Goal: Communication & Community: Answer question/provide support

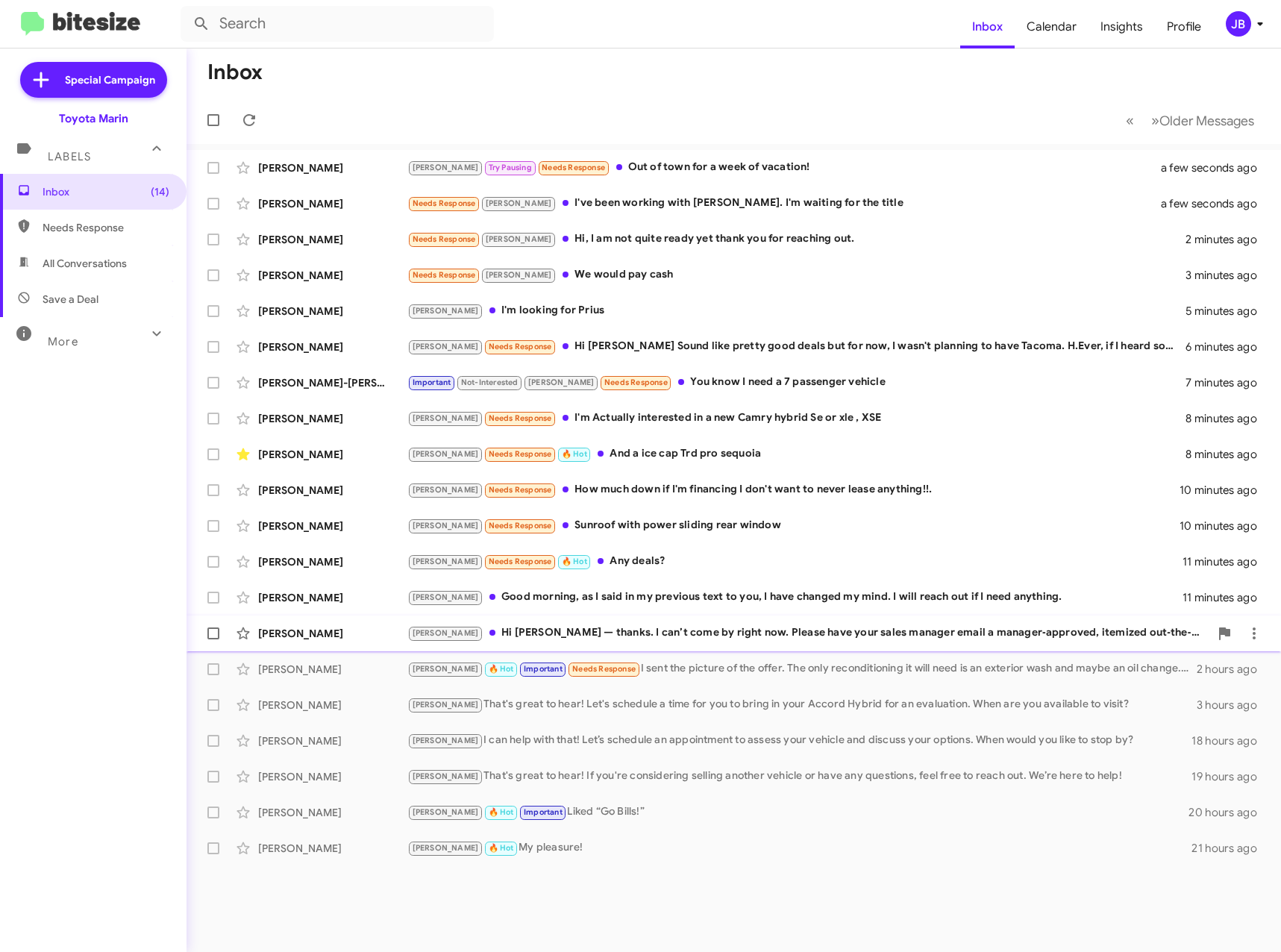
click at [493, 627] on div "[PERSON_NAME] Hi [PERSON_NAME] — thanks. I can’t come by right now. Please have…" at bounding box center [807, 633] width 802 height 17
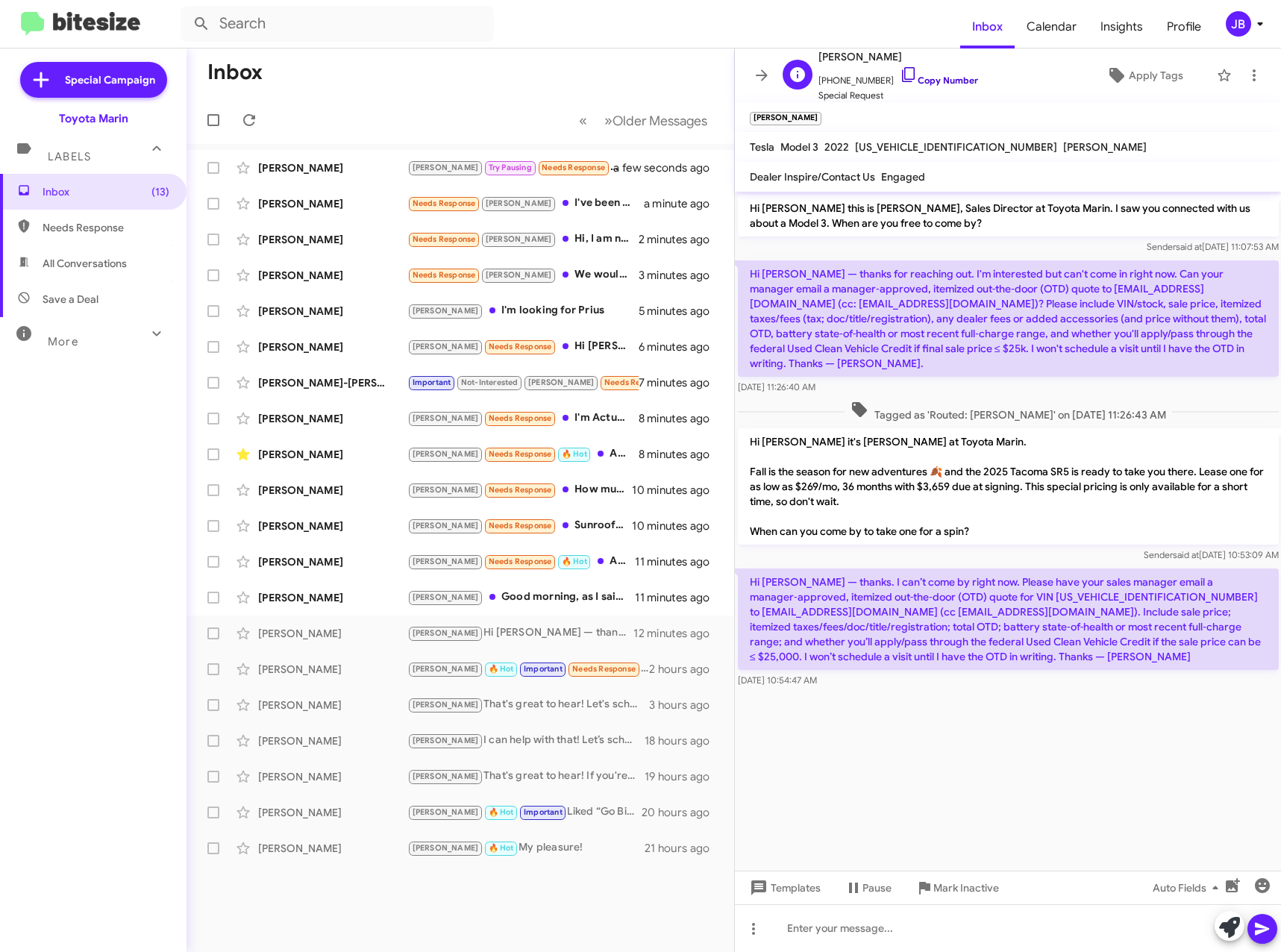
click at [900, 74] on icon at bounding box center [908, 74] width 18 height 18
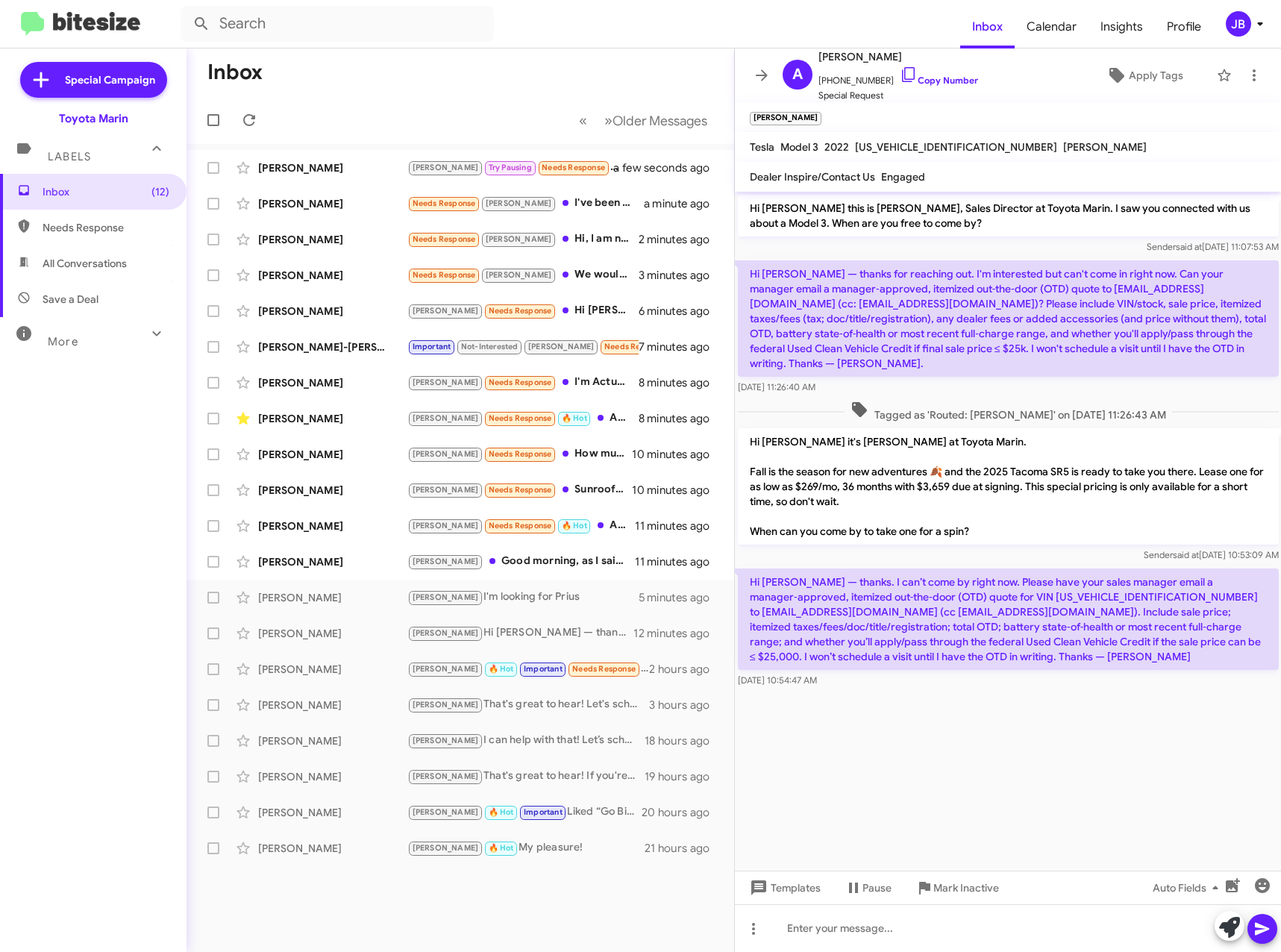
click at [922, 146] on span "[US_VEHICLE_IDENTIFICATION_NUMBER]" at bounding box center [956, 146] width 203 height 13
copy span "[US_VEHICLE_IDENTIFICATION_NUMBER]"
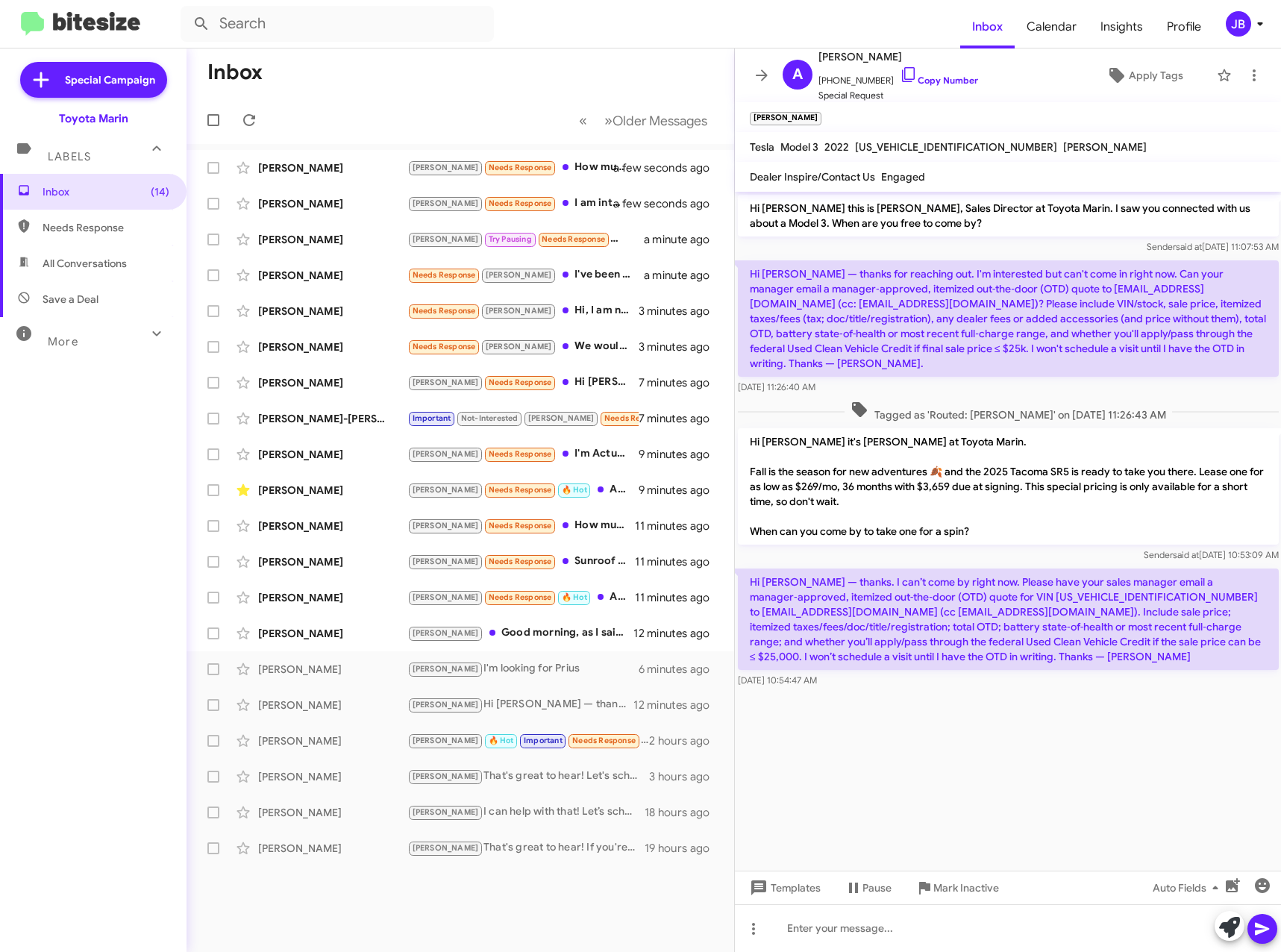
click at [1001, 581] on p "Hi [PERSON_NAME] — thanks. I can’t come by right now. Please have your sales ma…" at bounding box center [1008, 619] width 541 height 102
copy p "[US_VEHICLE_IDENTIFICATION_NUMBER]"
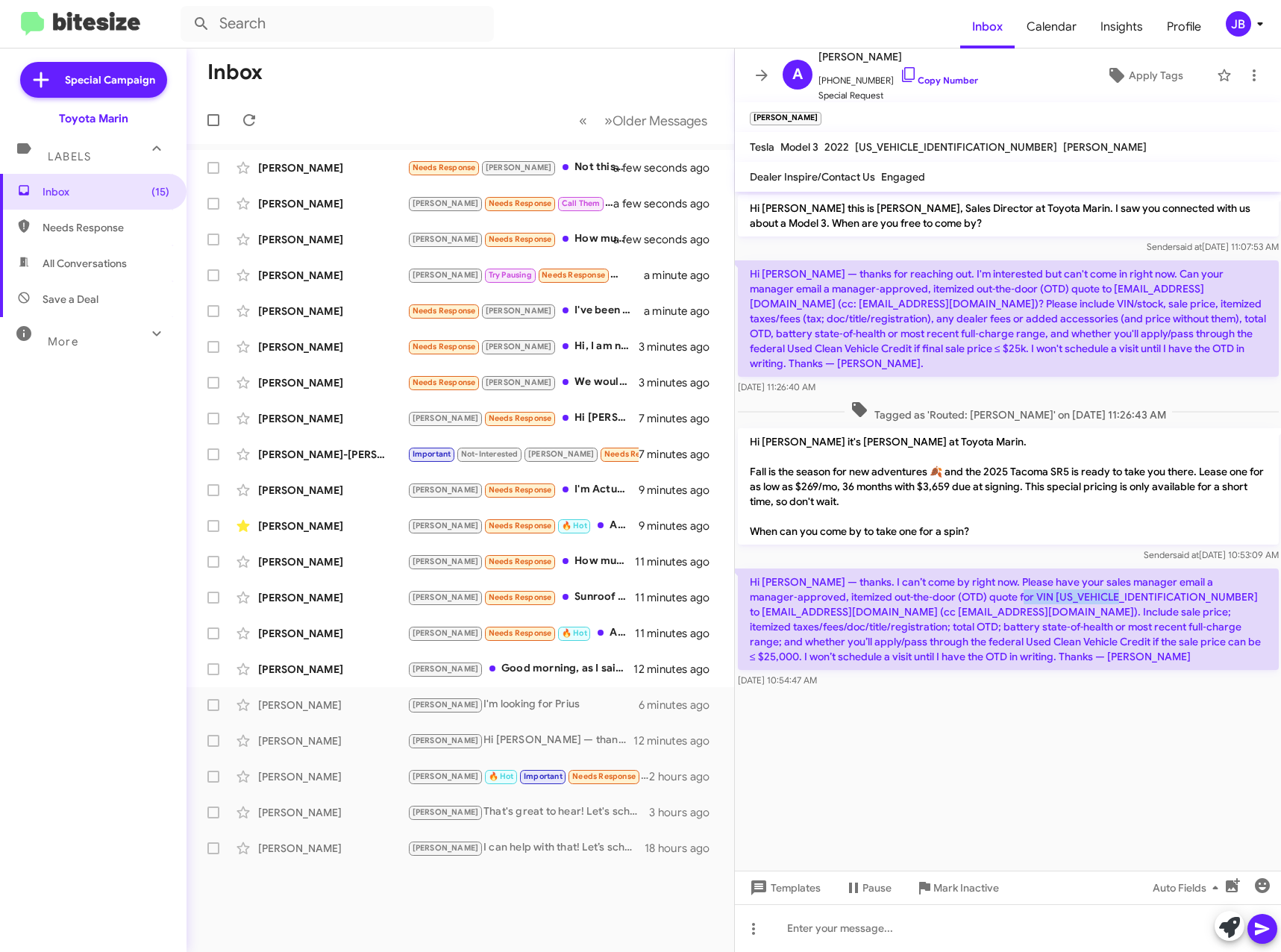
copy p "[US_VEHICLE_IDENTIFICATION_NUMBER]"
click at [1022, 603] on p "Hi [PERSON_NAME] — thanks. I can’t come by right now. Please have your sales ma…" at bounding box center [1008, 619] width 541 height 102
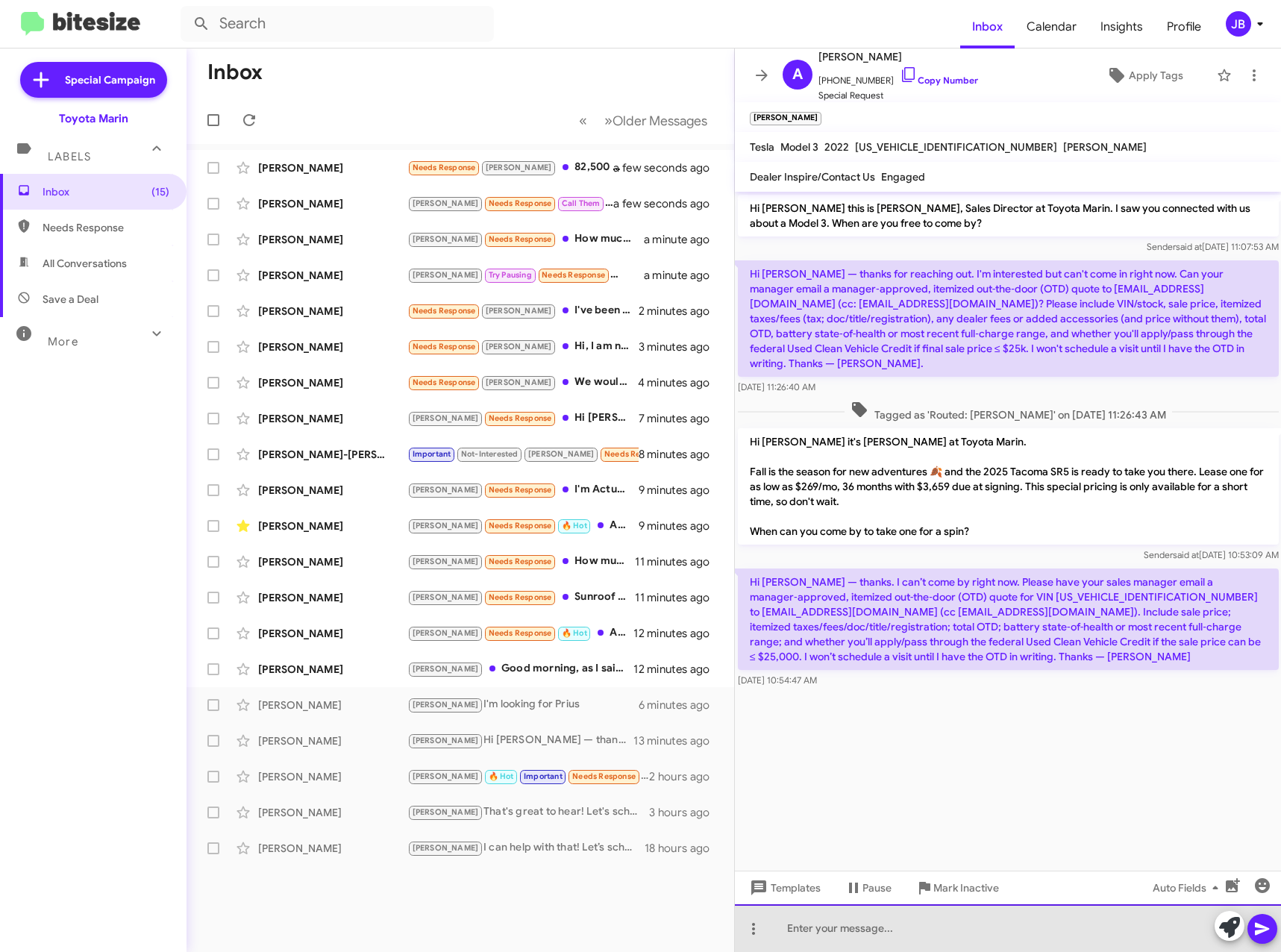
click at [811, 929] on div at bounding box center [1008, 928] width 547 height 48
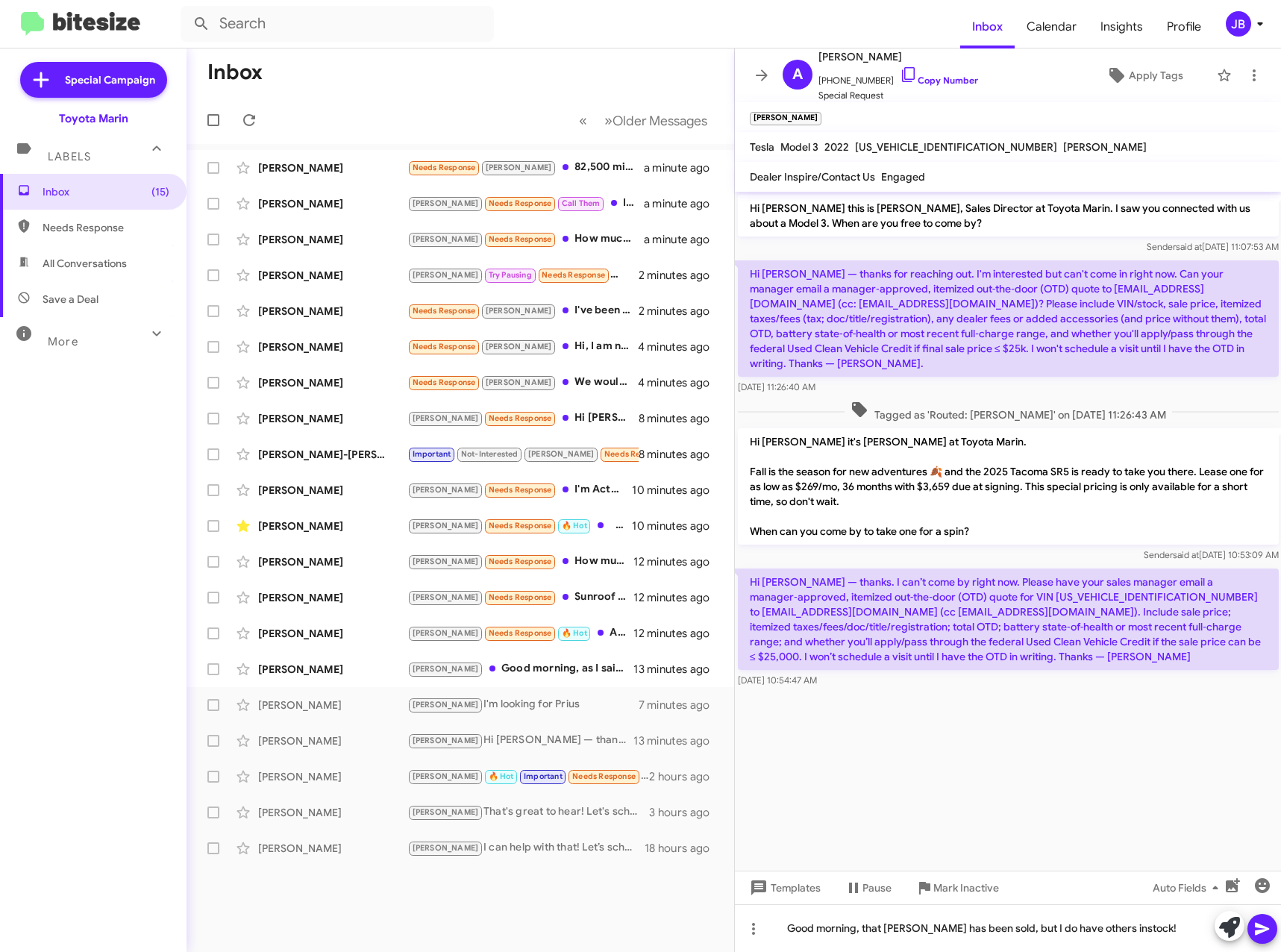
drag, startPoint x: 1267, startPoint y: 926, endPoint x: 1253, endPoint y: 926, distance: 14.0
click at [1265, 926] on icon at bounding box center [1262, 928] width 18 height 18
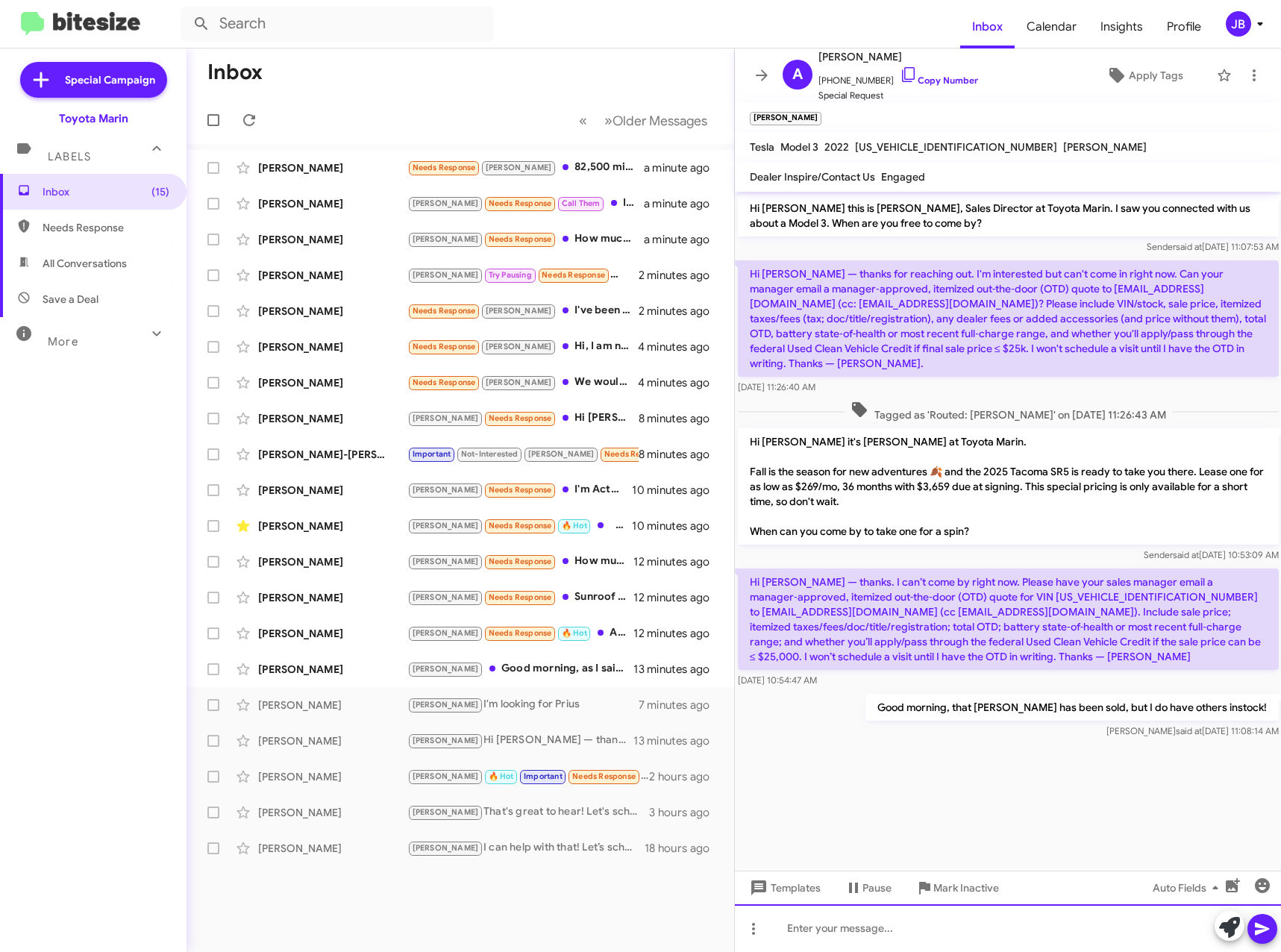
click at [925, 940] on div at bounding box center [1008, 928] width 547 height 48
click at [1261, 931] on icon at bounding box center [1261, 928] width 14 height 12
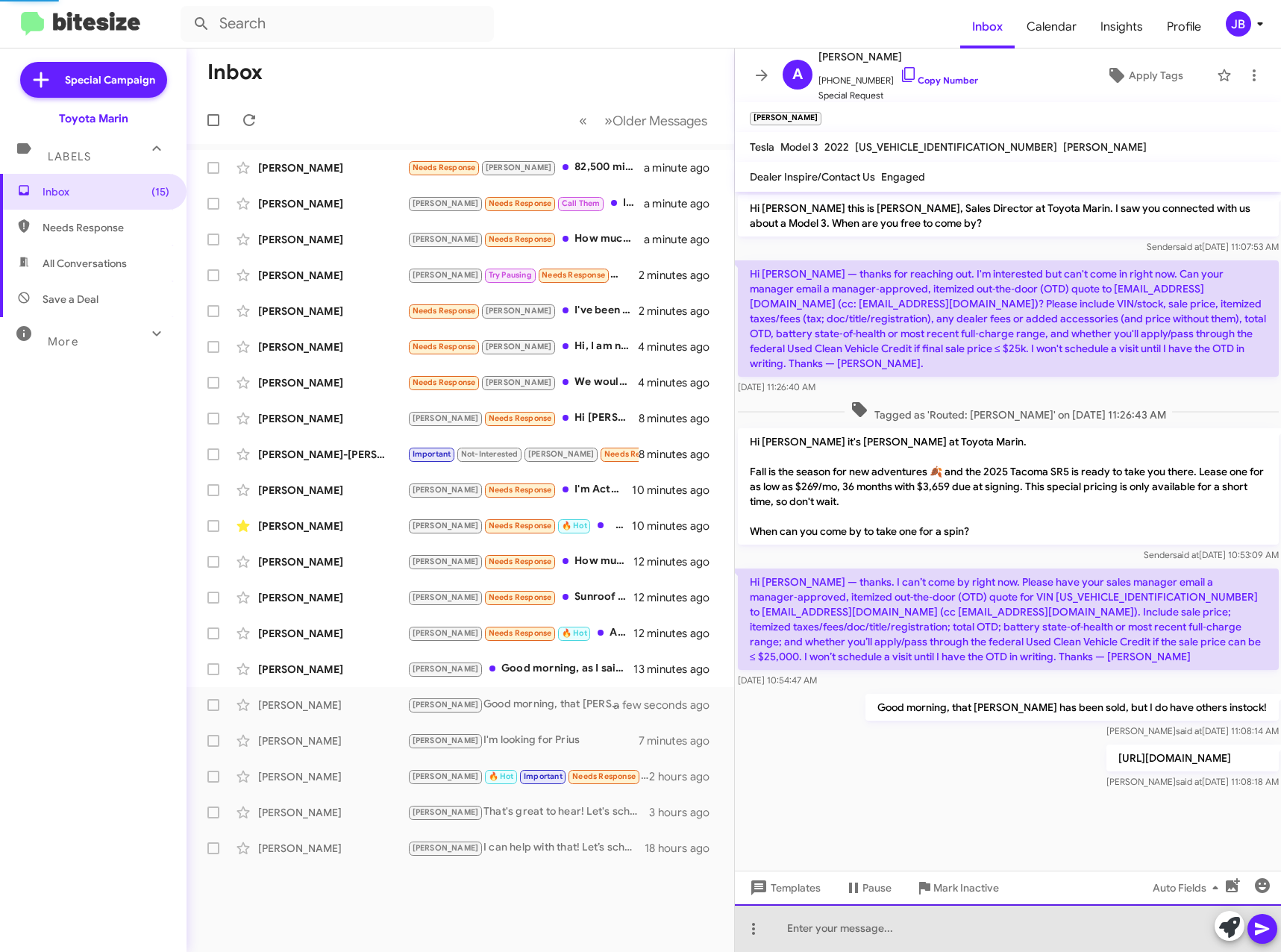
click at [829, 936] on div at bounding box center [1008, 928] width 547 height 48
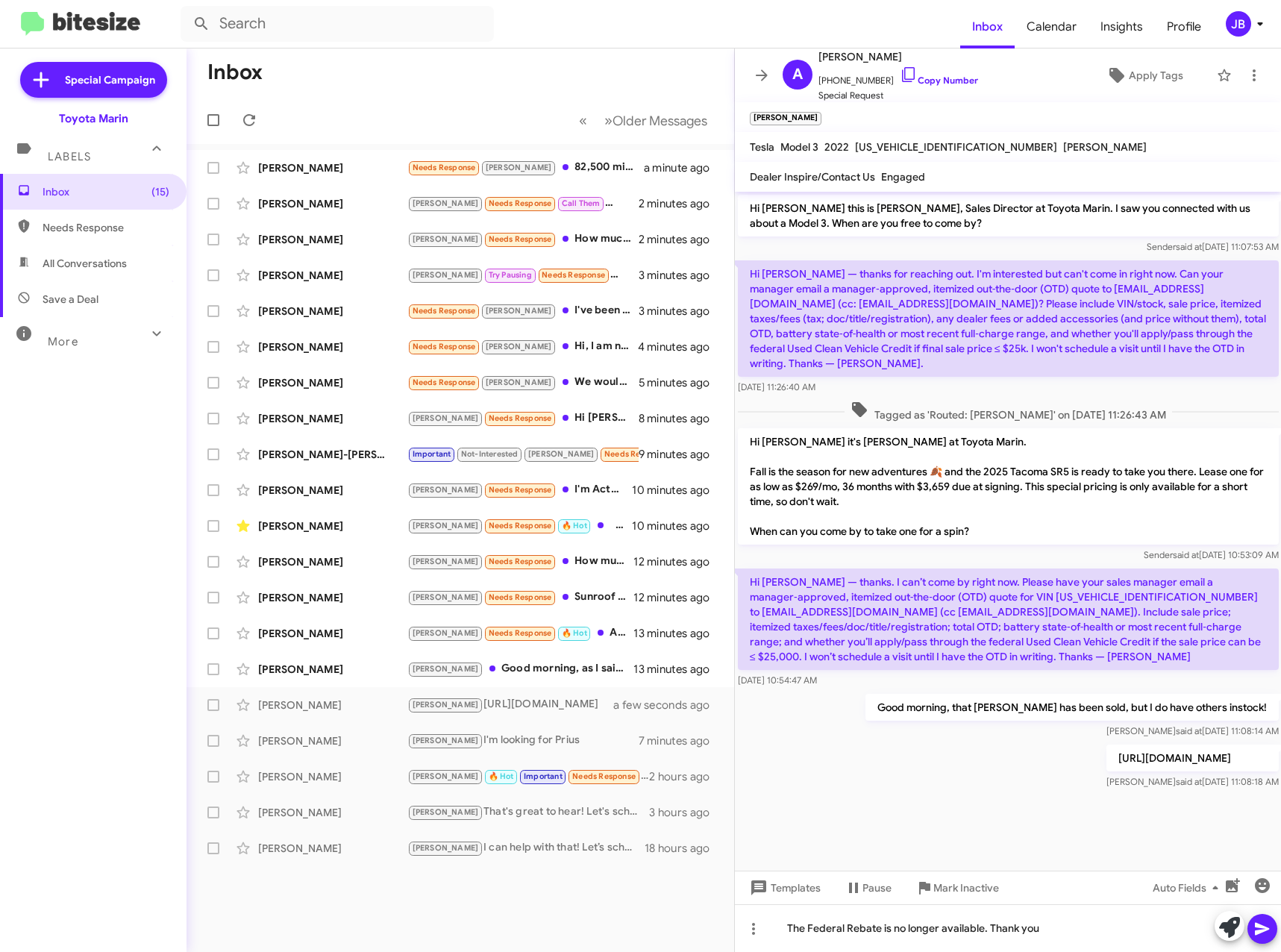
click at [1257, 932] on icon at bounding box center [1261, 928] width 14 height 12
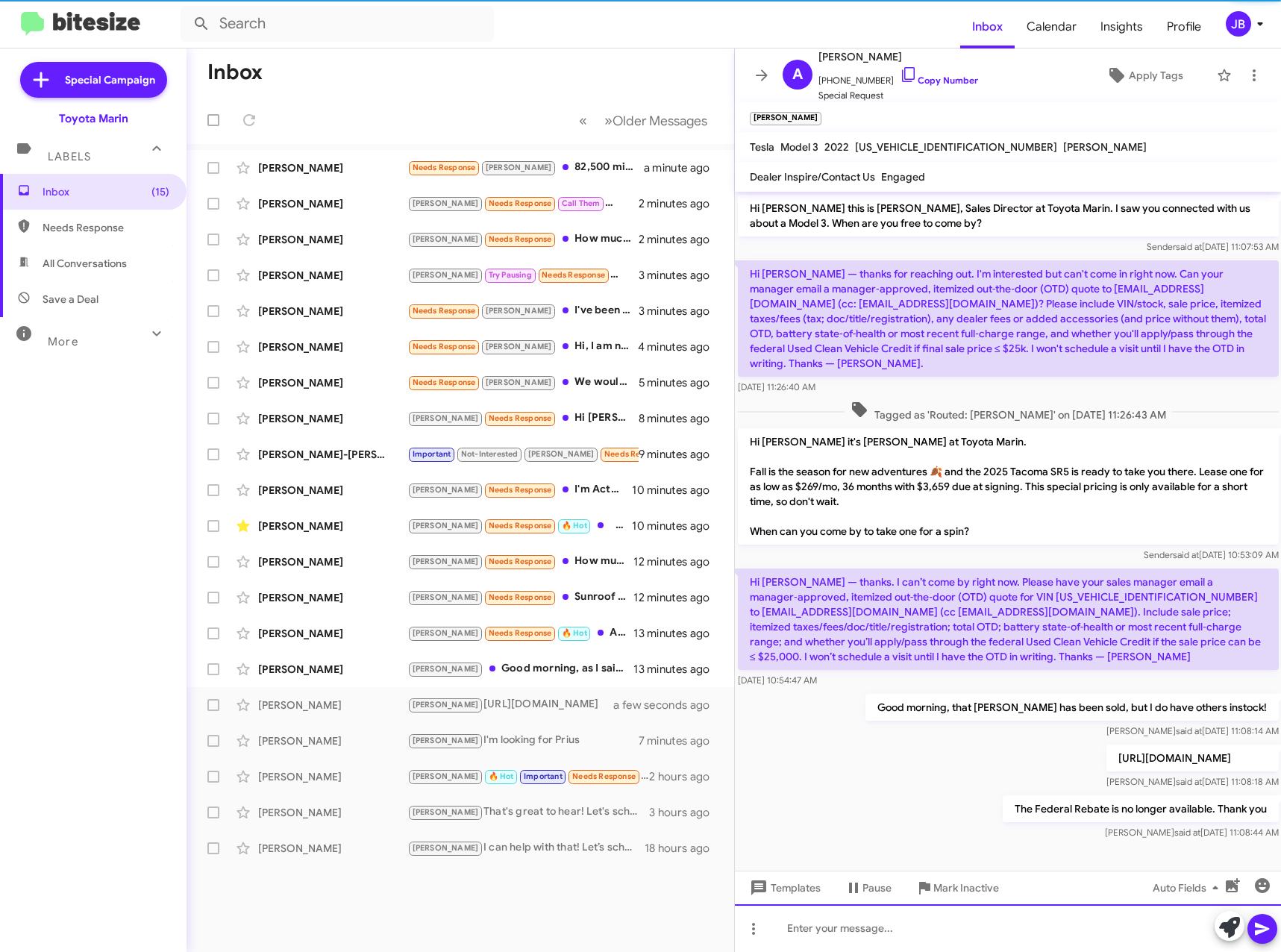
scroll to position [17, 0]
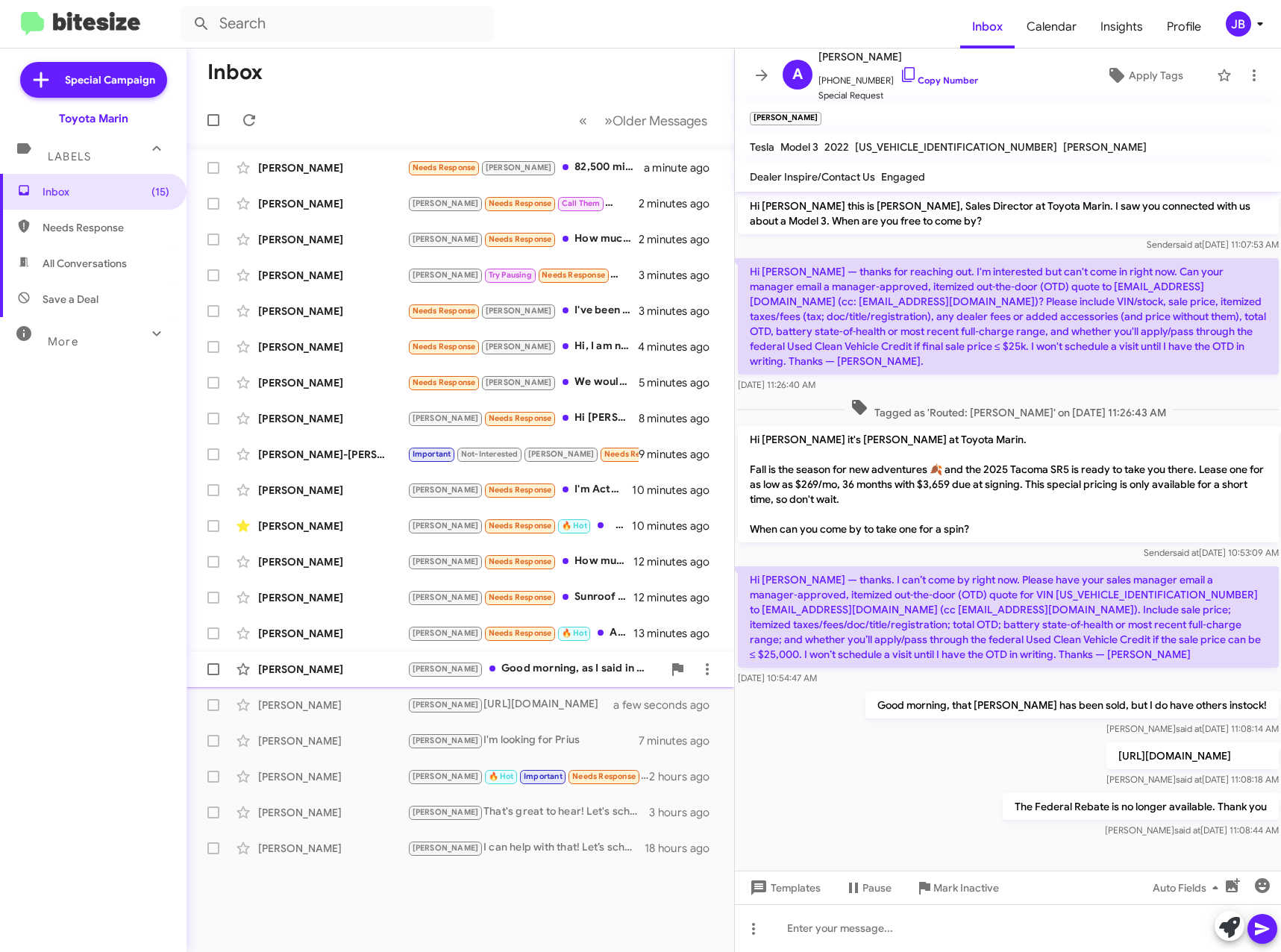
click at [310, 662] on div "[PERSON_NAME]" at bounding box center [332, 670] width 149 height 15
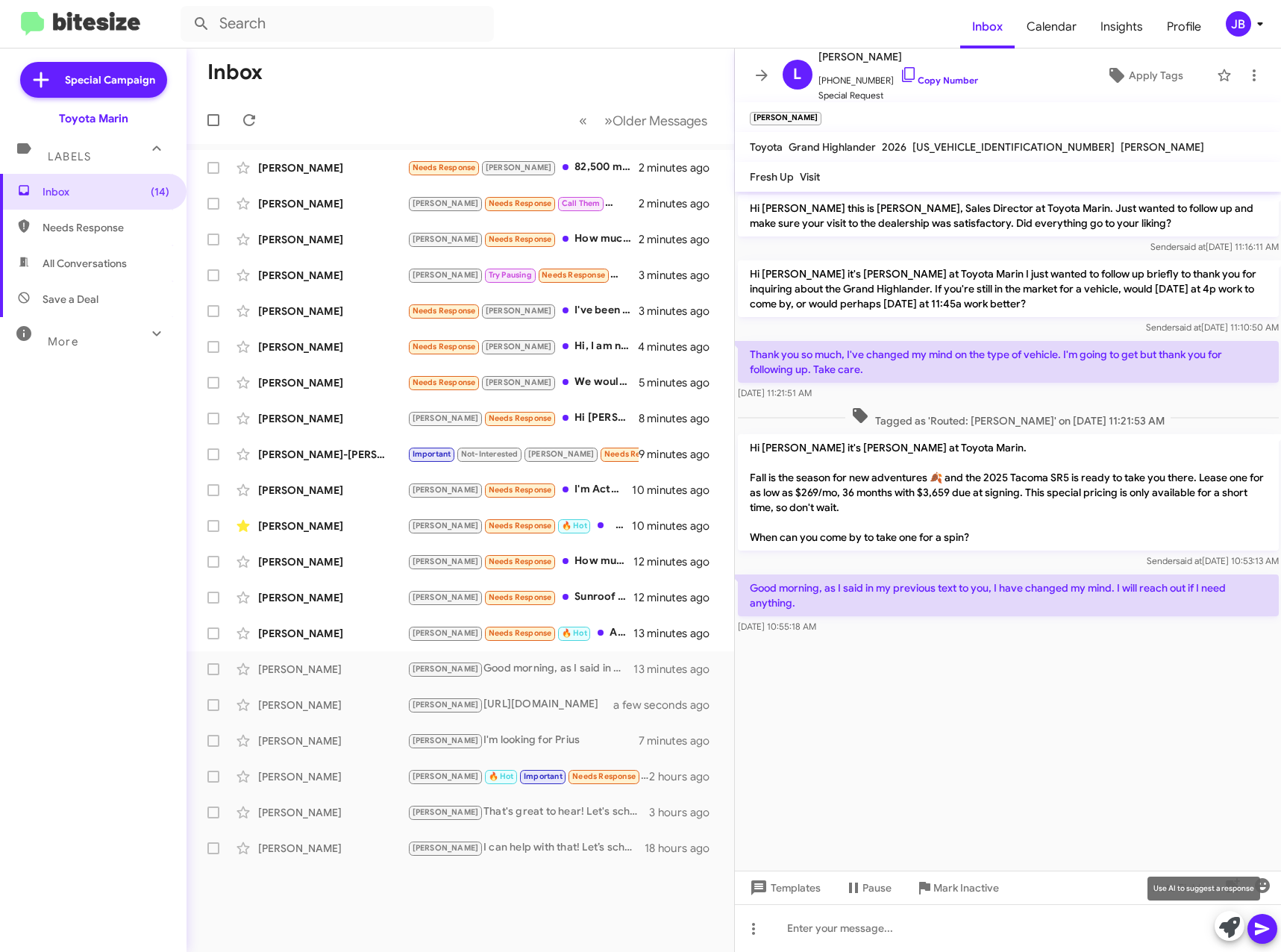
click at [1232, 927] on icon at bounding box center [1230, 927] width 21 height 21
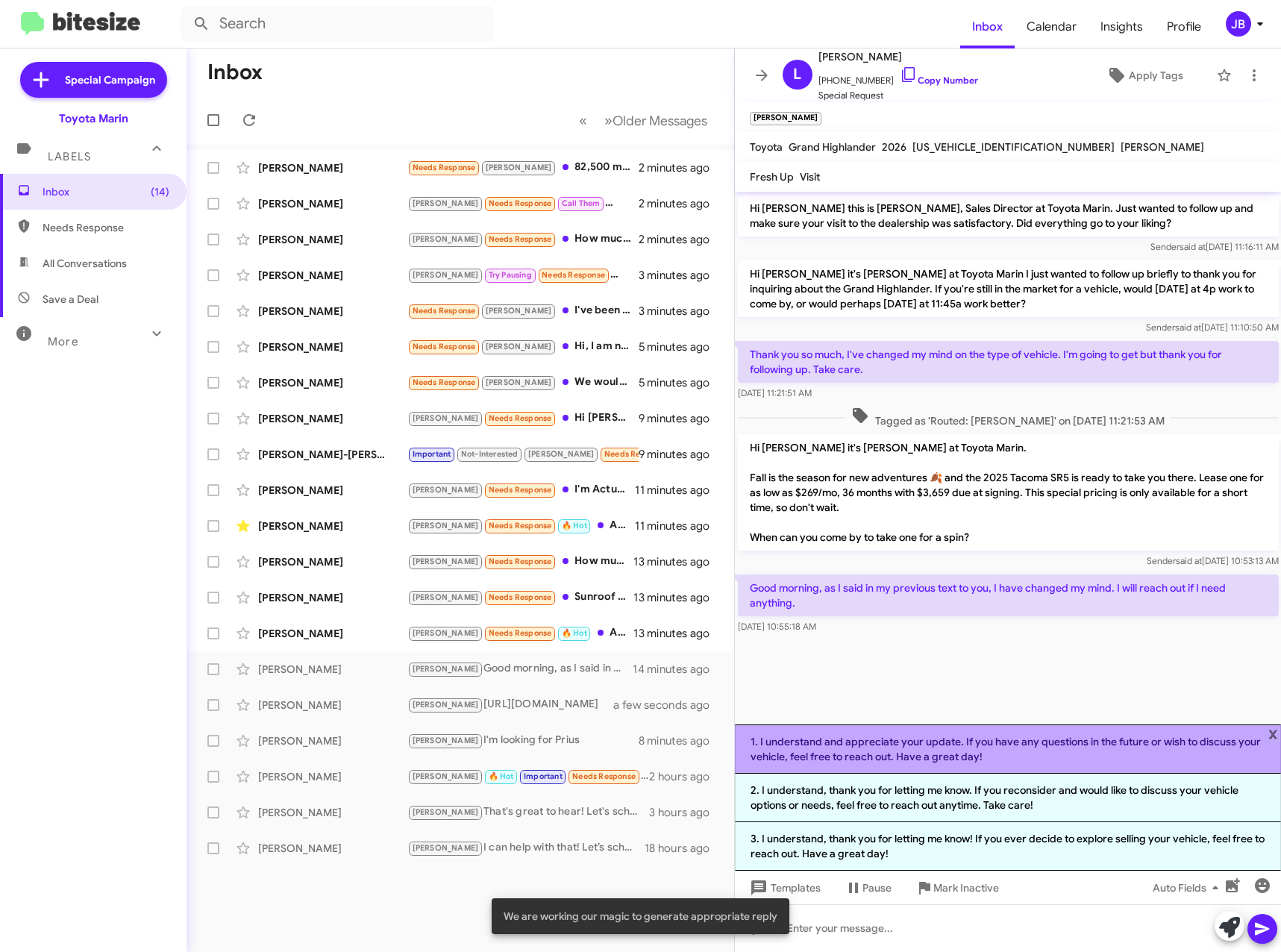
click at [952, 749] on li "1. I understand and appreciate your update. If you have any questions in the fu…" at bounding box center [1008, 749] width 547 height 49
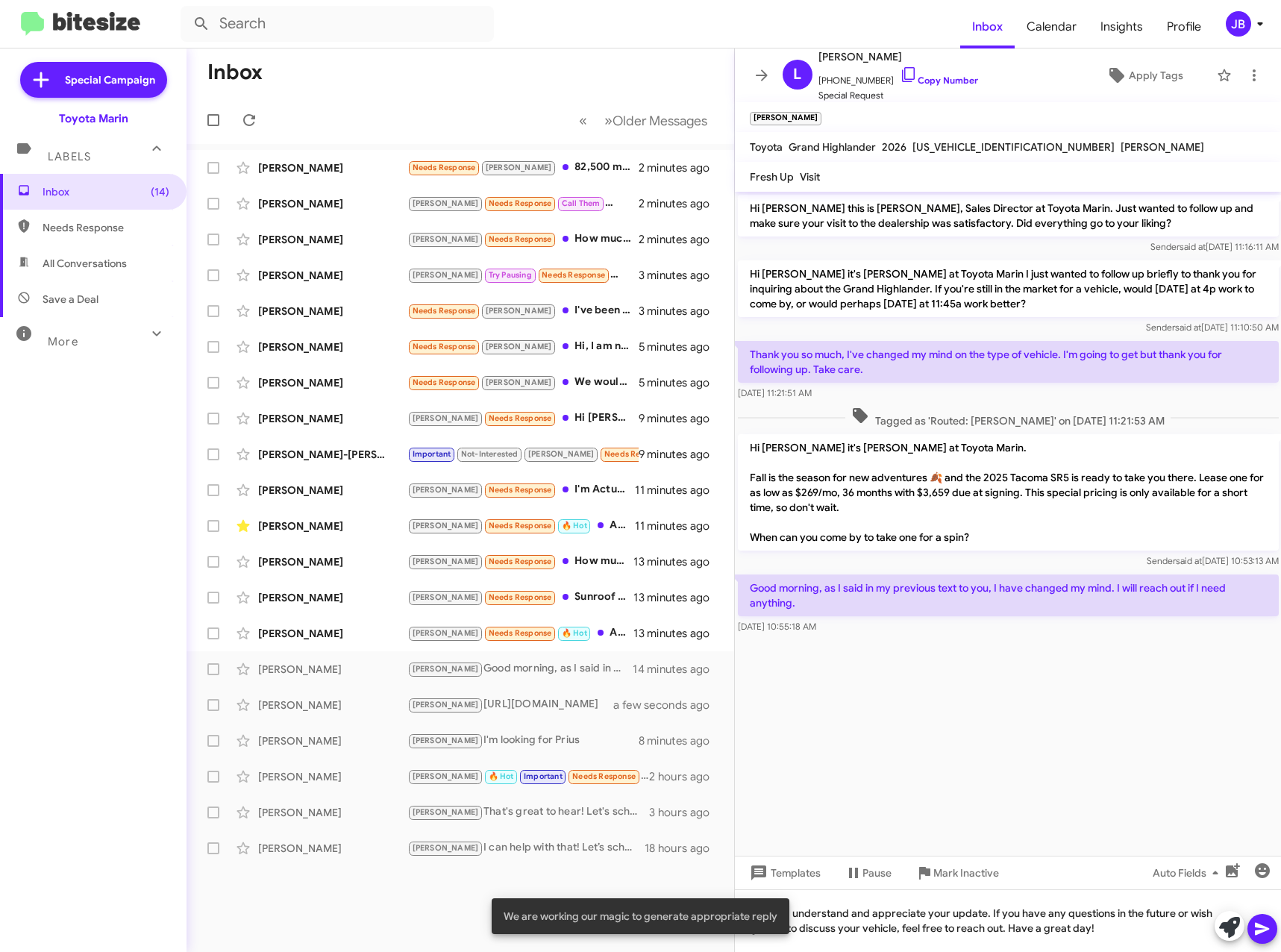
click at [1269, 930] on icon at bounding box center [1262, 928] width 18 height 18
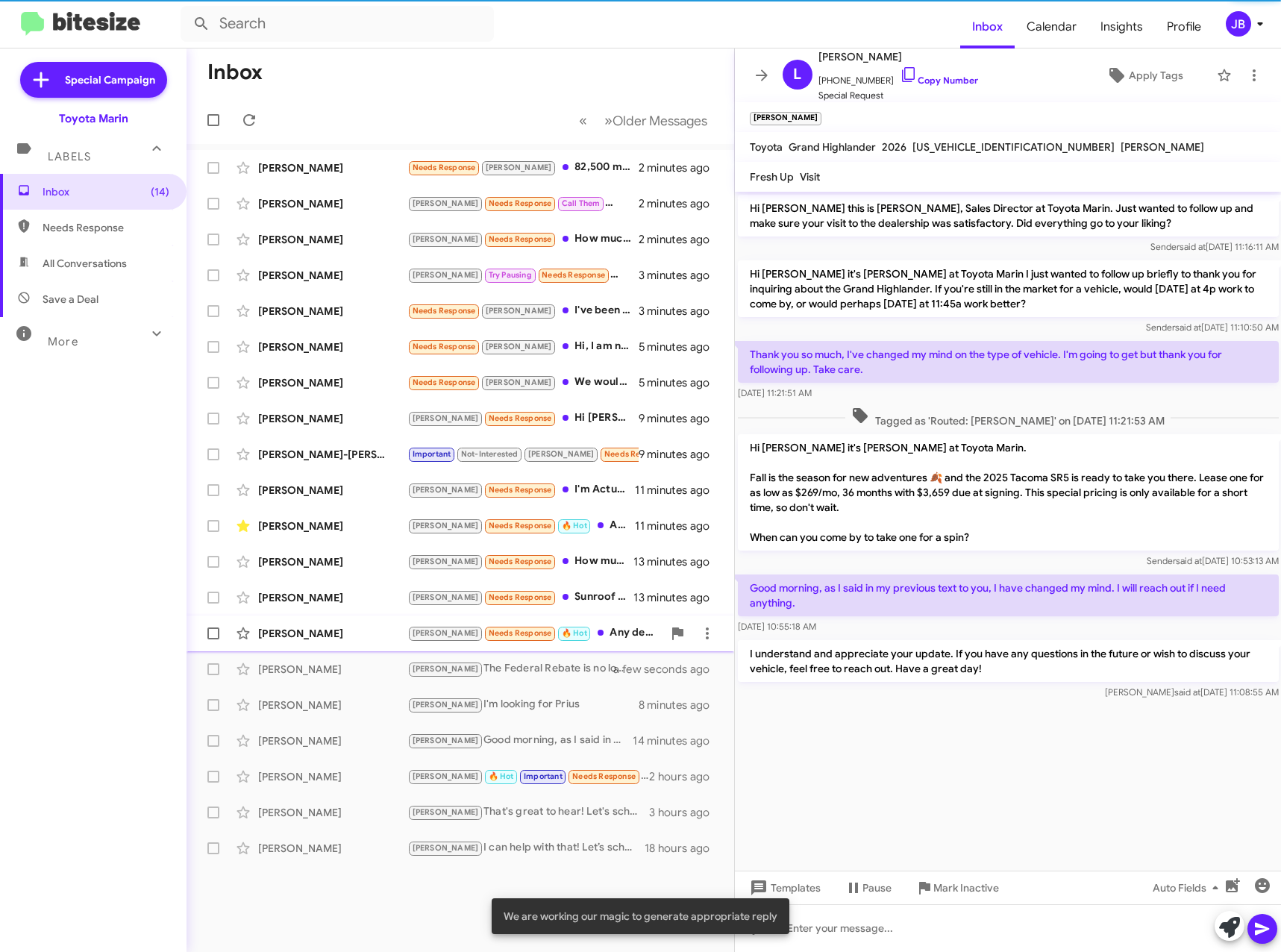
click at [322, 631] on div "[PERSON_NAME]" at bounding box center [332, 633] width 149 height 15
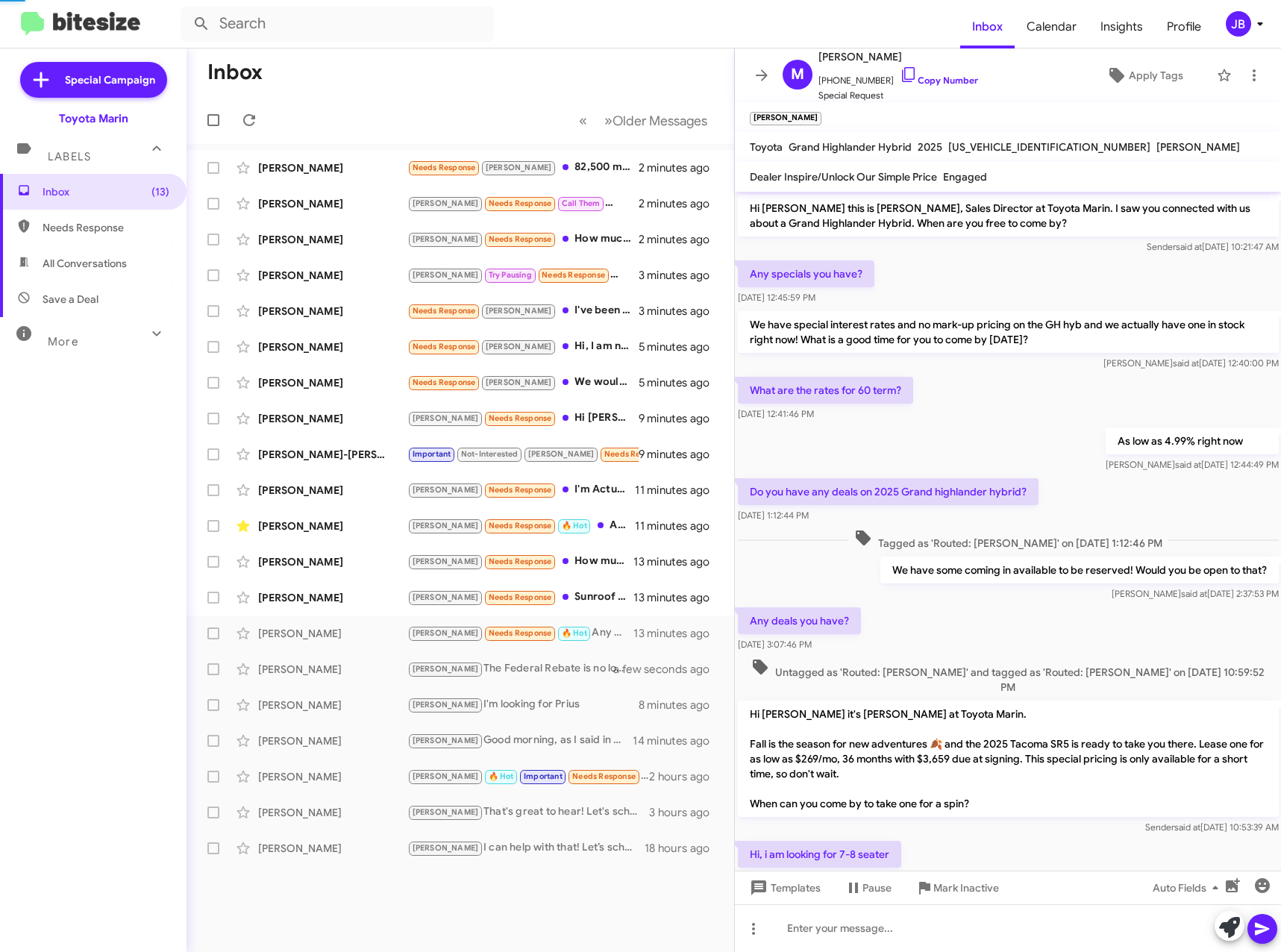
scroll to position [102, 0]
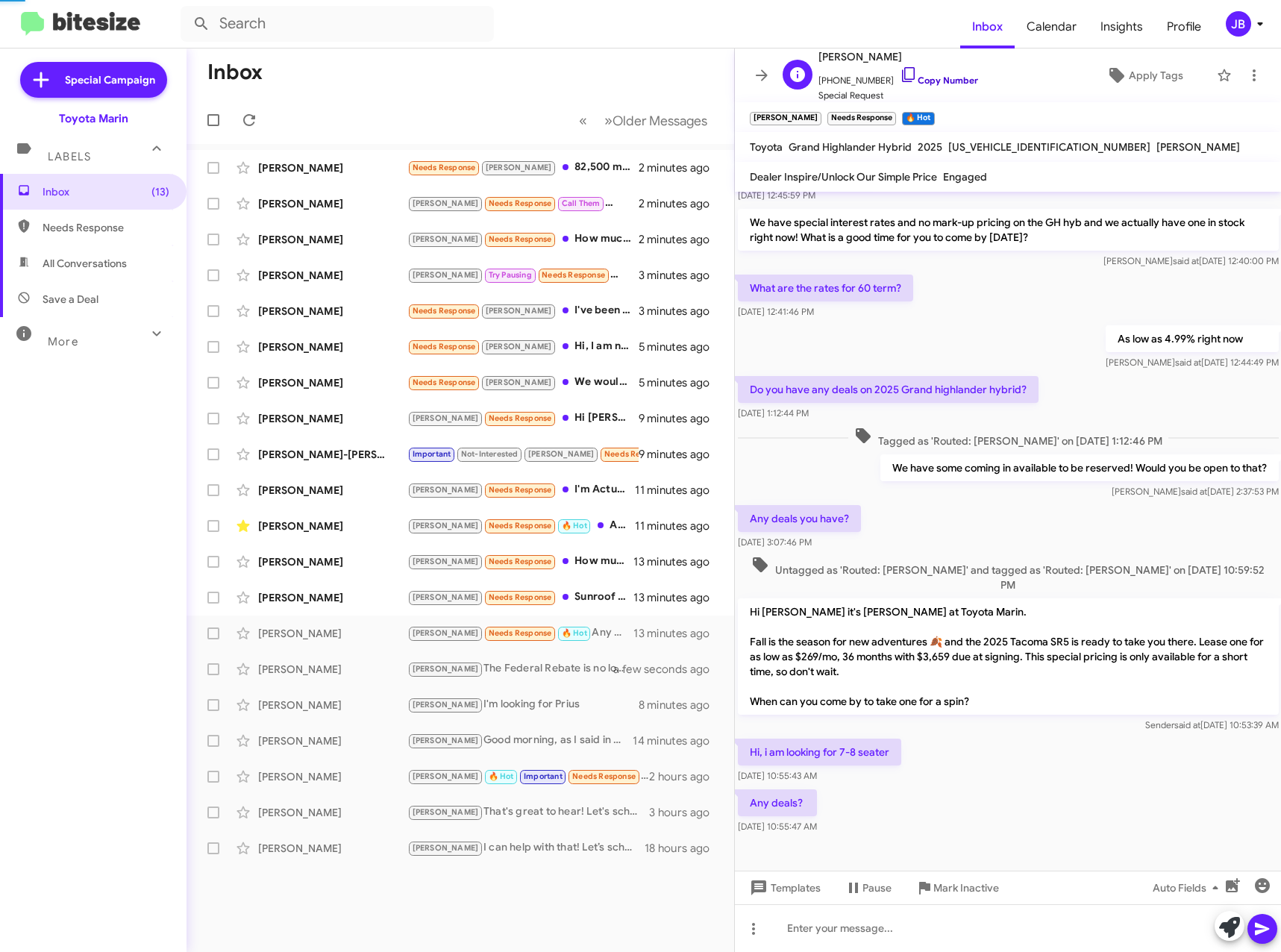
click at [900, 74] on icon at bounding box center [908, 74] width 18 height 18
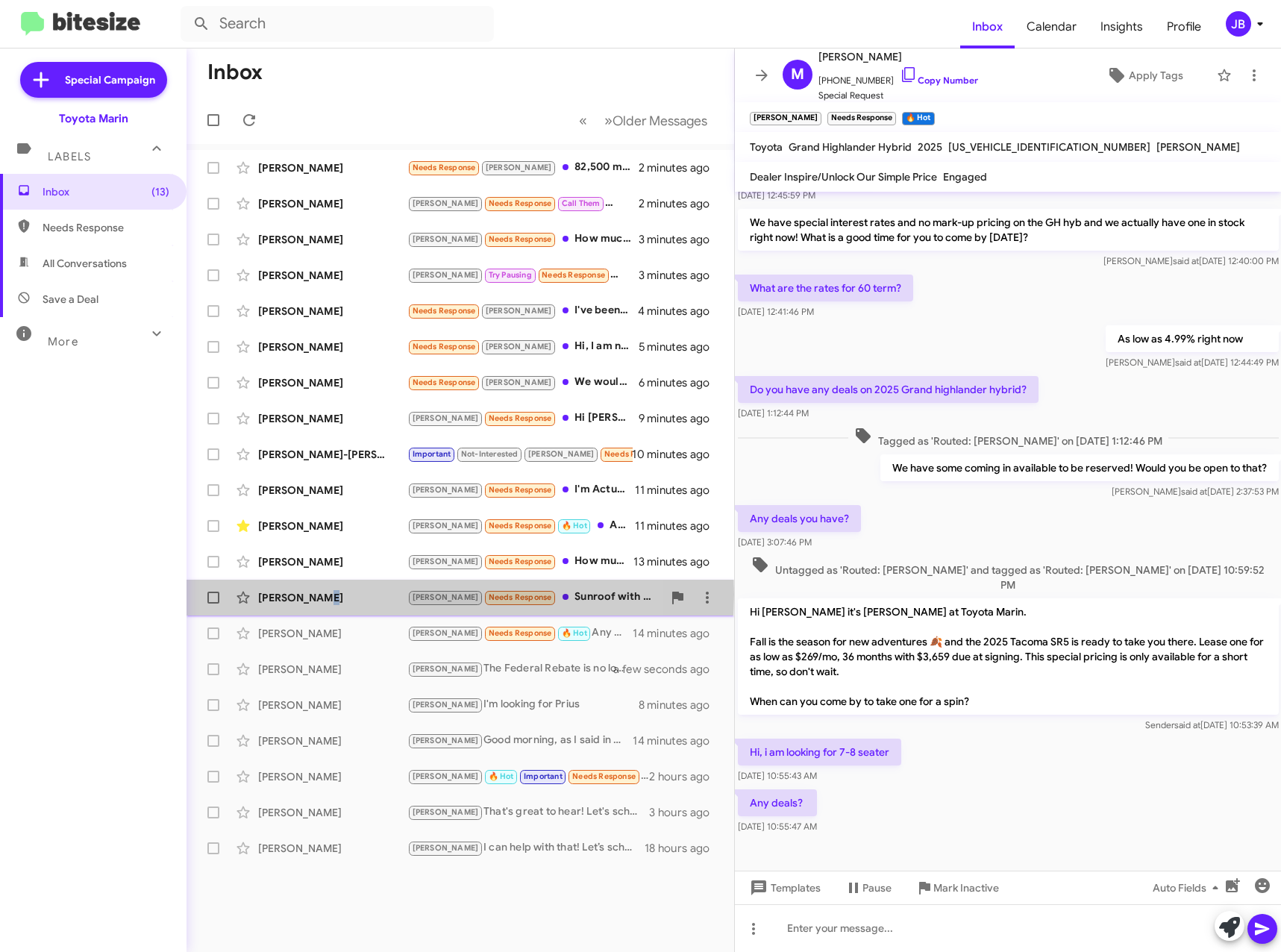
click at [318, 594] on div "[PERSON_NAME]" at bounding box center [332, 597] width 149 height 15
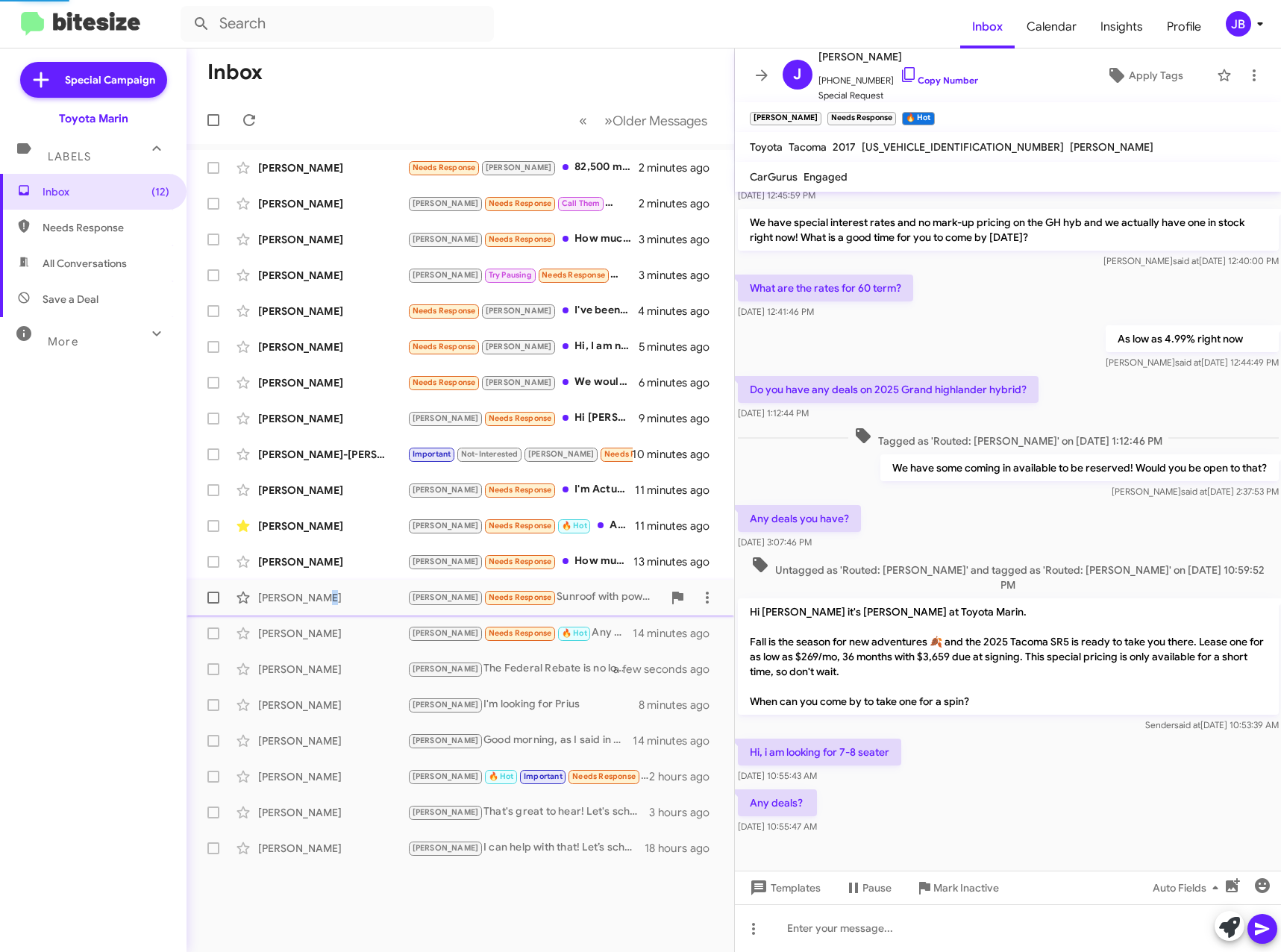
scroll to position [68, 0]
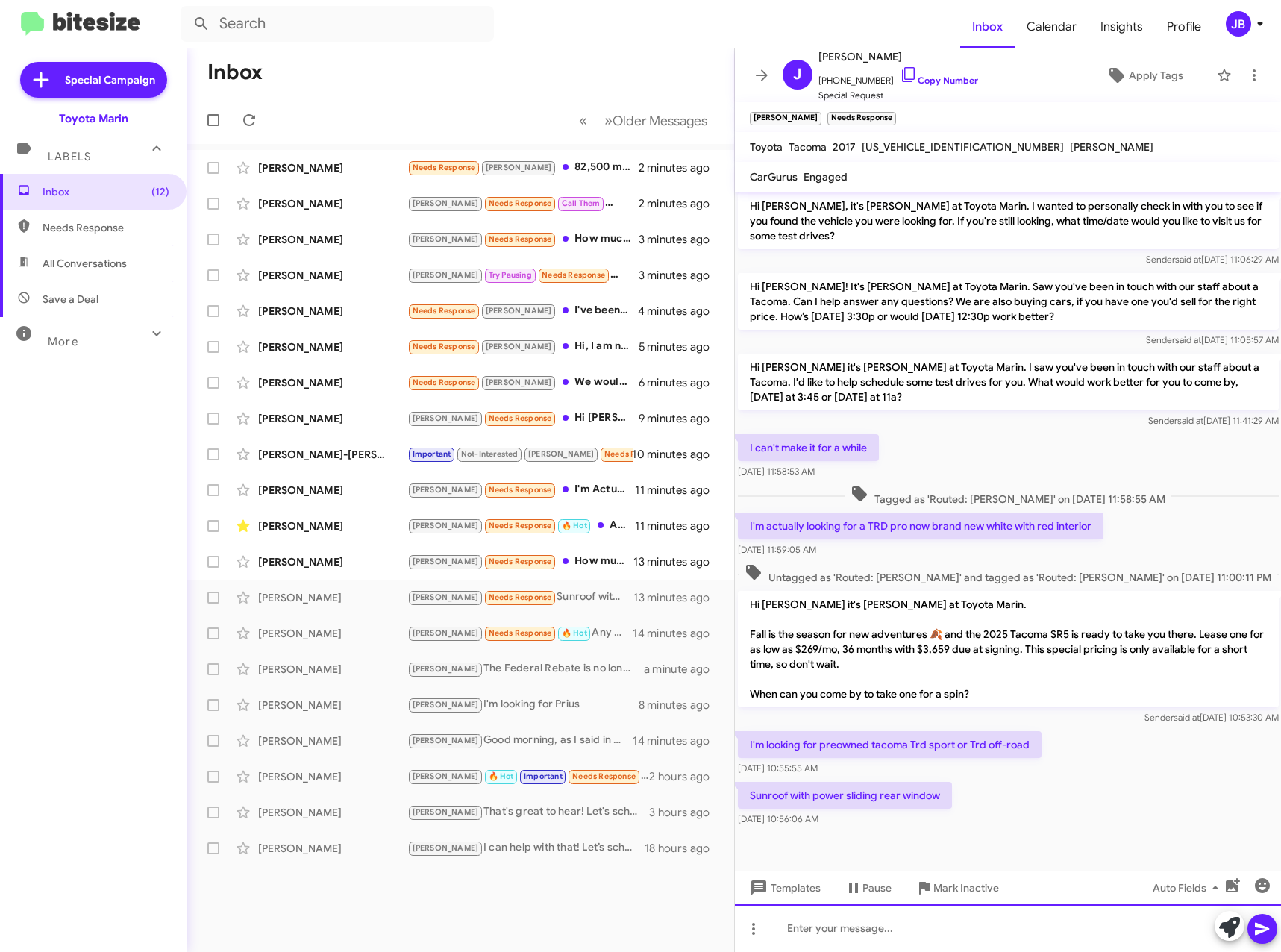
click at [835, 927] on div at bounding box center [1008, 928] width 547 height 48
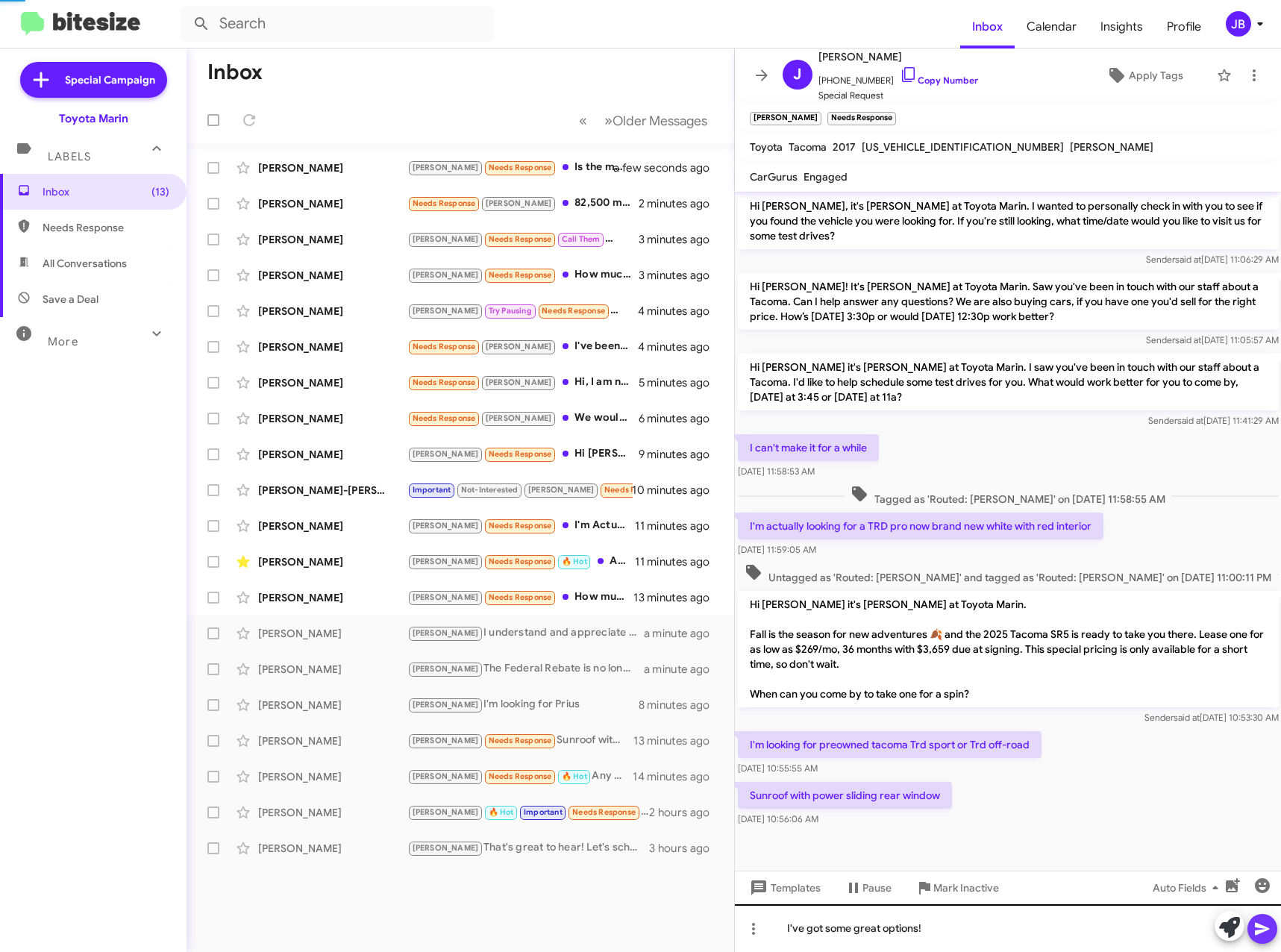
drag, startPoint x: 1270, startPoint y: 929, endPoint x: 1188, endPoint y: 940, distance: 82.7
click at [1268, 929] on icon at bounding box center [1262, 928] width 18 height 18
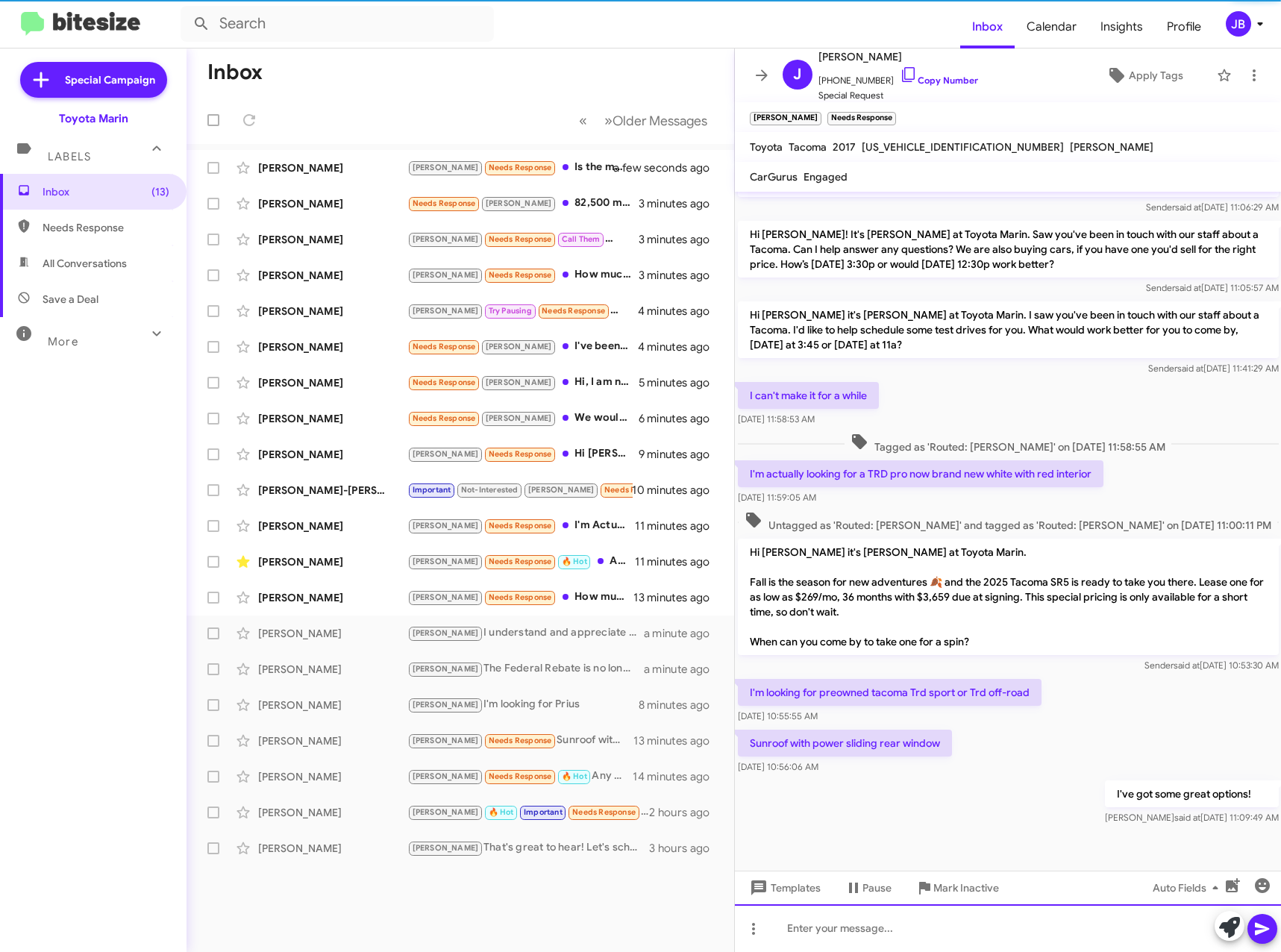
scroll to position [123, 0]
click at [852, 923] on div at bounding box center [1008, 928] width 547 height 48
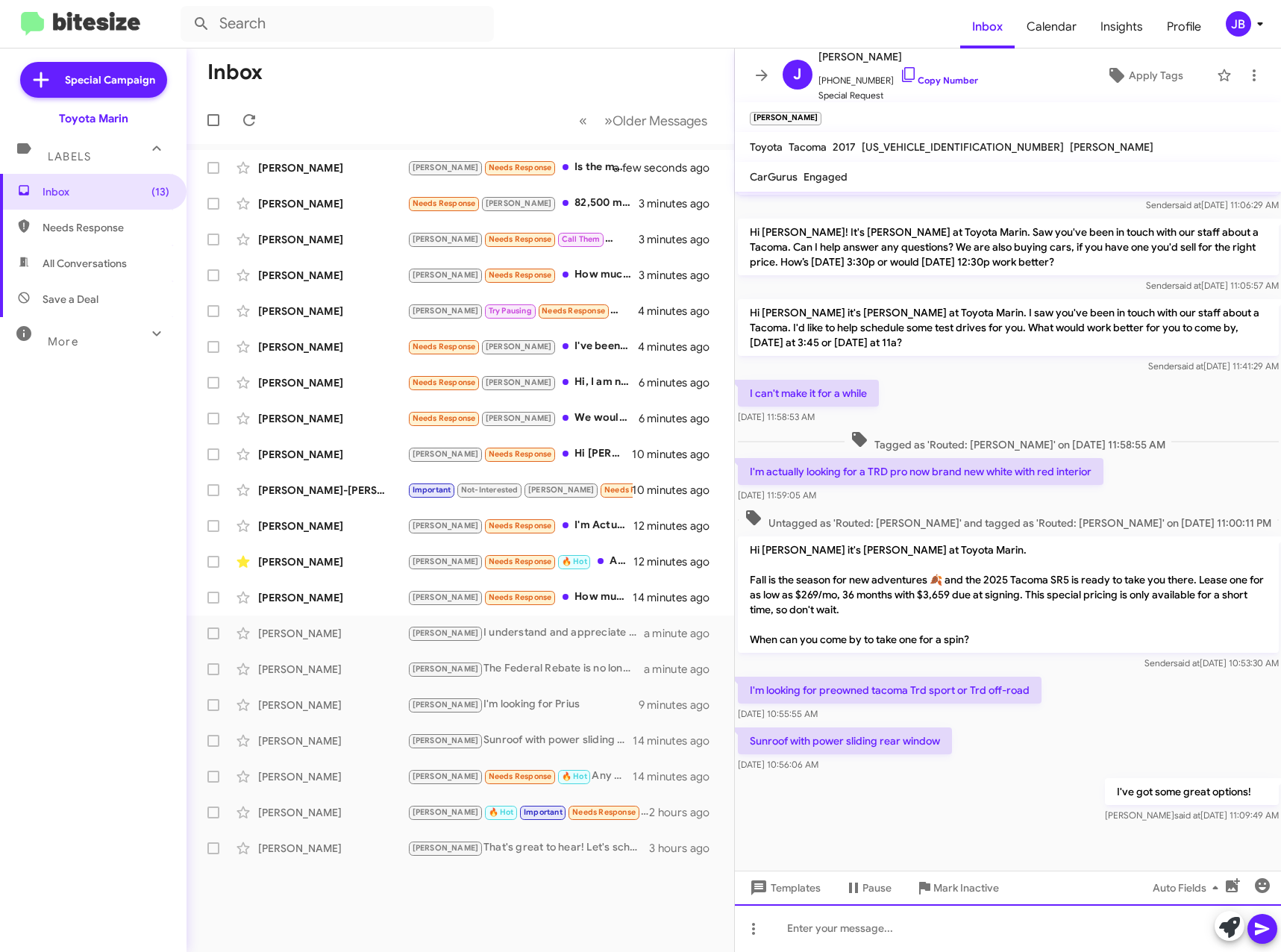
click at [784, 934] on div at bounding box center [1008, 928] width 547 height 48
click at [1268, 936] on icon at bounding box center [1262, 928] width 18 height 18
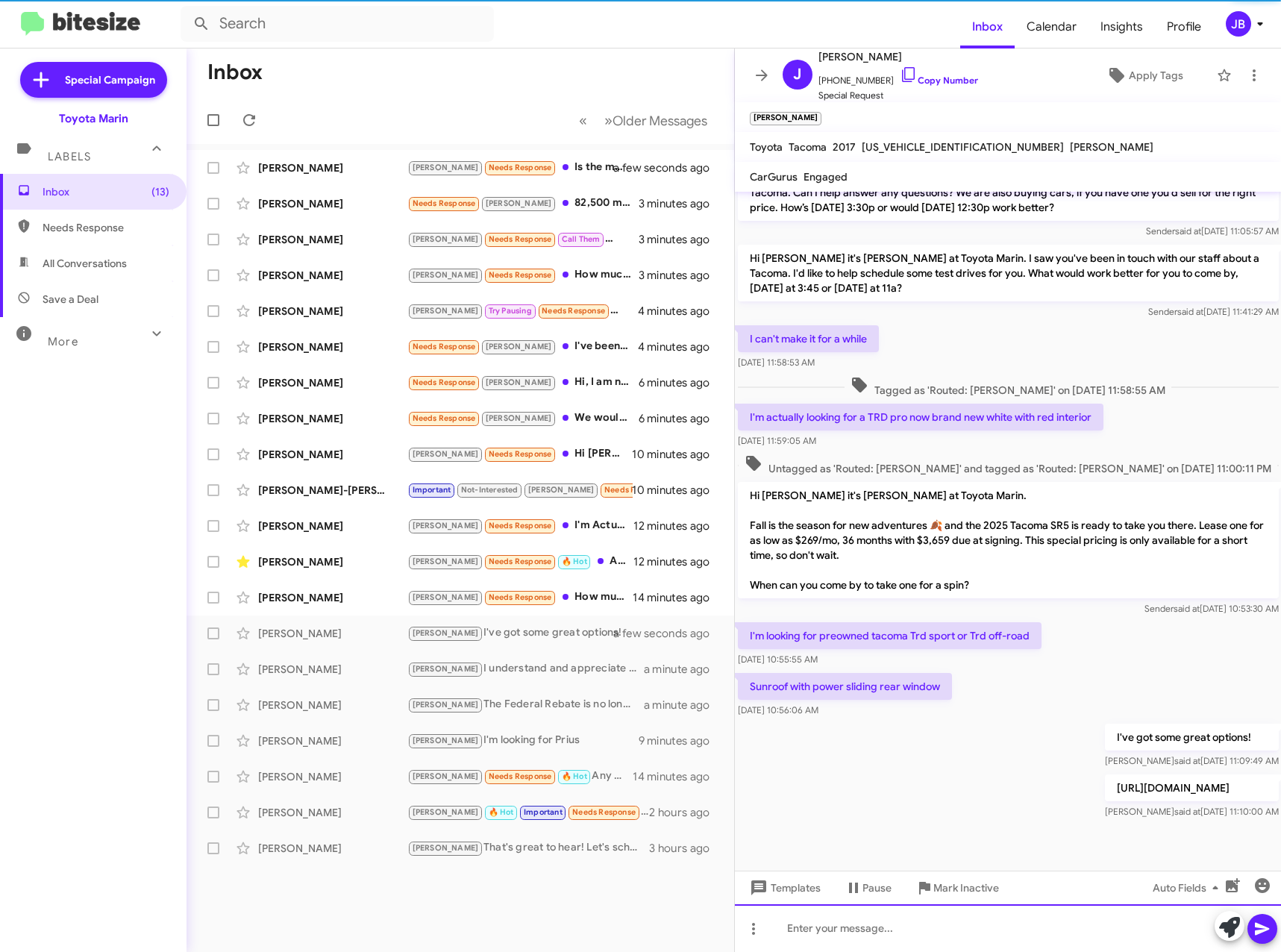
scroll to position [192, 0]
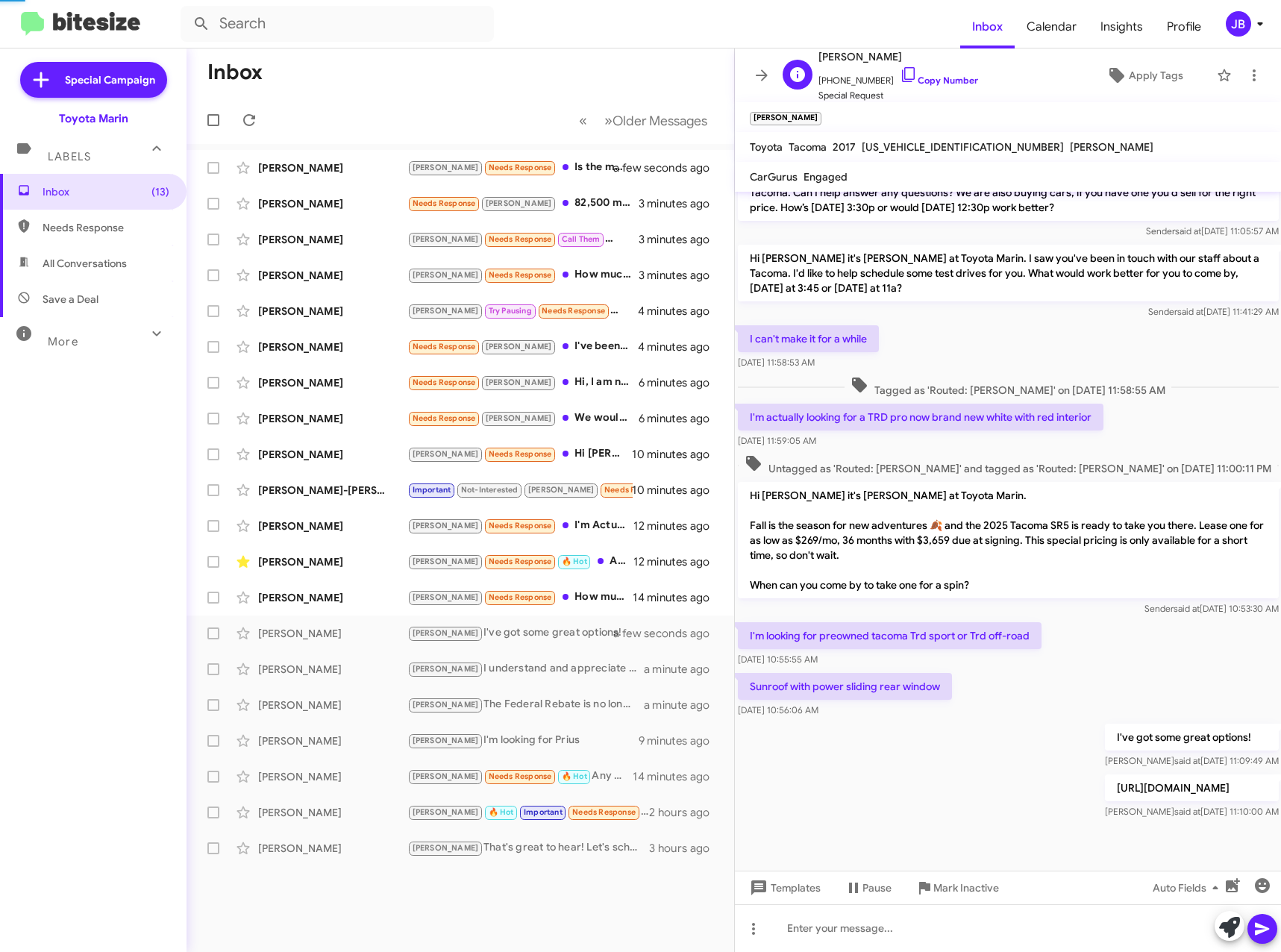
click at [900, 71] on icon at bounding box center [908, 74] width 18 height 18
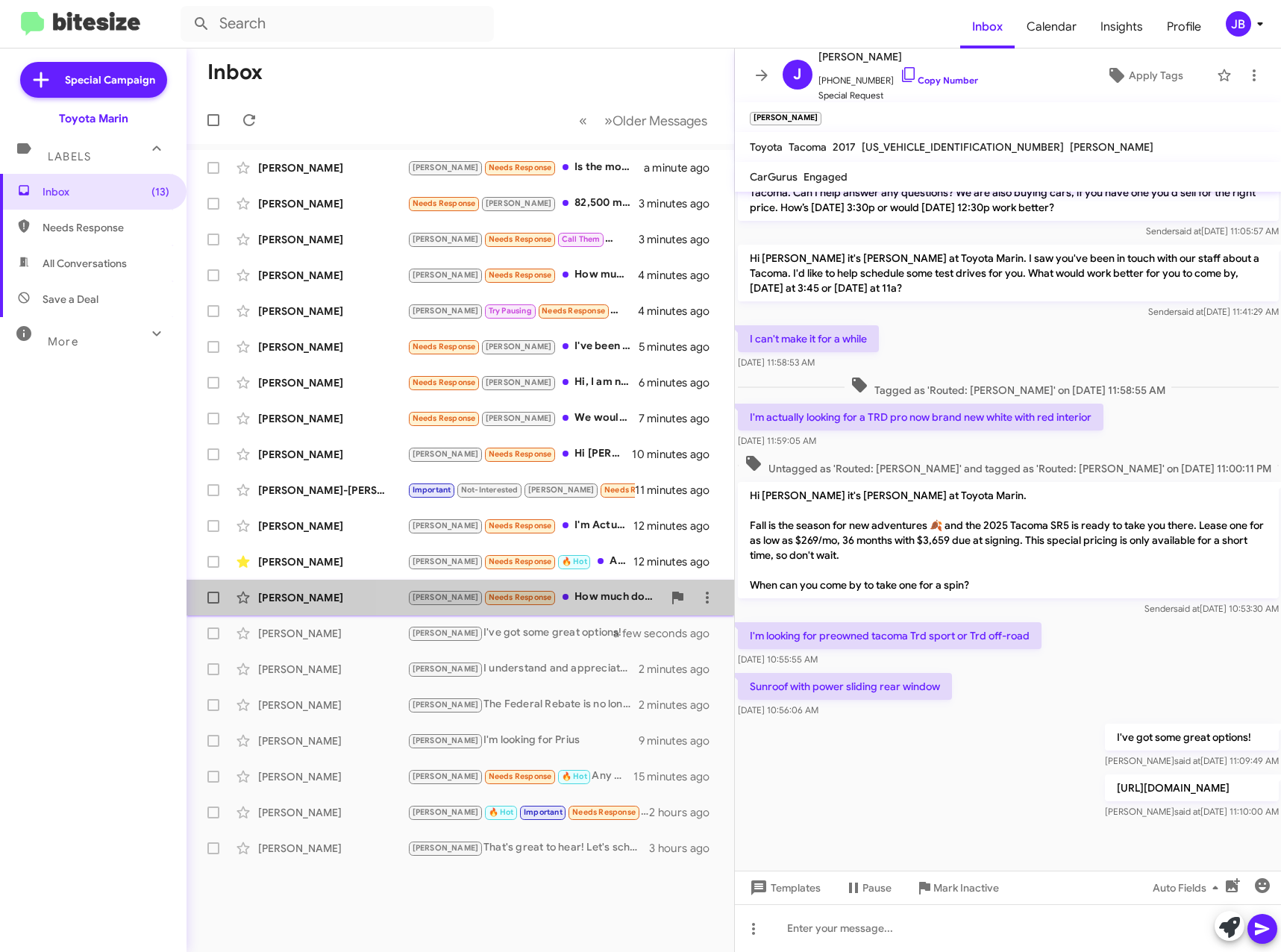
click at [528, 596] on div "[PERSON_NAME] Needs Response How much down if I'm financing I don't want to nev…" at bounding box center [534, 597] width 255 height 17
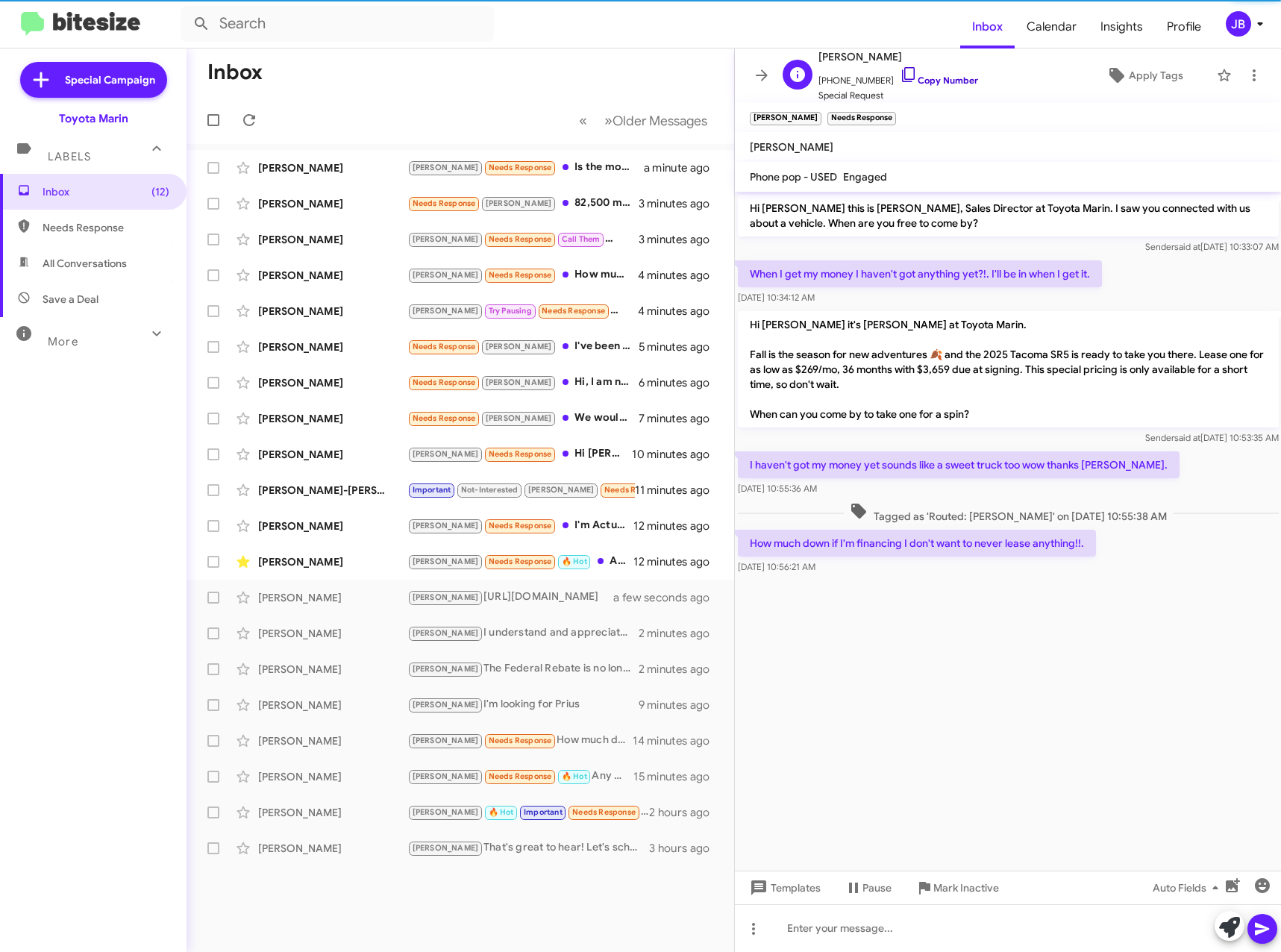
click at [900, 73] on icon at bounding box center [908, 74] width 18 height 18
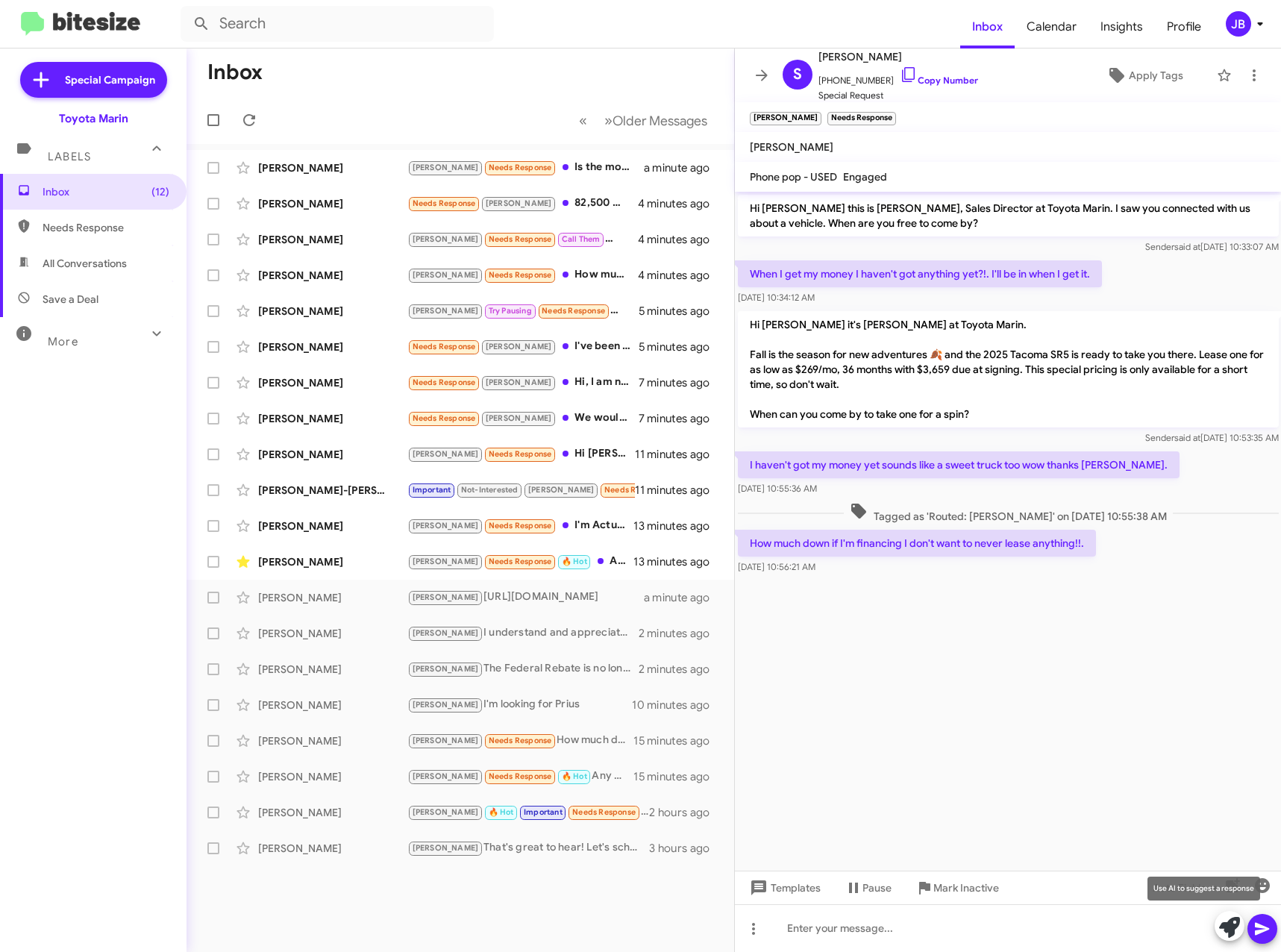
click at [1225, 930] on icon at bounding box center [1230, 927] width 21 height 21
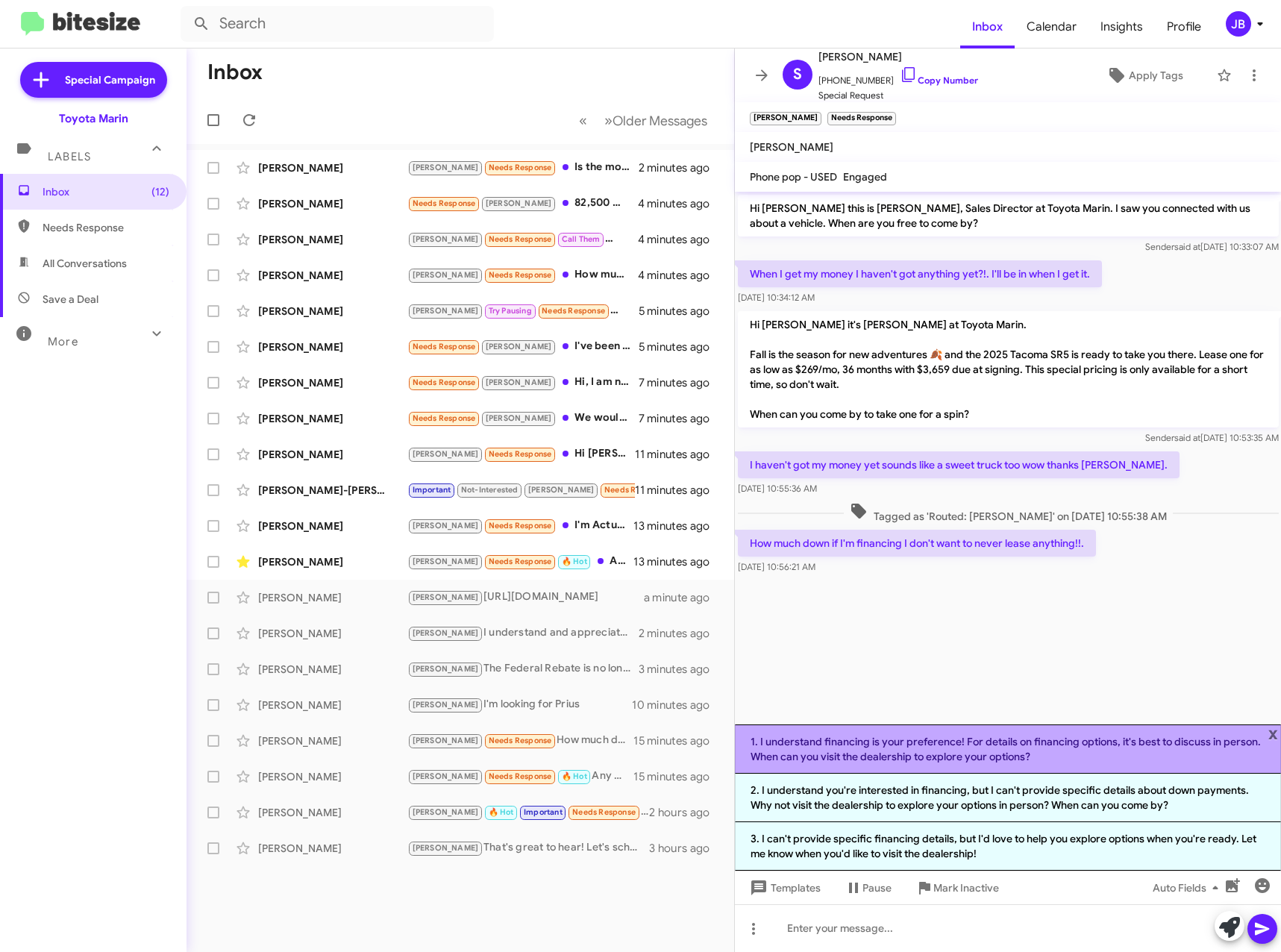
click at [1072, 748] on li "1. I understand financing is your preference! For details on financing options,…" at bounding box center [1008, 749] width 547 height 49
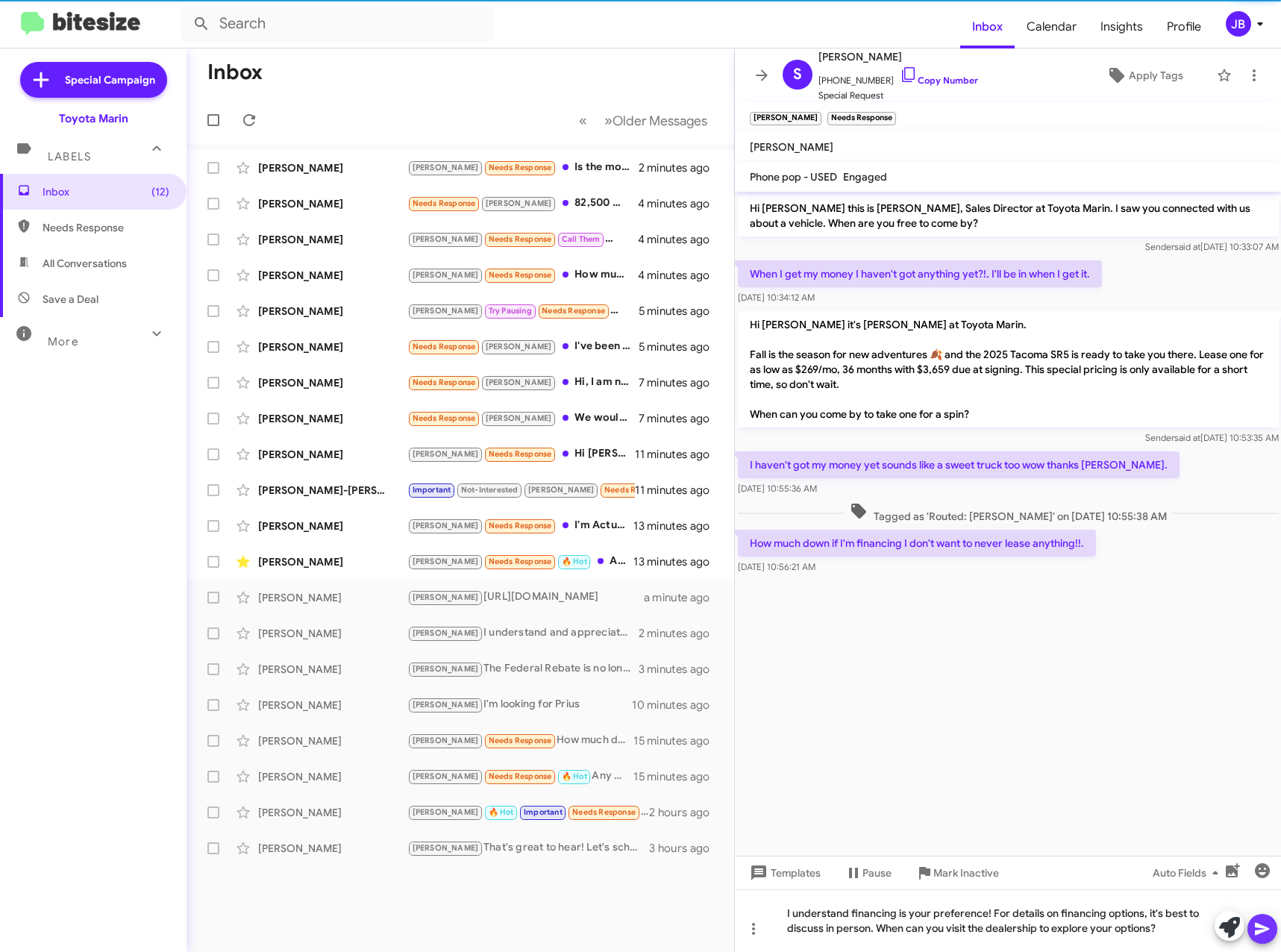
click at [1266, 932] on icon at bounding box center [1262, 928] width 18 height 18
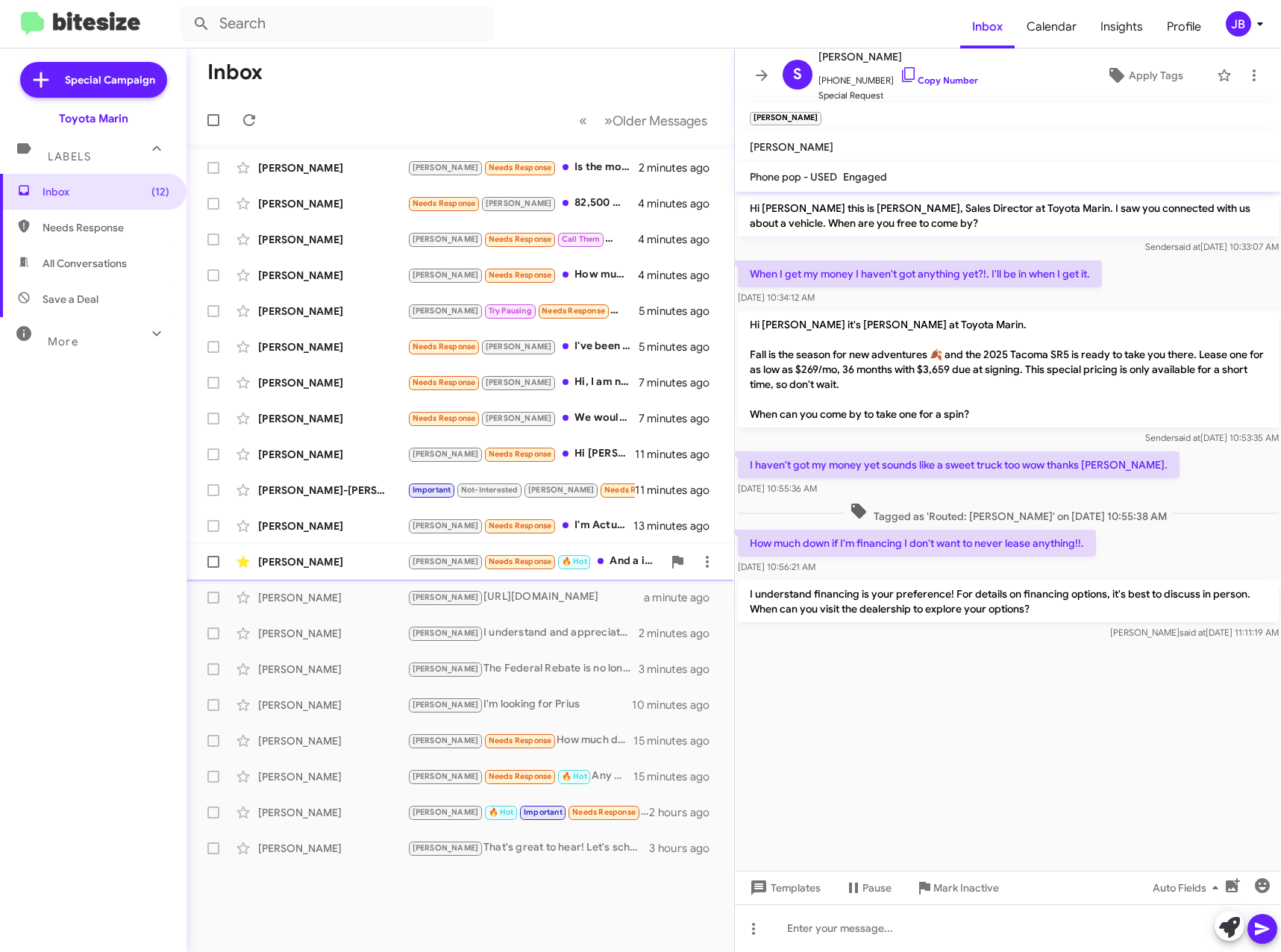
click at [320, 562] on div "[PERSON_NAME]" at bounding box center [332, 562] width 149 height 15
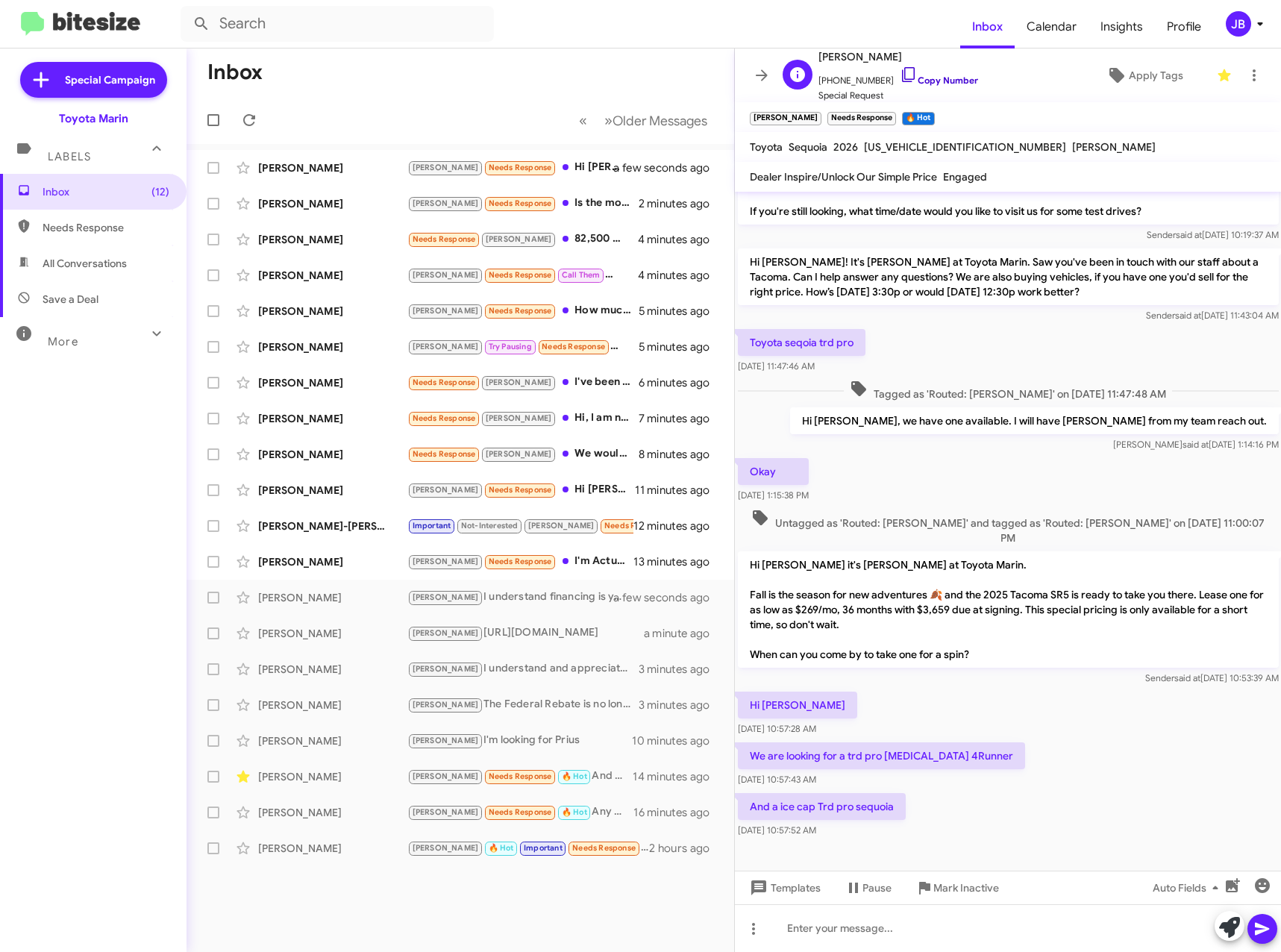
click at [900, 82] on icon at bounding box center [908, 74] width 18 height 18
click at [321, 558] on div "[PERSON_NAME]" at bounding box center [332, 562] width 149 height 15
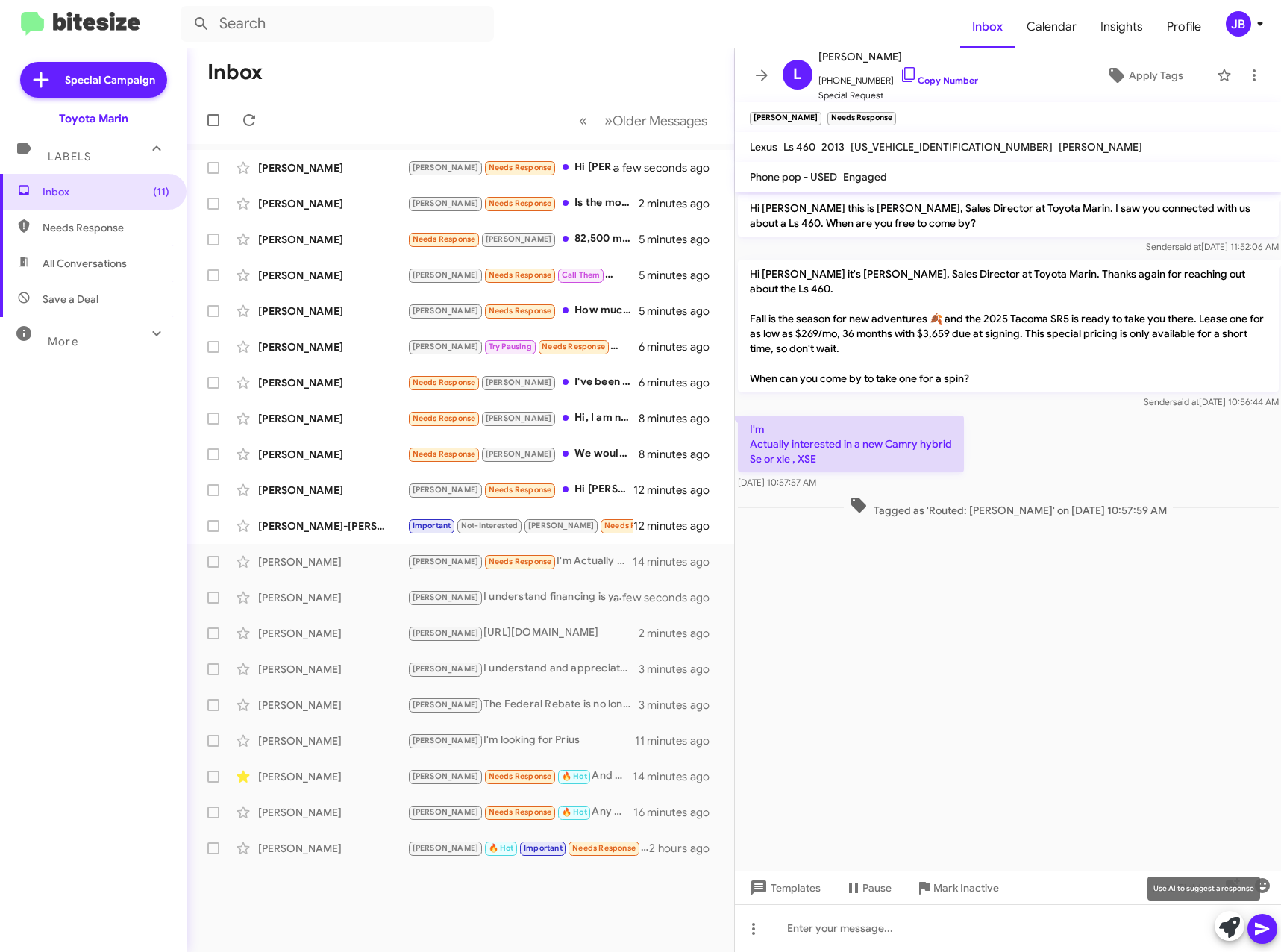
click at [1229, 927] on icon at bounding box center [1230, 927] width 21 height 21
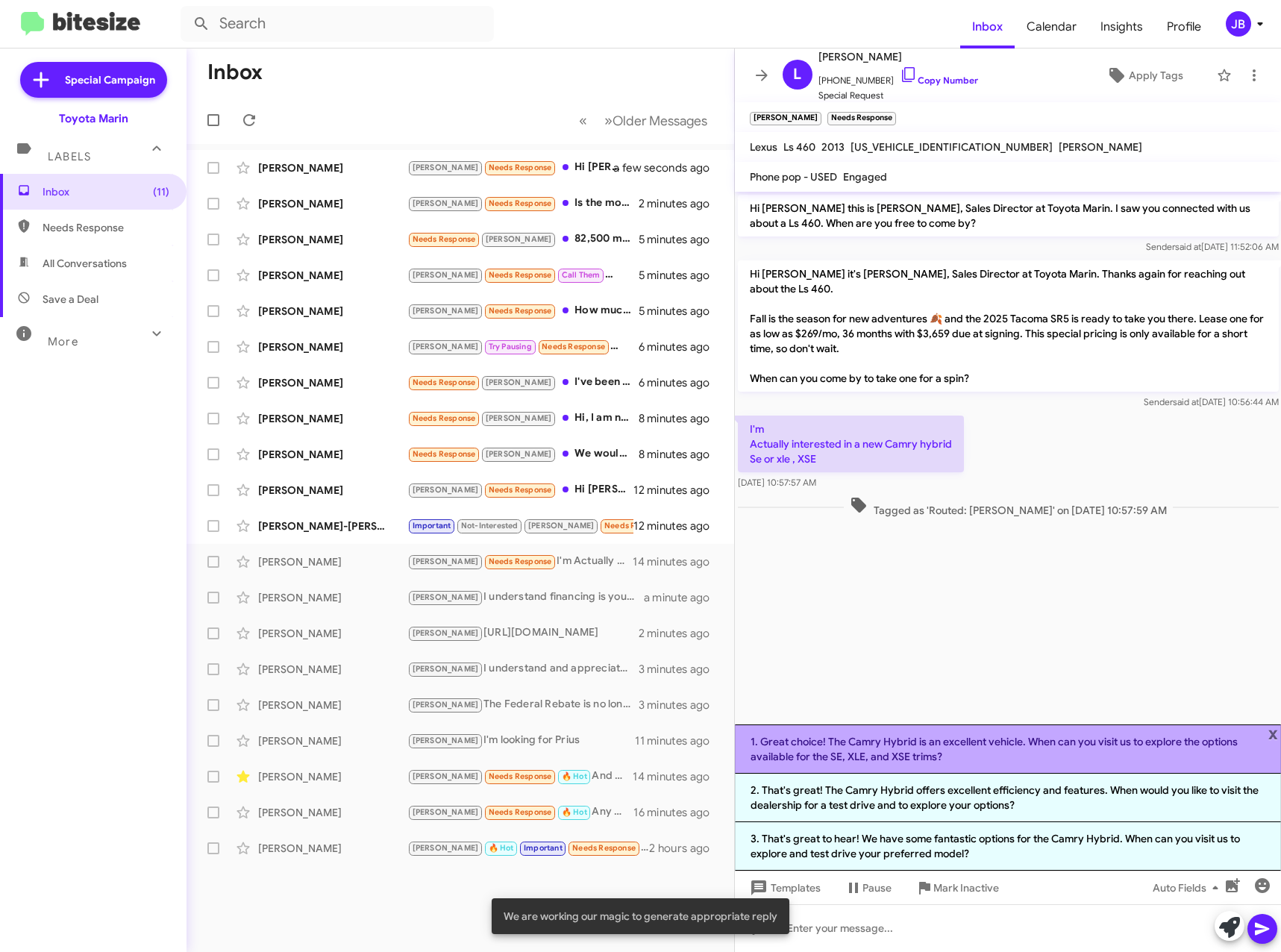
click at [957, 750] on li "1. Great choice! The Camry Hybrid is an excellent vehicle. When can you visit u…" at bounding box center [1008, 749] width 547 height 49
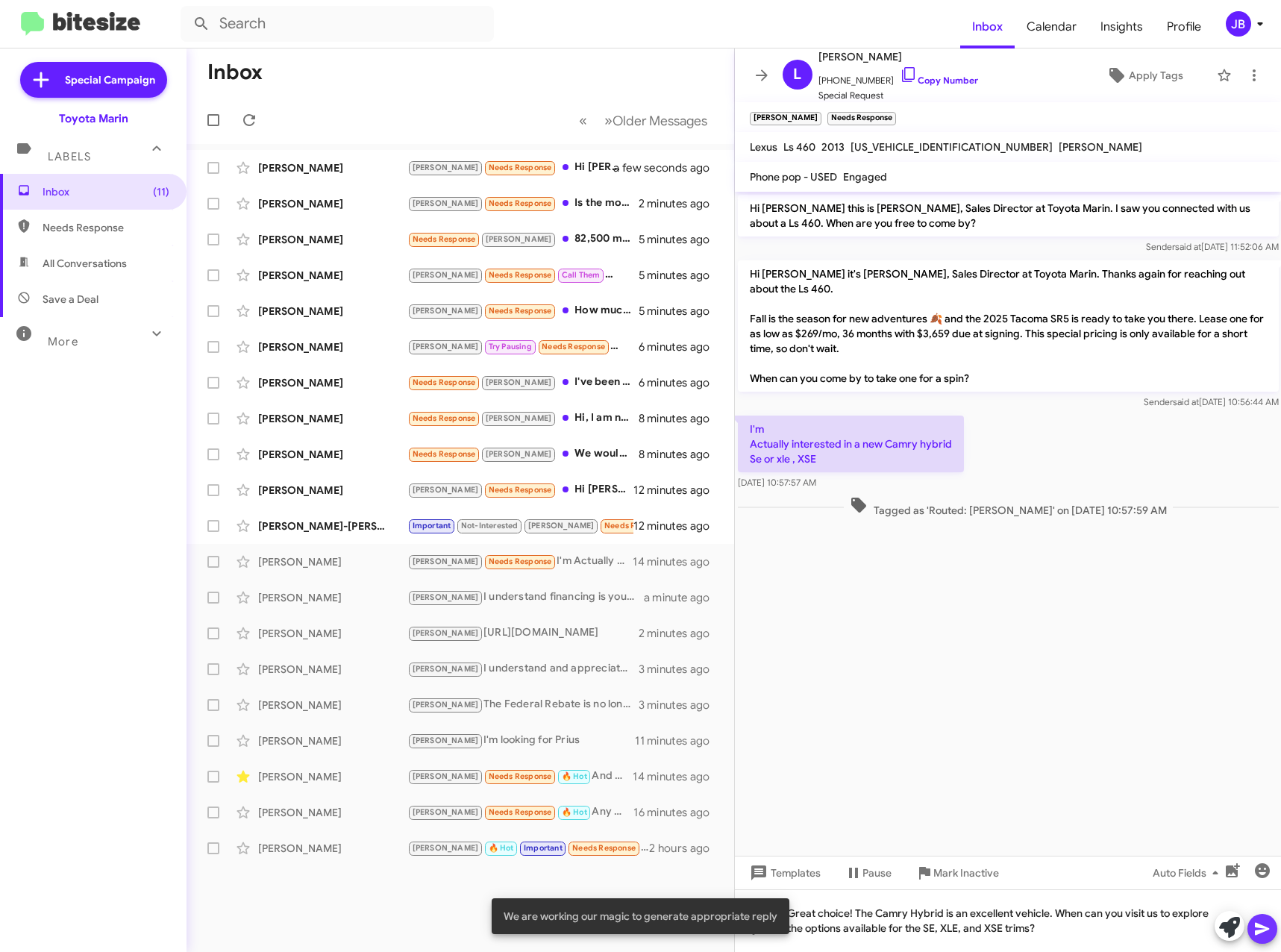
click at [1259, 923] on icon at bounding box center [1262, 928] width 18 height 18
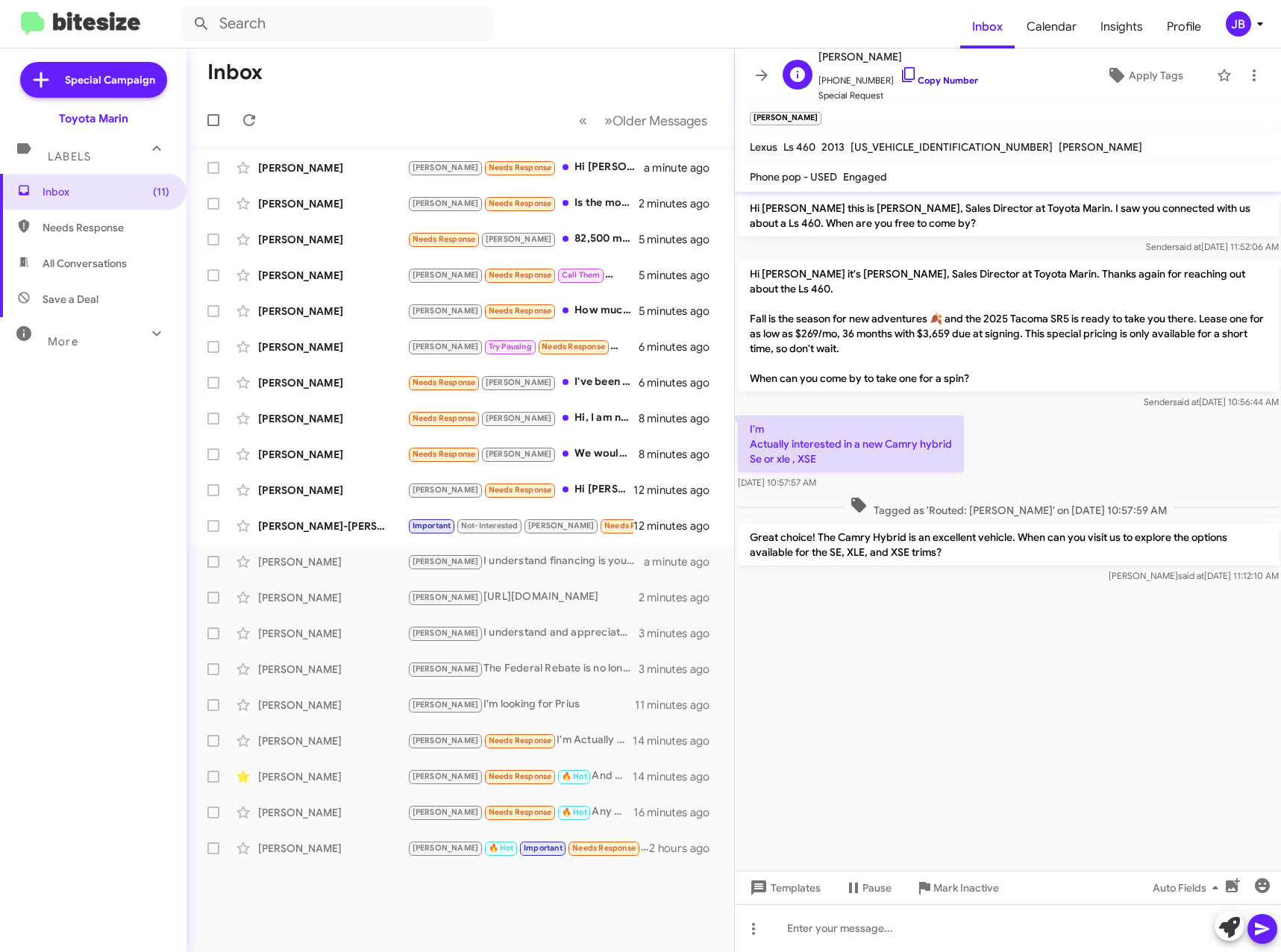
click at [900, 74] on icon at bounding box center [908, 74] width 18 height 18
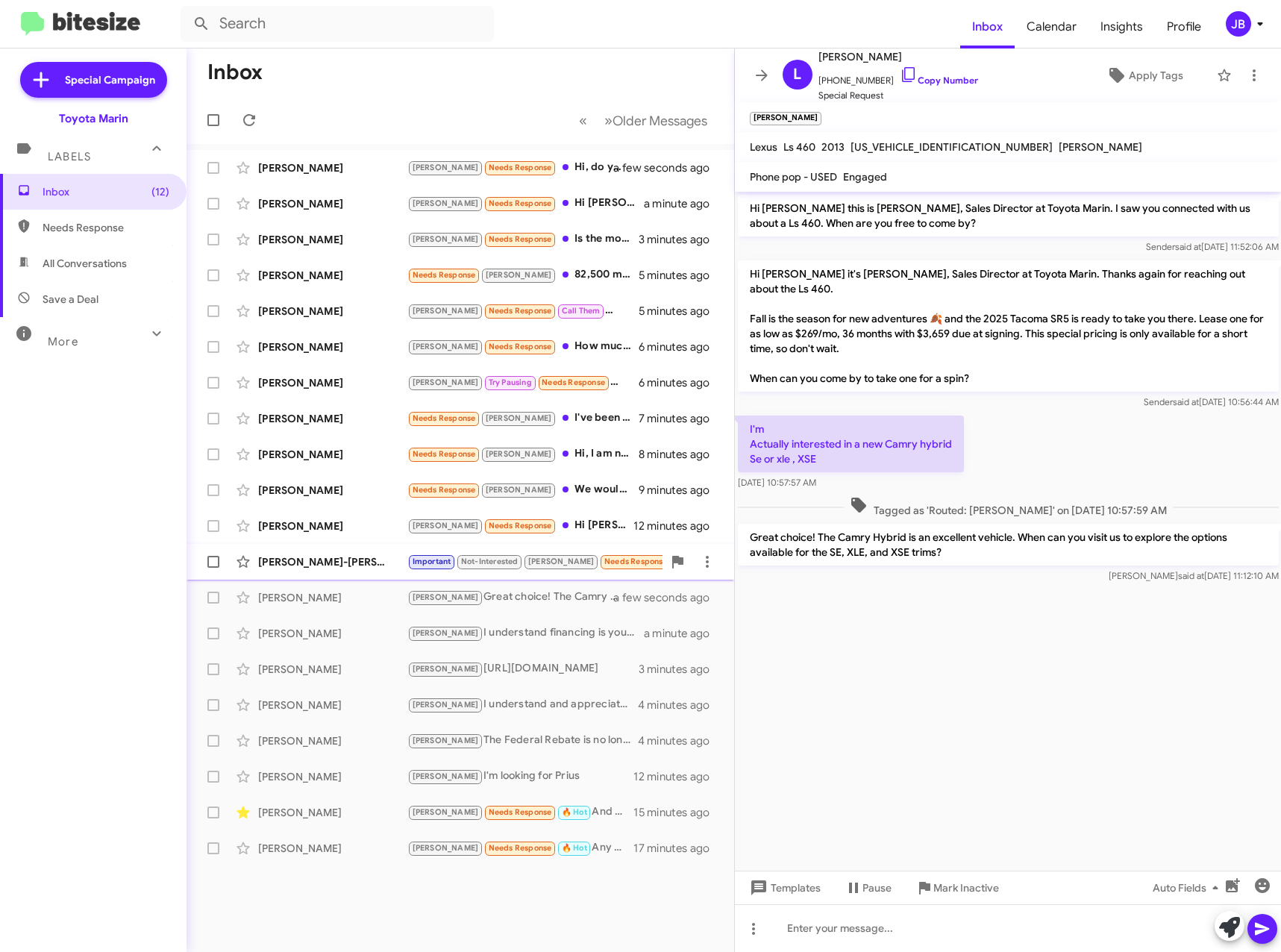
click at [315, 557] on div "[PERSON_NAME]-[PERSON_NAME]" at bounding box center [332, 562] width 149 height 15
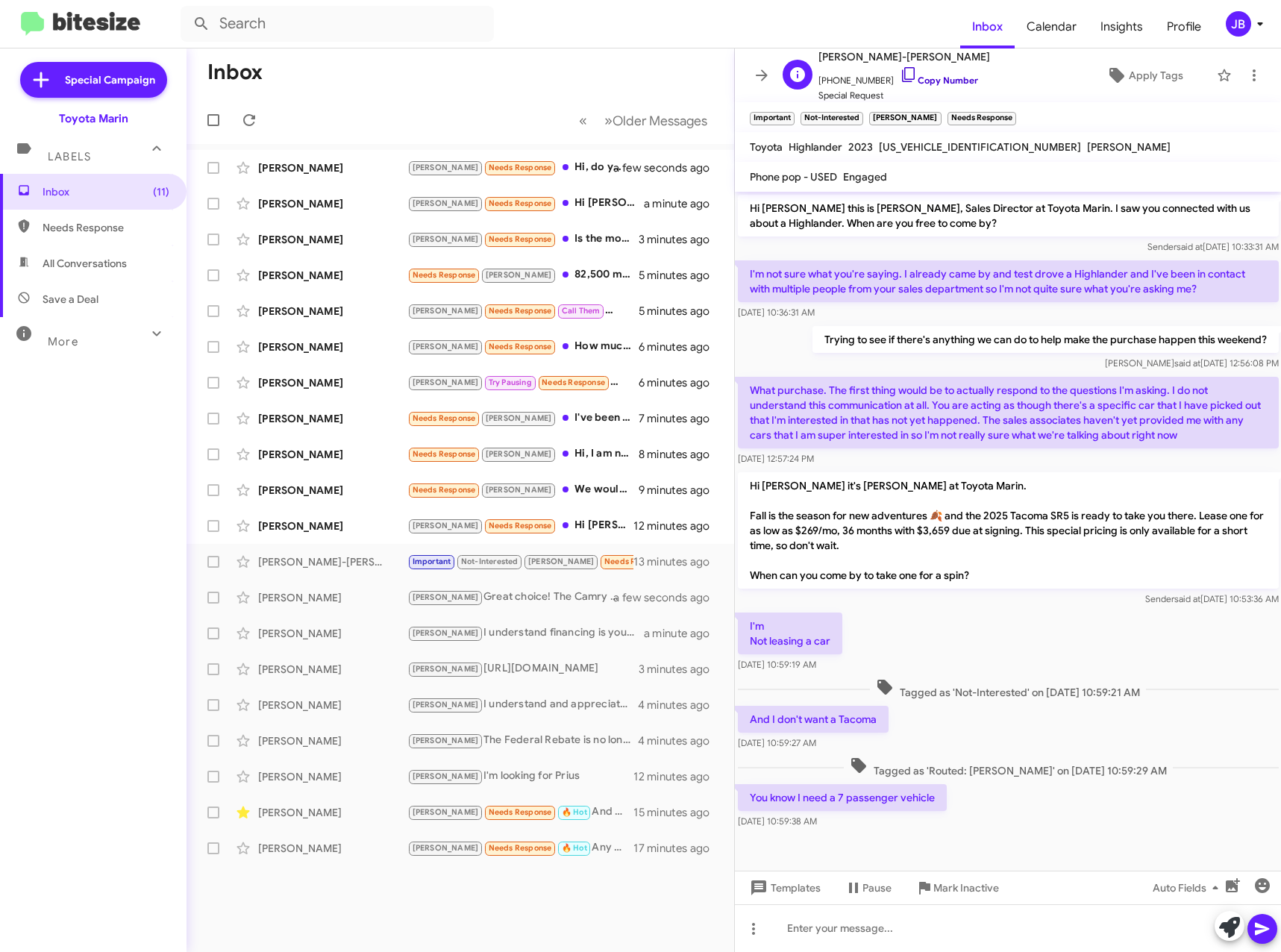
click at [900, 75] on icon at bounding box center [908, 74] width 18 height 18
click at [1231, 919] on icon at bounding box center [1230, 927] width 21 height 21
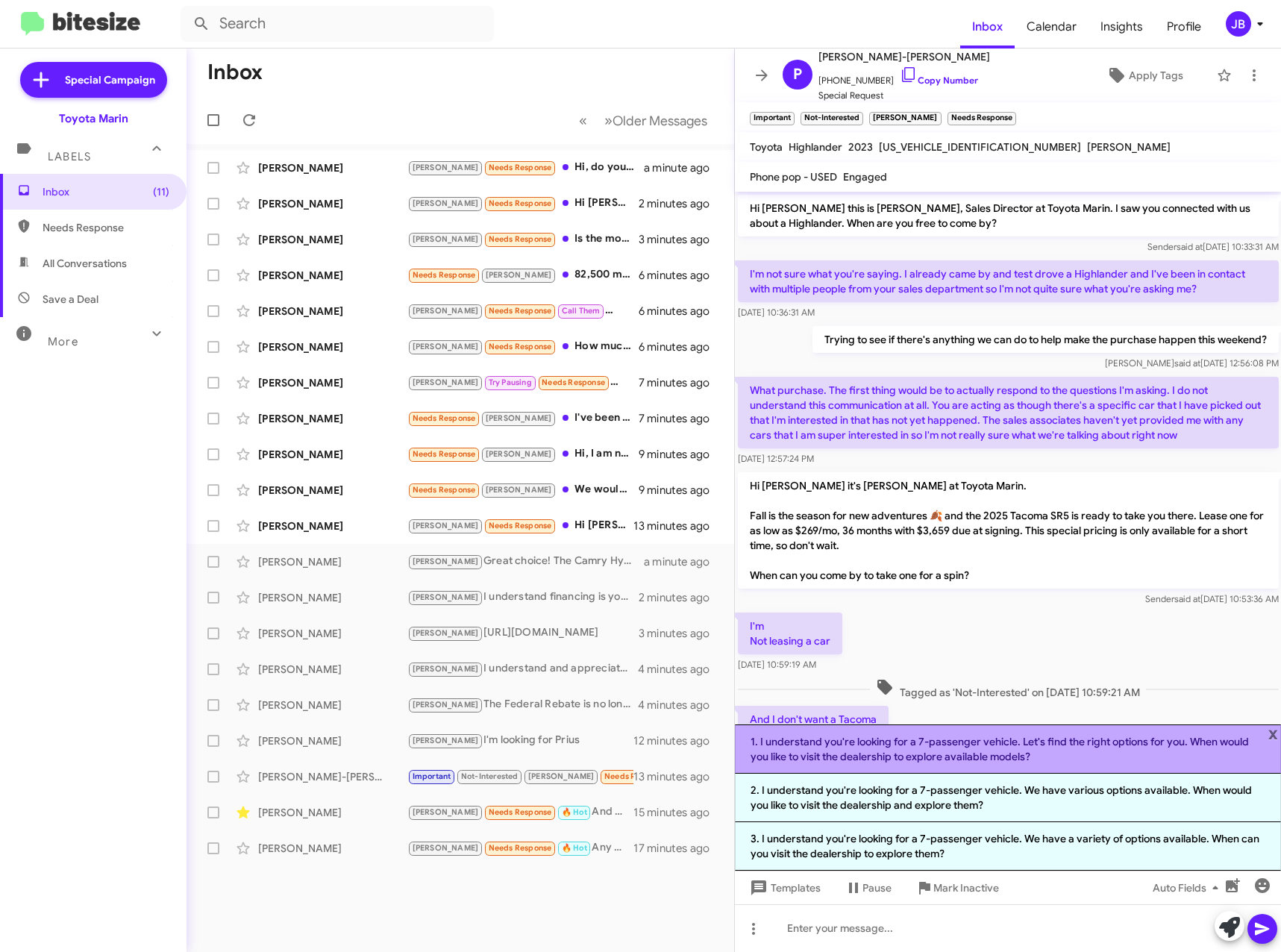
click at [1095, 752] on li "1. I understand you're looking for a 7-passenger vehicle. Let's find the right …" at bounding box center [1008, 749] width 547 height 49
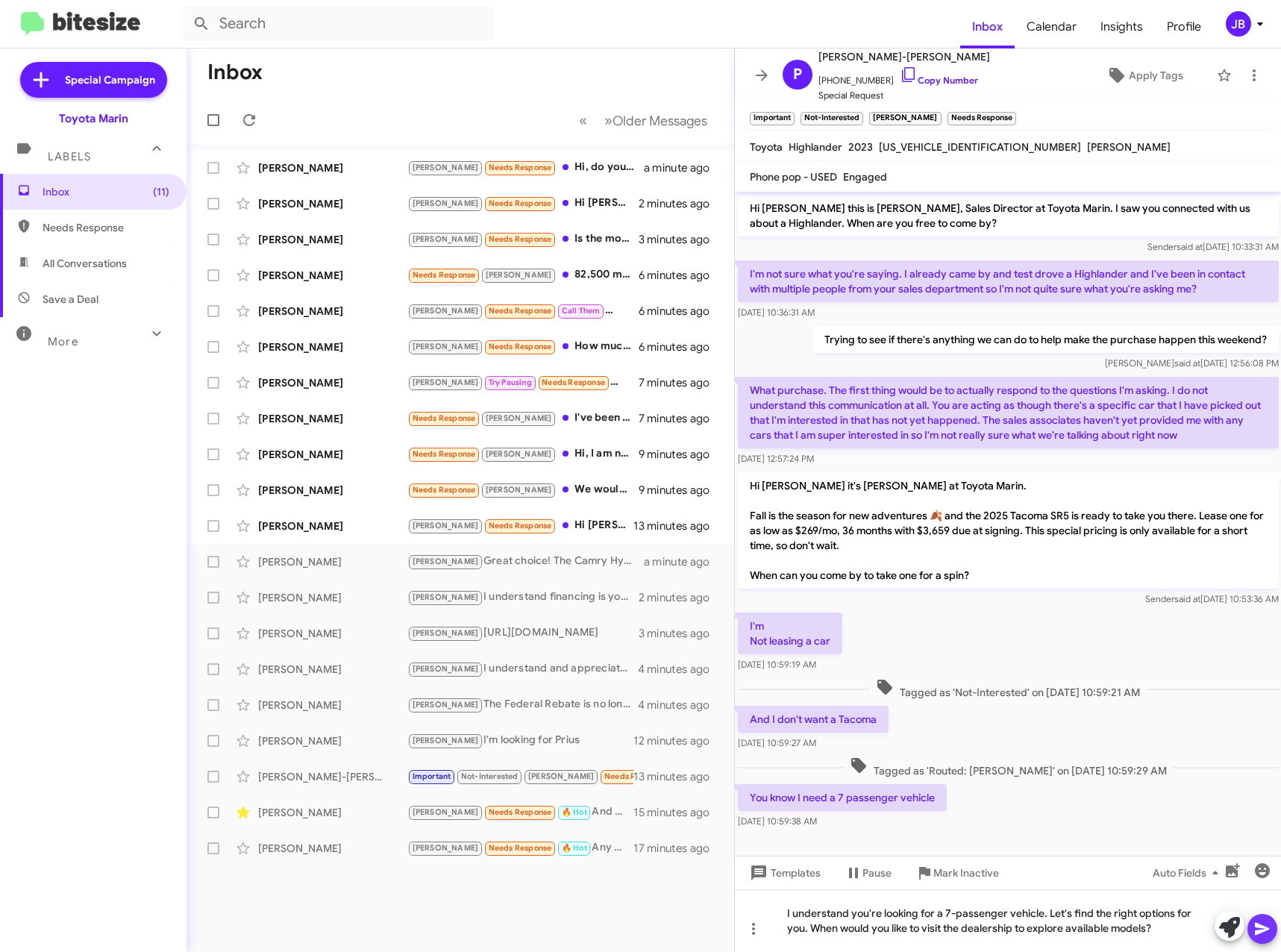
click at [1256, 933] on icon at bounding box center [1261, 928] width 14 height 12
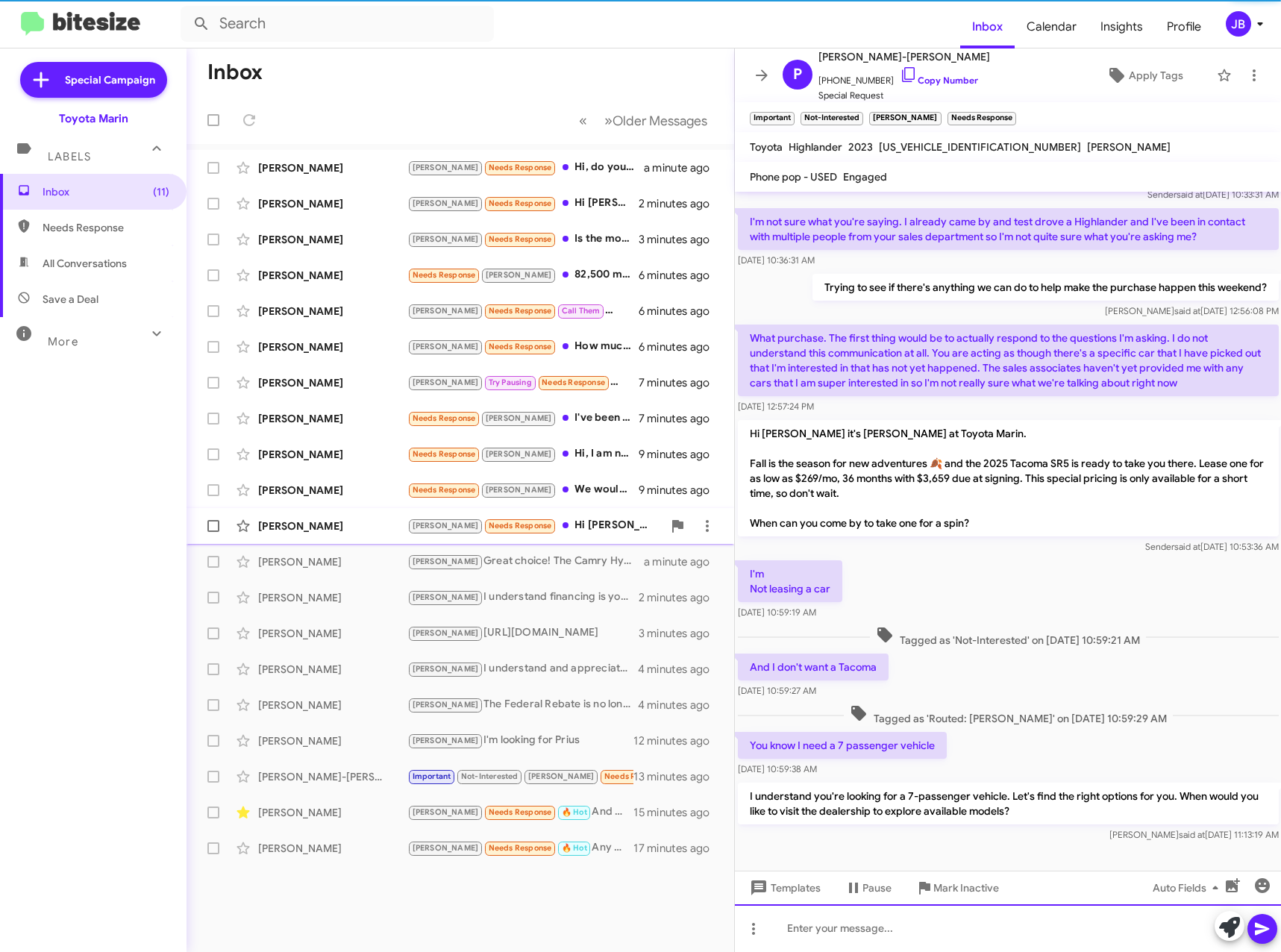
scroll to position [68, 0]
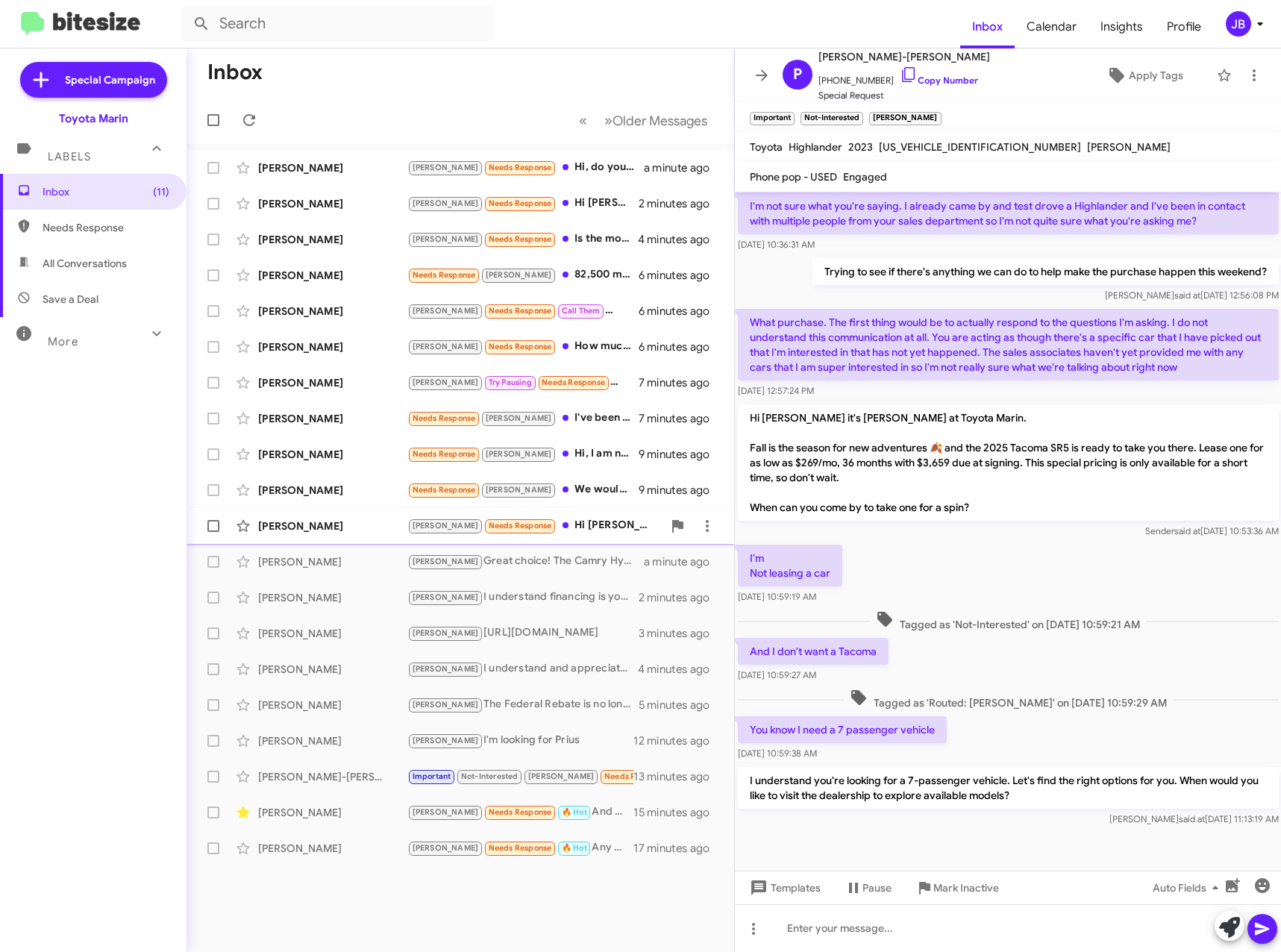
click at [310, 529] on div "[PERSON_NAME]" at bounding box center [332, 526] width 149 height 15
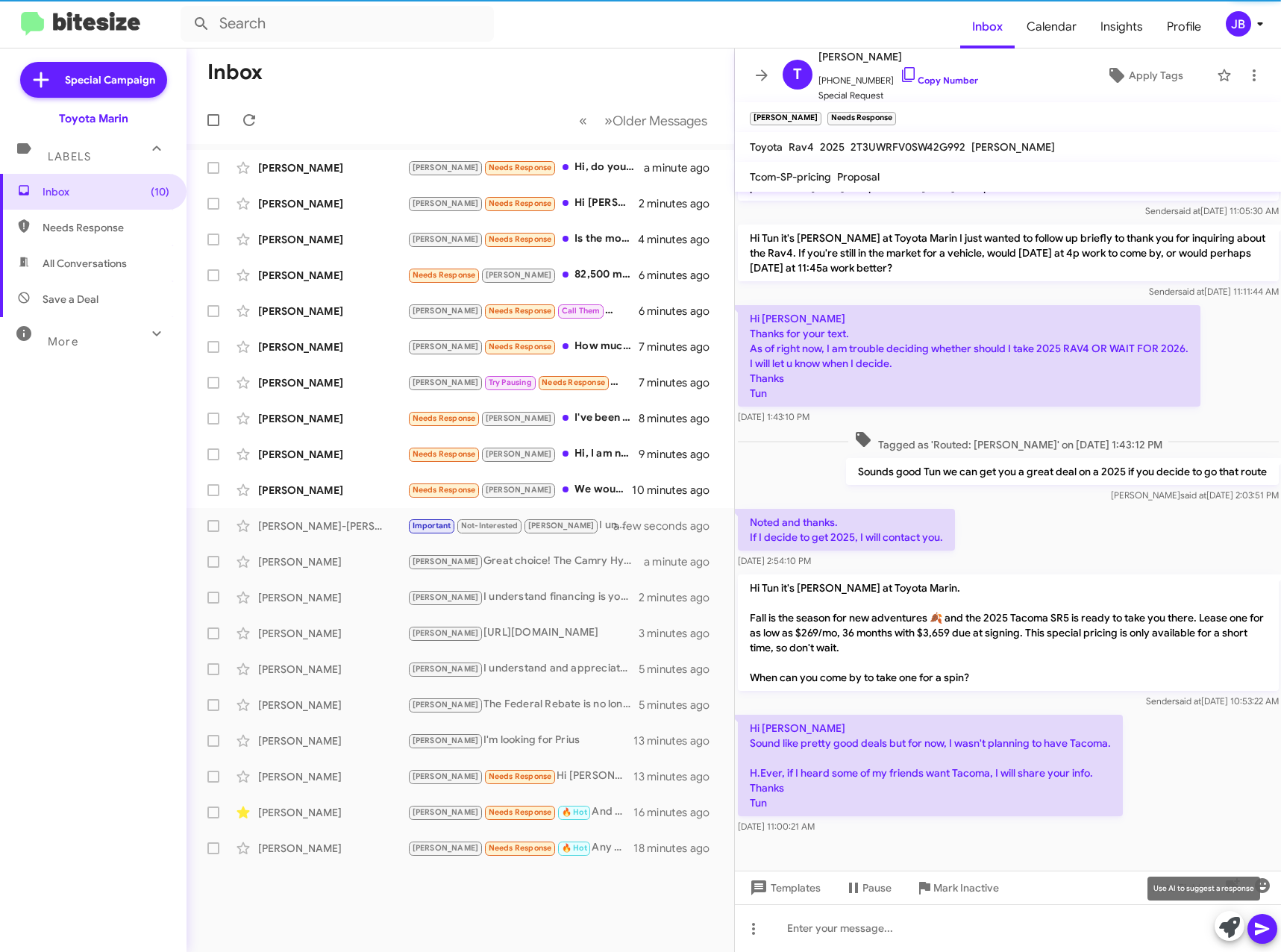
click at [1229, 925] on icon at bounding box center [1230, 927] width 21 height 21
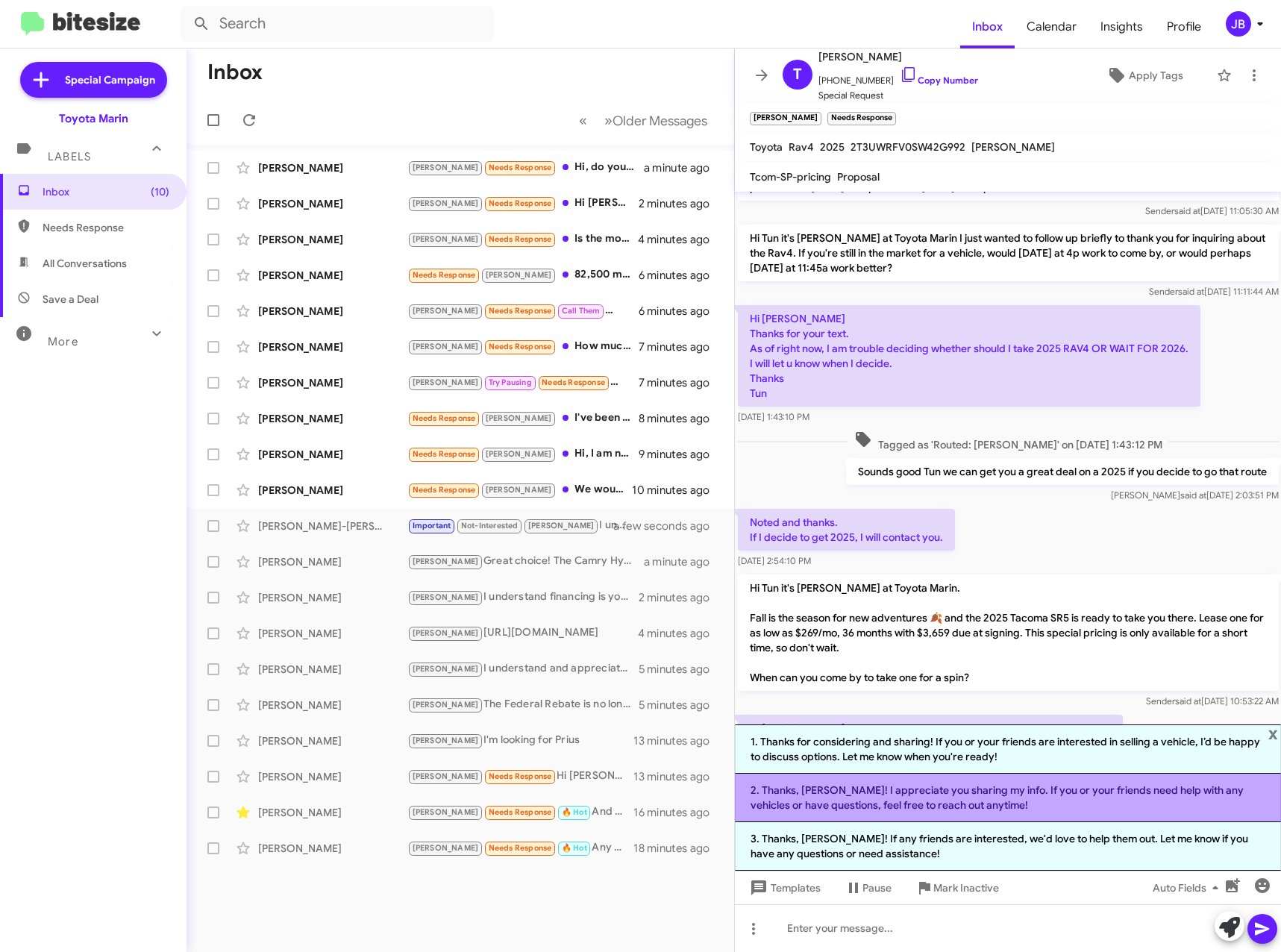
click at [1020, 795] on li "2. Thanks, [PERSON_NAME]! I appreciate you sharing my info. If you or your frie…" at bounding box center [1008, 797] width 547 height 49
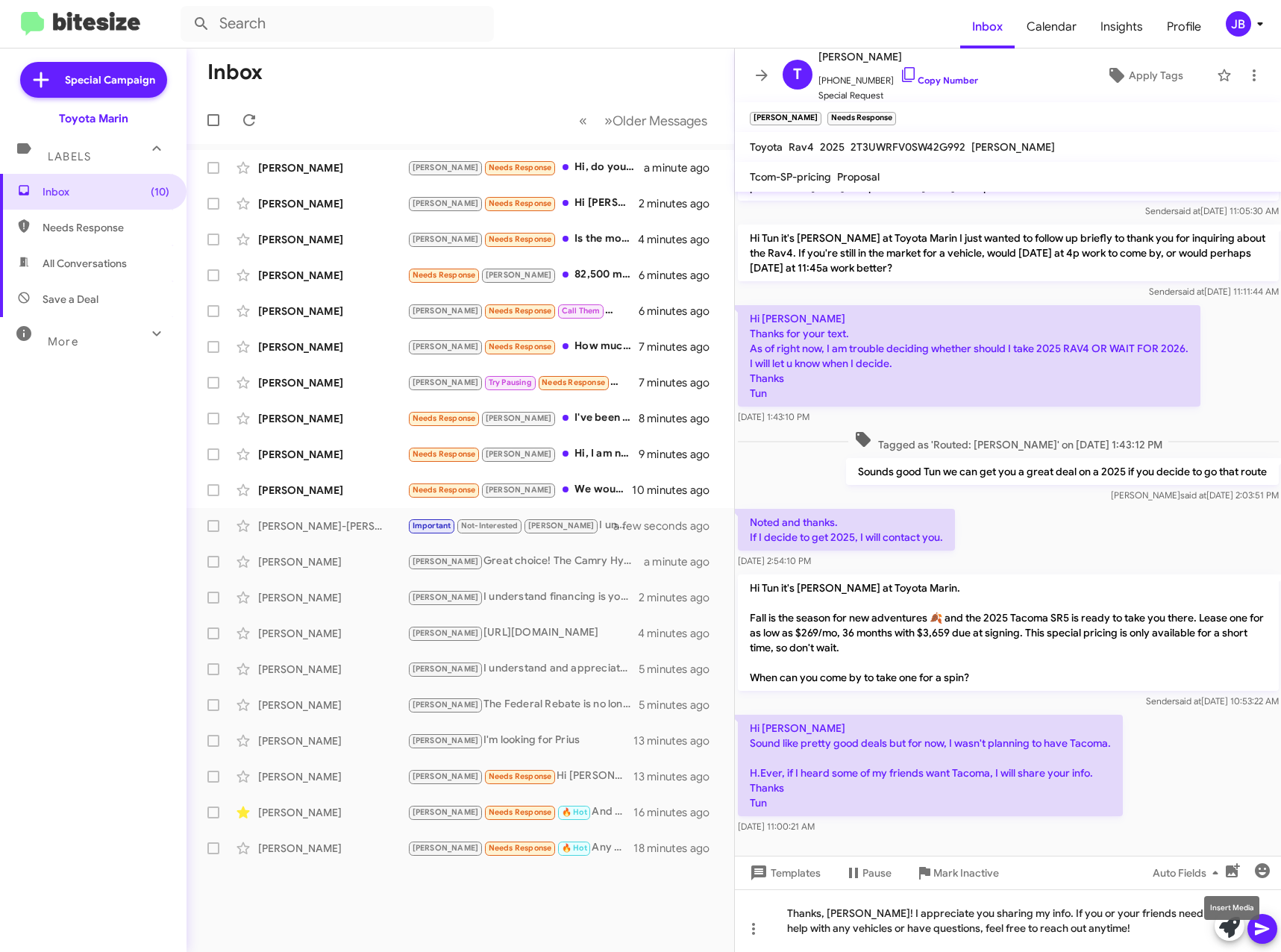
click at [1265, 926] on mat-tooltip-component "Insert Media" at bounding box center [1232, 907] width 76 height 45
click at [1262, 931] on icon at bounding box center [1261, 928] width 14 height 12
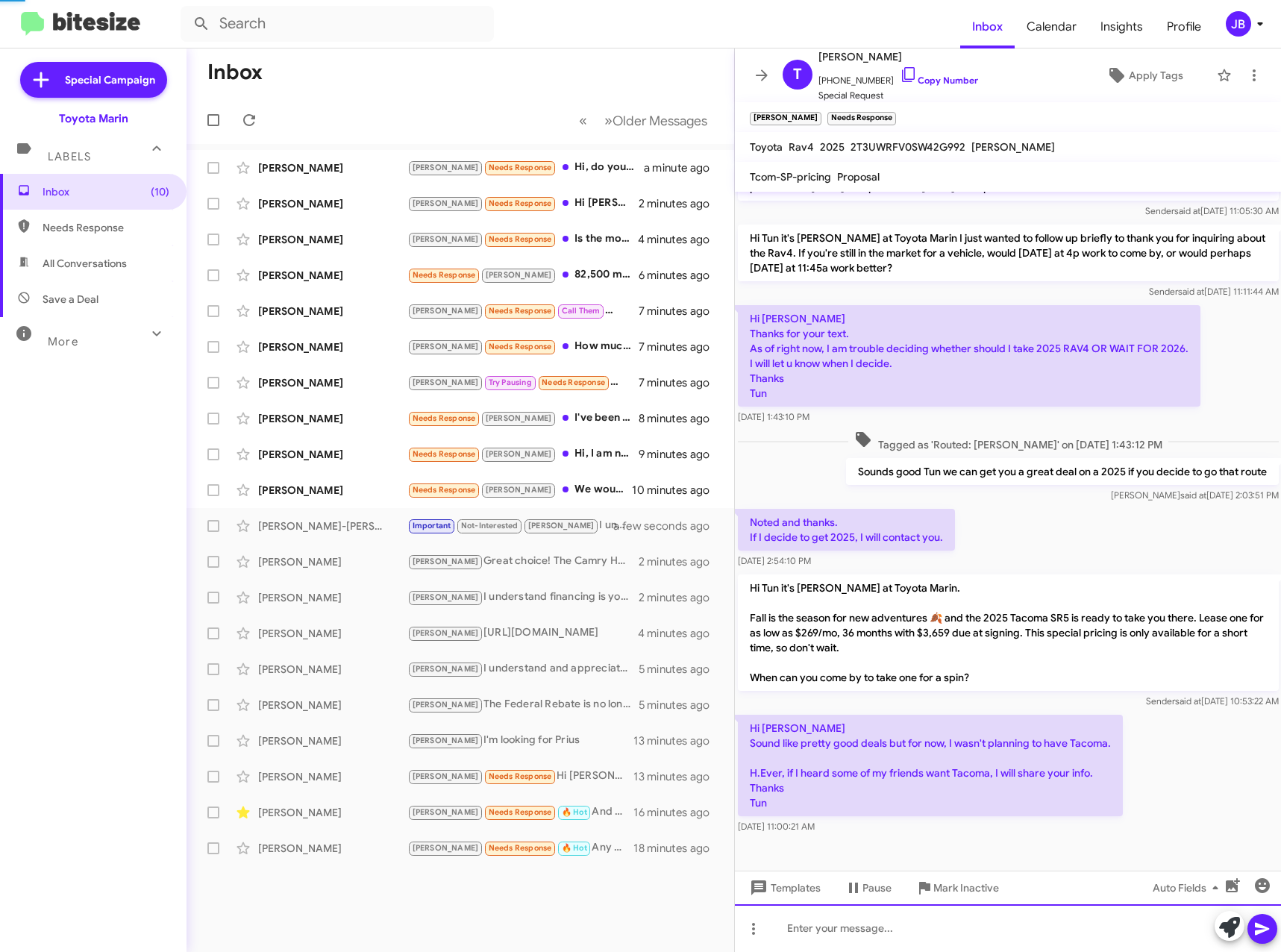
scroll to position [0, 0]
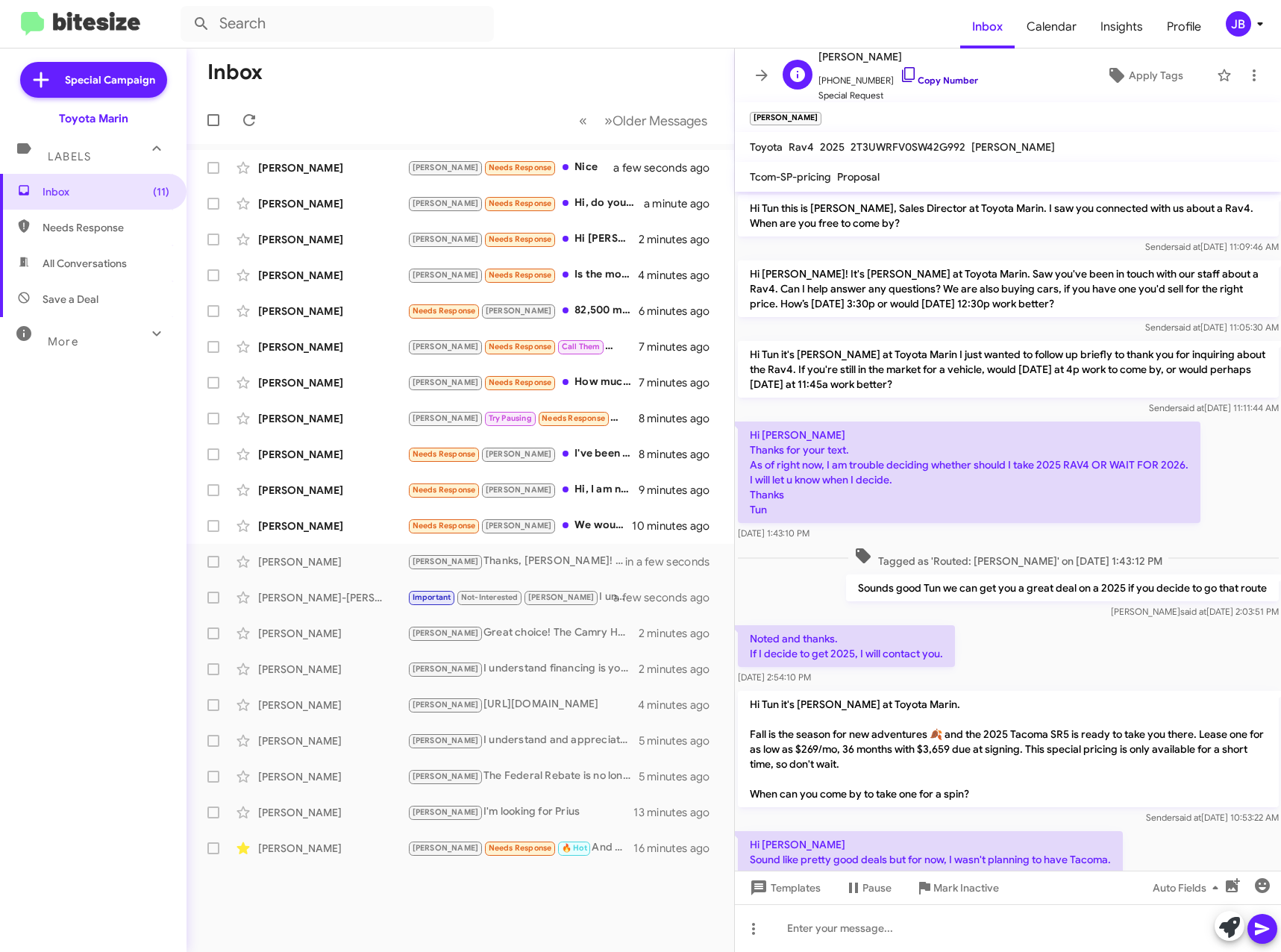
click at [900, 75] on icon at bounding box center [908, 74] width 18 height 18
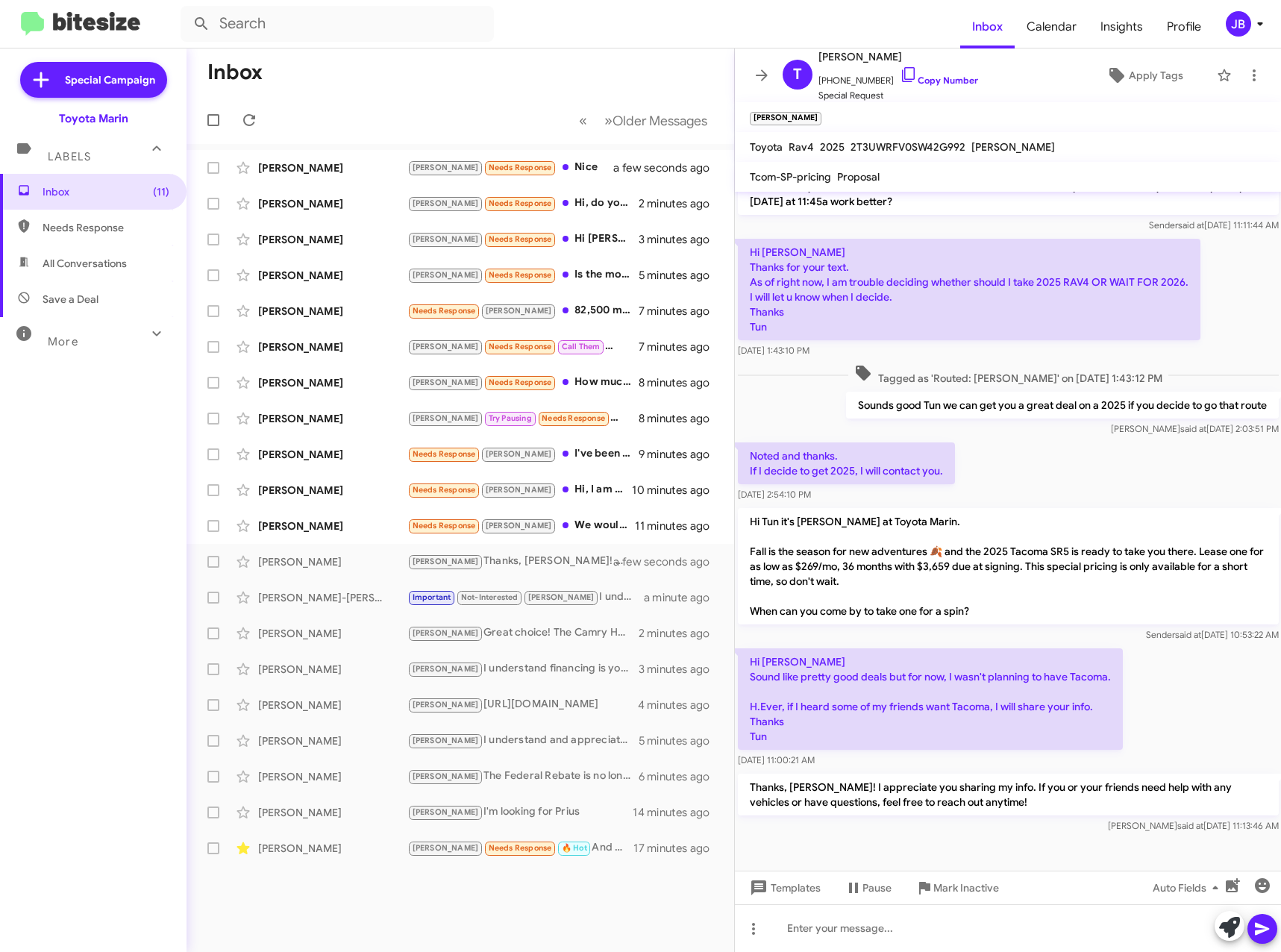
scroll to position [185, 0]
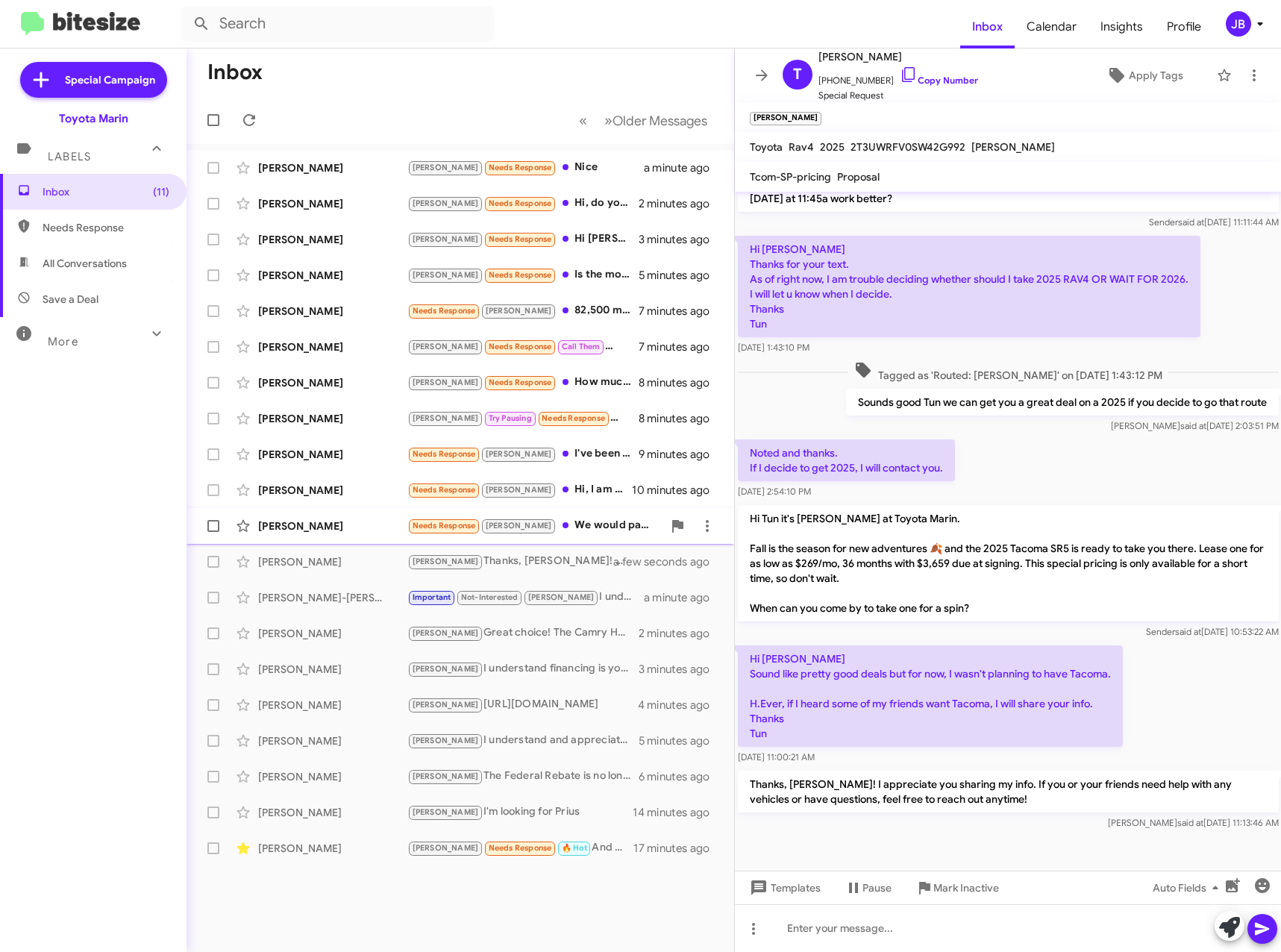
click at [317, 523] on div "[PERSON_NAME]" at bounding box center [332, 526] width 149 height 15
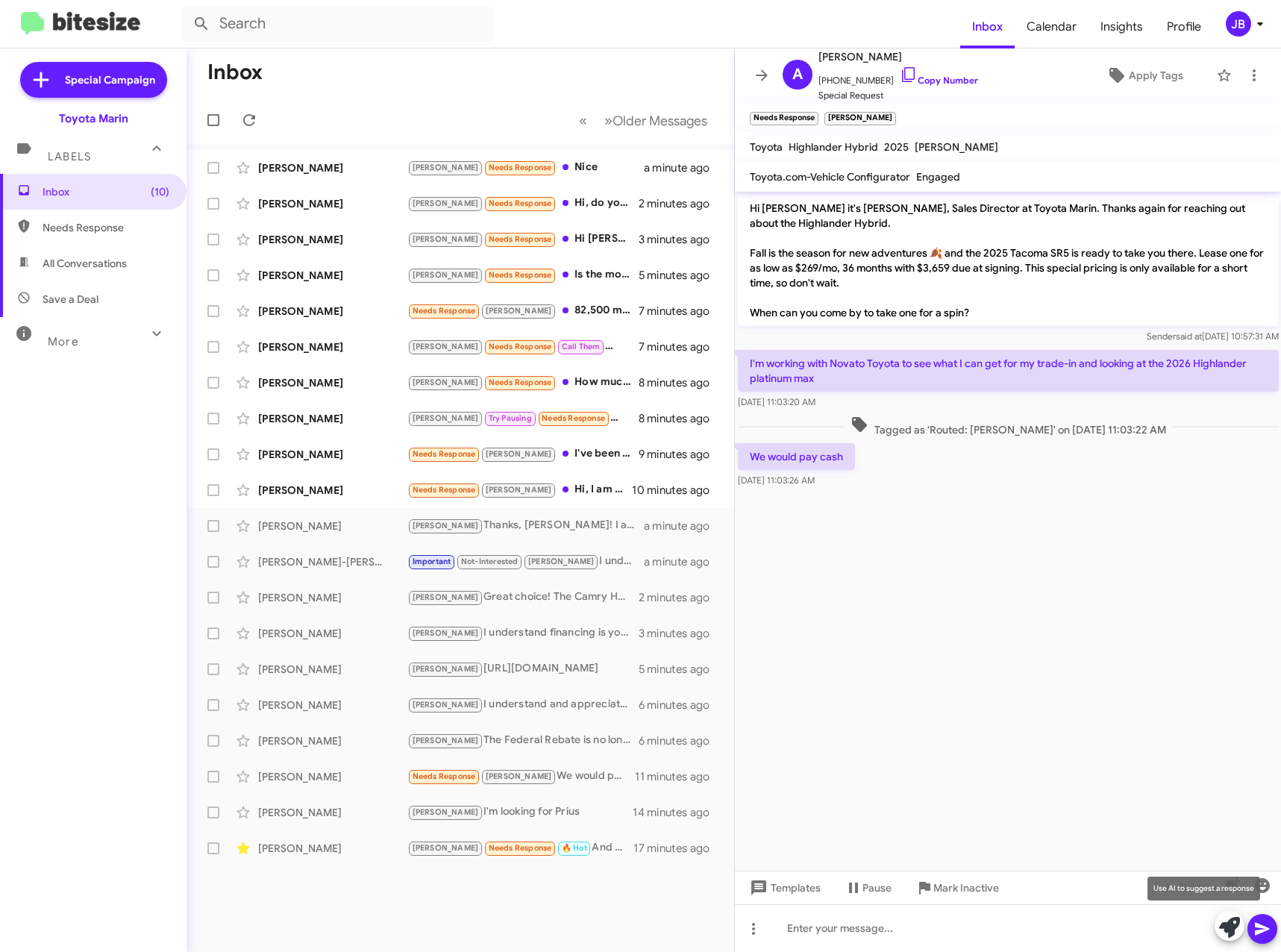
click at [1232, 925] on icon at bounding box center [1230, 927] width 21 height 21
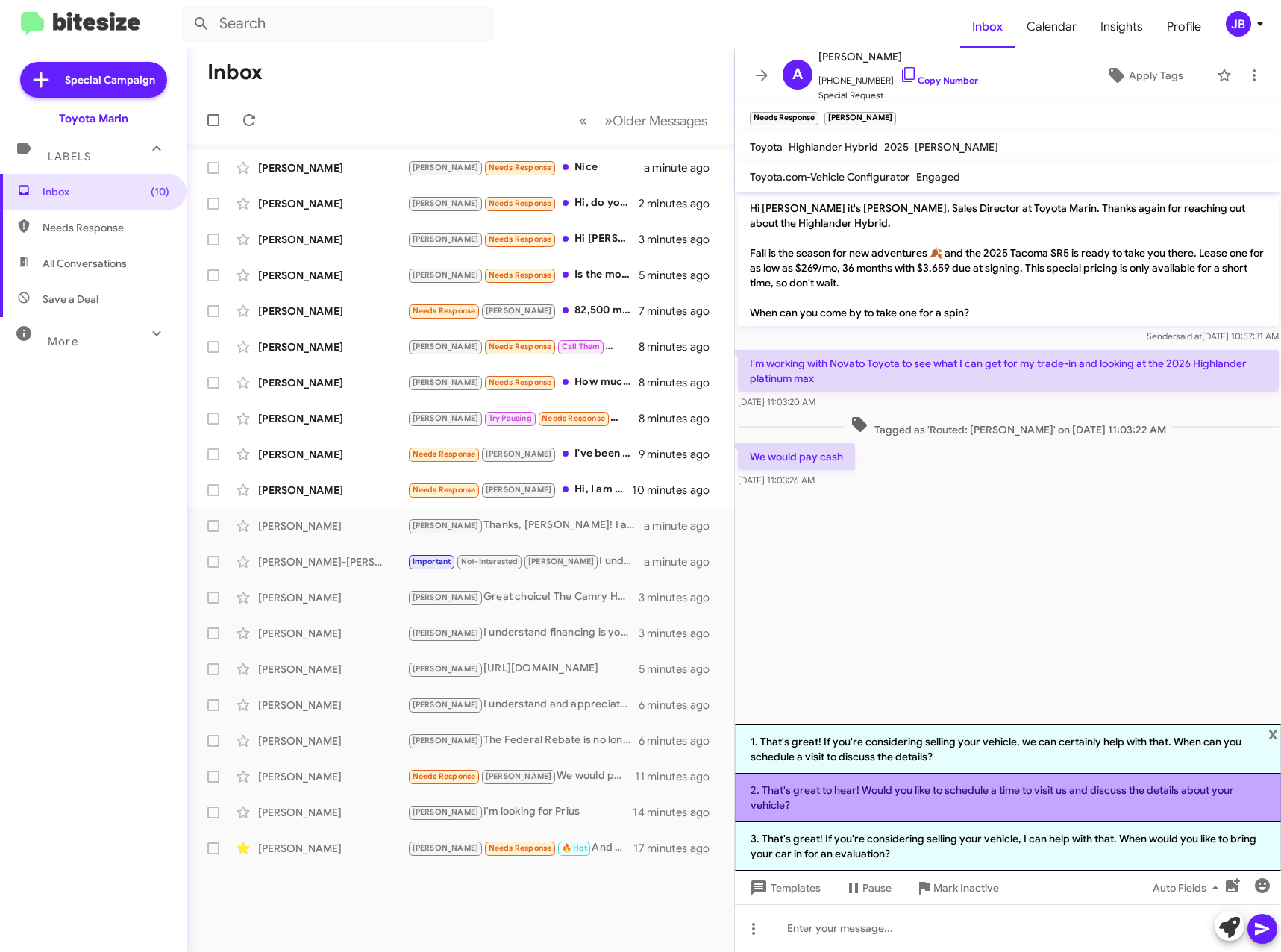
click at [933, 801] on li "2. That's great to hear! Would you like to schedule a time to visit us and disc…" at bounding box center [1008, 797] width 547 height 49
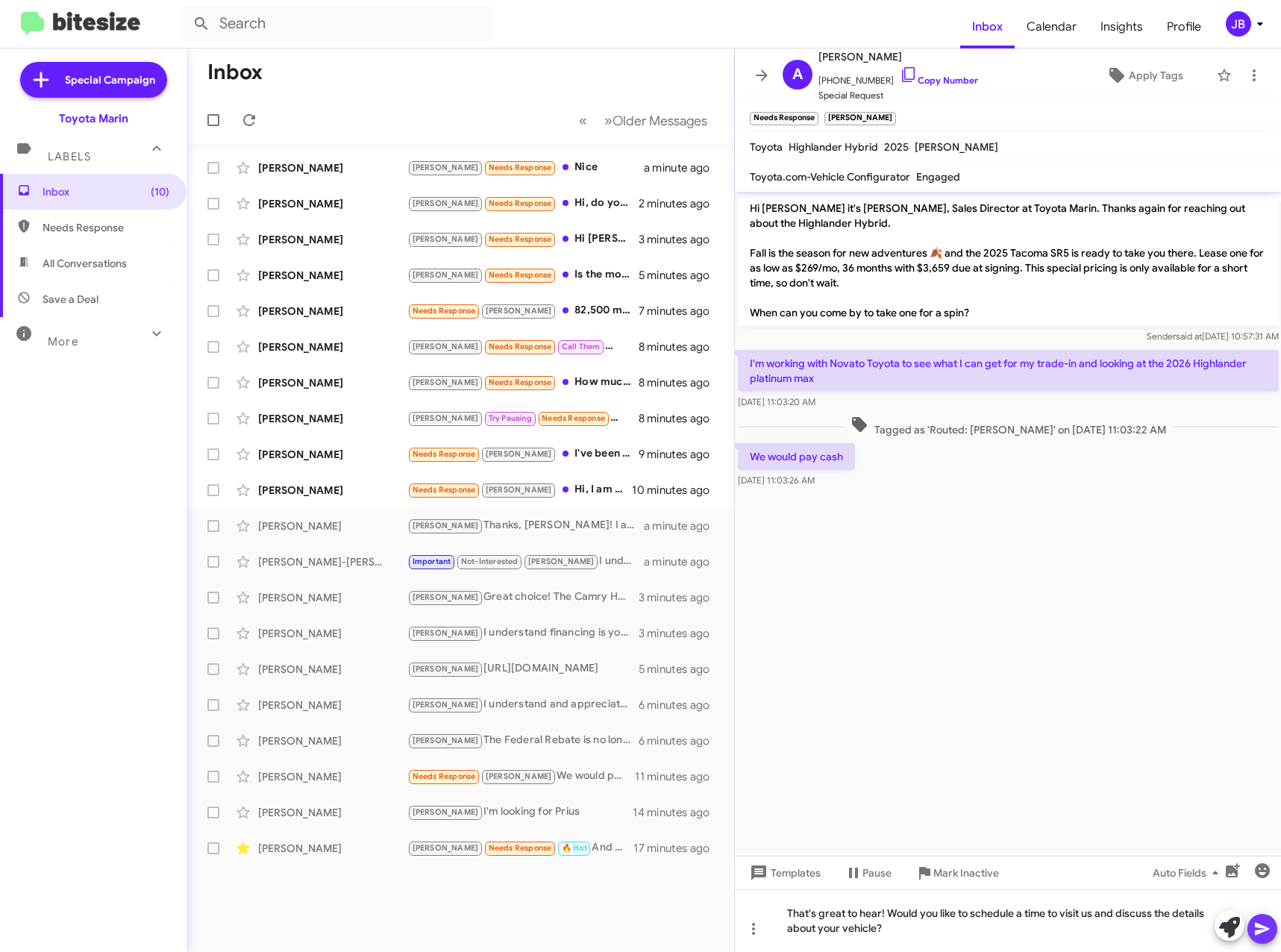
click at [1261, 925] on icon at bounding box center [1261, 928] width 14 height 12
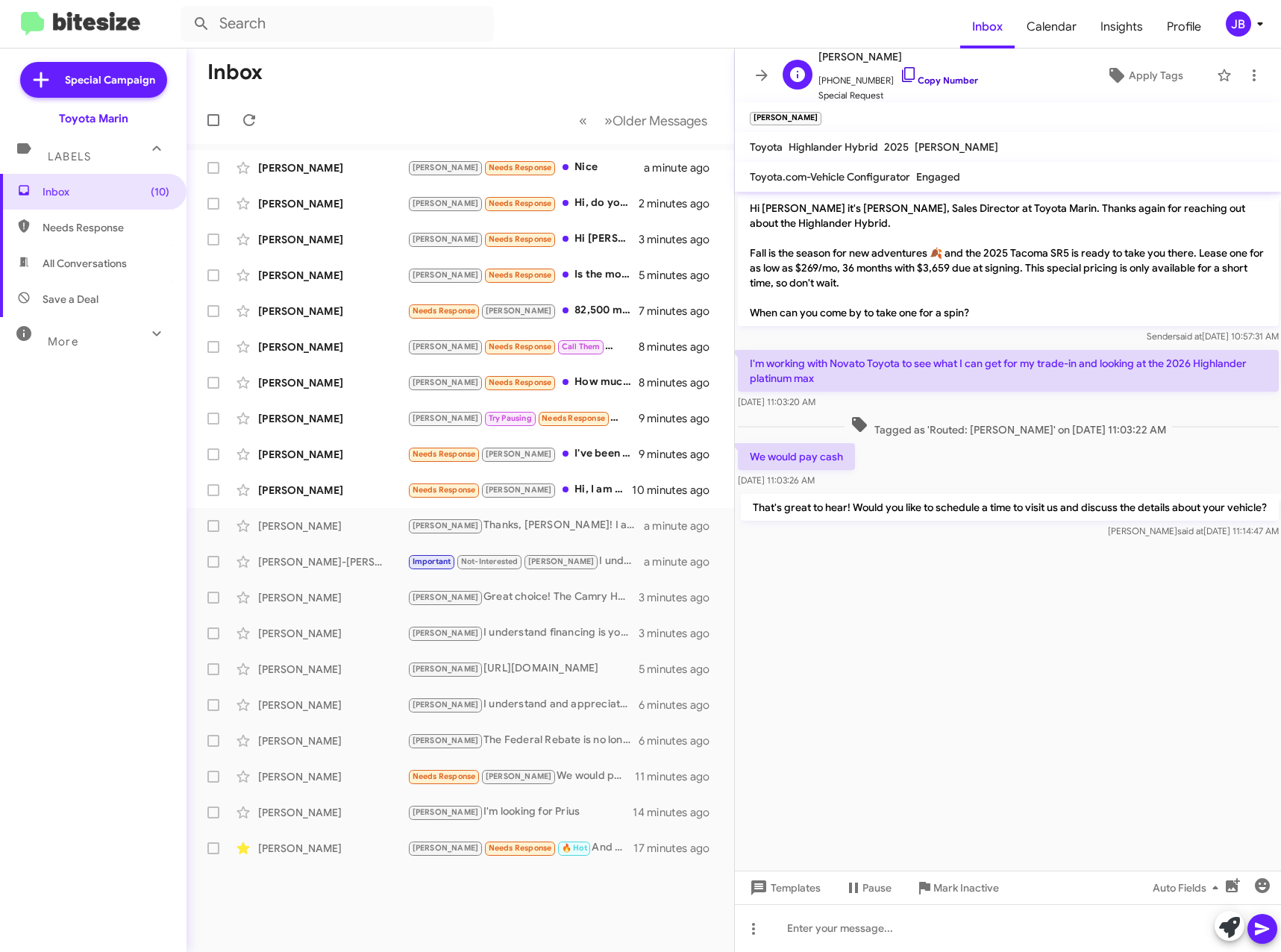
click at [900, 70] on icon at bounding box center [908, 74] width 18 height 18
click at [520, 475] on span "[PERSON_NAME] Needs Response [PERSON_NAME], I am not quite ready yet thank you …" at bounding box center [460, 491] width 548 height 36
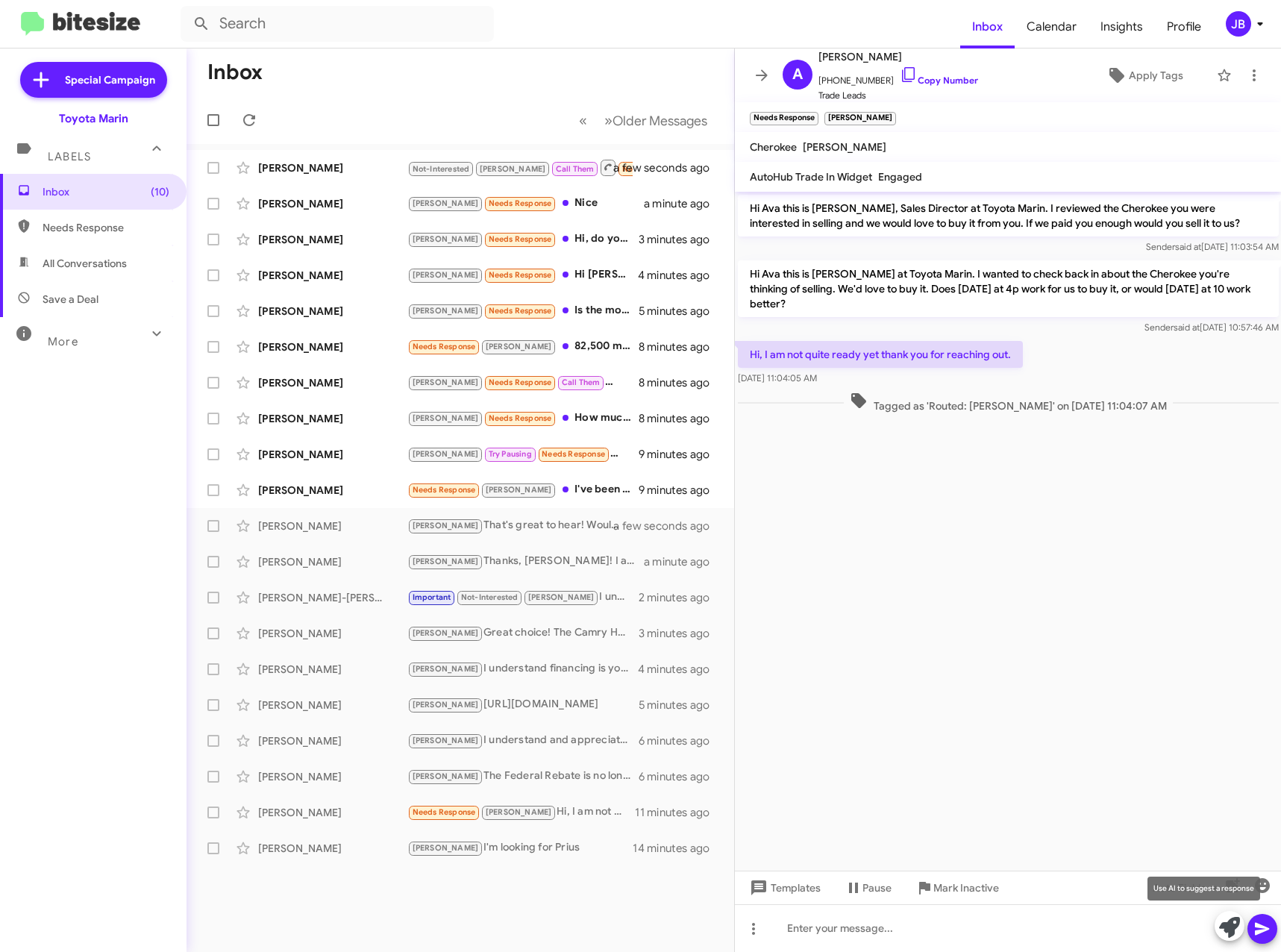
click at [1233, 936] on icon at bounding box center [1230, 927] width 21 height 21
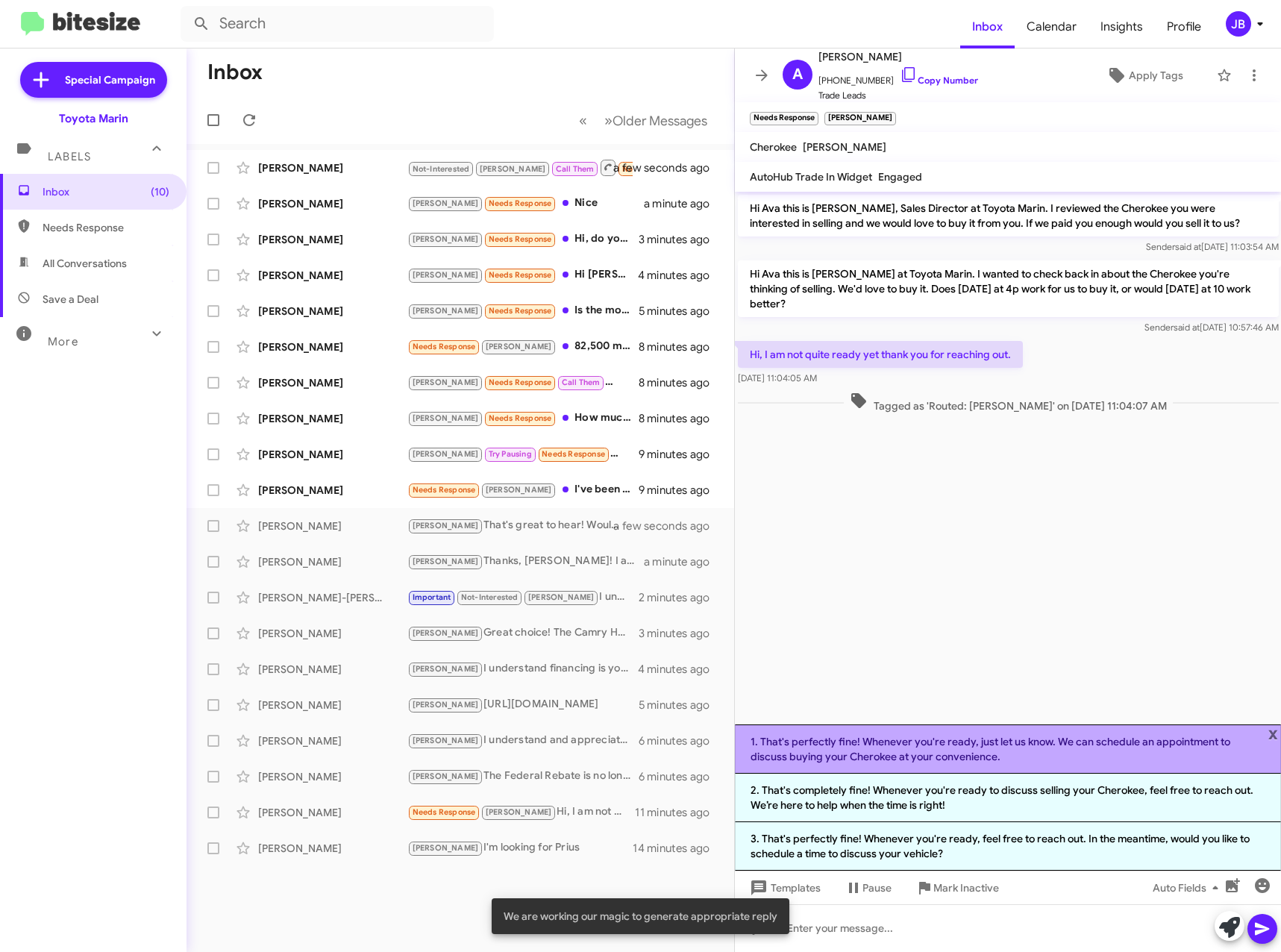
click at [976, 750] on li "1. That's perfectly fine! Whenever you're ready, just let us know. We can sched…" at bounding box center [1008, 749] width 547 height 49
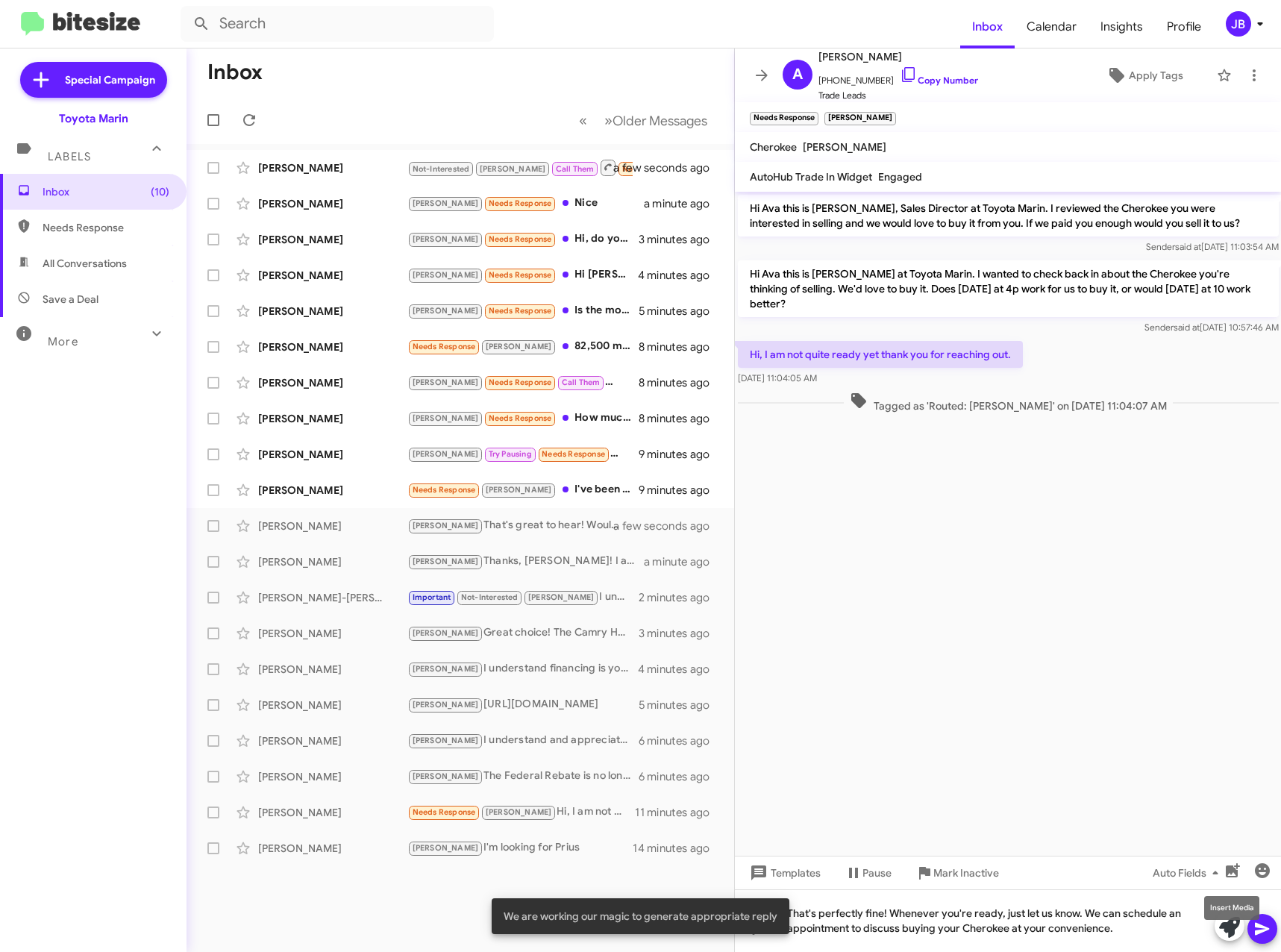
click at [1265, 928] on mat-tooltip-component "Insert Media" at bounding box center [1232, 907] width 76 height 45
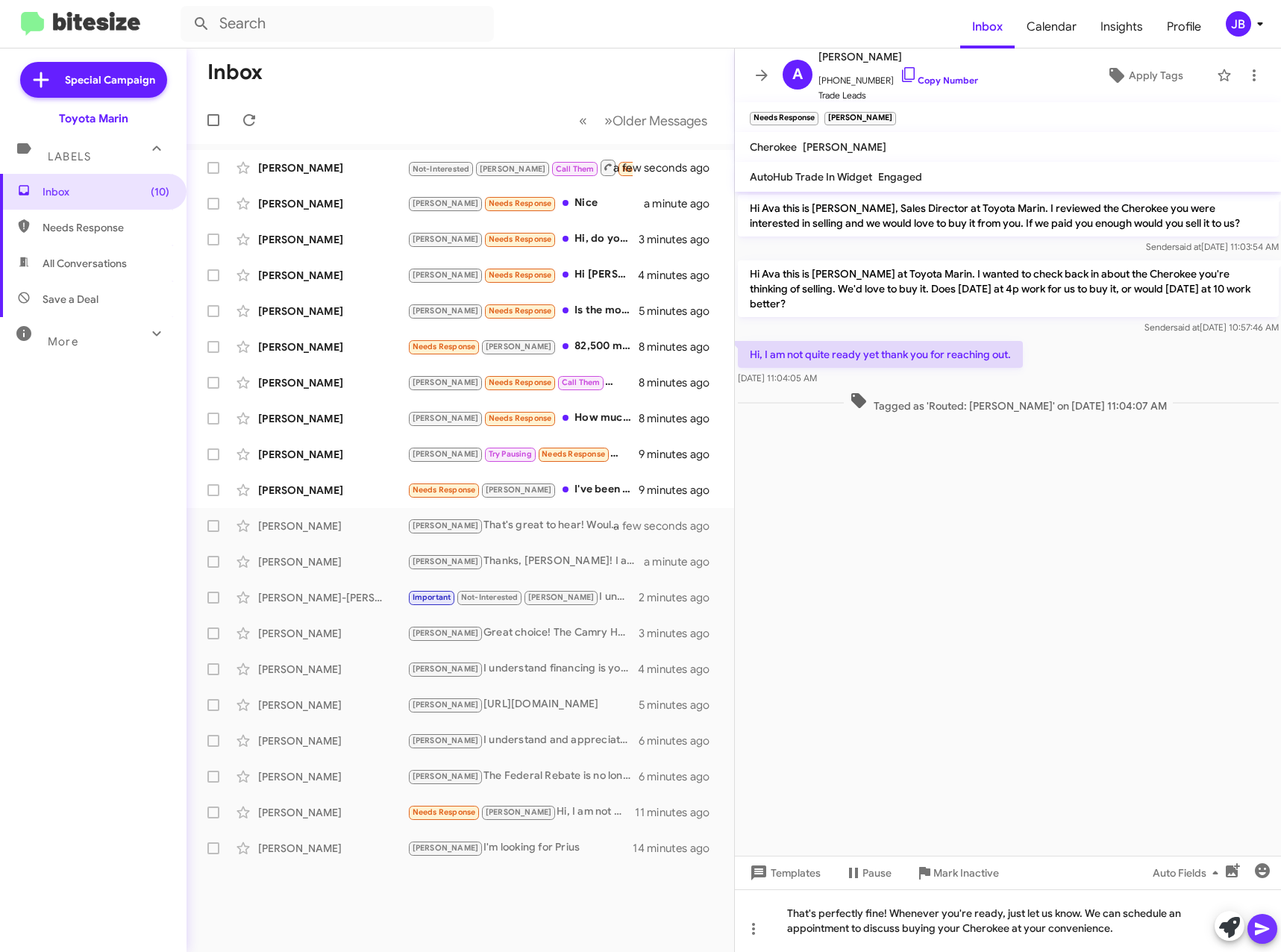
click at [1264, 928] on icon at bounding box center [1261, 928] width 14 height 12
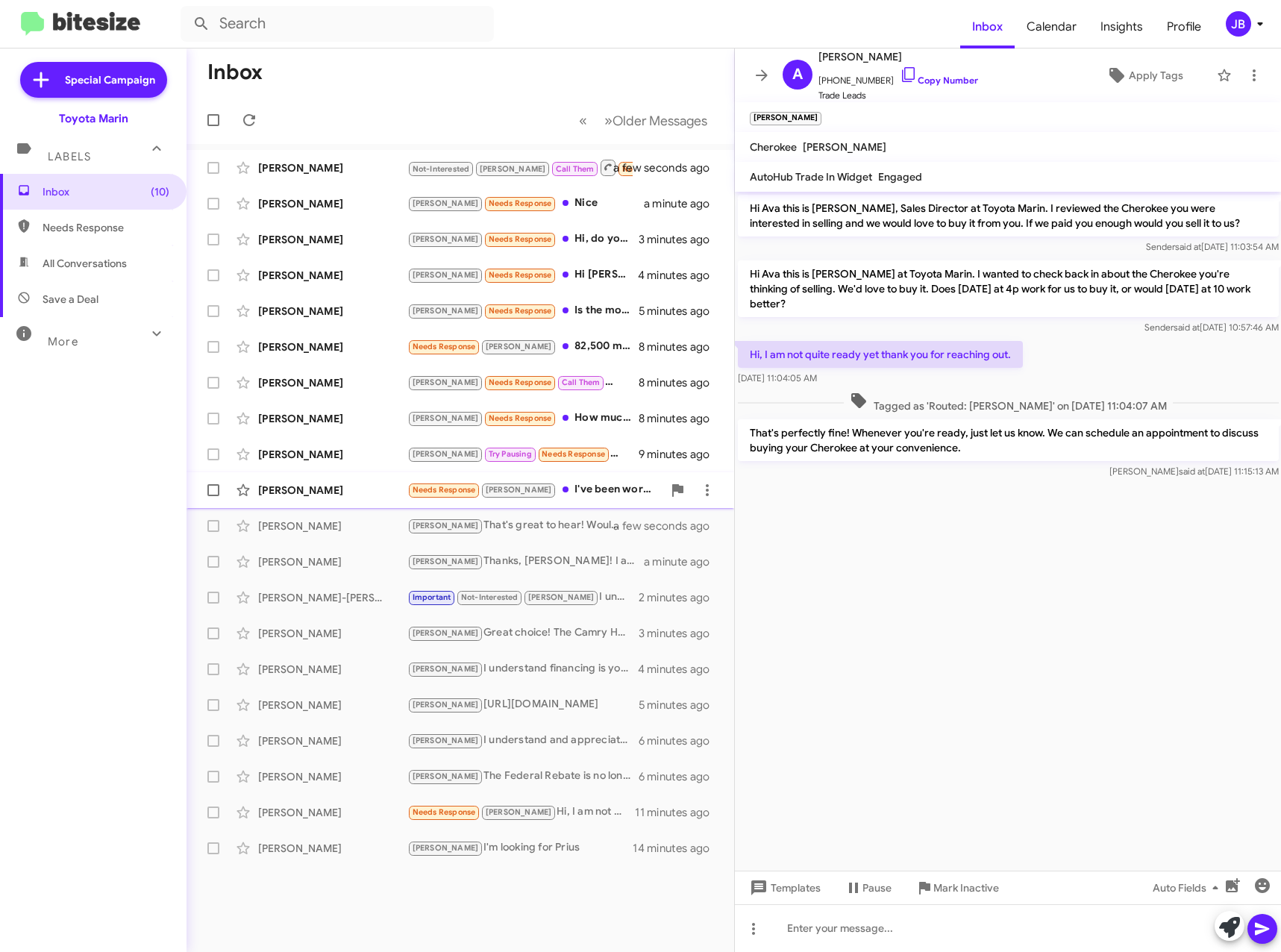
click at [541, 489] on div "Needs Response [PERSON_NAME] I've been working with [PERSON_NAME]. I'm waiting …" at bounding box center [534, 490] width 255 height 17
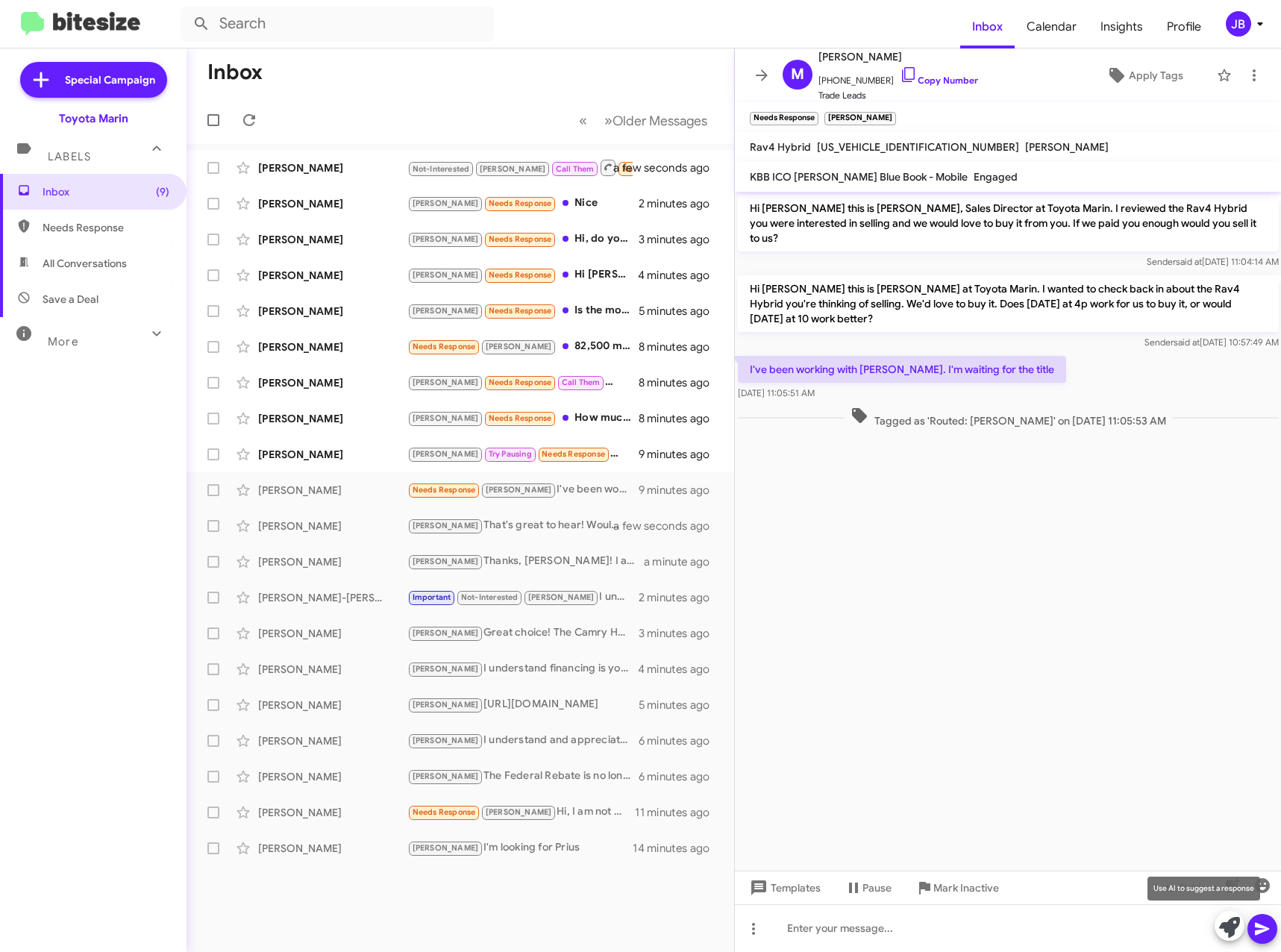
click at [1226, 920] on icon at bounding box center [1230, 927] width 21 height 21
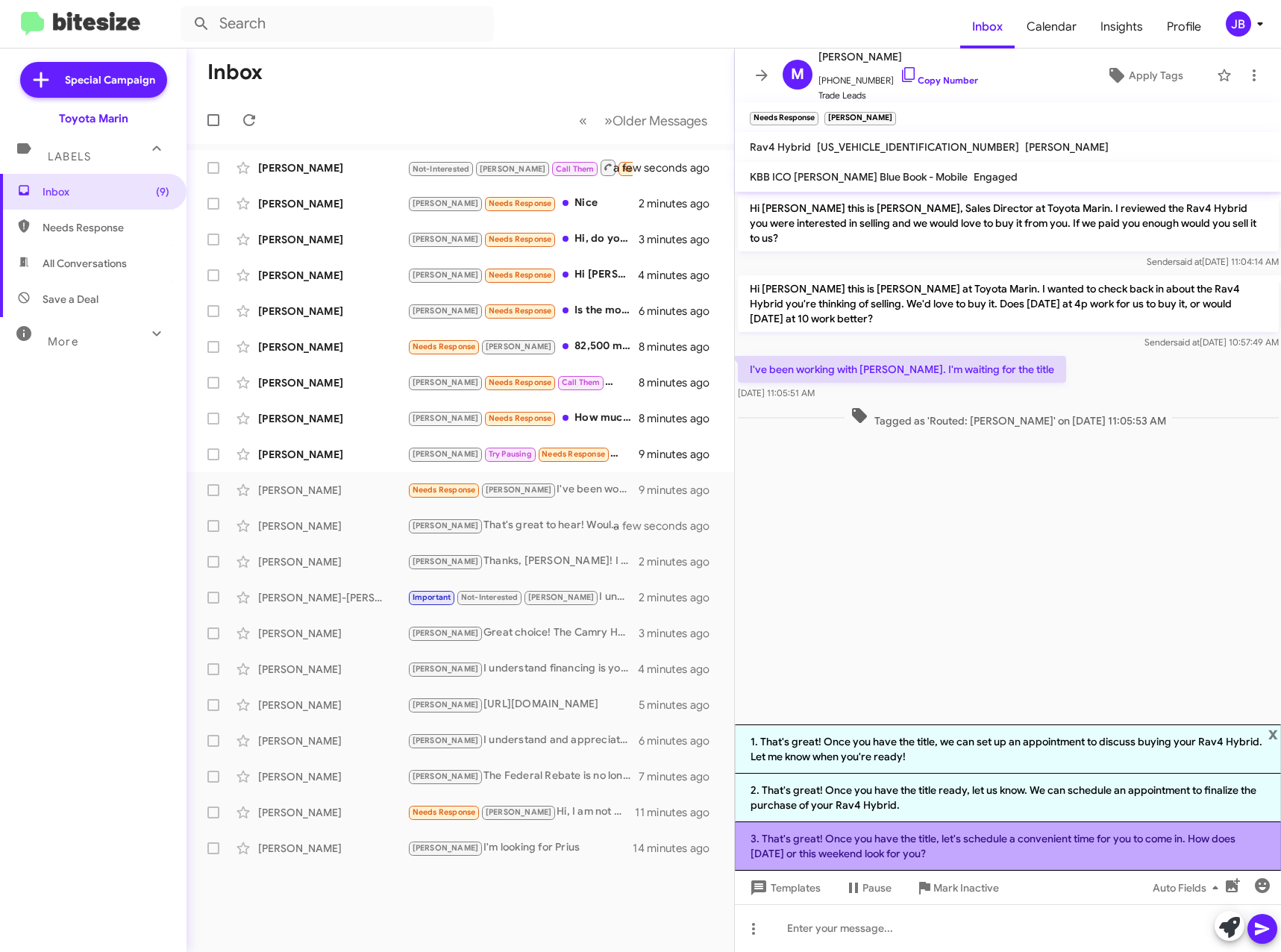
click at [1016, 845] on li "3. That's great! Once you have the title, let's schedule a convenient time for …" at bounding box center [1008, 845] width 547 height 49
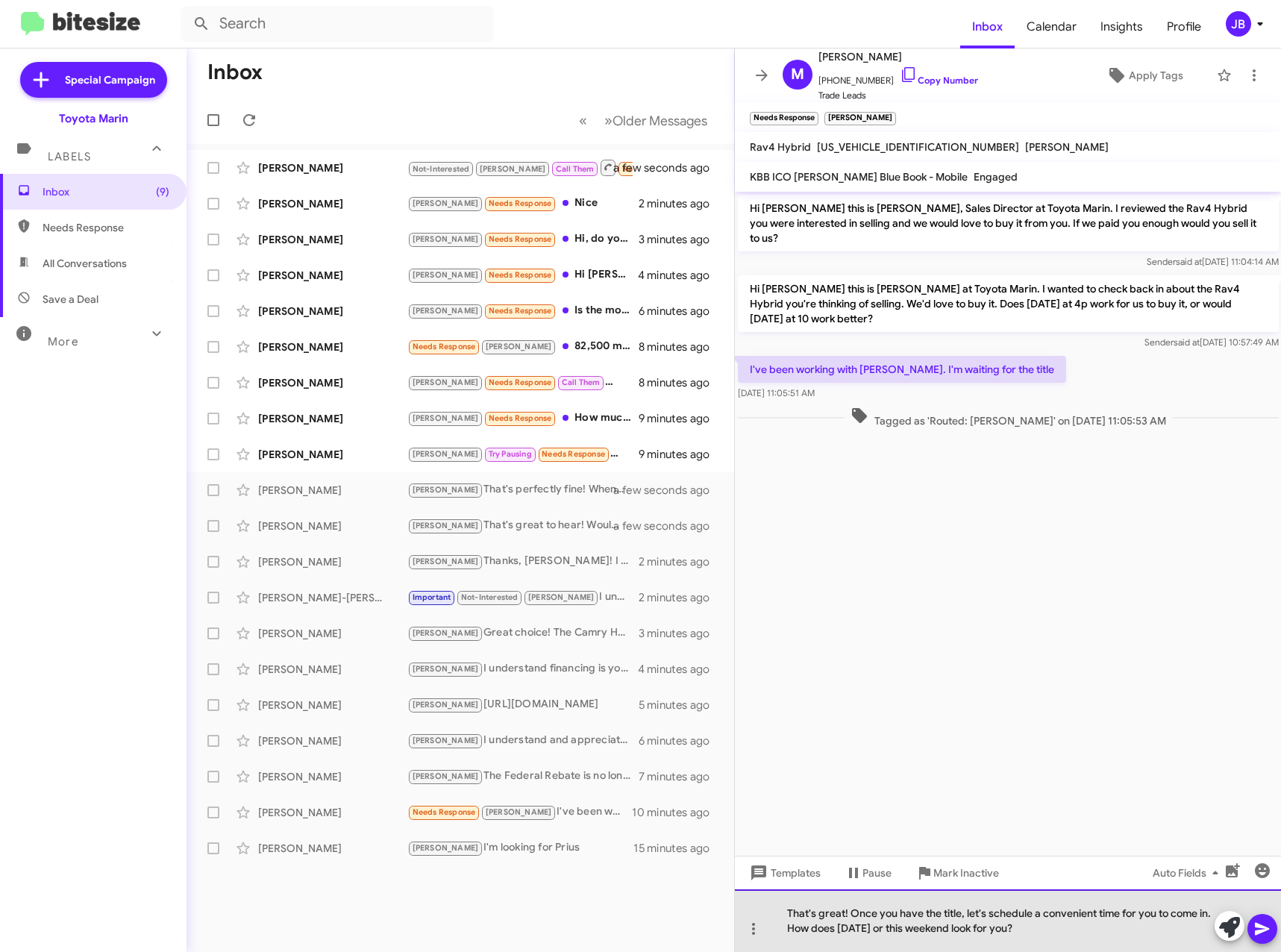
drag, startPoint x: 1044, startPoint y: 935, endPoint x: 850, endPoint y: 908, distance: 195.9
click at [850, 908] on div "That's great! Once you have the title, let's schedule a convenient time for you…" at bounding box center [1008, 921] width 547 height 63
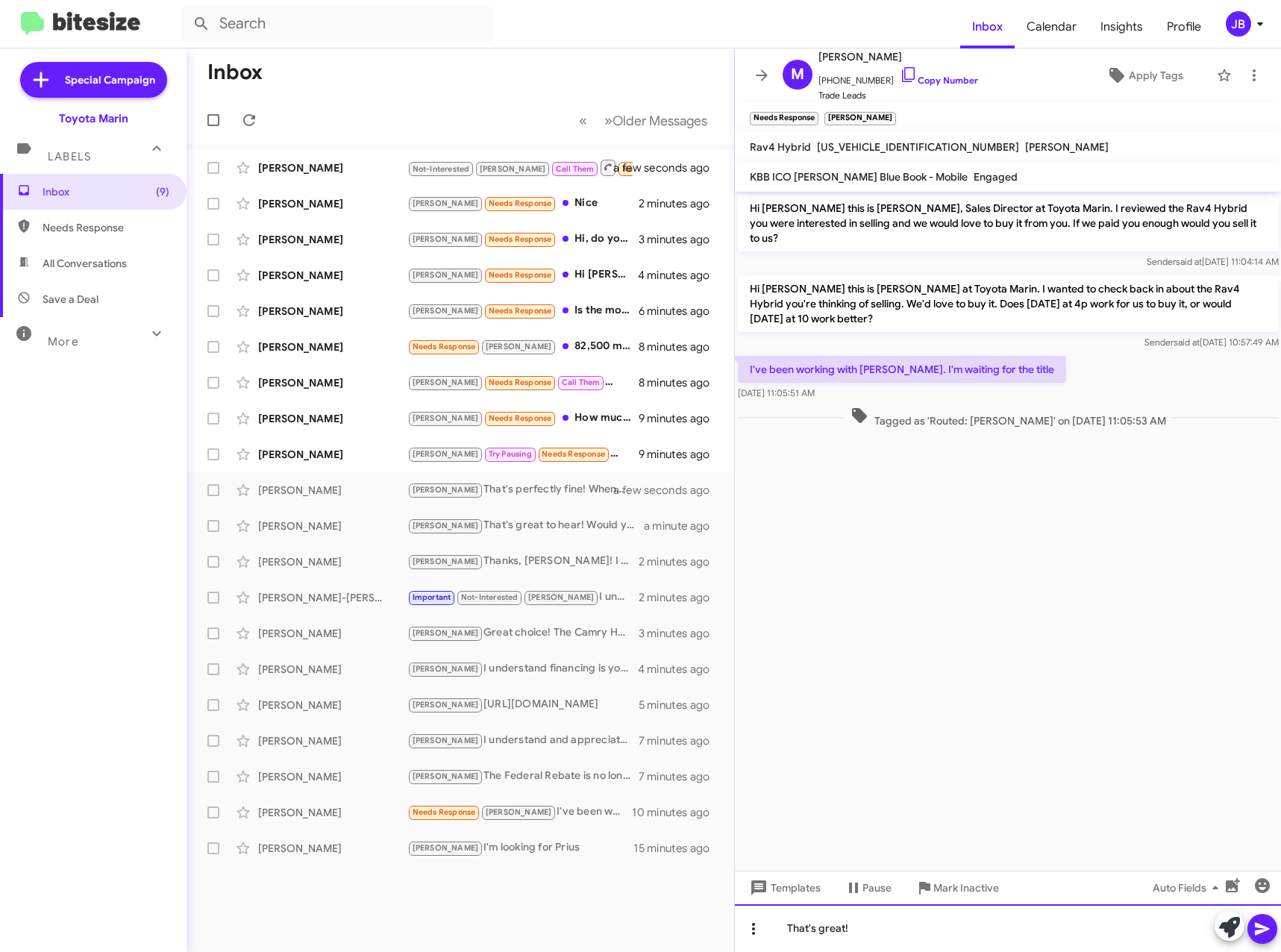
drag, startPoint x: 902, startPoint y: 925, endPoint x: 748, endPoint y: 932, distance: 154.2
click at [748, 932] on div "That's great!" at bounding box center [1008, 928] width 547 height 48
click at [307, 455] on div "[PERSON_NAME]" at bounding box center [332, 455] width 149 height 15
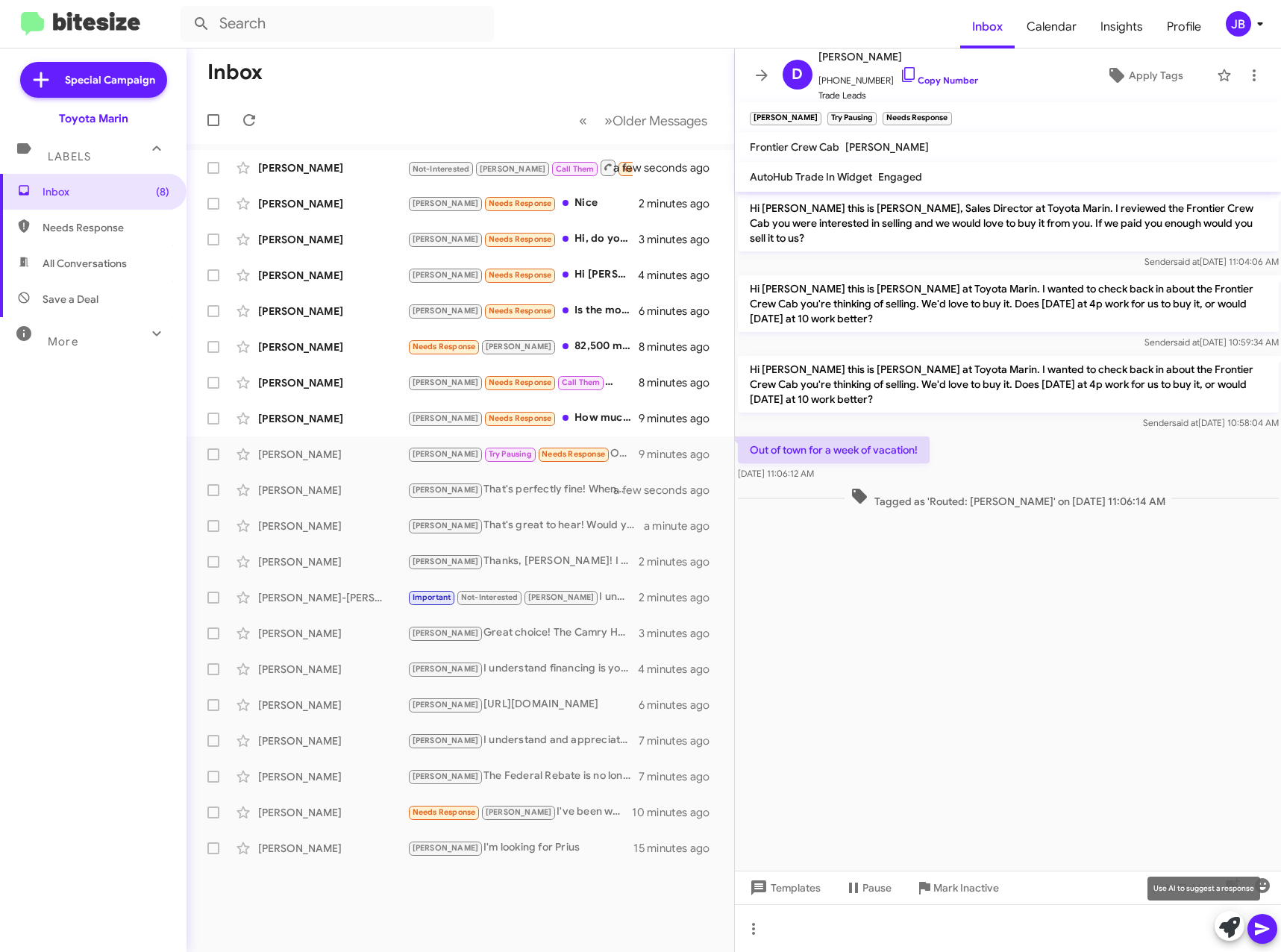
click at [1233, 932] on icon at bounding box center [1230, 927] width 21 height 21
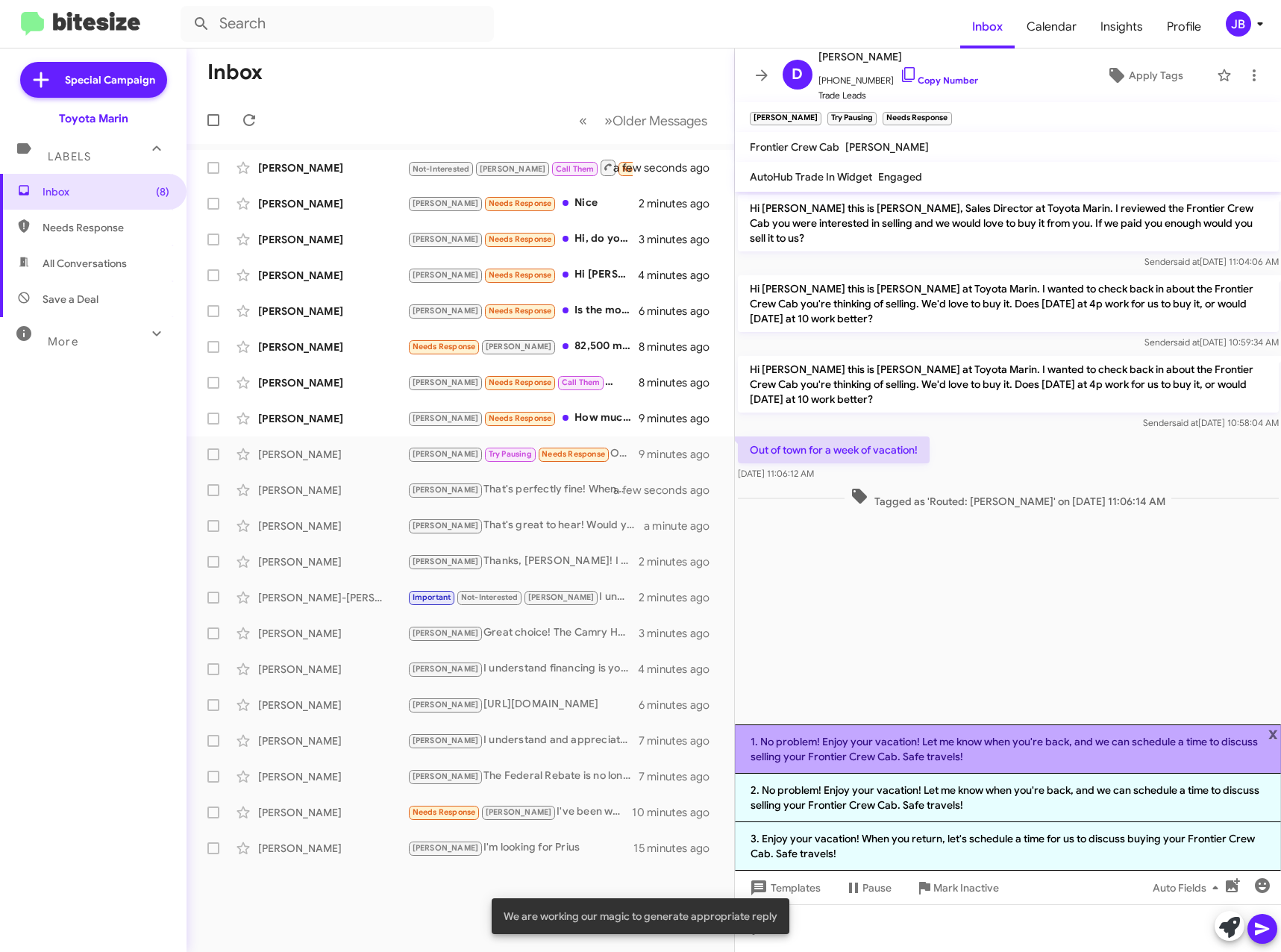
click at [983, 743] on li "1. No problem! Enjoy your vacation! Let me know when you're back, and we can sc…" at bounding box center [1008, 749] width 547 height 49
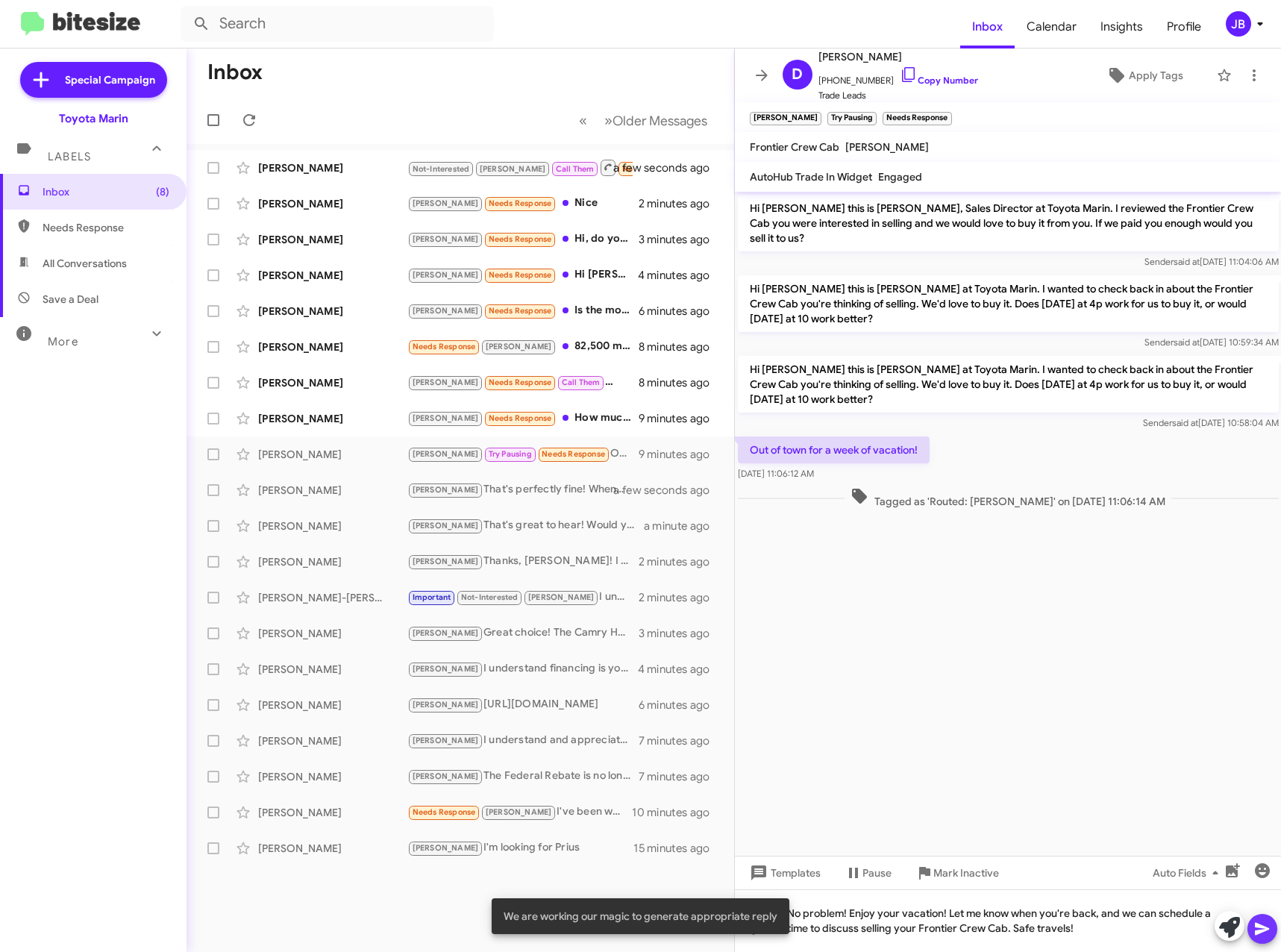
drag, startPoint x: 1259, startPoint y: 928, endPoint x: 1030, endPoint y: 806, distance: 259.5
click at [1257, 926] on icon at bounding box center [1262, 928] width 18 height 18
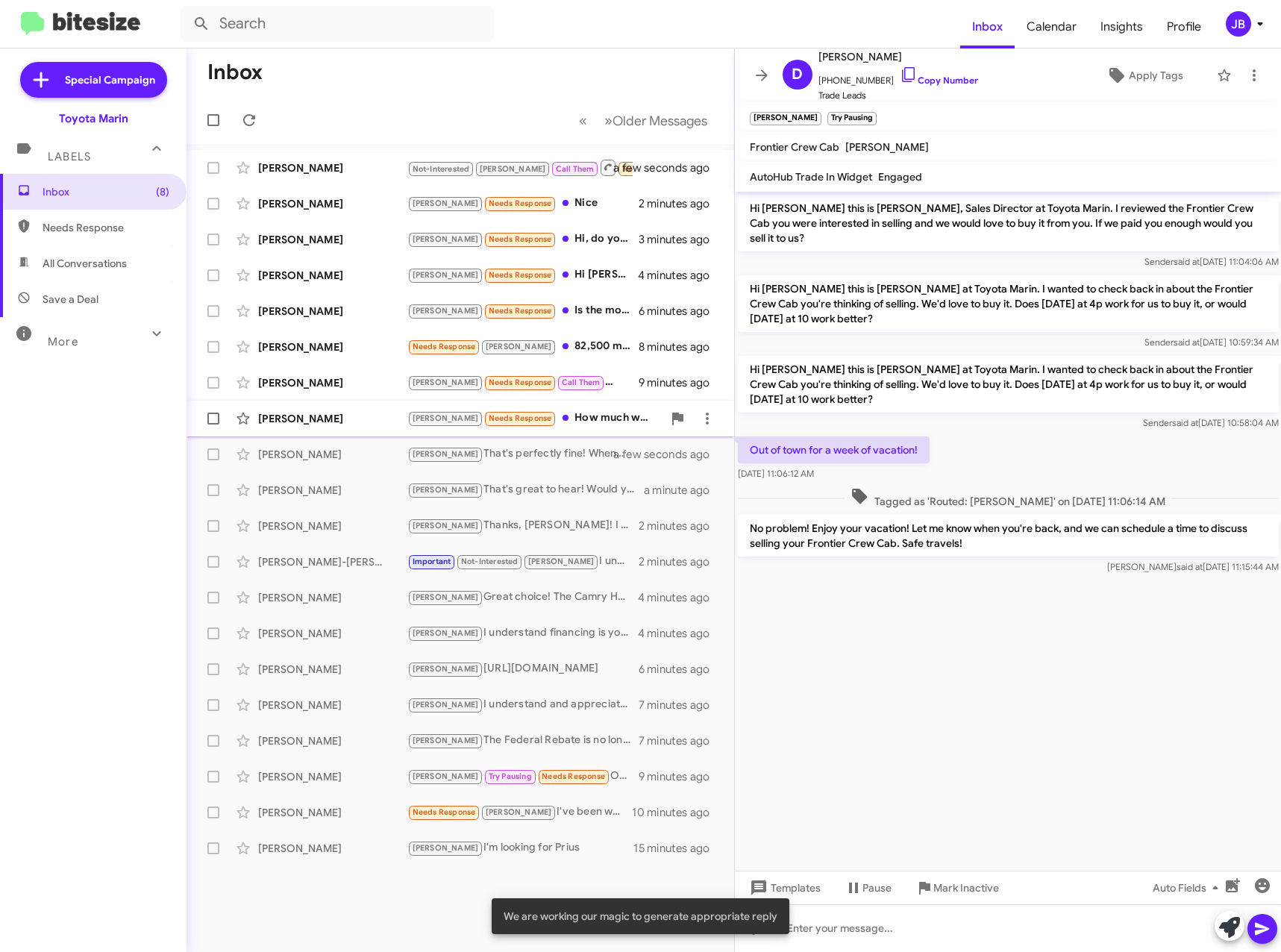
click at [315, 413] on div "[PERSON_NAME]" at bounding box center [332, 418] width 149 height 15
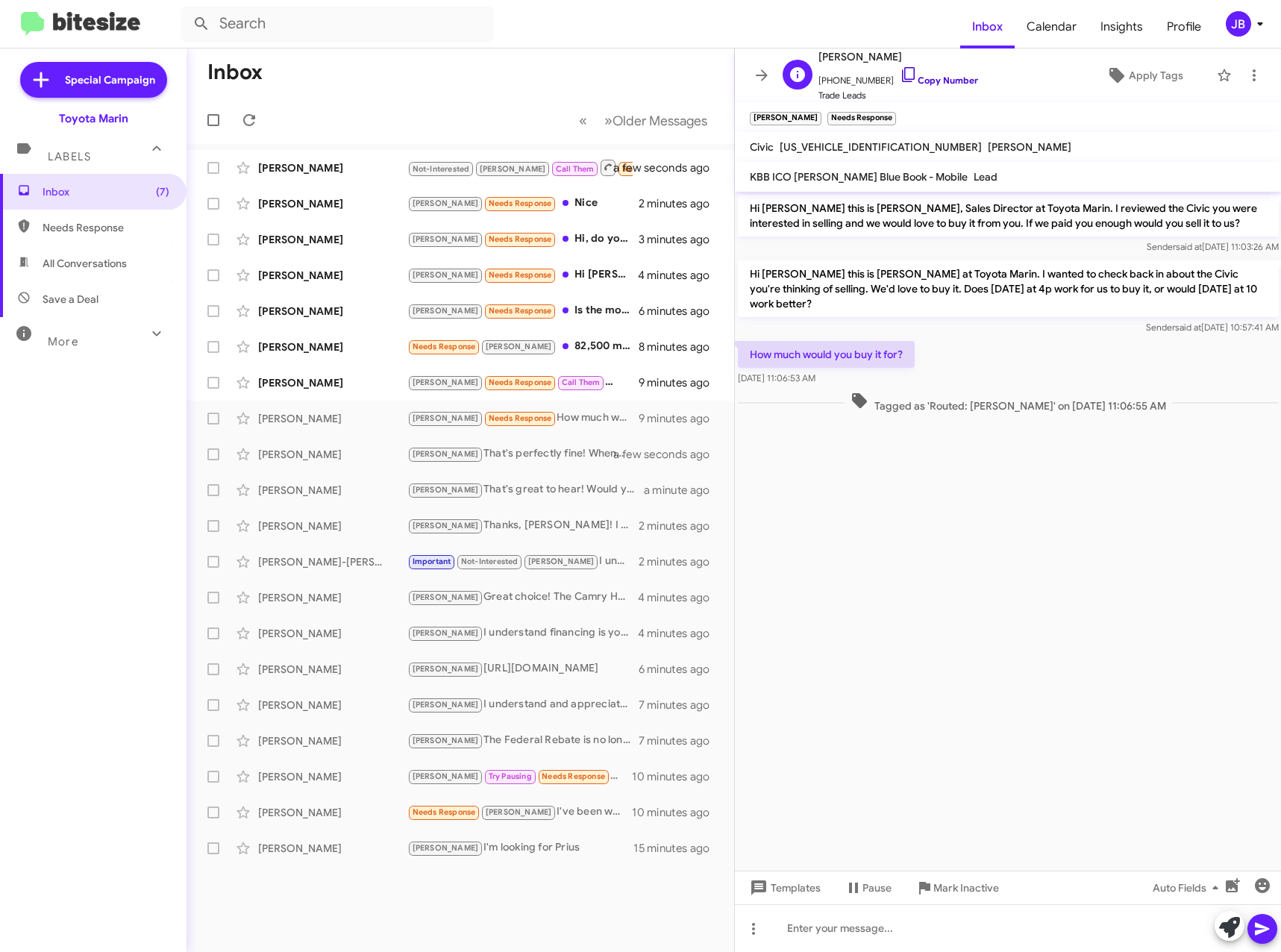
click at [900, 71] on icon at bounding box center [908, 74] width 18 height 18
click at [1237, 925] on icon at bounding box center [1230, 927] width 21 height 21
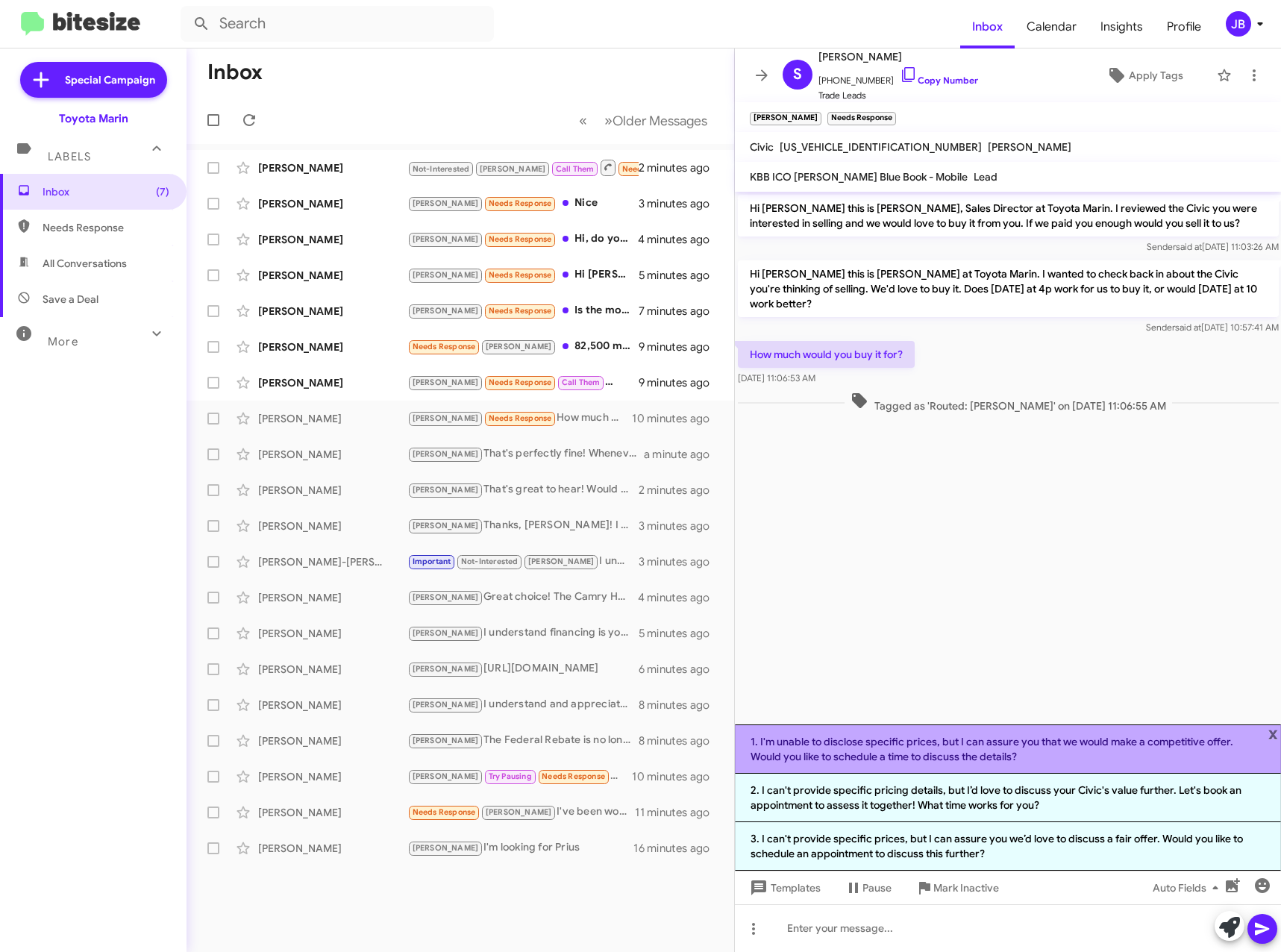
click at [954, 742] on li "1. I'm unable to disclose specific prices, but I can assure you that we would m…" at bounding box center [1008, 749] width 547 height 49
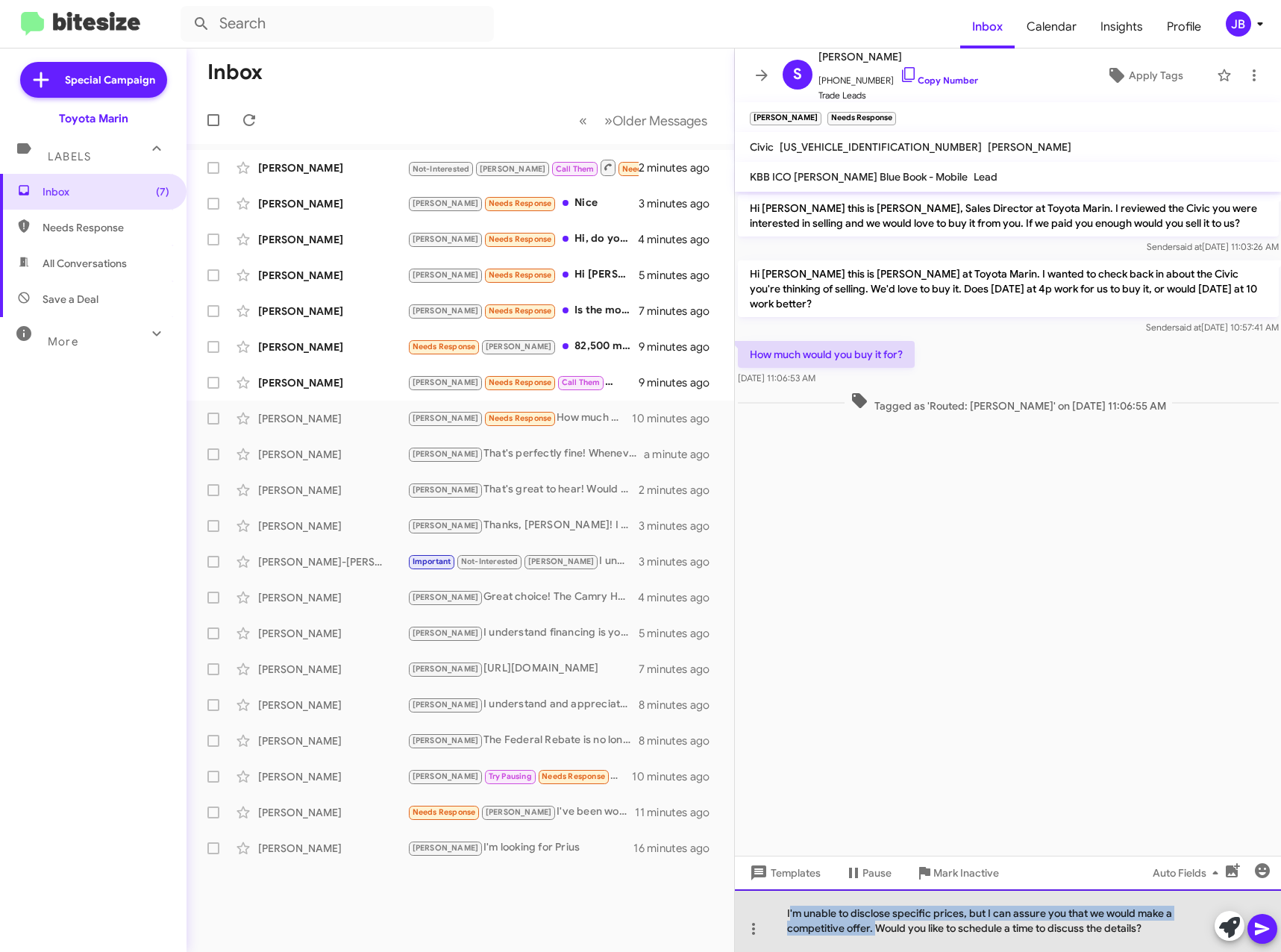
drag, startPoint x: 876, startPoint y: 929, endPoint x: 788, endPoint y: 908, distance: 90.5
click at [788, 908] on div "I'm unable to disclose specific prices, but I can assure you that we would make…" at bounding box center [1008, 921] width 547 height 63
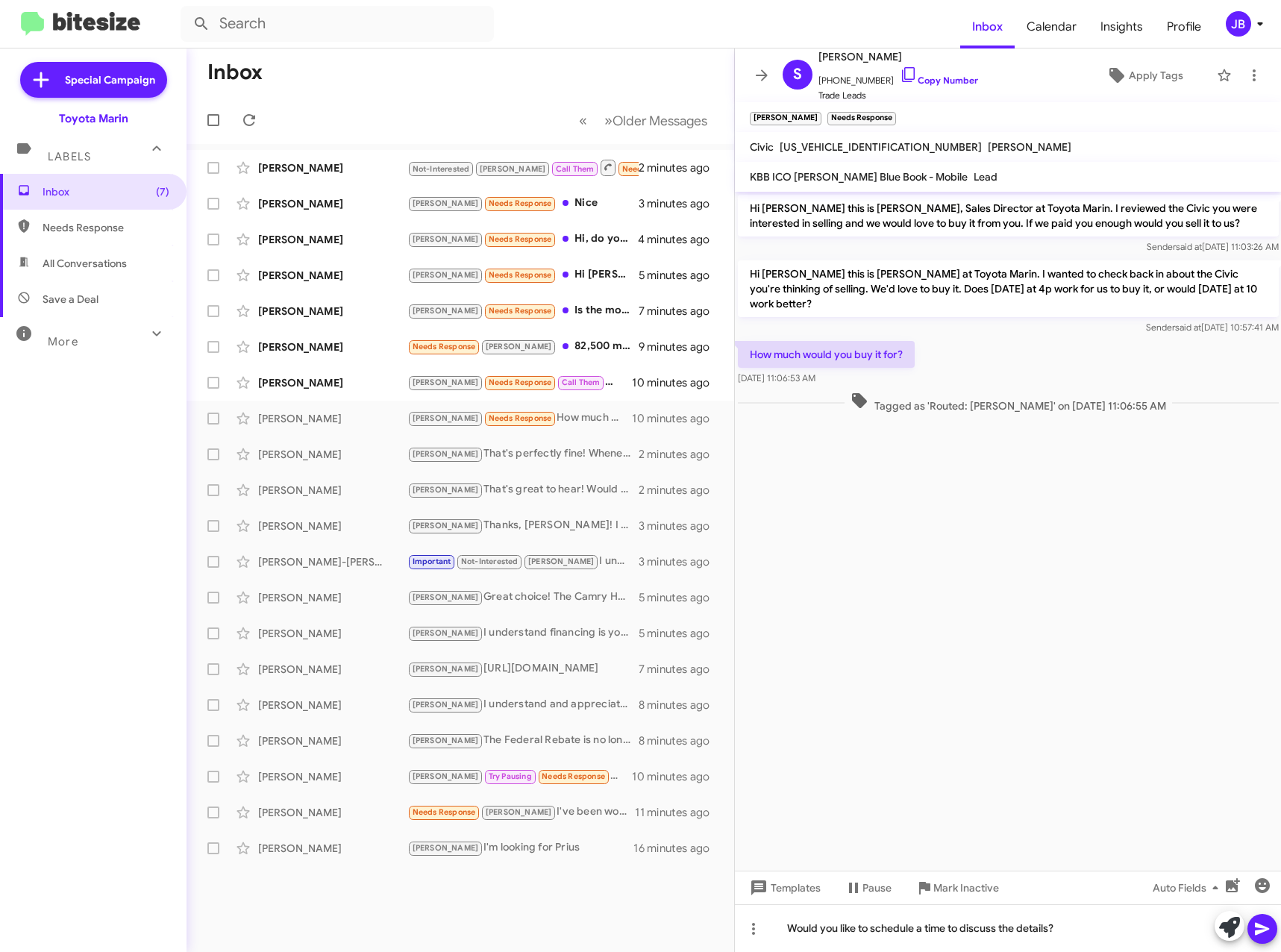
click at [1259, 925] on icon at bounding box center [1261, 928] width 14 height 12
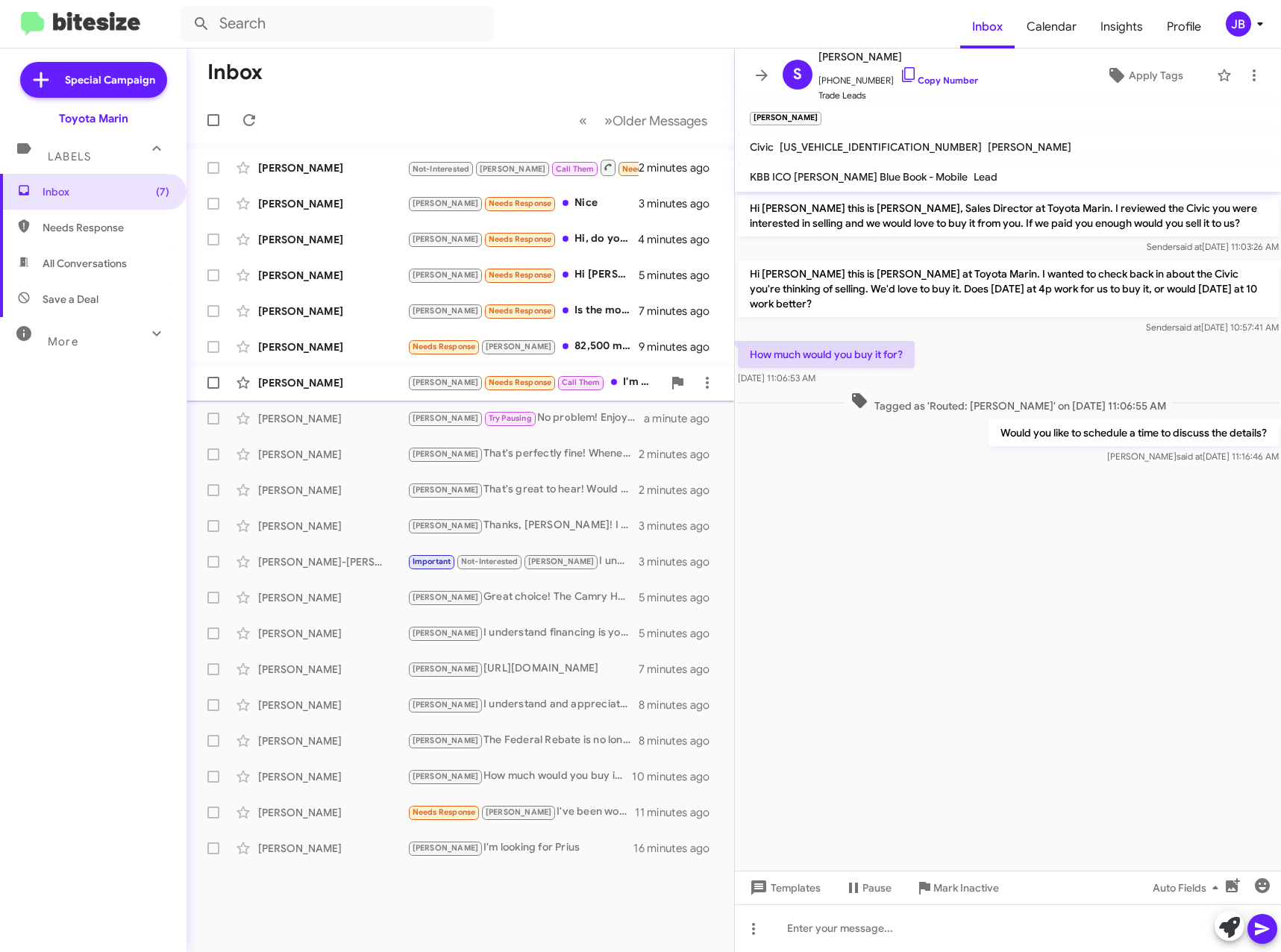
click at [328, 385] on div "[PERSON_NAME]" at bounding box center [332, 383] width 149 height 15
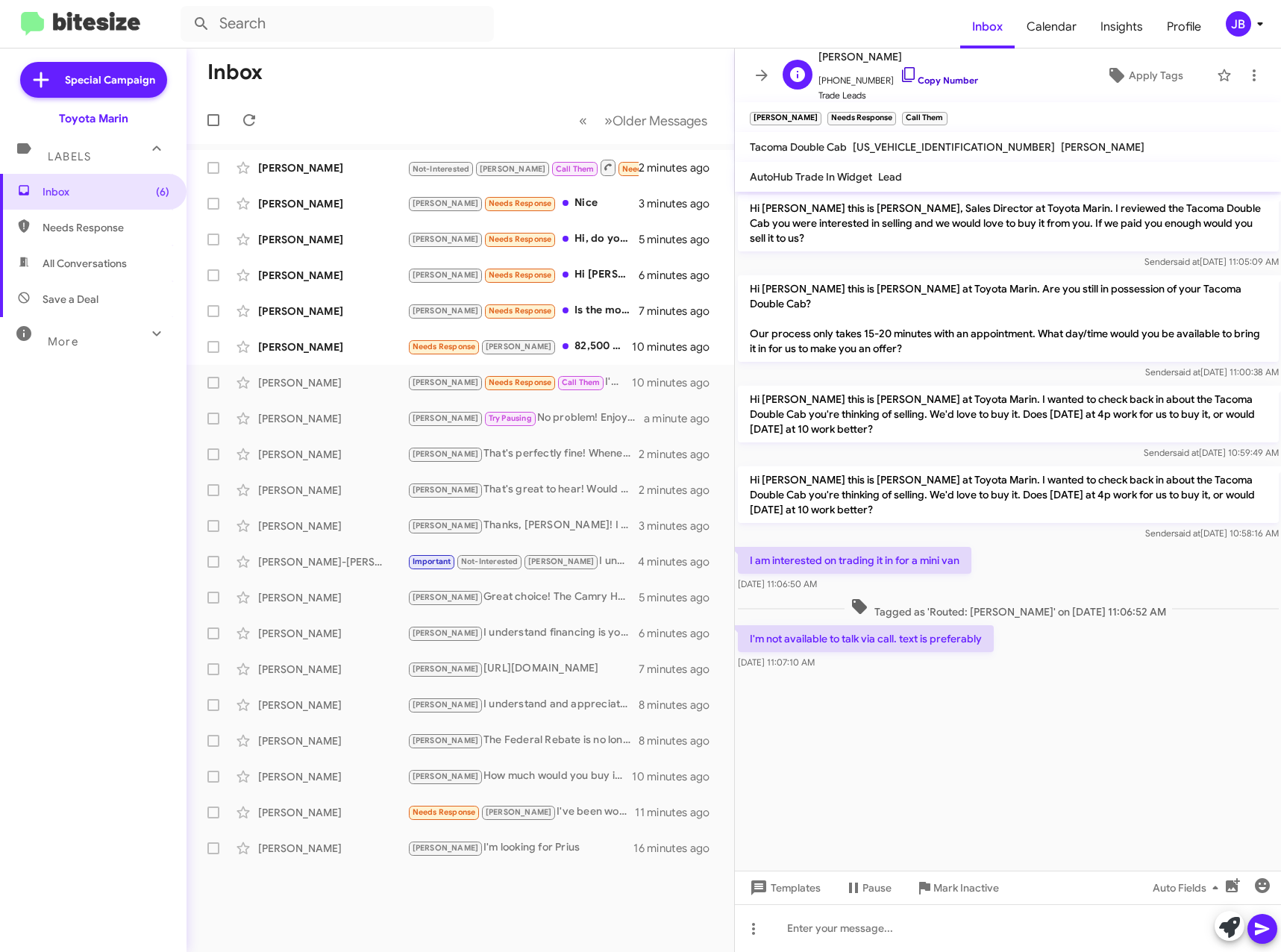
click at [900, 75] on icon at bounding box center [908, 74] width 18 height 18
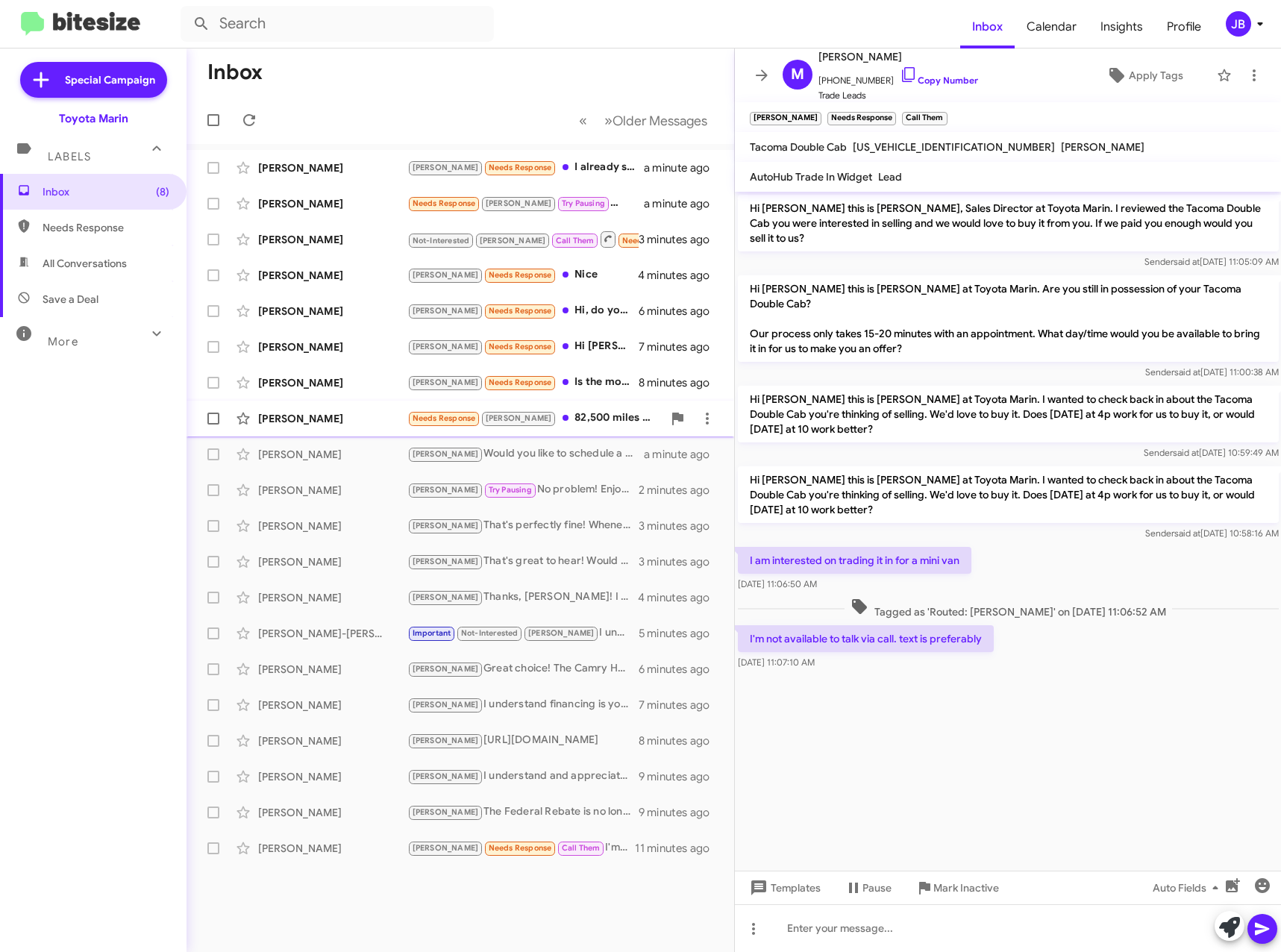
click at [314, 410] on div "[PERSON_NAME] Needs Response [PERSON_NAME] 82,500 miles only 11 minutes ago" at bounding box center [460, 418] width 524 height 29
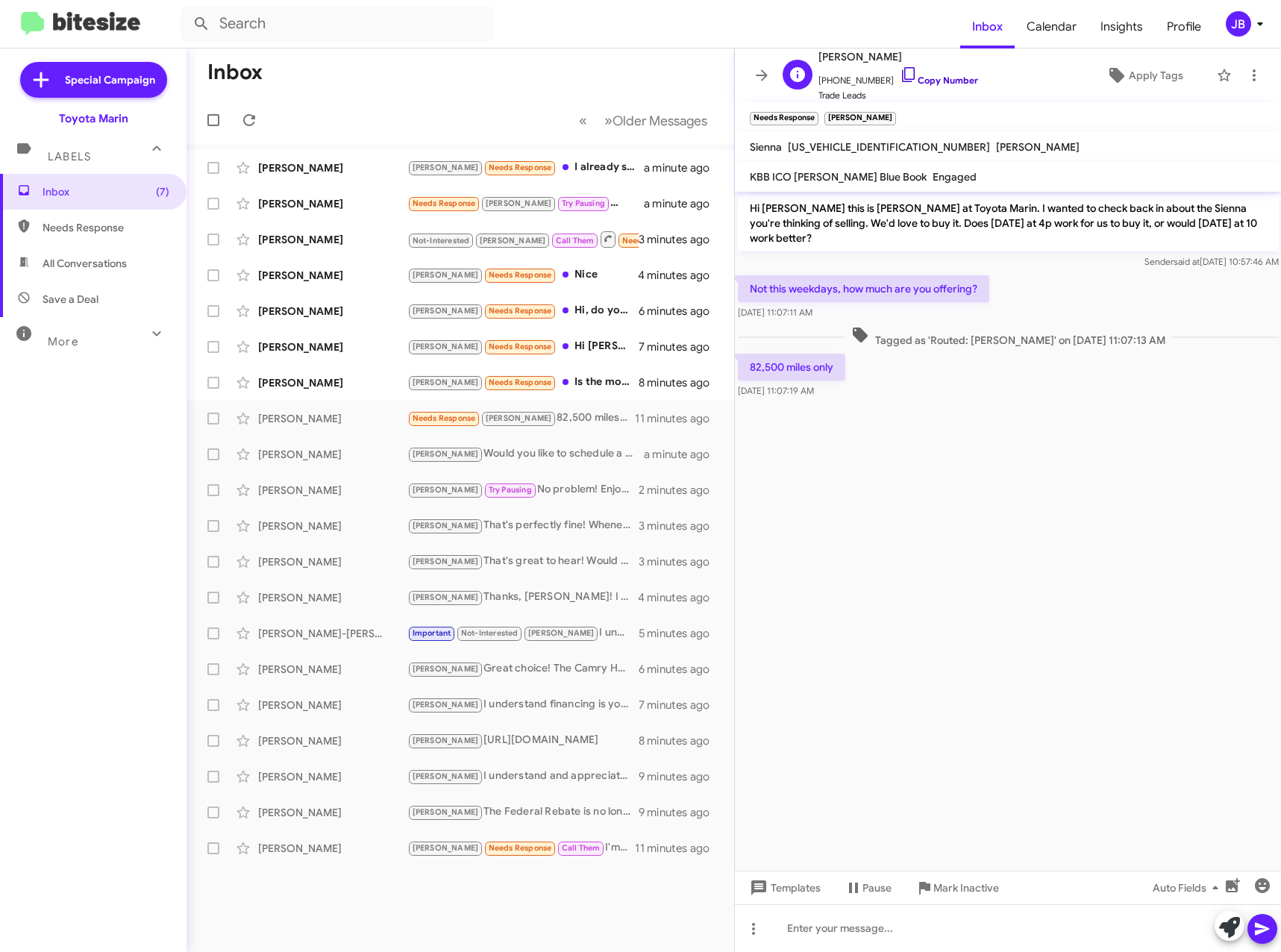
click at [900, 70] on icon at bounding box center [908, 74] width 18 height 18
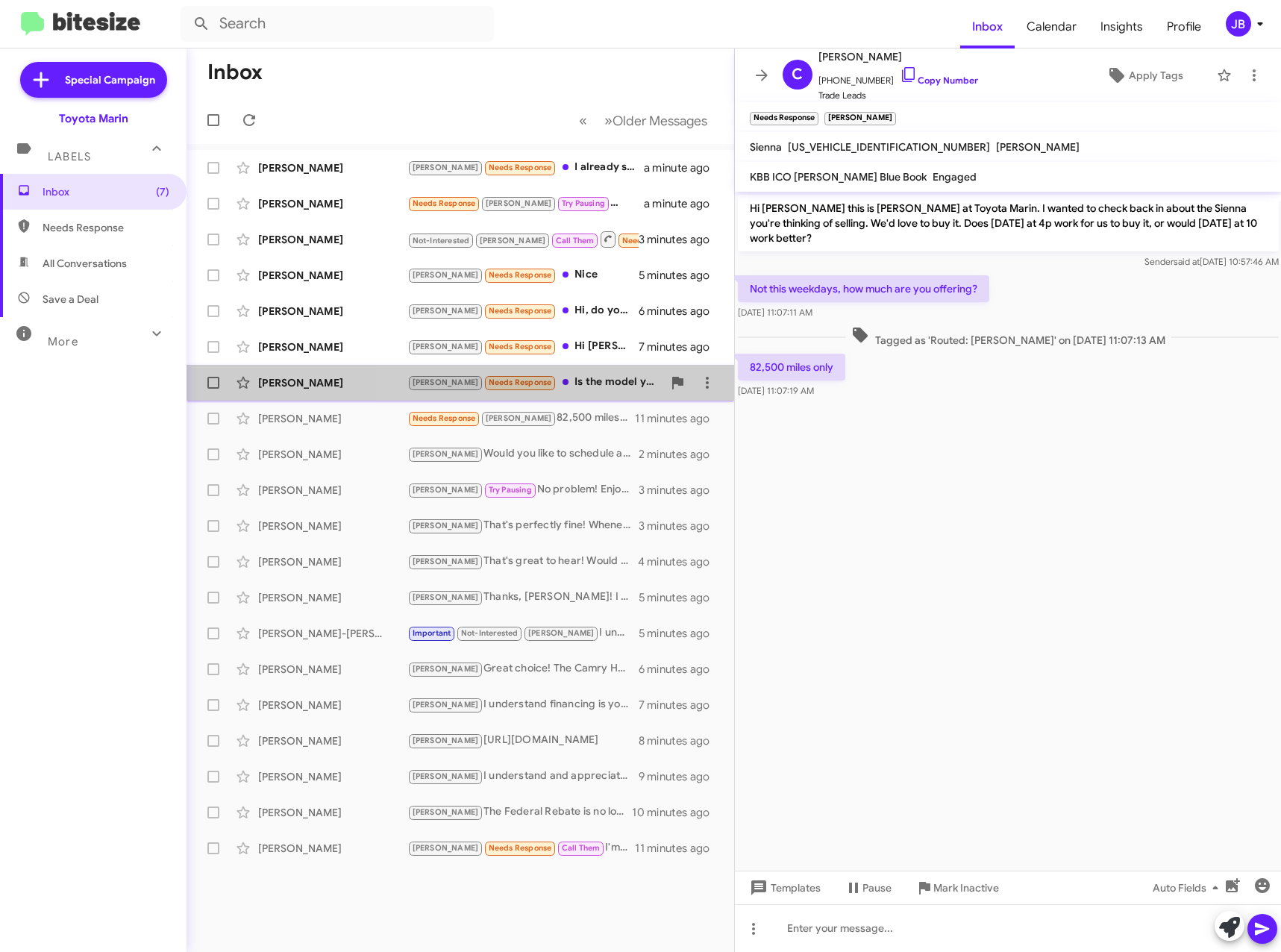
click at [523, 382] on div "[PERSON_NAME] Needs Response Is the model y available?" at bounding box center [534, 382] width 255 height 17
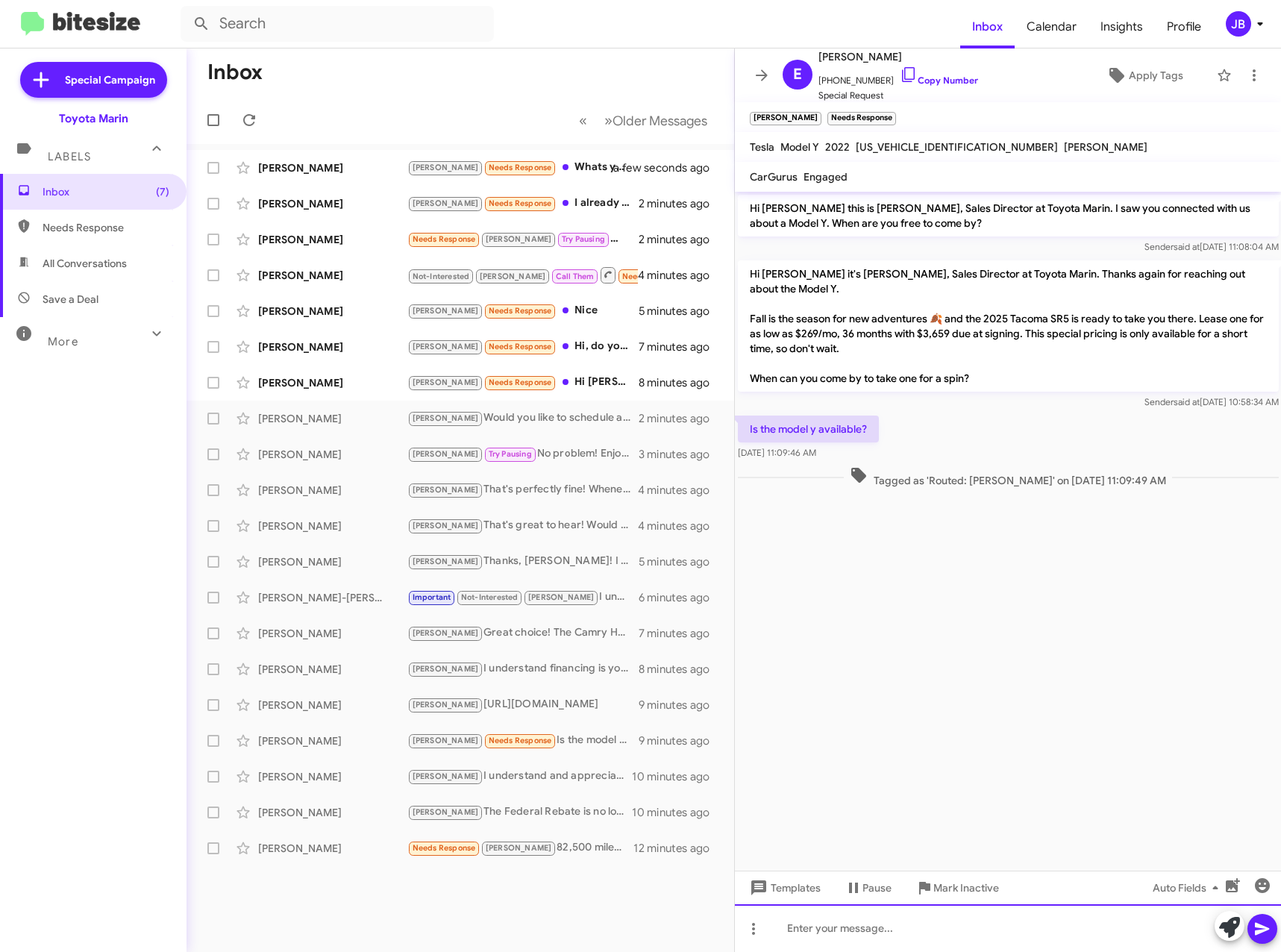
click at [843, 935] on div at bounding box center [1008, 928] width 547 height 48
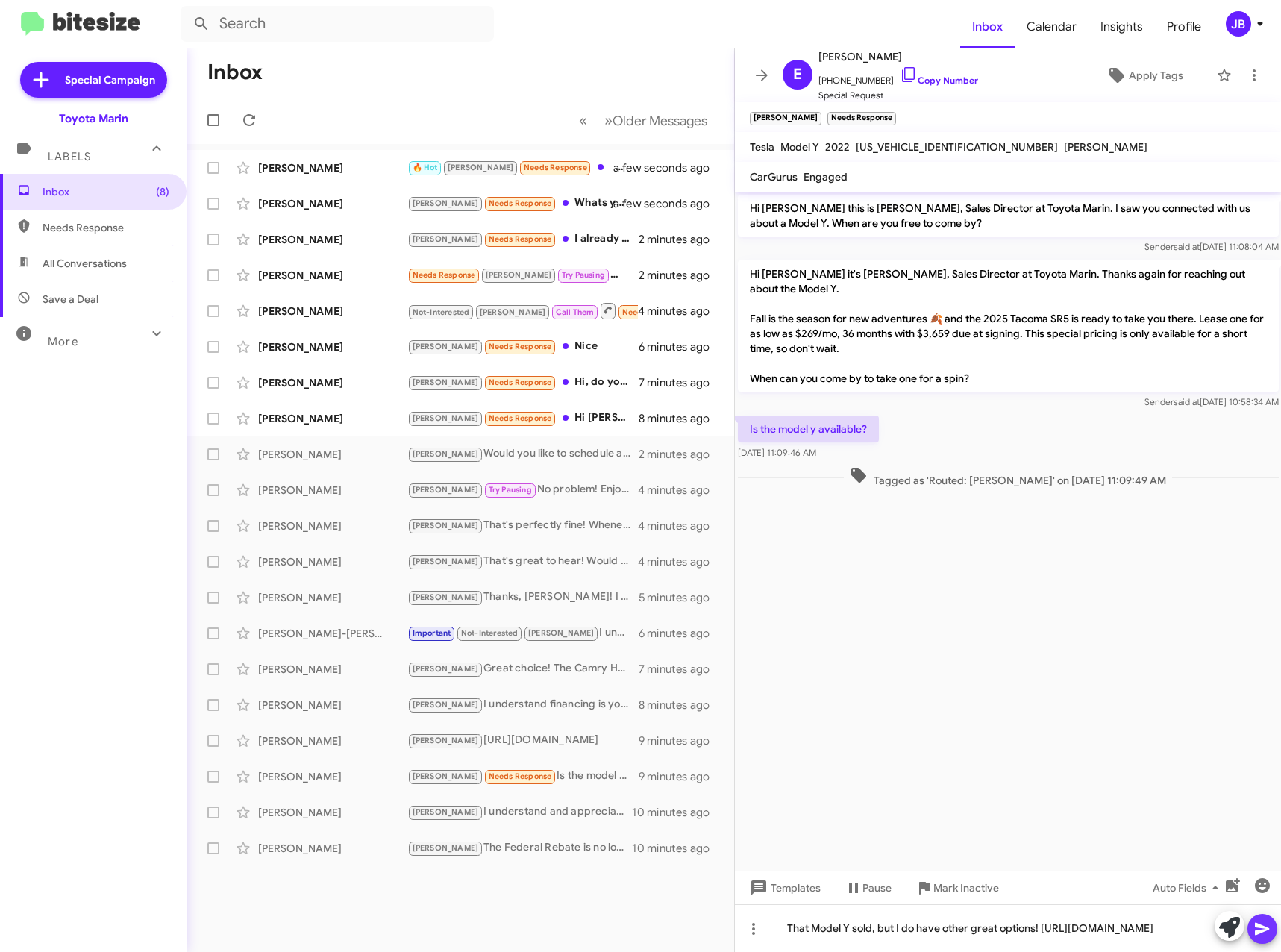
click at [1269, 923] on icon at bounding box center [1262, 928] width 18 height 18
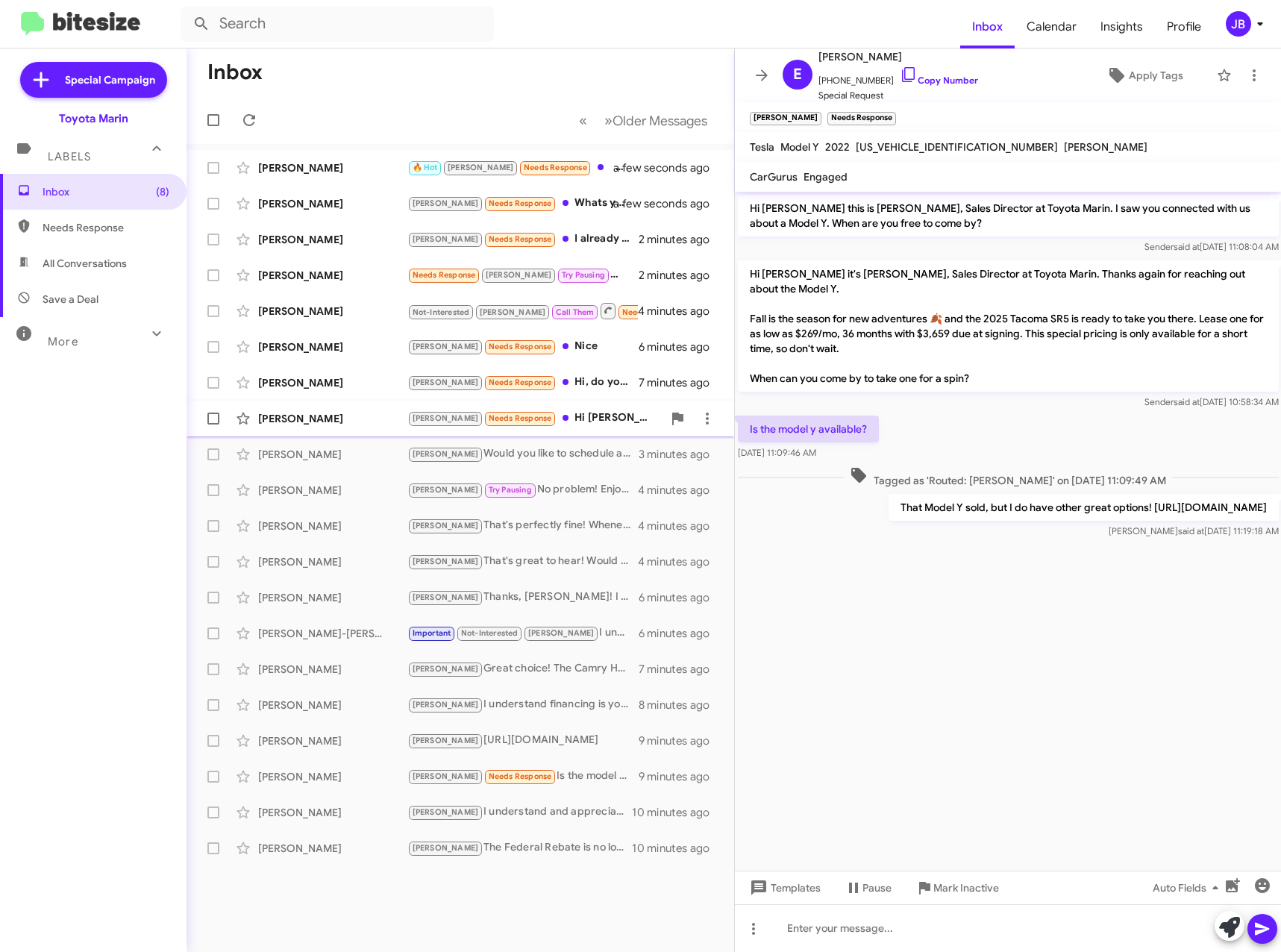
click at [321, 412] on div "[PERSON_NAME]" at bounding box center [332, 418] width 149 height 15
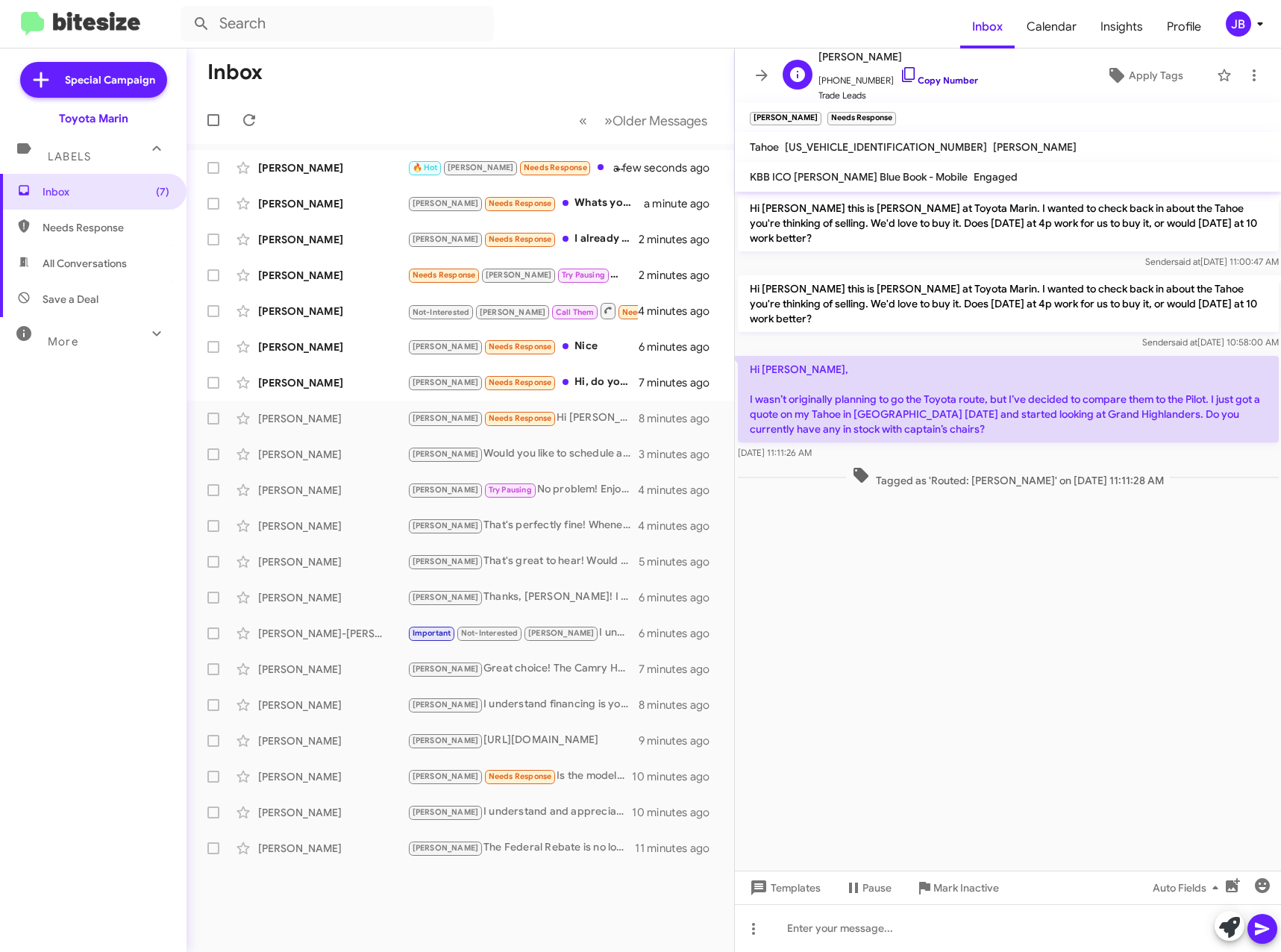
click at [900, 78] on icon at bounding box center [908, 74] width 18 height 18
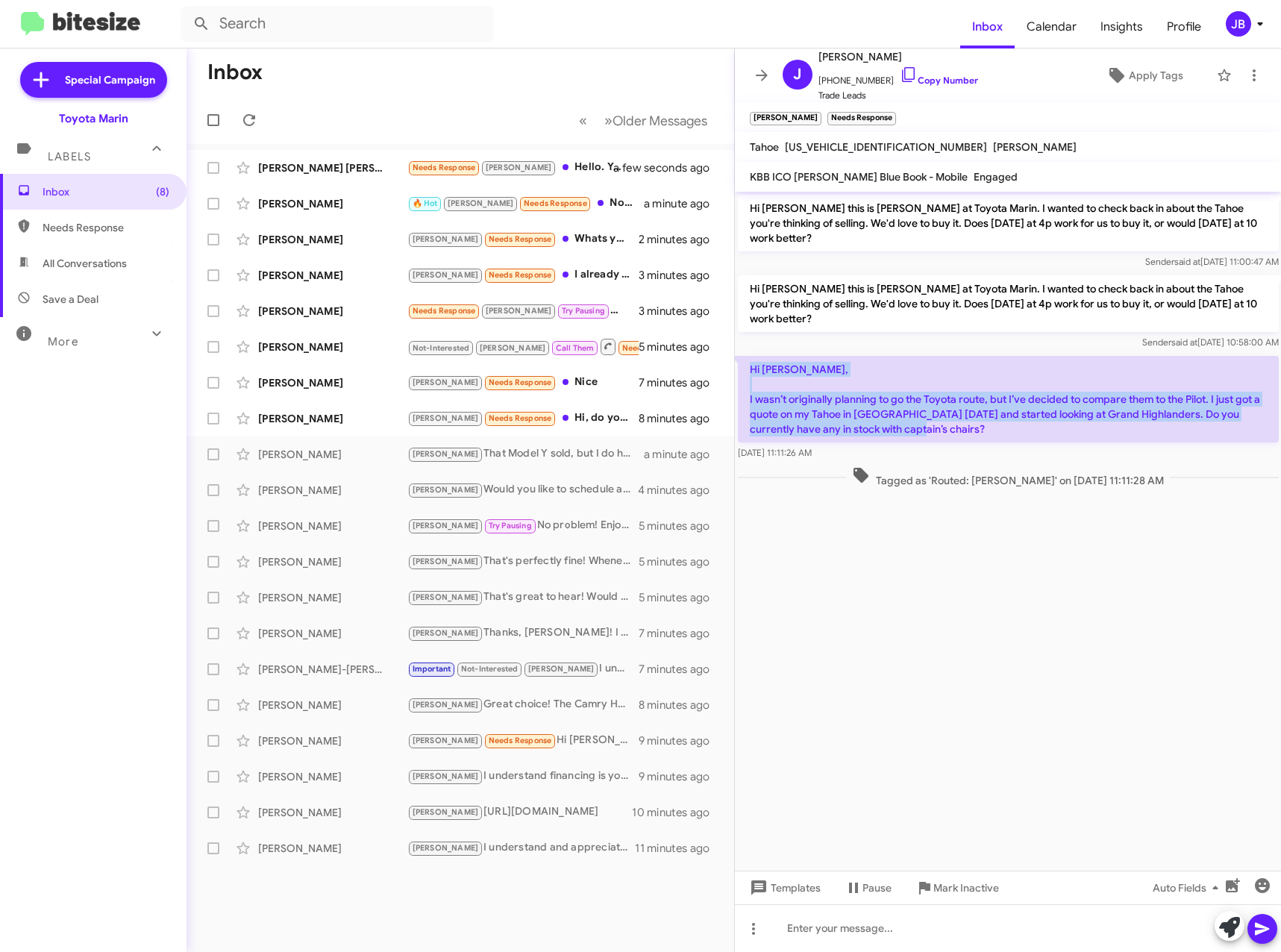
drag, startPoint x: 913, startPoint y: 399, endPoint x: 747, endPoint y: 337, distance: 177.2
click at [747, 356] on p "Hi [PERSON_NAME], I wasn’t originally planning to go the Toyota route, but I’ve…" at bounding box center [1008, 398] width 541 height 87
drag, startPoint x: 747, startPoint y: 337, endPoint x: 769, endPoint y: 340, distance: 22.2
copy p "Hi [PERSON_NAME], I wasn’t originally planning to go the Toyota route, but I’ve…"
click at [924, 402] on p "Hi [PERSON_NAME], I wasn’t originally planning to go the Toyota route, but I’ve…" at bounding box center [1008, 398] width 541 height 87
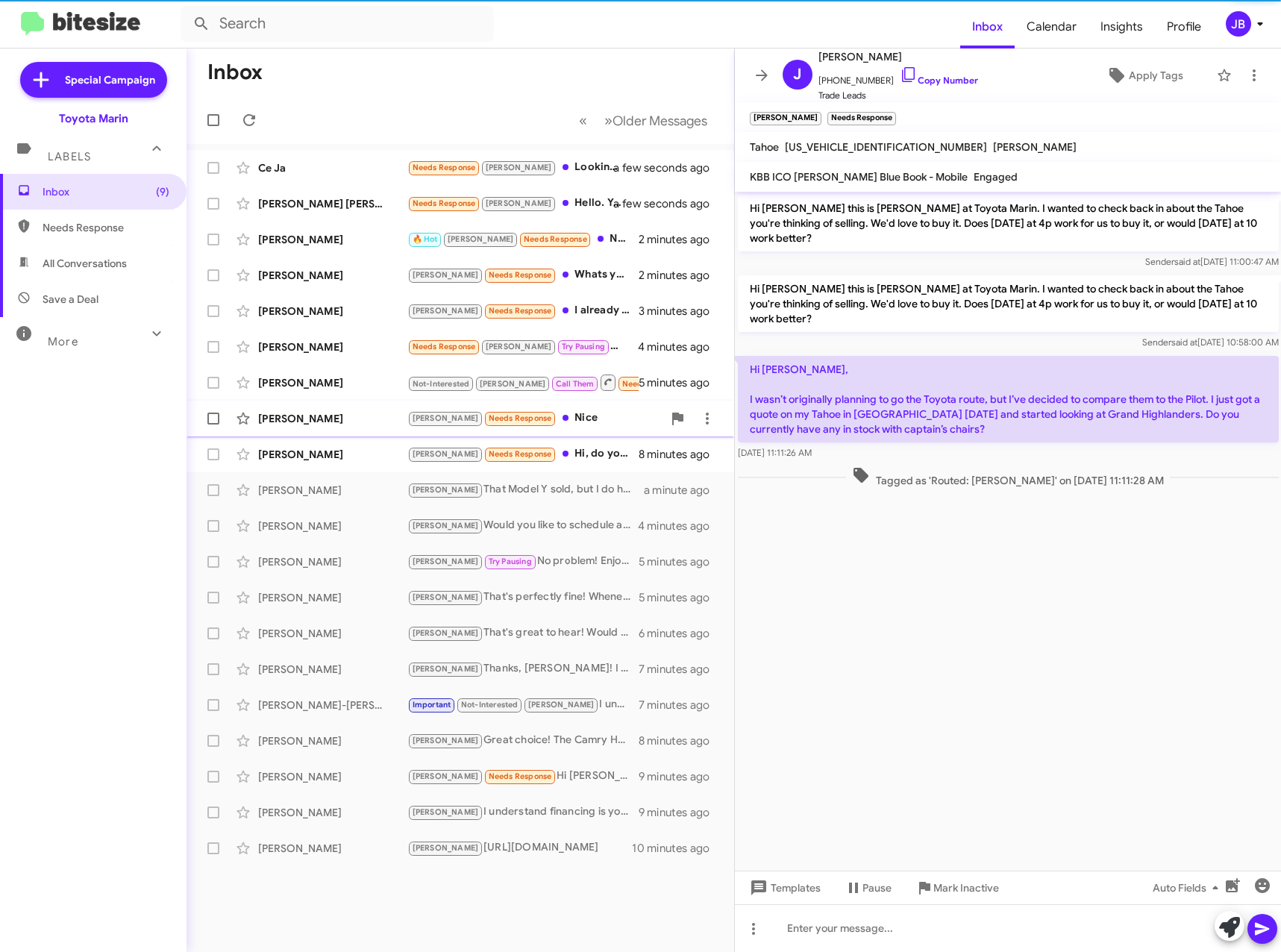
click at [348, 416] on div "[PERSON_NAME]" at bounding box center [332, 418] width 149 height 15
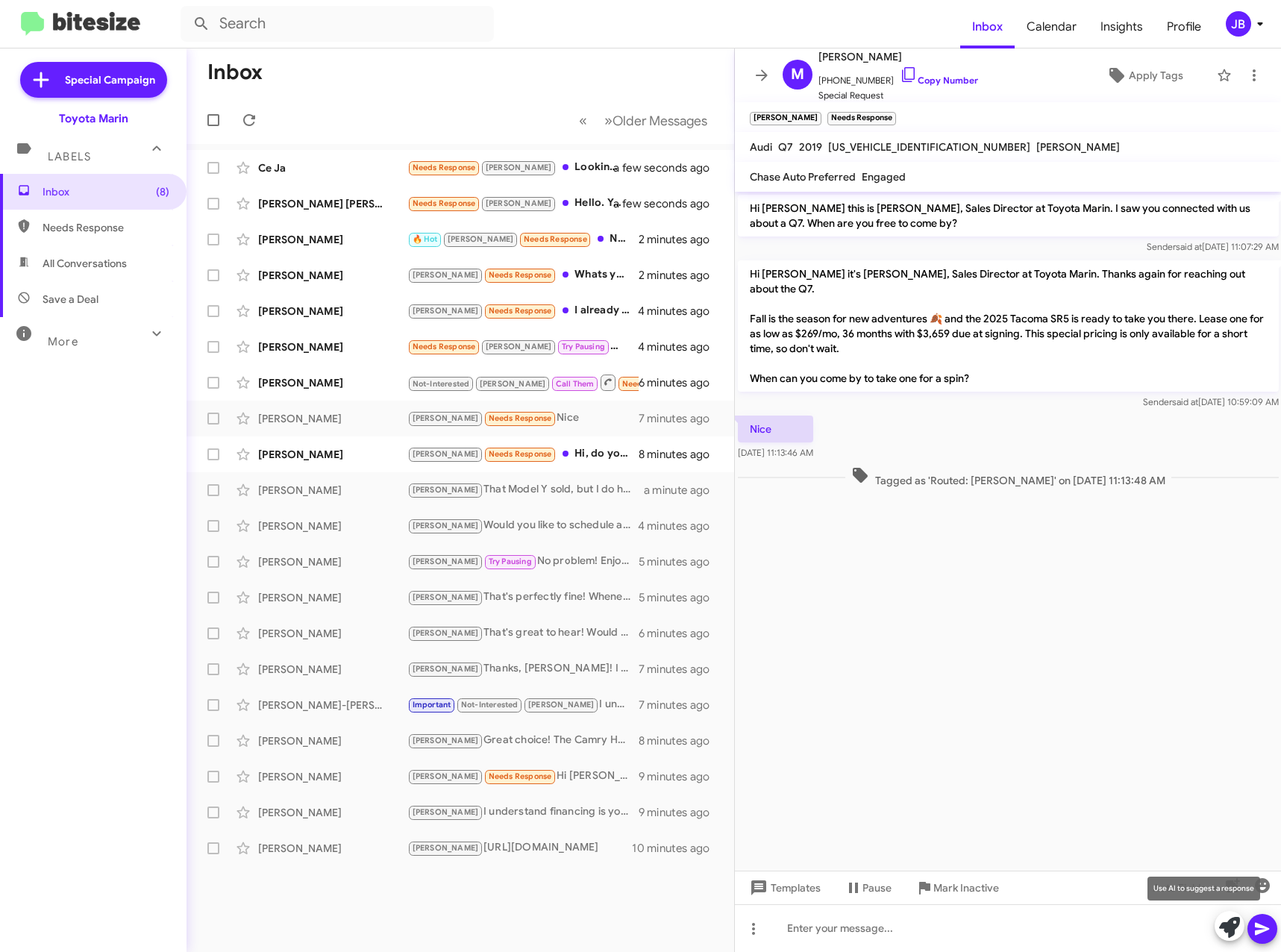
click at [1224, 925] on icon at bounding box center [1230, 927] width 21 height 21
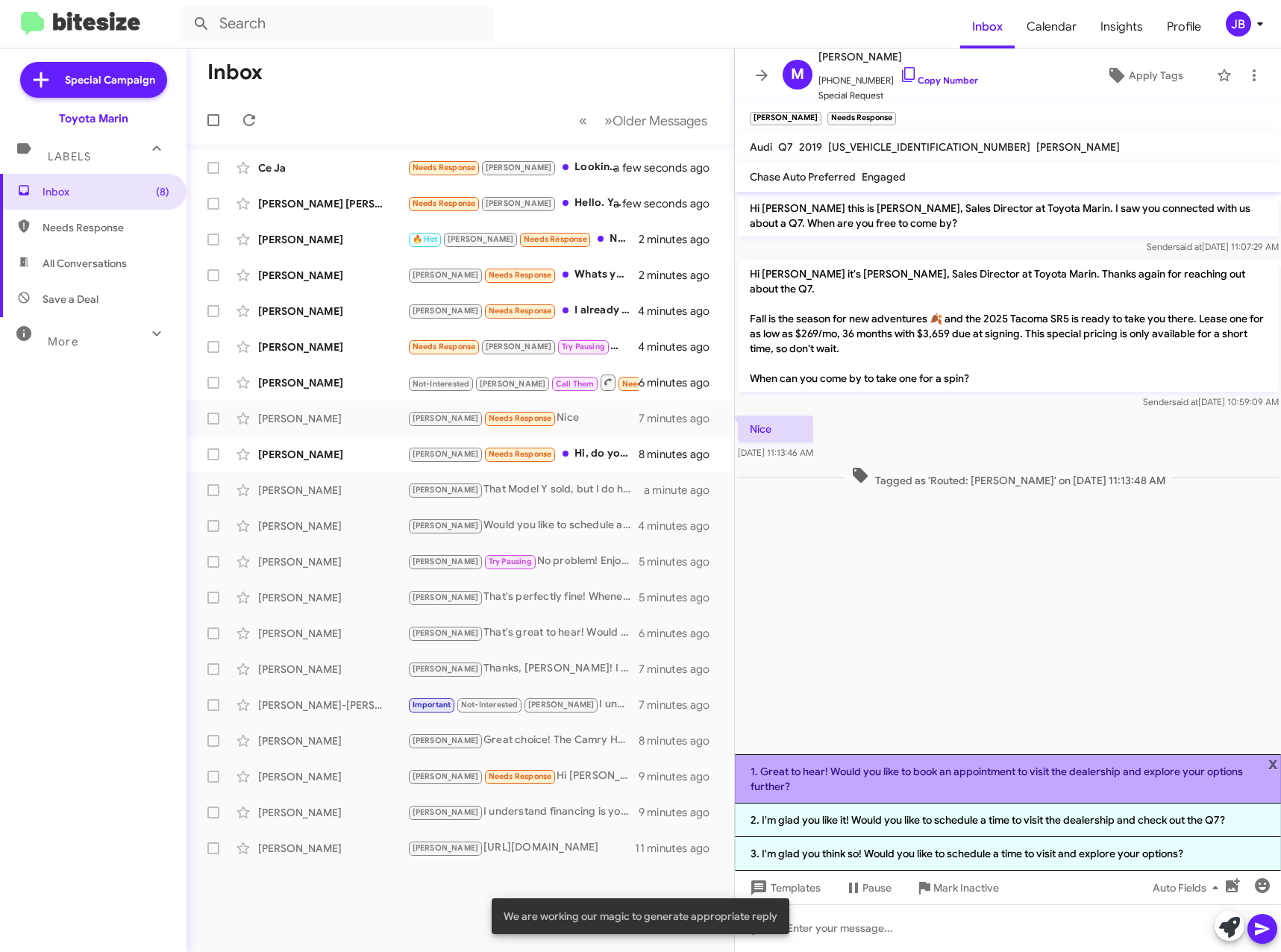
click at [960, 777] on li "1. Great to hear! Would you like to book an appointment to visit the dealership…" at bounding box center [1008, 779] width 547 height 49
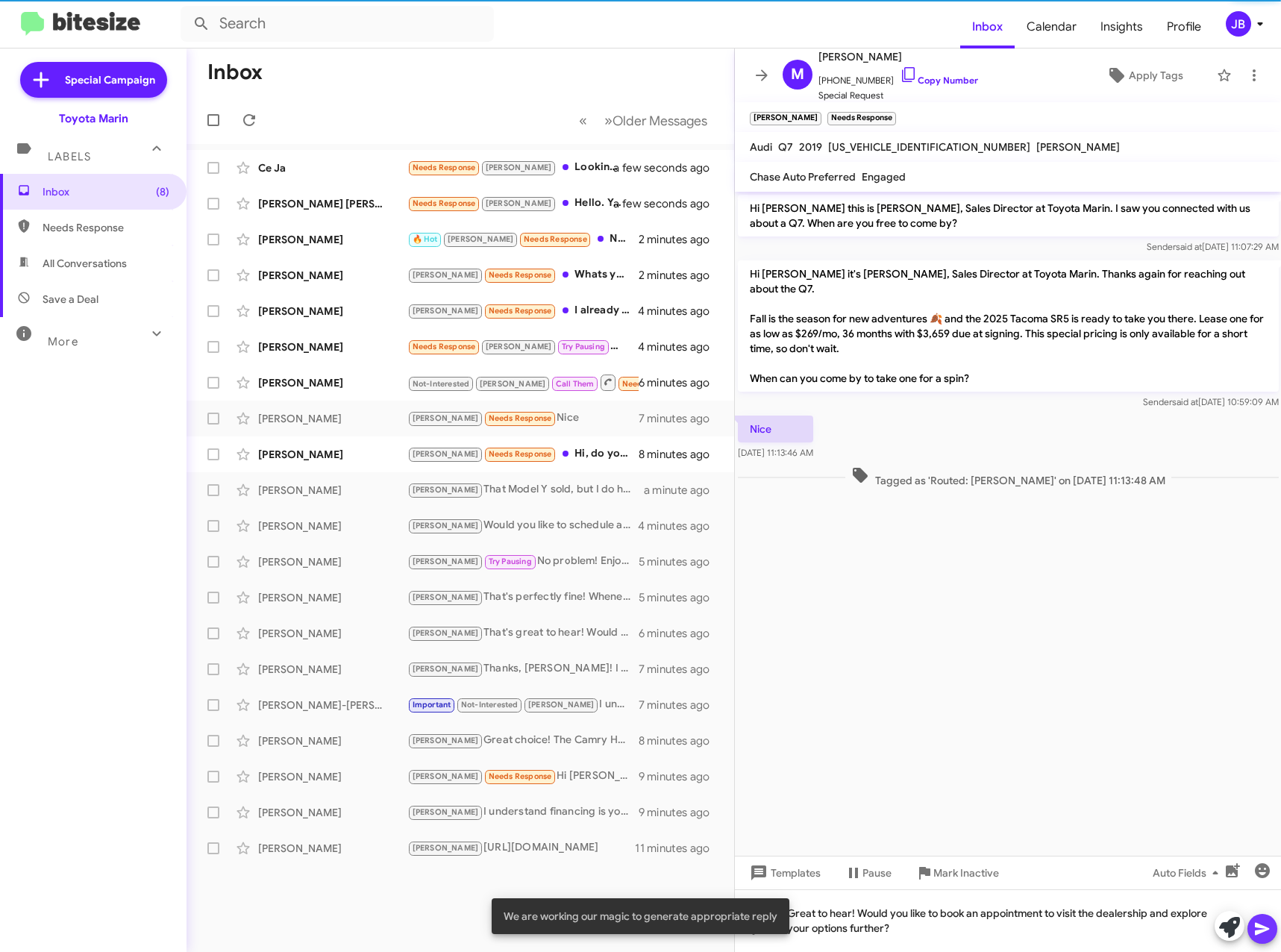
click at [1254, 940] on span at bounding box center [1262, 928] width 18 height 29
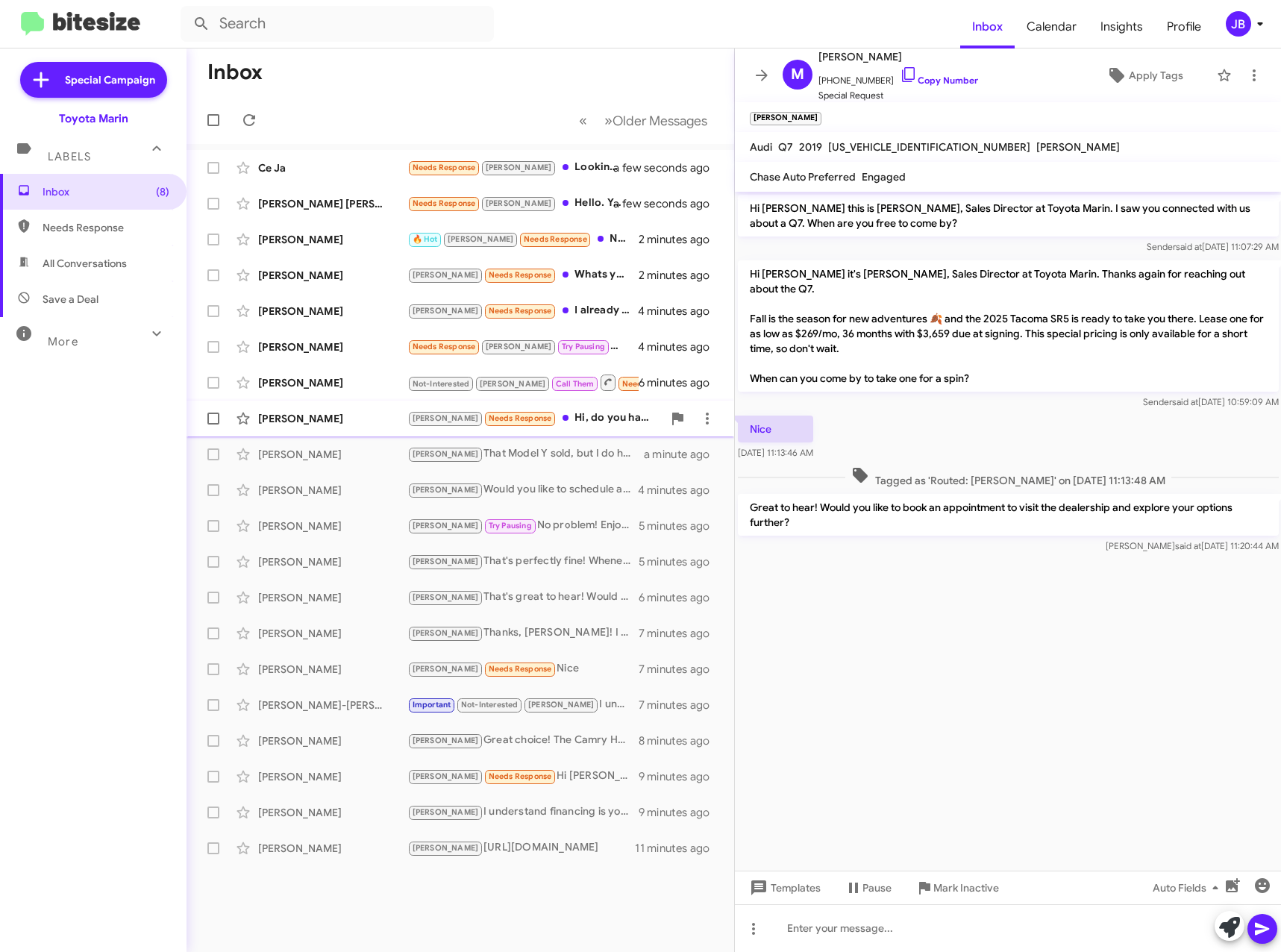
click at [321, 420] on div "[PERSON_NAME]" at bounding box center [332, 418] width 149 height 15
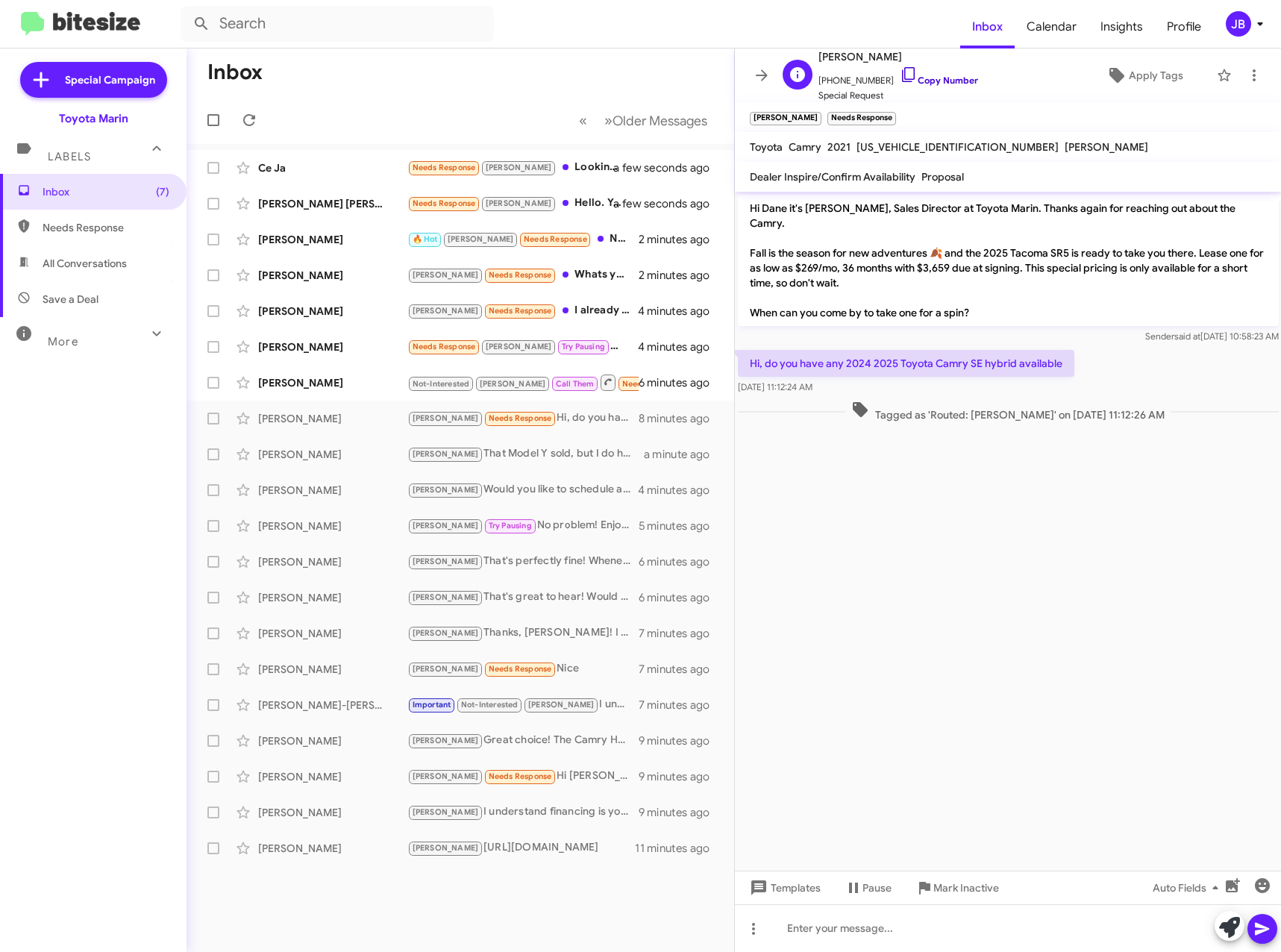
click at [900, 75] on icon at bounding box center [908, 74] width 18 height 18
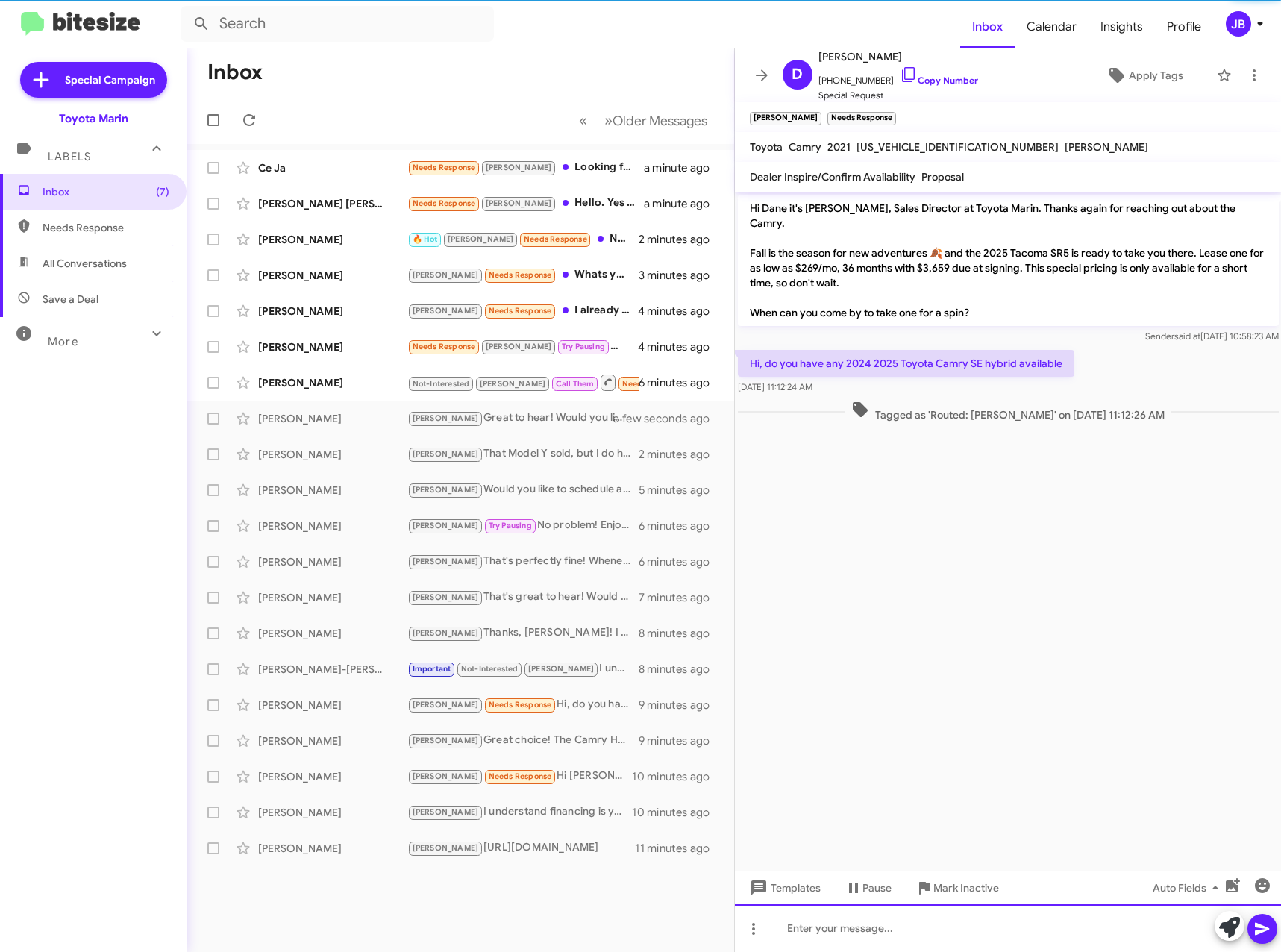
click at [801, 921] on div at bounding box center [1008, 928] width 547 height 48
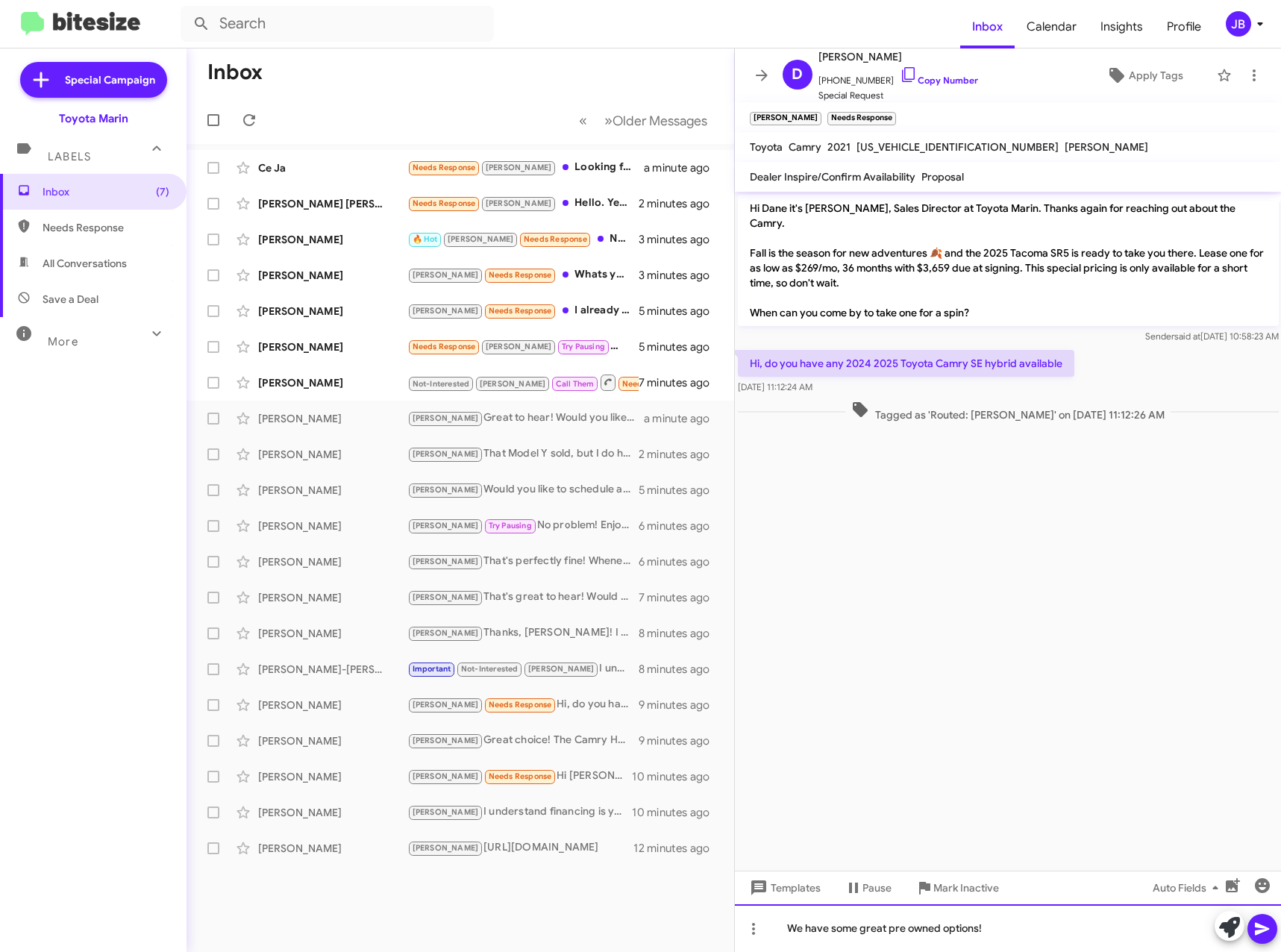
click at [1043, 926] on div "We have some great pre owned options!" at bounding box center [1008, 928] width 547 height 48
click at [1255, 930] on icon at bounding box center [1261, 928] width 14 height 12
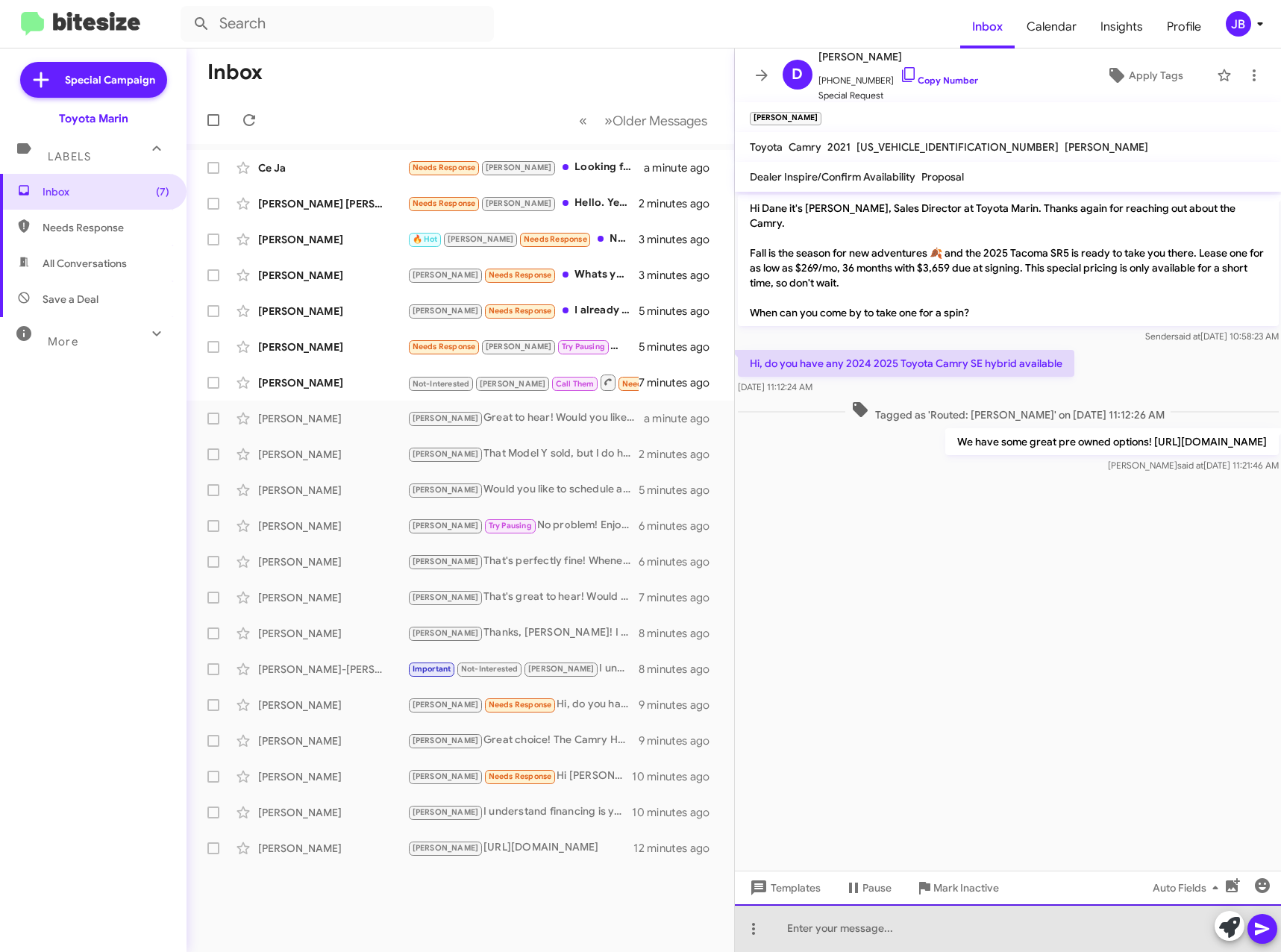
click at [830, 926] on div at bounding box center [1008, 928] width 547 height 48
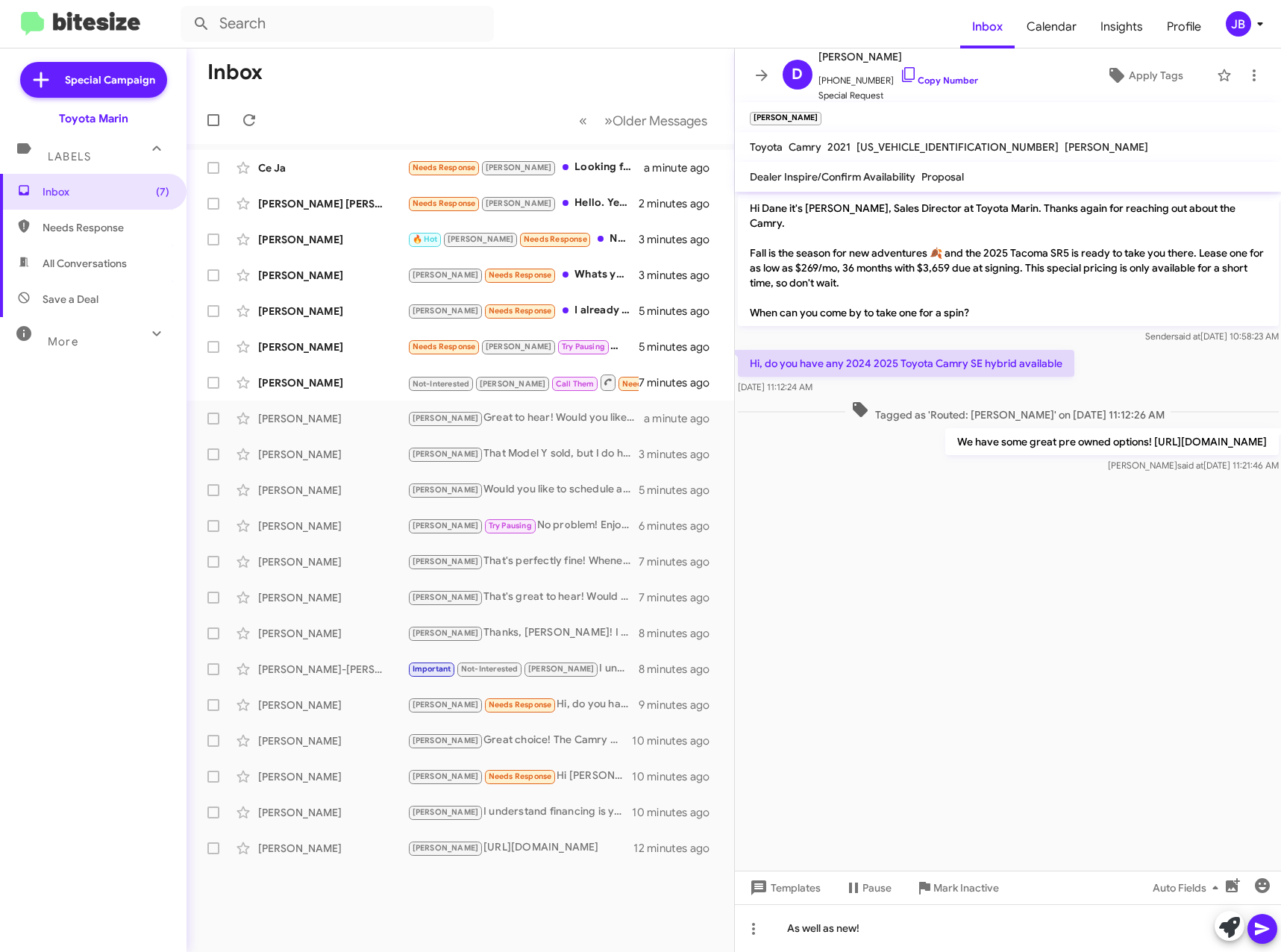
click at [1265, 925] on icon at bounding box center [1262, 928] width 18 height 18
click at [304, 386] on div "[PERSON_NAME]" at bounding box center [332, 383] width 149 height 15
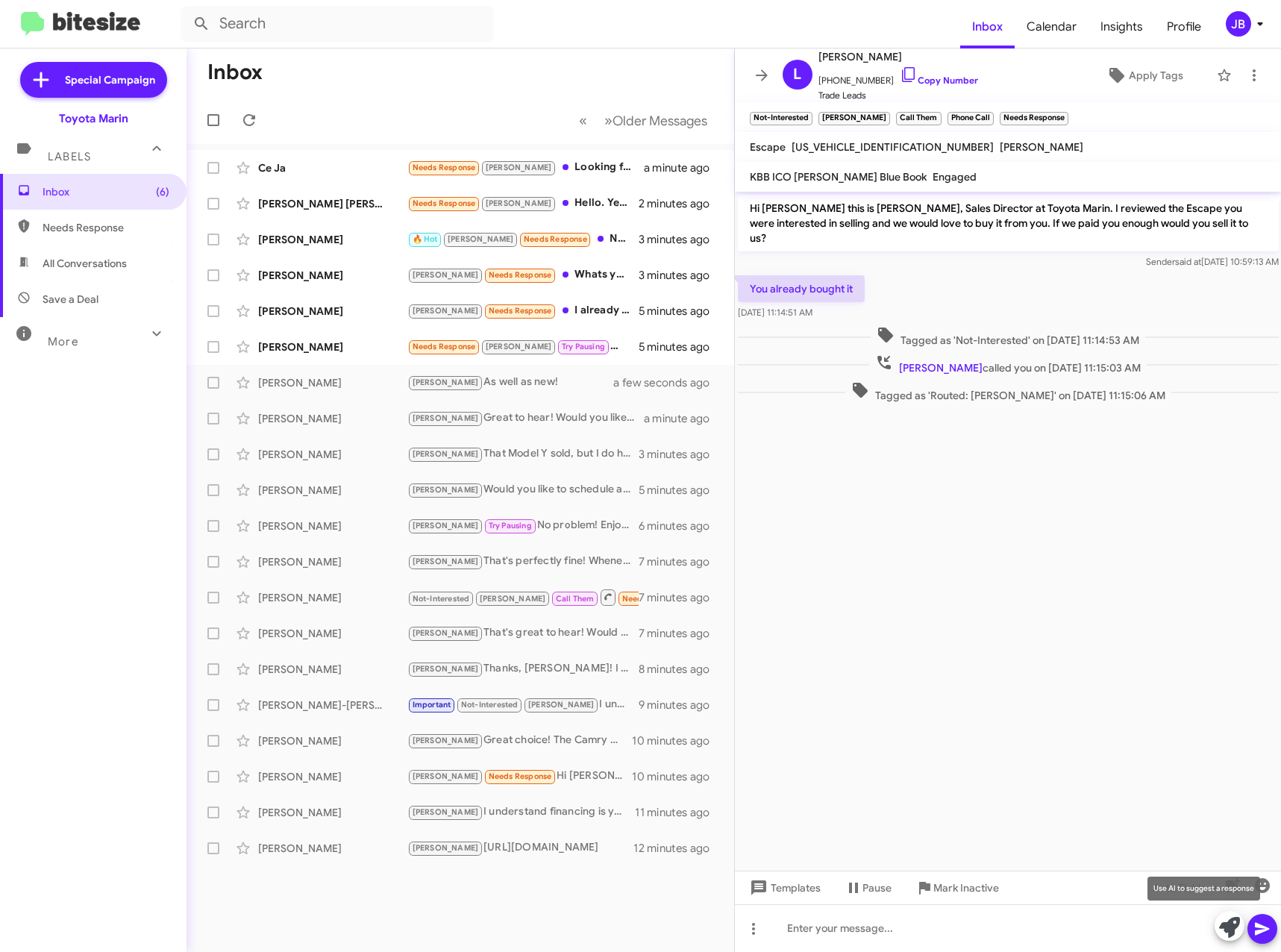
click at [1227, 934] on icon at bounding box center [1230, 927] width 21 height 21
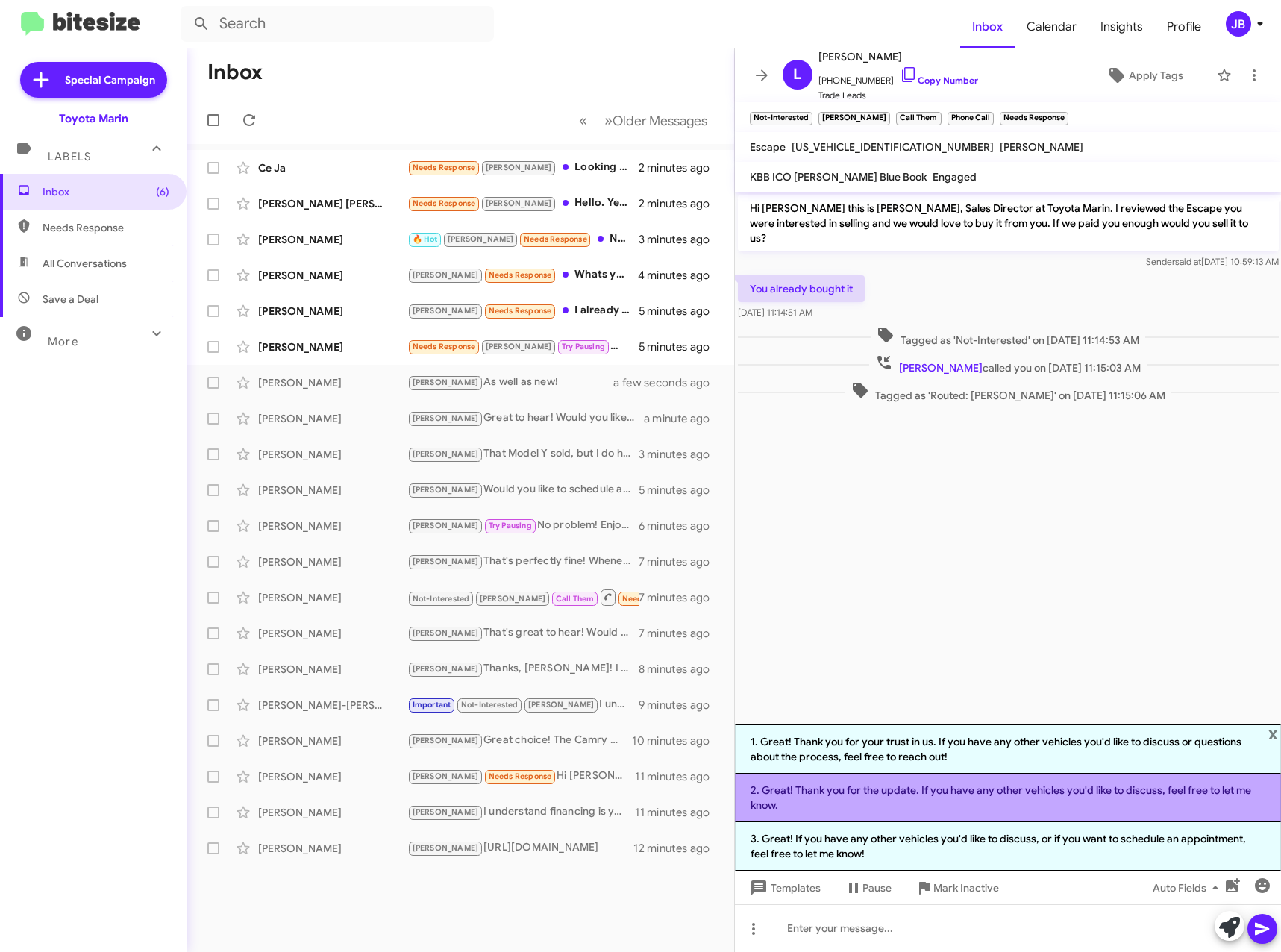
click at [1046, 797] on li "2. Great! Thank you for the update. If you have any other vehicles you'd like t…" at bounding box center [1008, 797] width 547 height 49
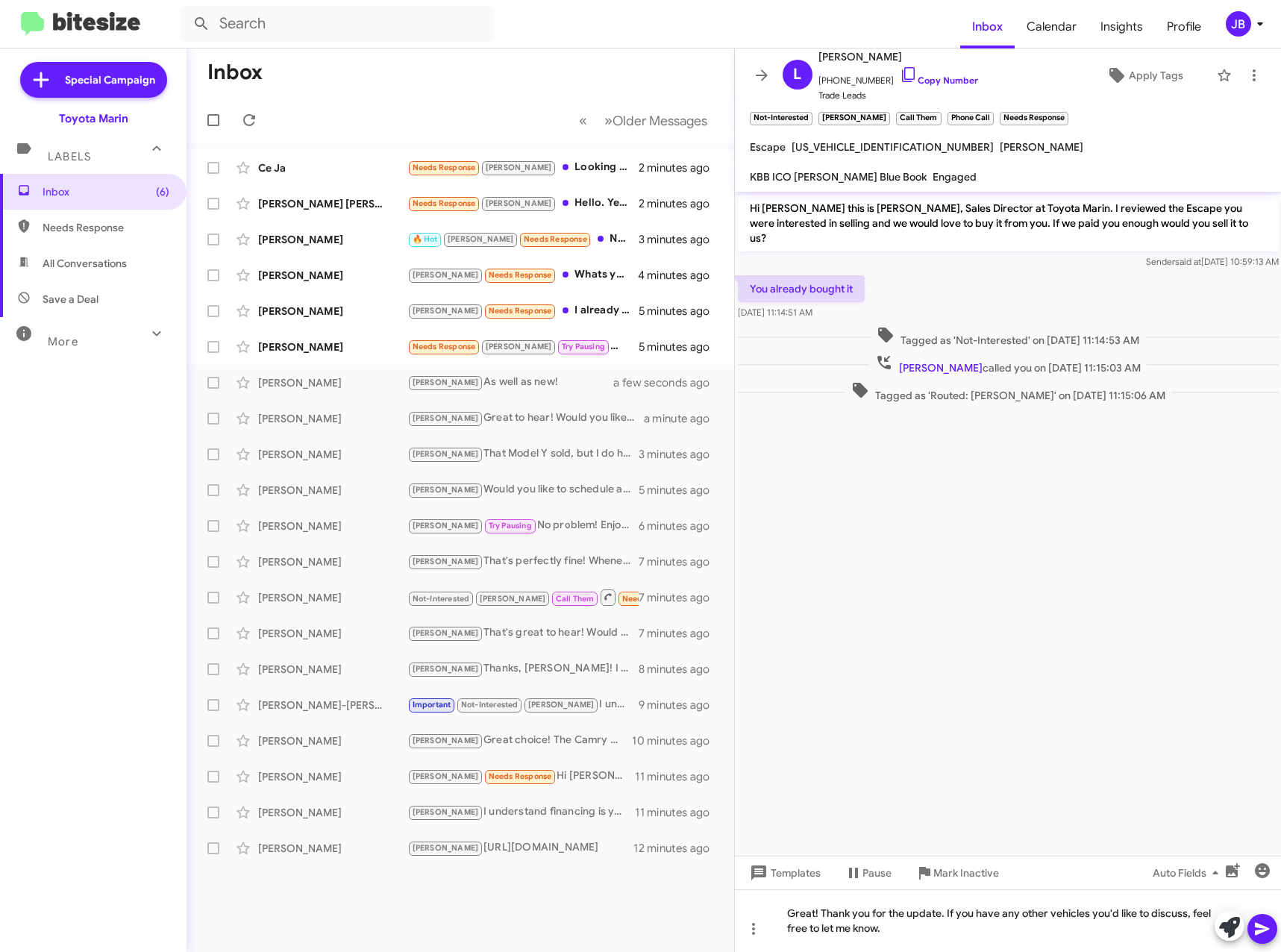
click at [1257, 928] on icon at bounding box center [1262, 928] width 18 height 18
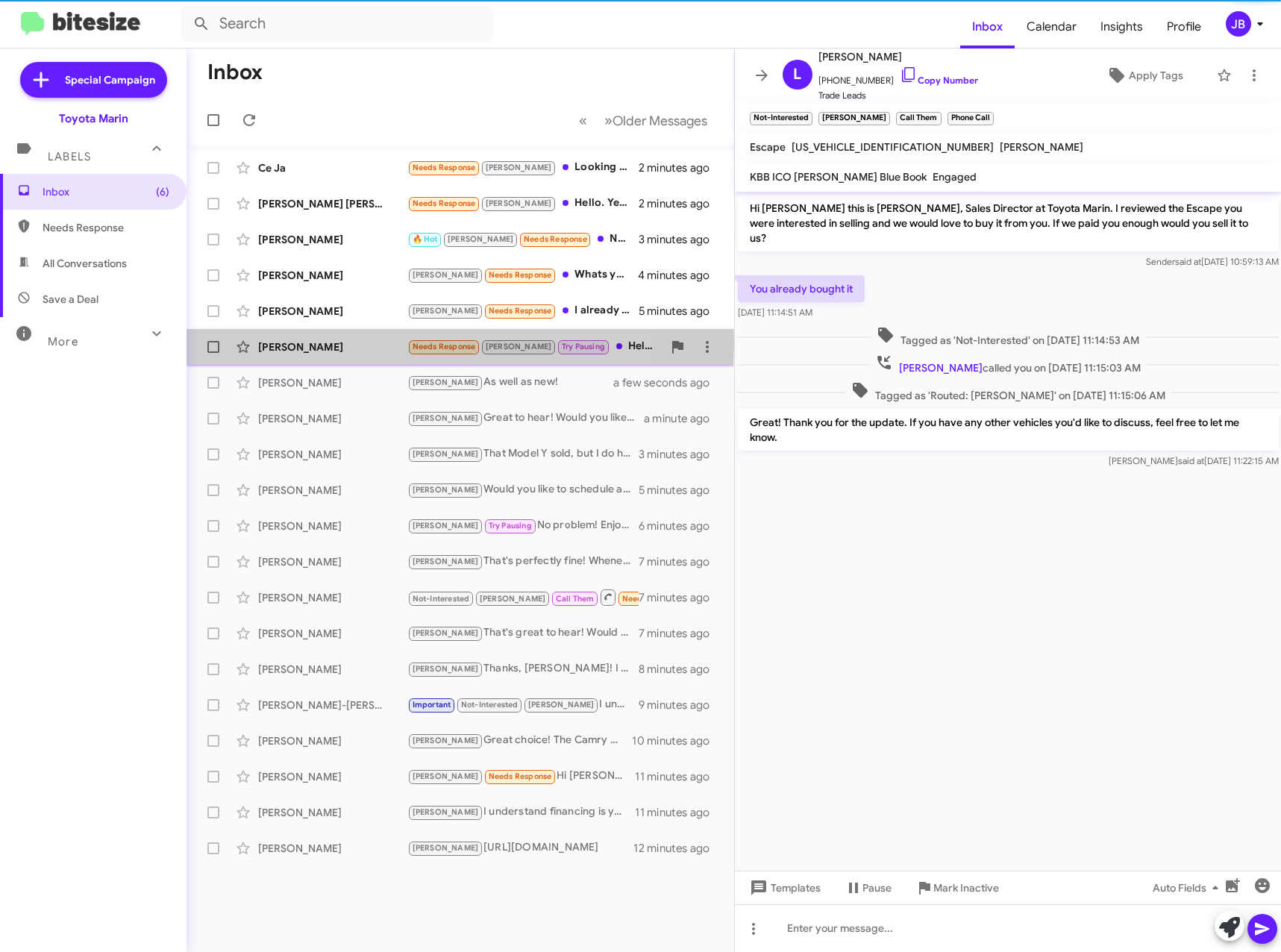
click at [313, 343] on div "[PERSON_NAME]" at bounding box center [332, 347] width 149 height 15
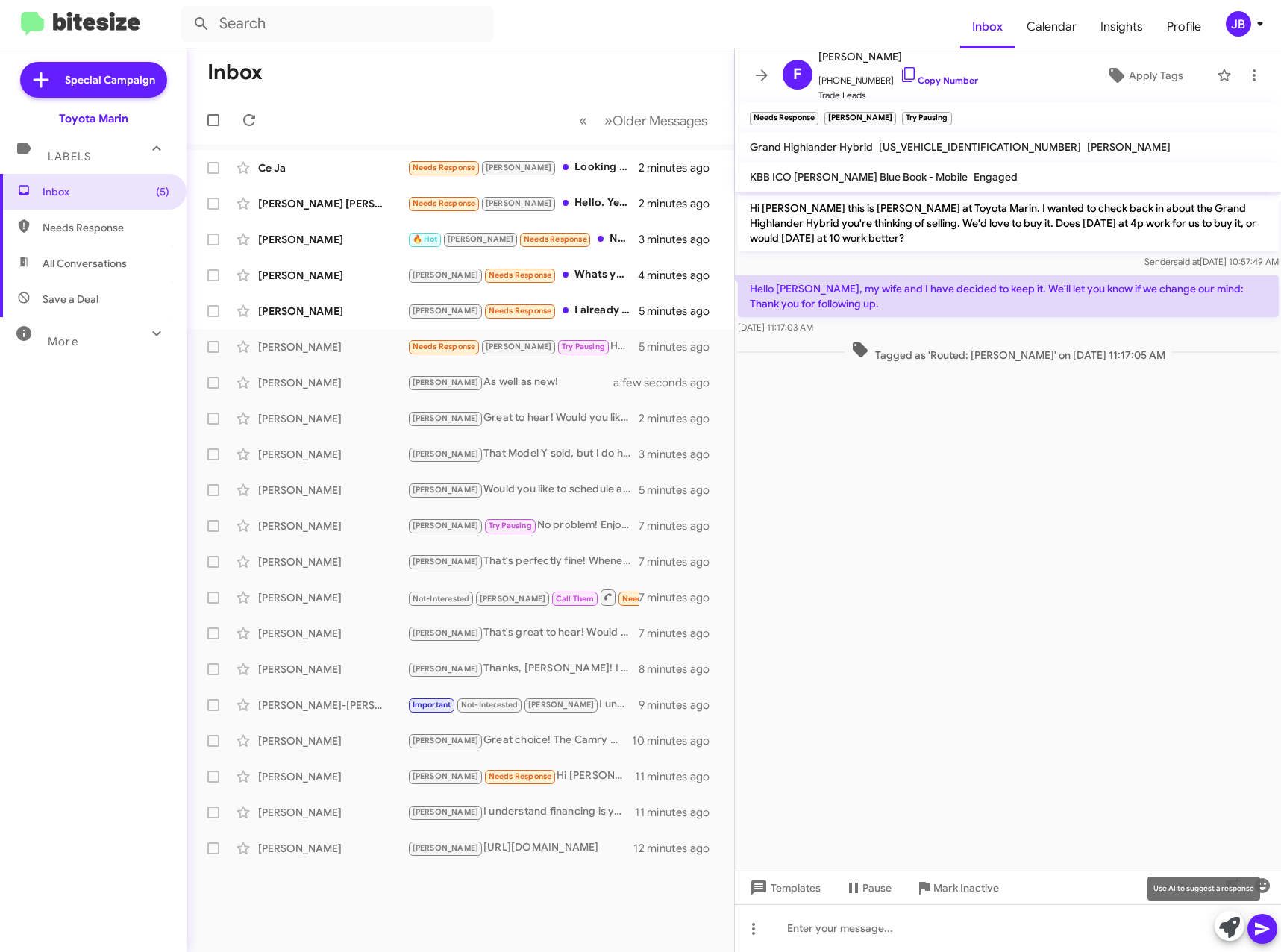
click at [1232, 929] on icon at bounding box center [1230, 927] width 21 height 21
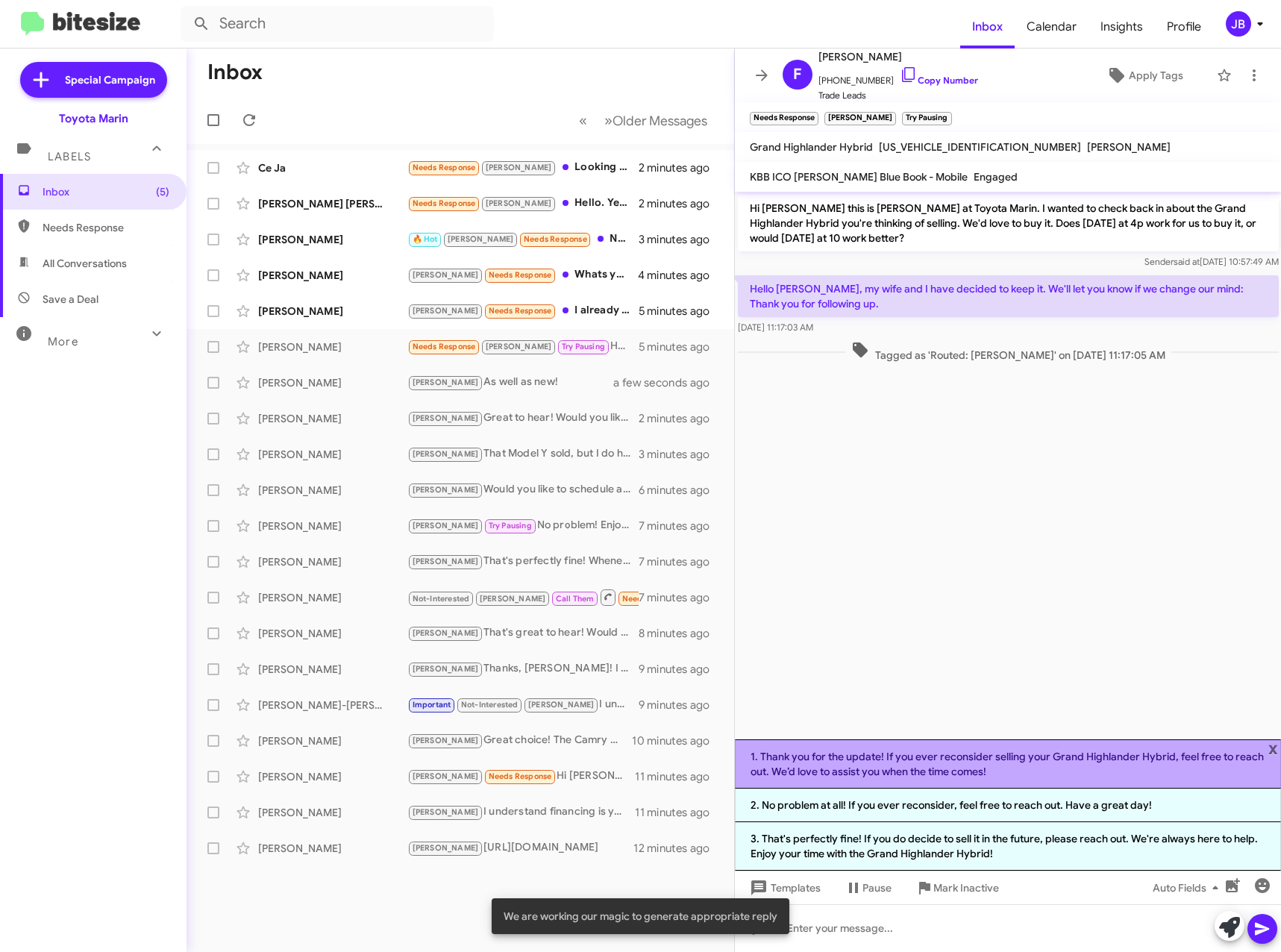
click at [991, 769] on li "1. Thank you for the update! If you ever reconsider selling your Grand Highland…" at bounding box center [1008, 764] width 547 height 49
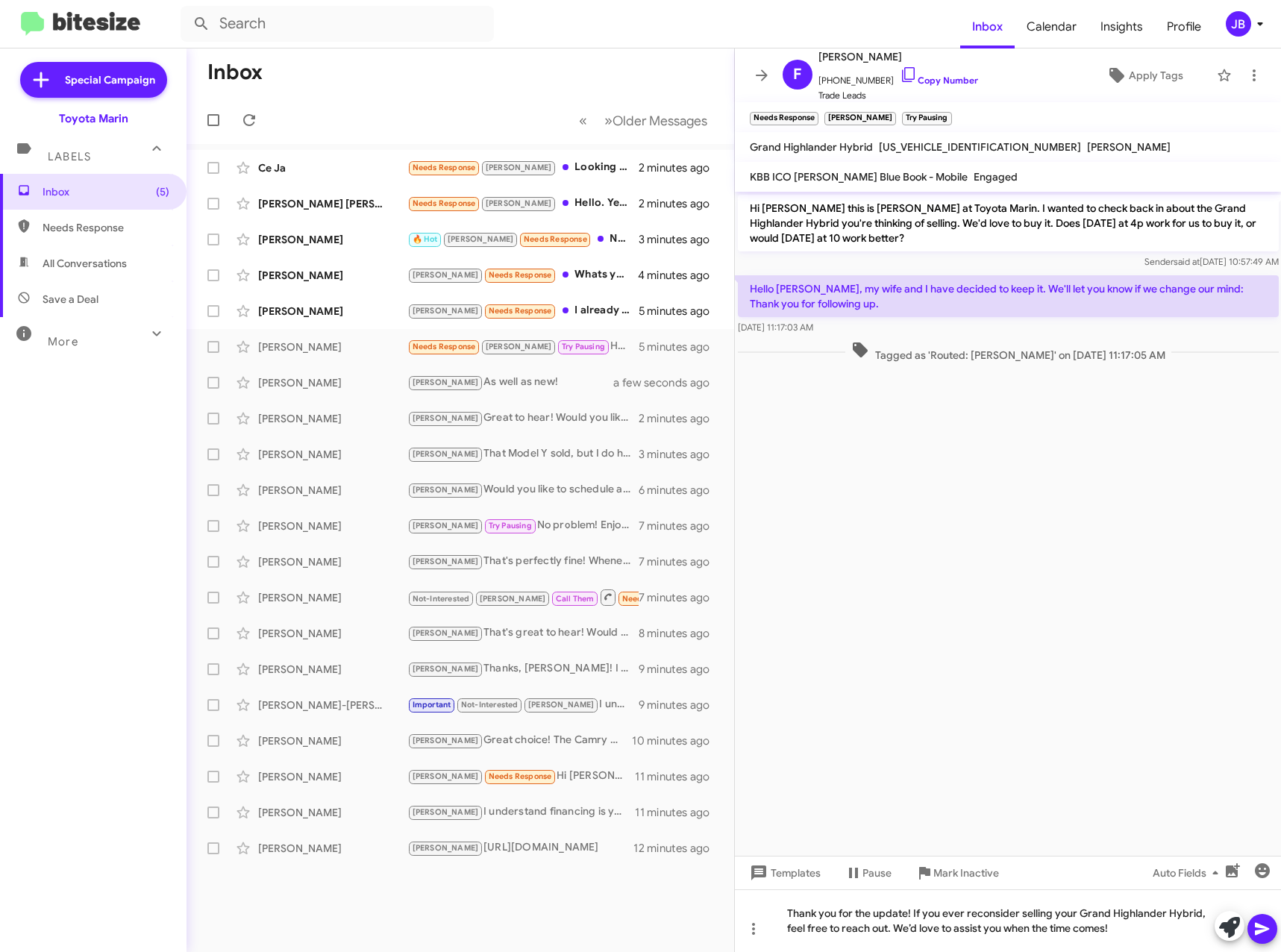
click at [1268, 923] on icon at bounding box center [1262, 928] width 18 height 18
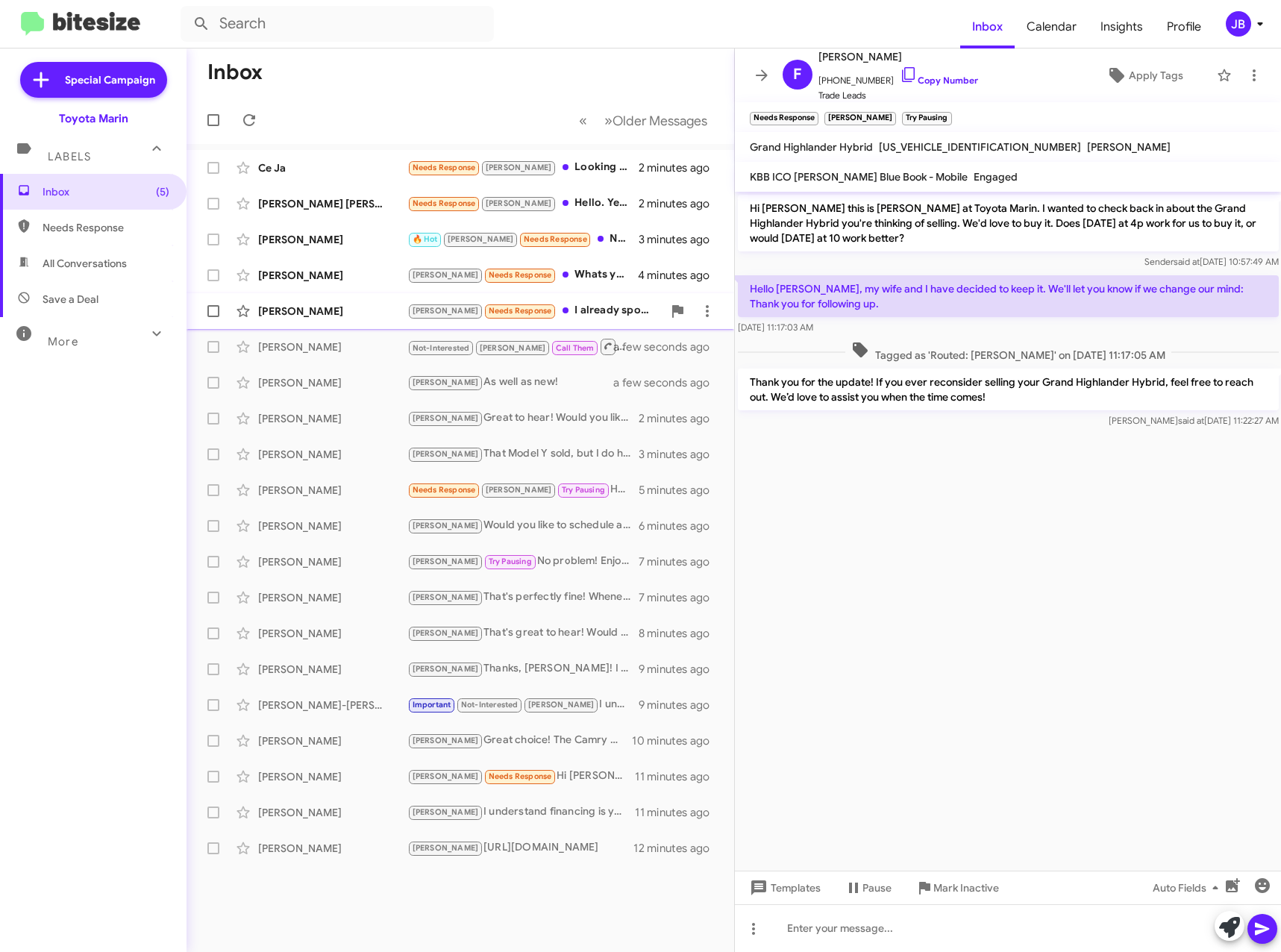
click at [322, 302] on div "[PERSON_NAME] [PERSON_NAME] Needs Response I already spoke to someone and they …" at bounding box center [460, 310] width 524 height 29
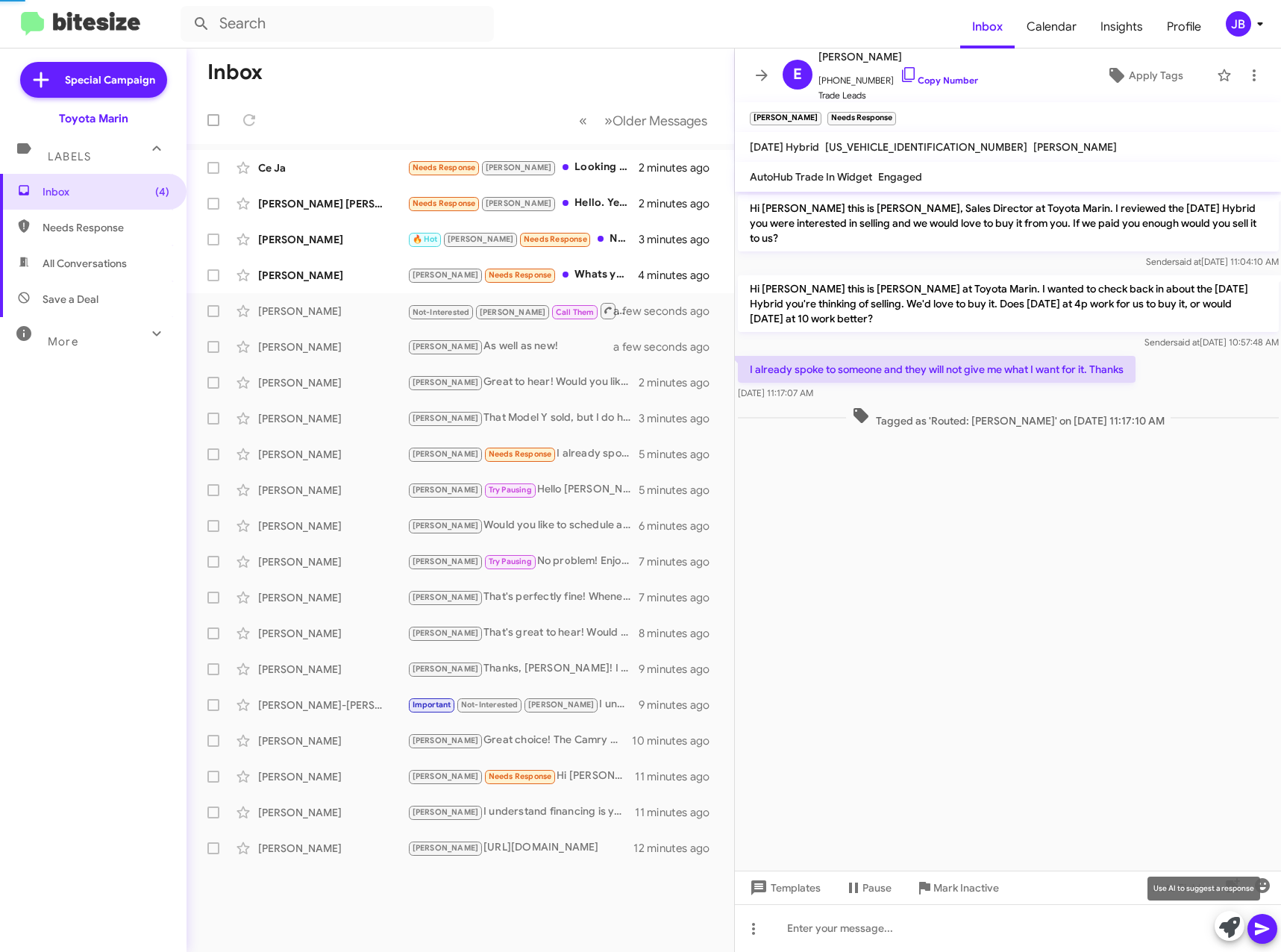
click at [1222, 935] on icon at bounding box center [1230, 927] width 21 height 21
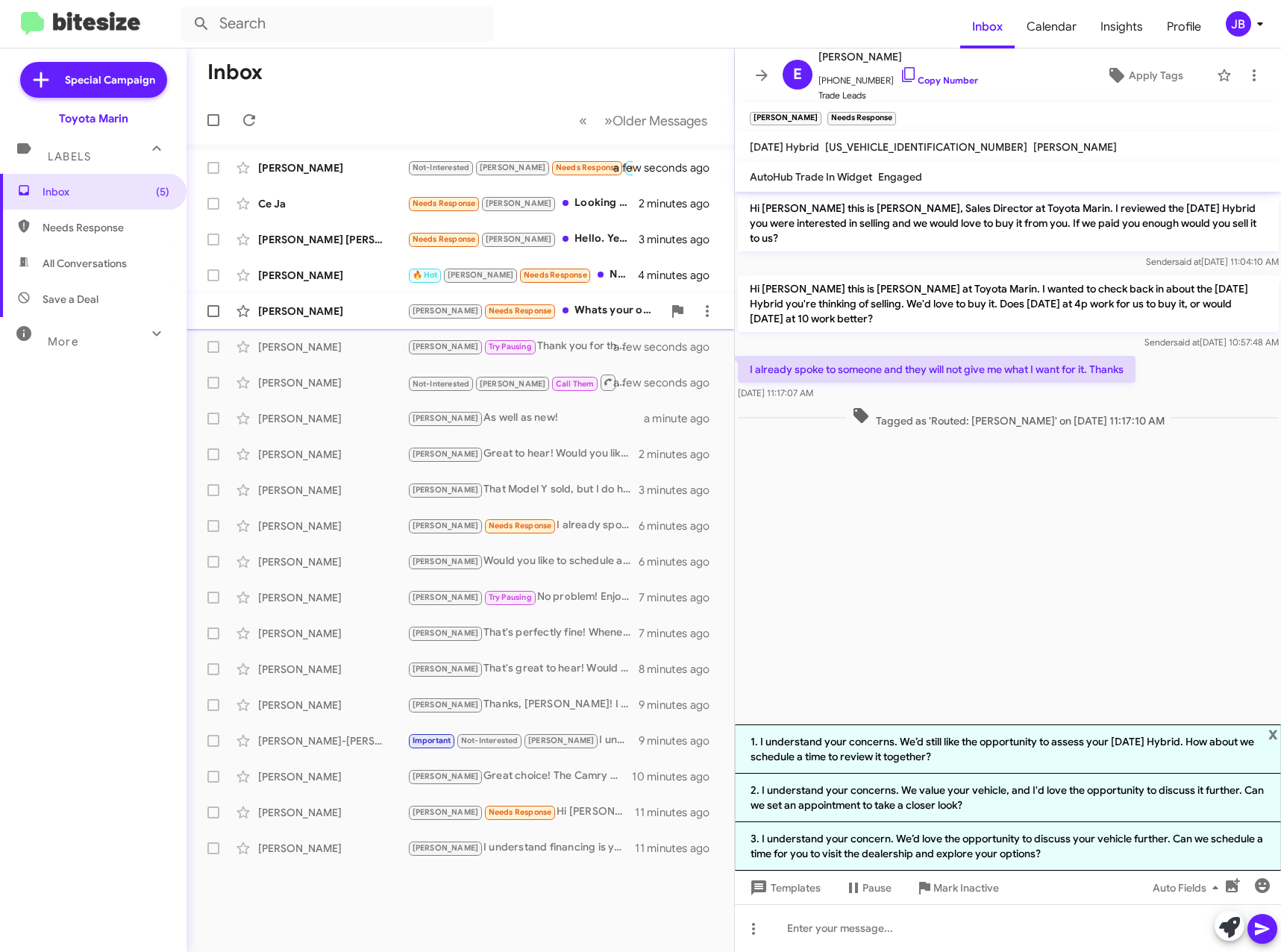
click at [359, 307] on div "[PERSON_NAME]" at bounding box center [332, 311] width 149 height 15
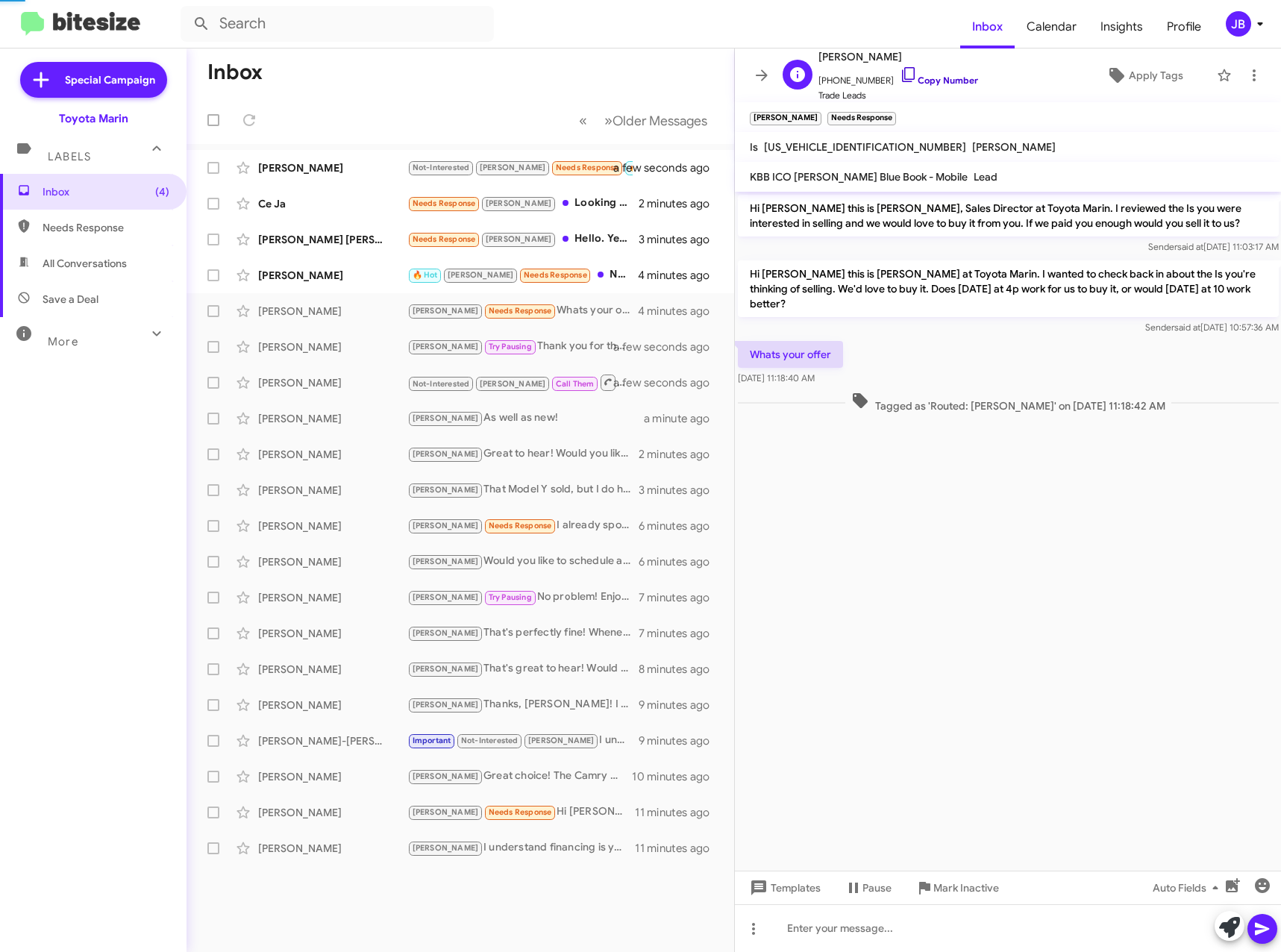
click at [900, 71] on icon at bounding box center [908, 74] width 18 height 18
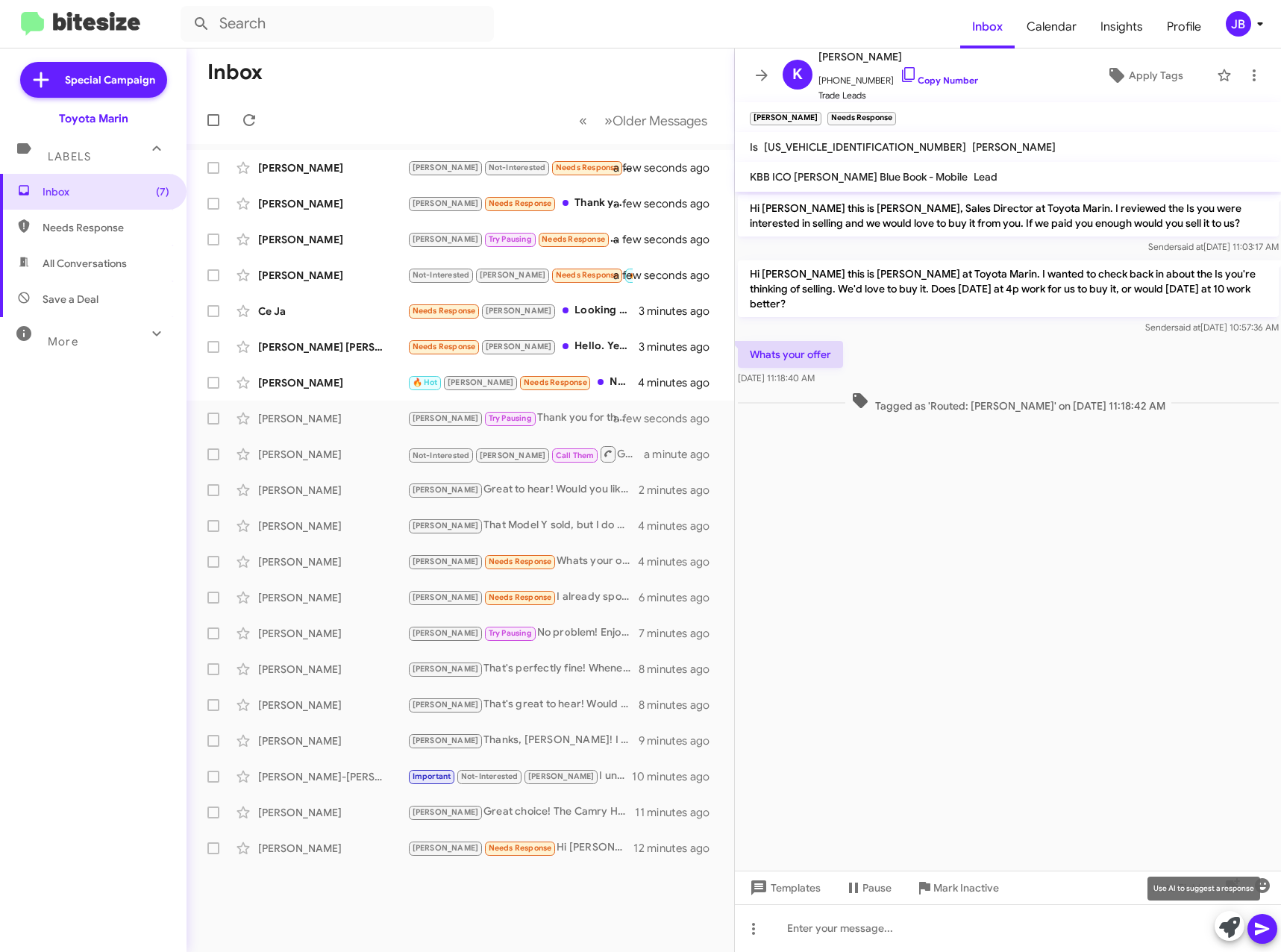
click at [1222, 922] on icon at bounding box center [1230, 927] width 21 height 21
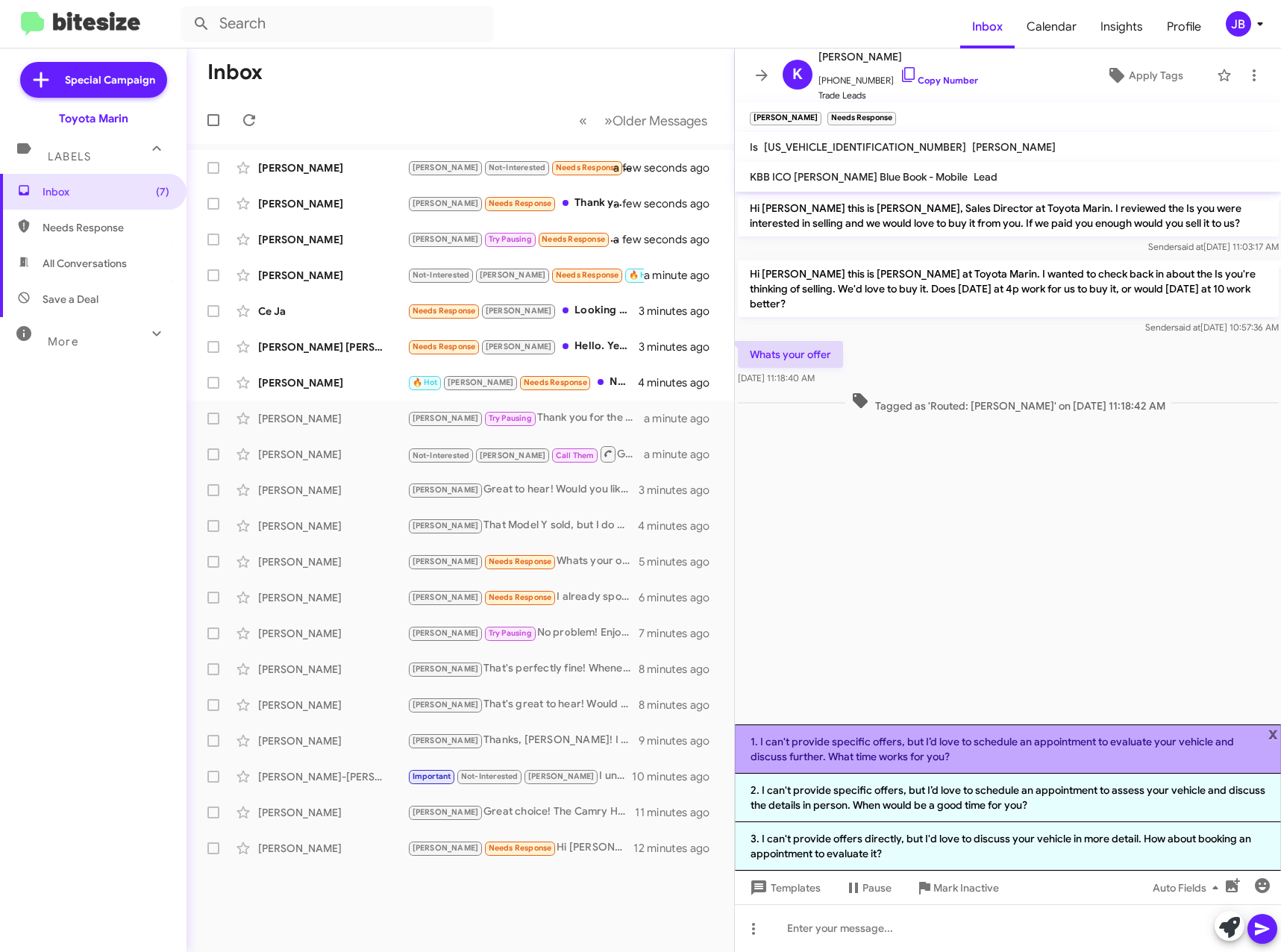
click at [1029, 751] on li "1. I can't provide specific offers, but I’d love to schedule an appointment to …" at bounding box center [1008, 749] width 547 height 49
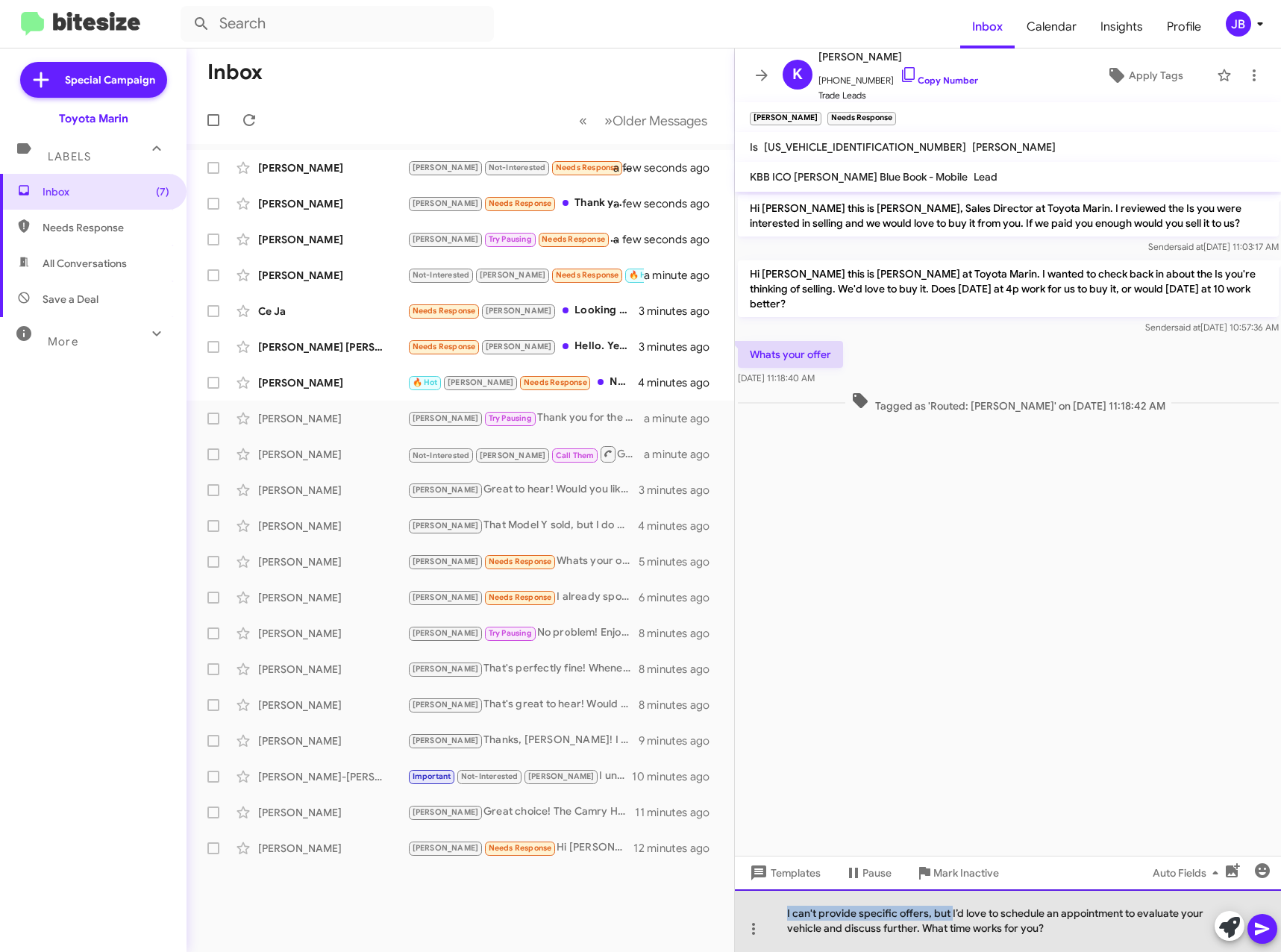
drag, startPoint x: 950, startPoint y: 912, endPoint x: 778, endPoint y: 910, distance: 172.0
click at [778, 910] on div "I can't provide specific offers, but I’d love to schedule an appointment to eva…" at bounding box center [1008, 921] width 547 height 63
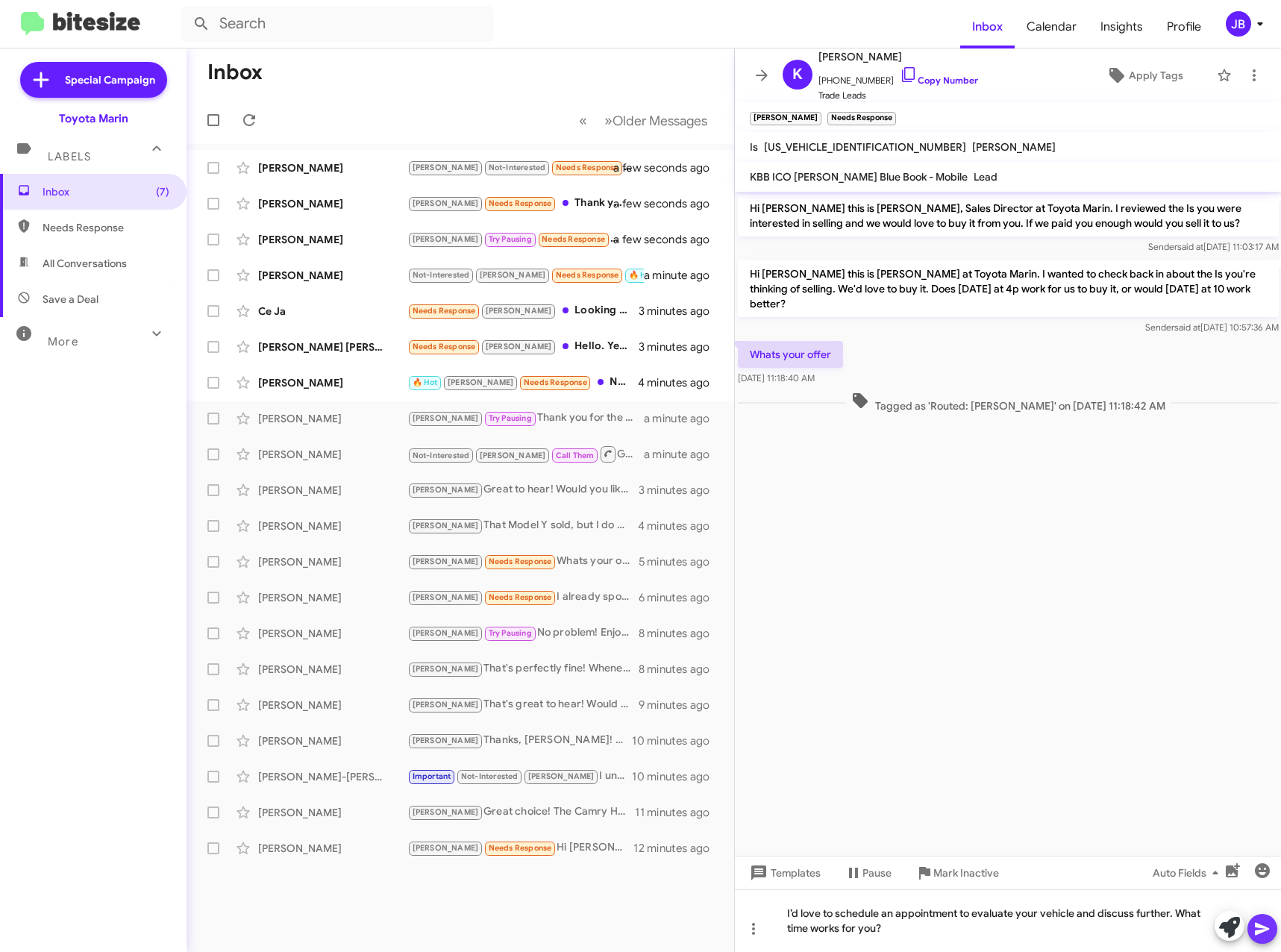
click at [1258, 926] on icon at bounding box center [1261, 928] width 14 height 12
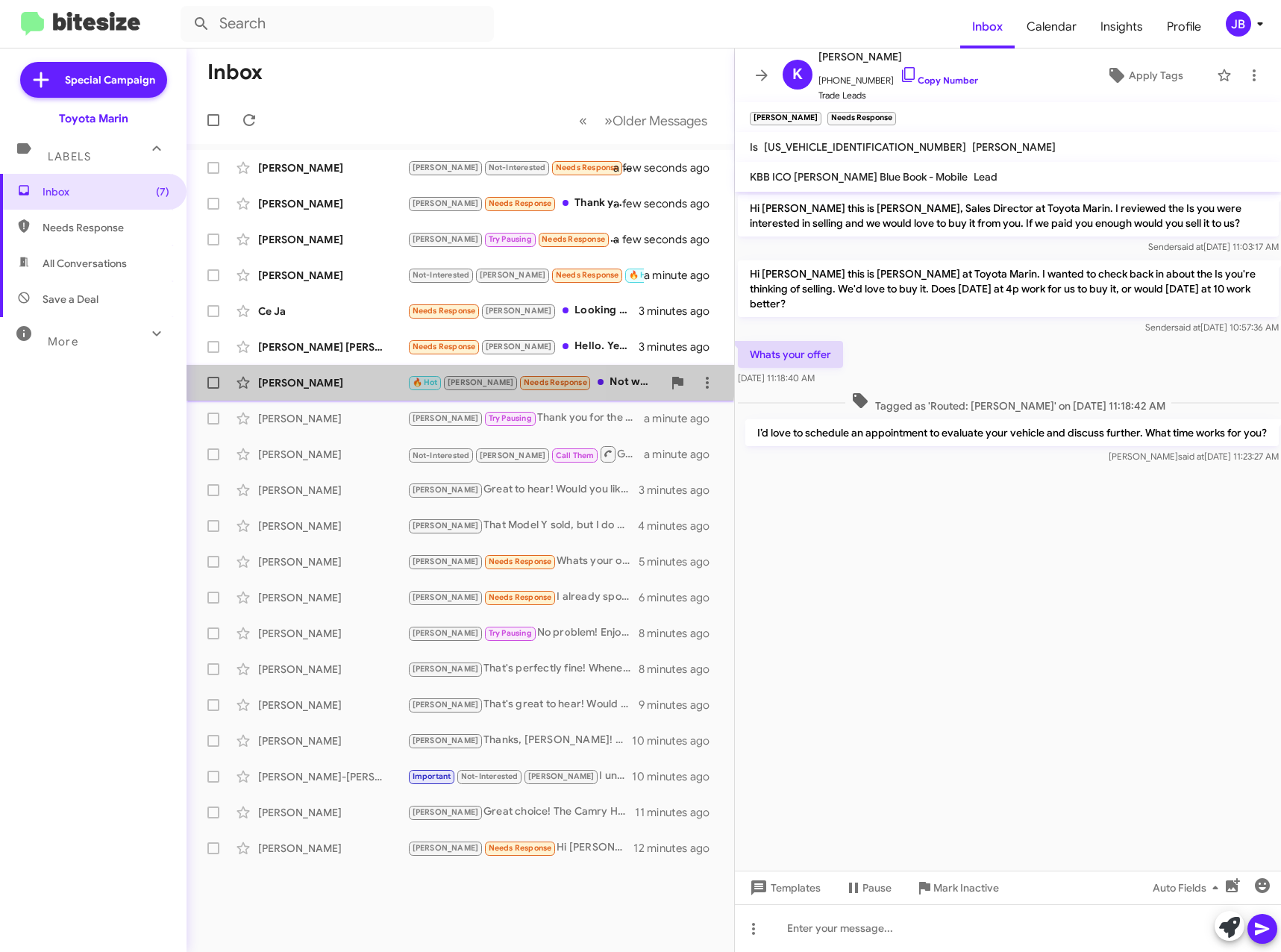
click at [291, 372] on div "[PERSON_NAME] 🔥 Hot [PERSON_NAME] Needs Response Not what we are waiting for, p…" at bounding box center [460, 382] width 524 height 29
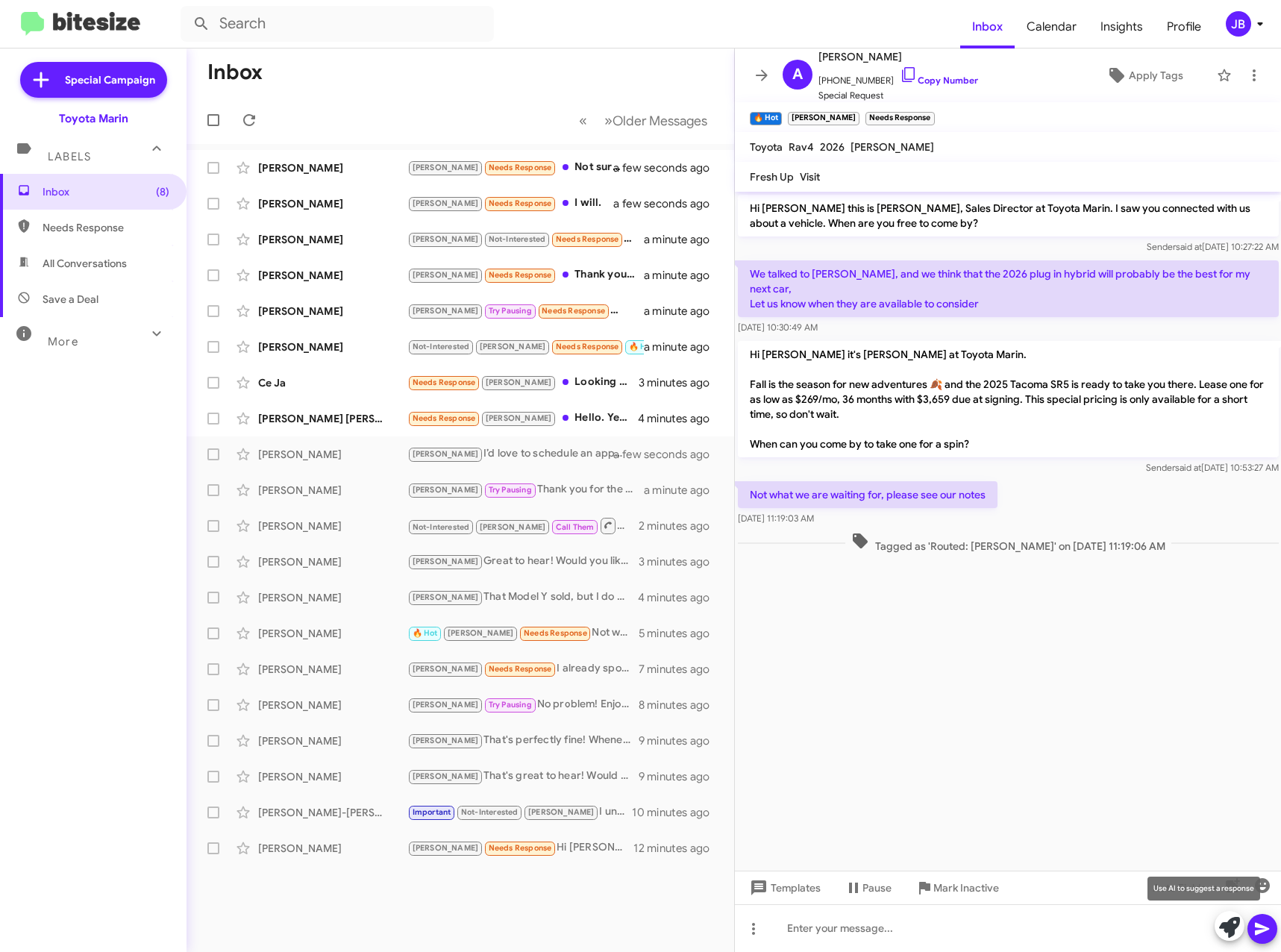
click at [1229, 930] on icon at bounding box center [1230, 927] width 21 height 21
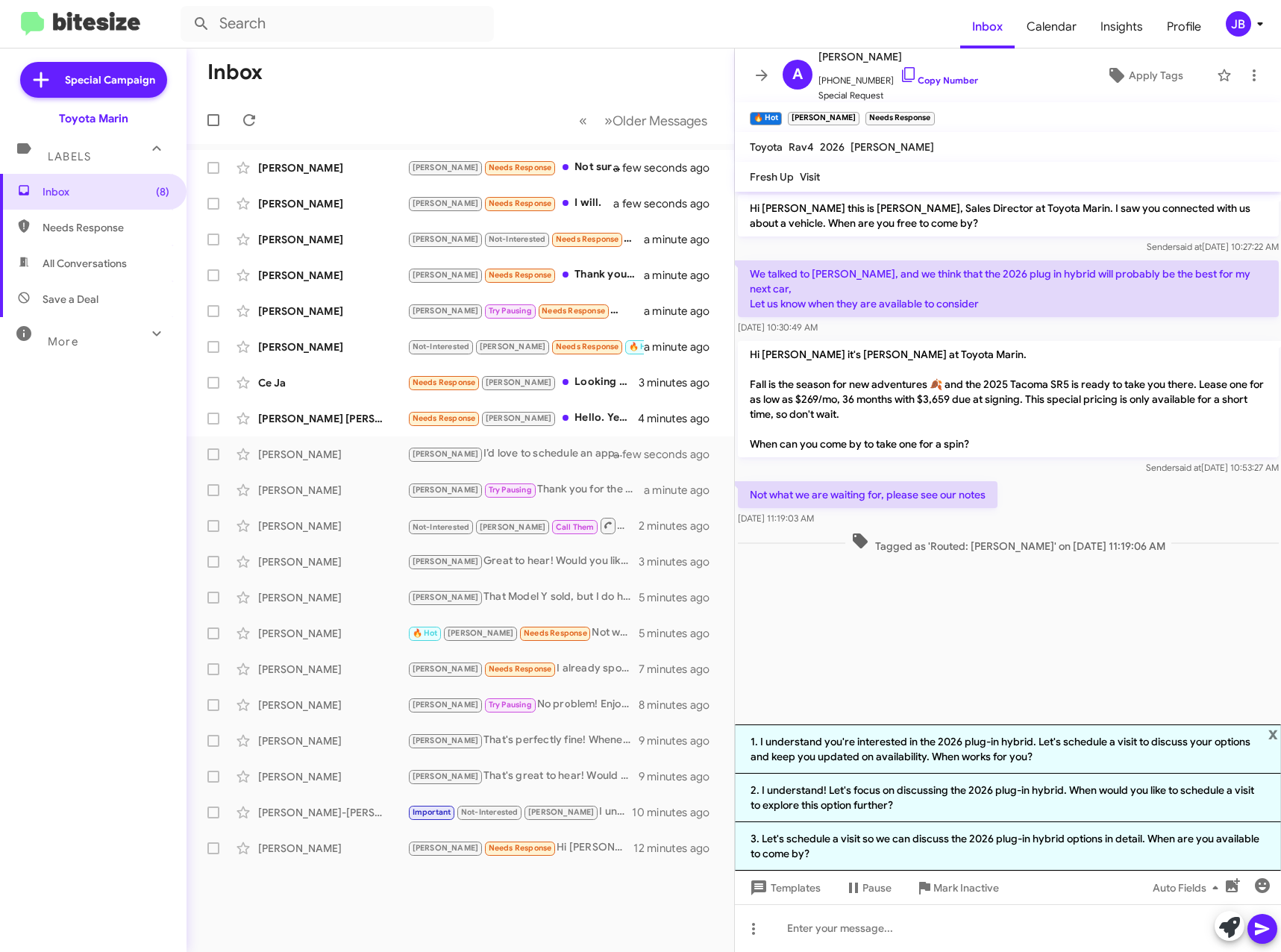
click at [621, 899] on div "Inbox « Previous » Next Older Messages [PERSON_NAME] [PERSON_NAME] Needs Respon…" at bounding box center [460, 500] width 548 height 903
click at [282, 411] on div "[PERSON_NAME] [PERSON_NAME]" at bounding box center [332, 418] width 149 height 15
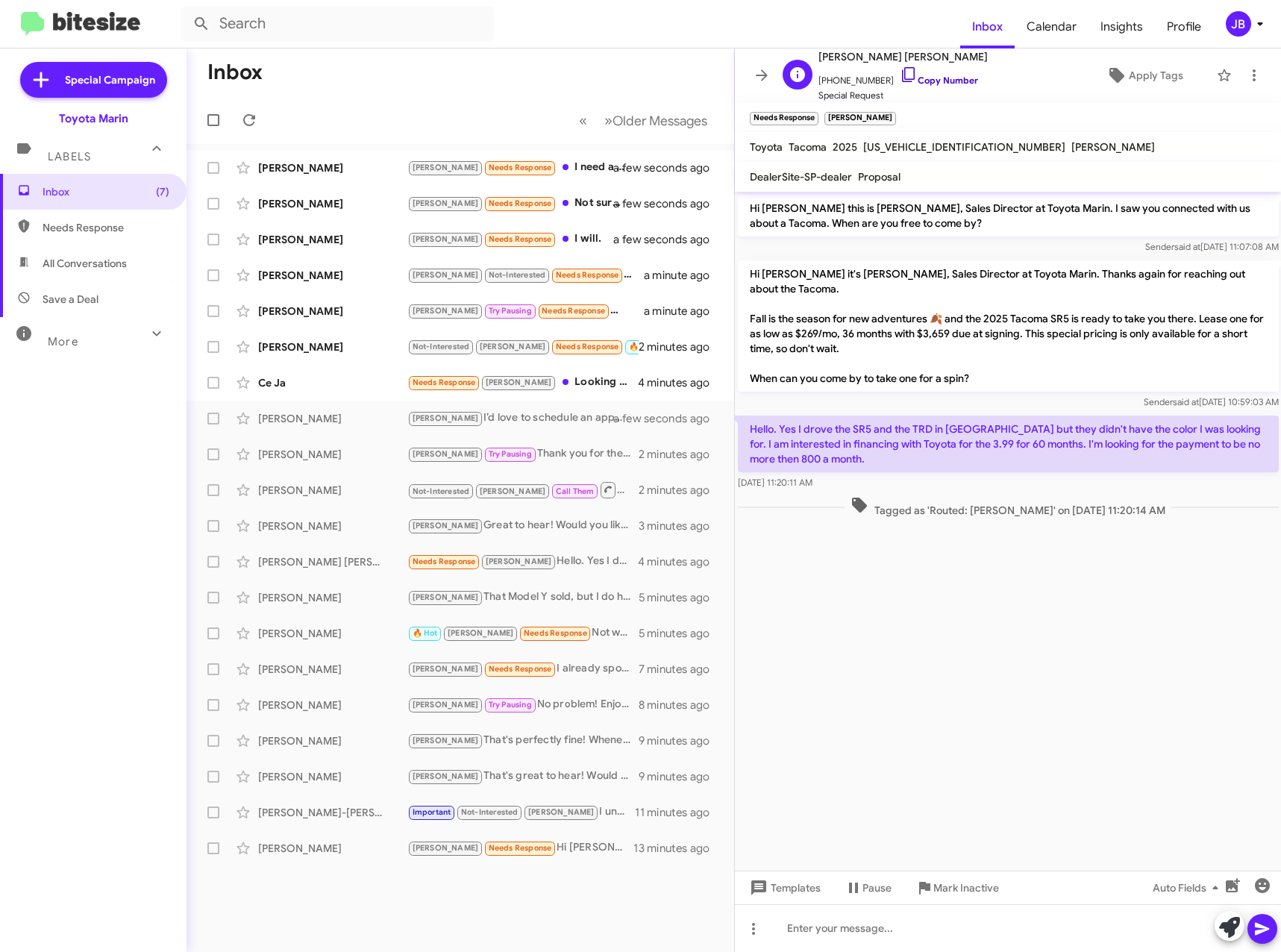
click at [900, 78] on icon at bounding box center [908, 74] width 18 height 18
click at [1230, 929] on icon at bounding box center [1230, 927] width 21 height 21
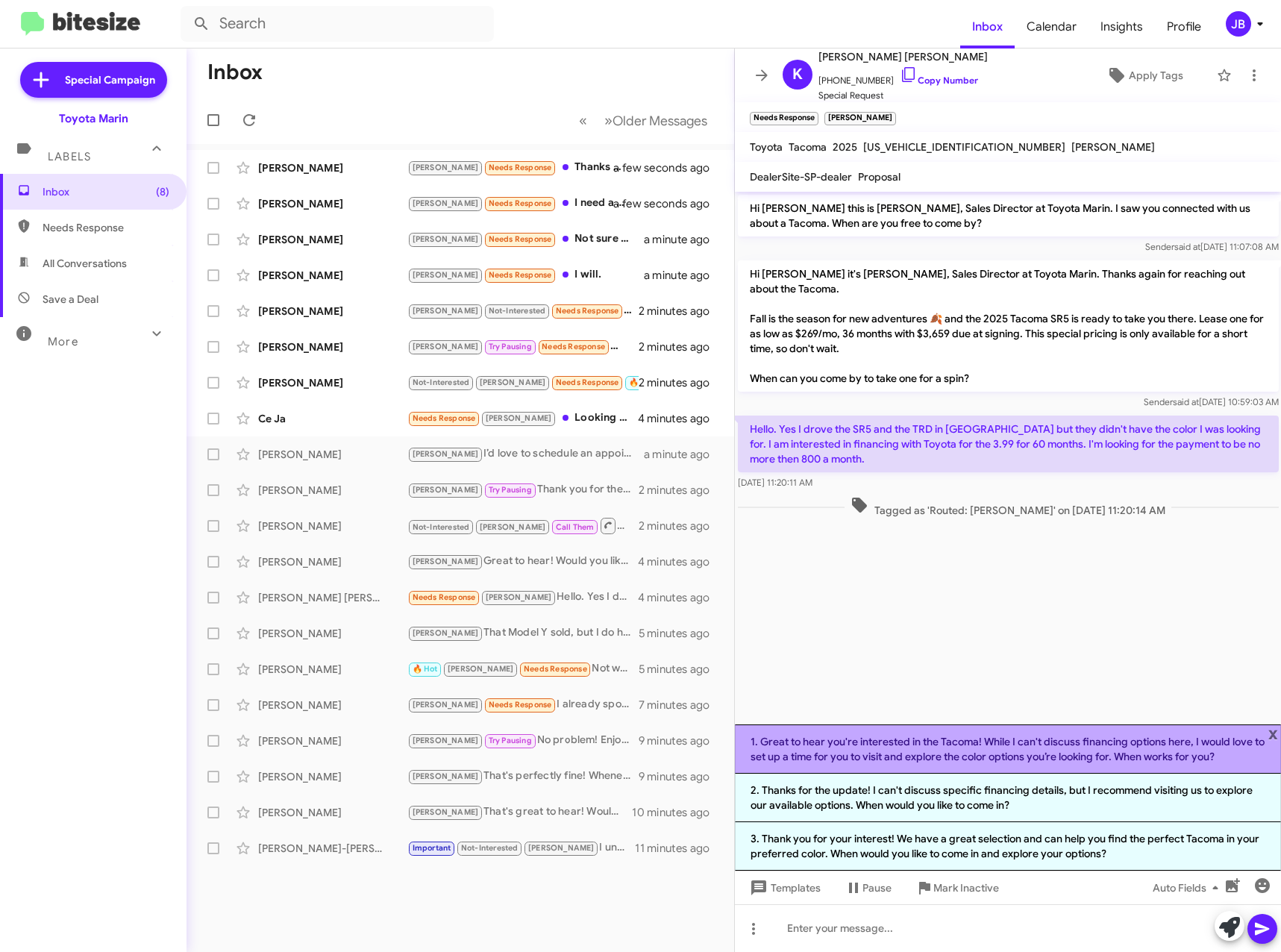
click at [1011, 742] on li "1. Great to hear you're interested in the Tacoma! While I can't discuss financi…" at bounding box center [1008, 749] width 547 height 49
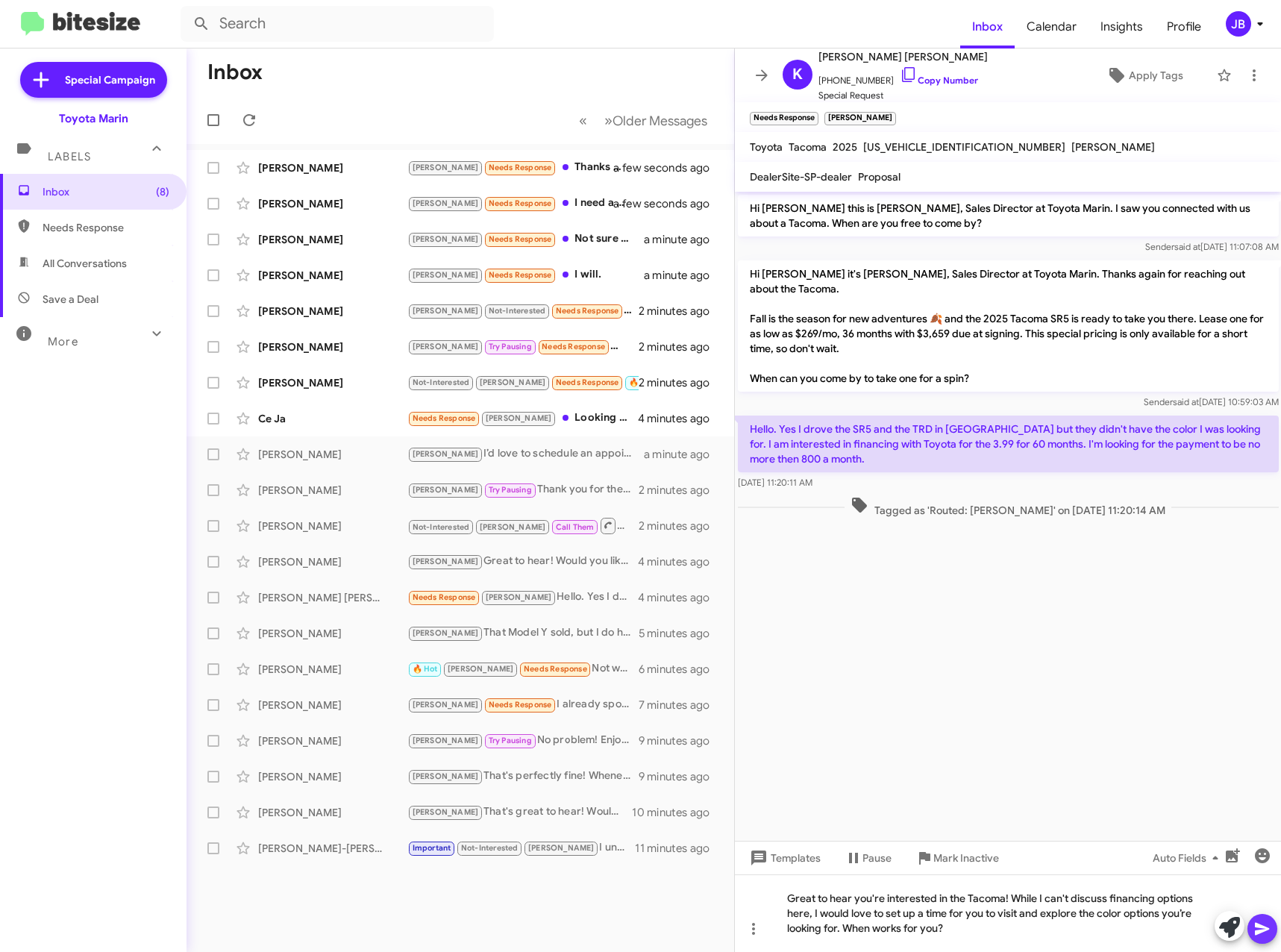
click at [1262, 932] on icon at bounding box center [1262, 928] width 18 height 18
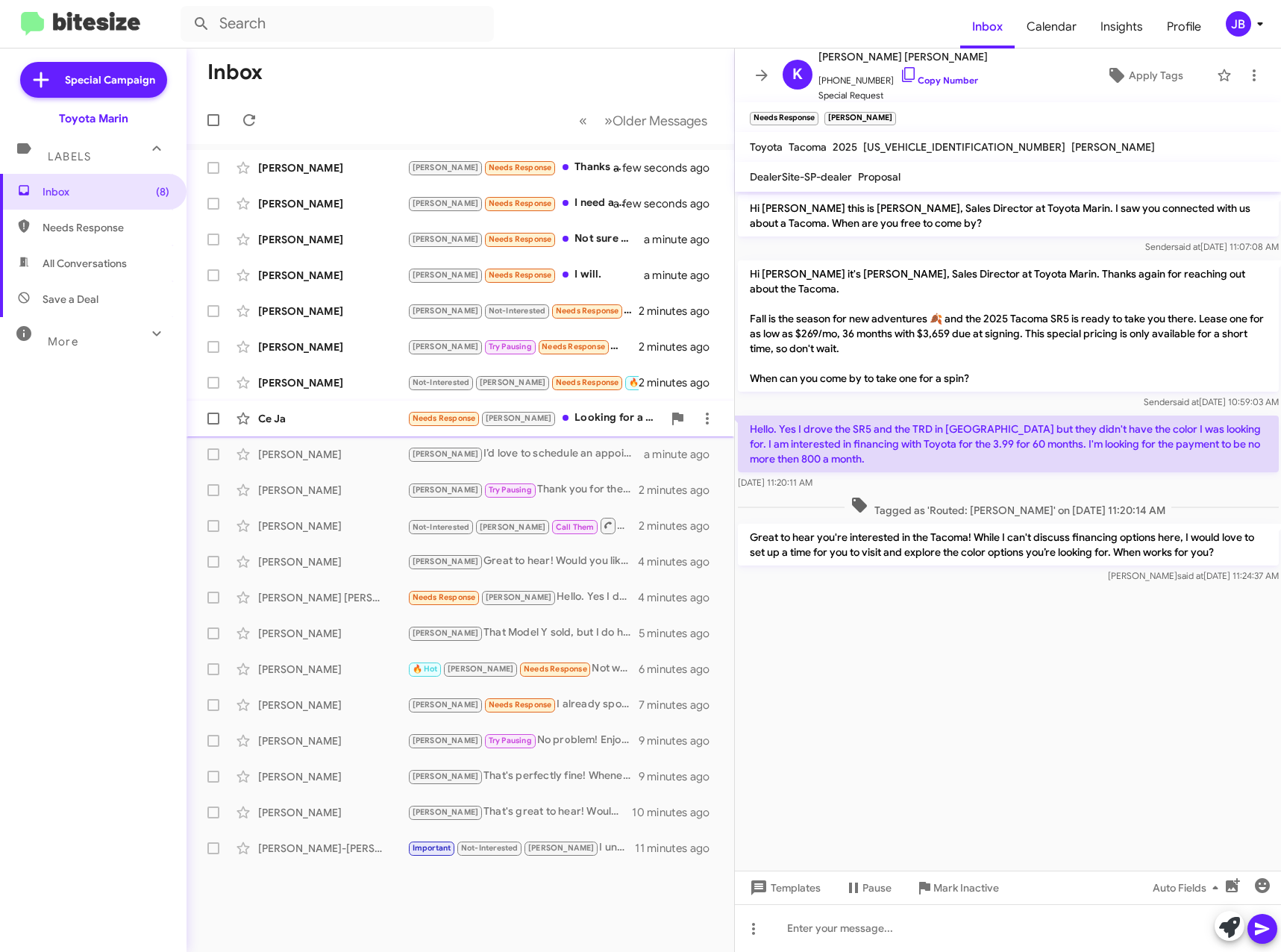
click at [301, 411] on div "Ce Ja" at bounding box center [332, 418] width 149 height 15
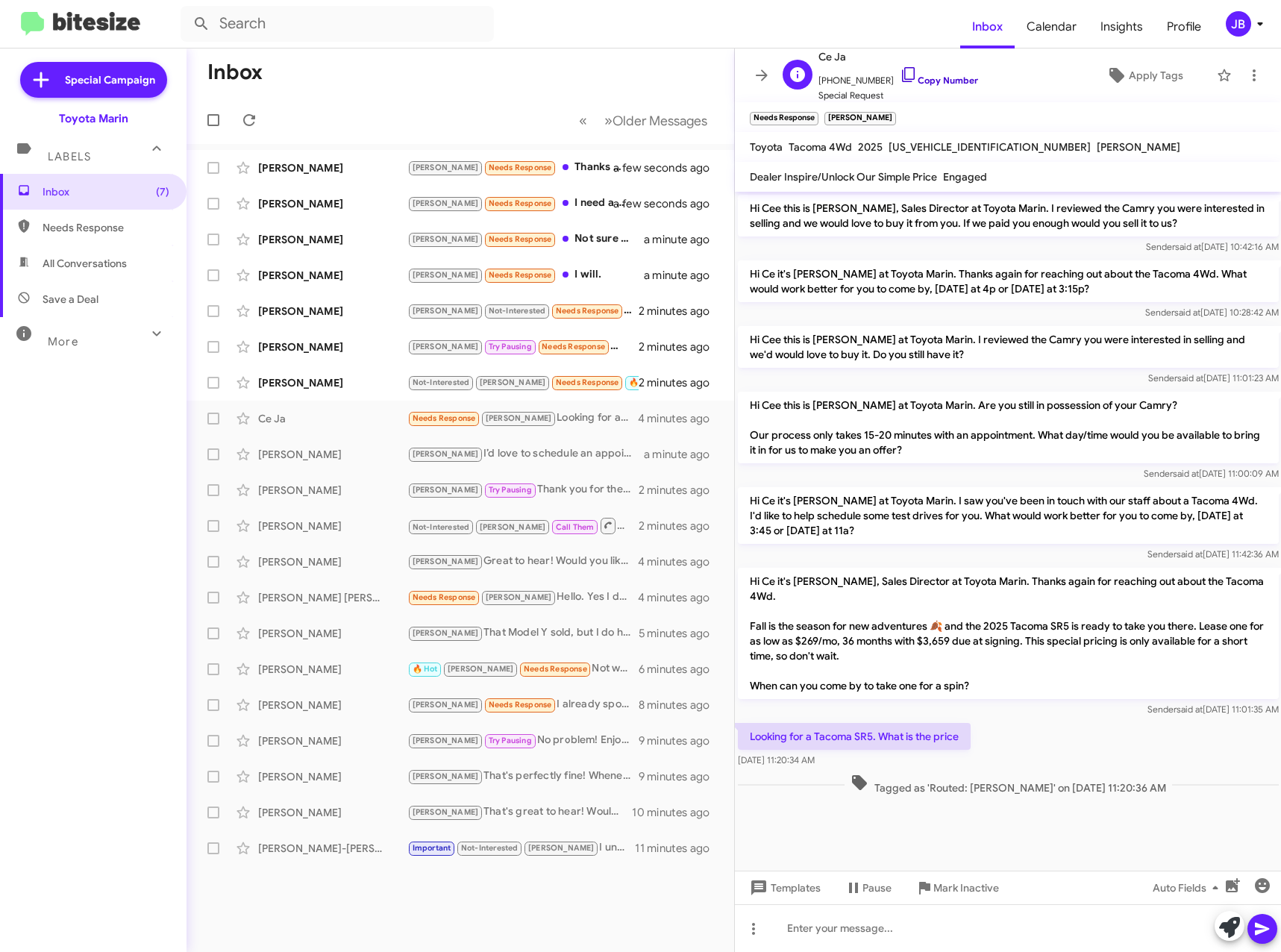
click at [900, 69] on icon at bounding box center [908, 74] width 18 height 18
click at [1222, 927] on icon at bounding box center [1230, 927] width 21 height 21
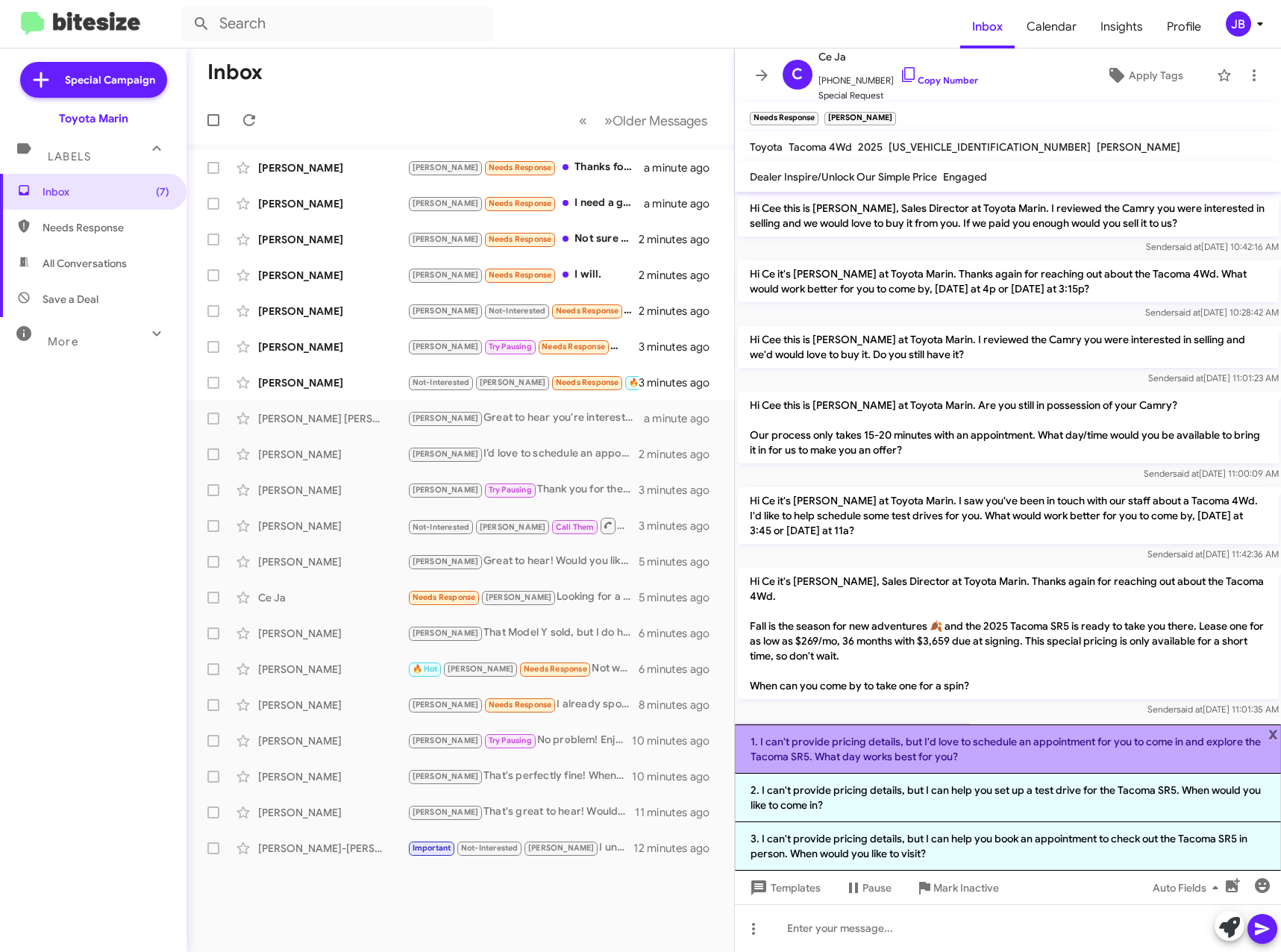
click at [984, 749] on li "1. I can't provide pricing details, but I'd love to schedule an appointment for…" at bounding box center [1008, 749] width 547 height 49
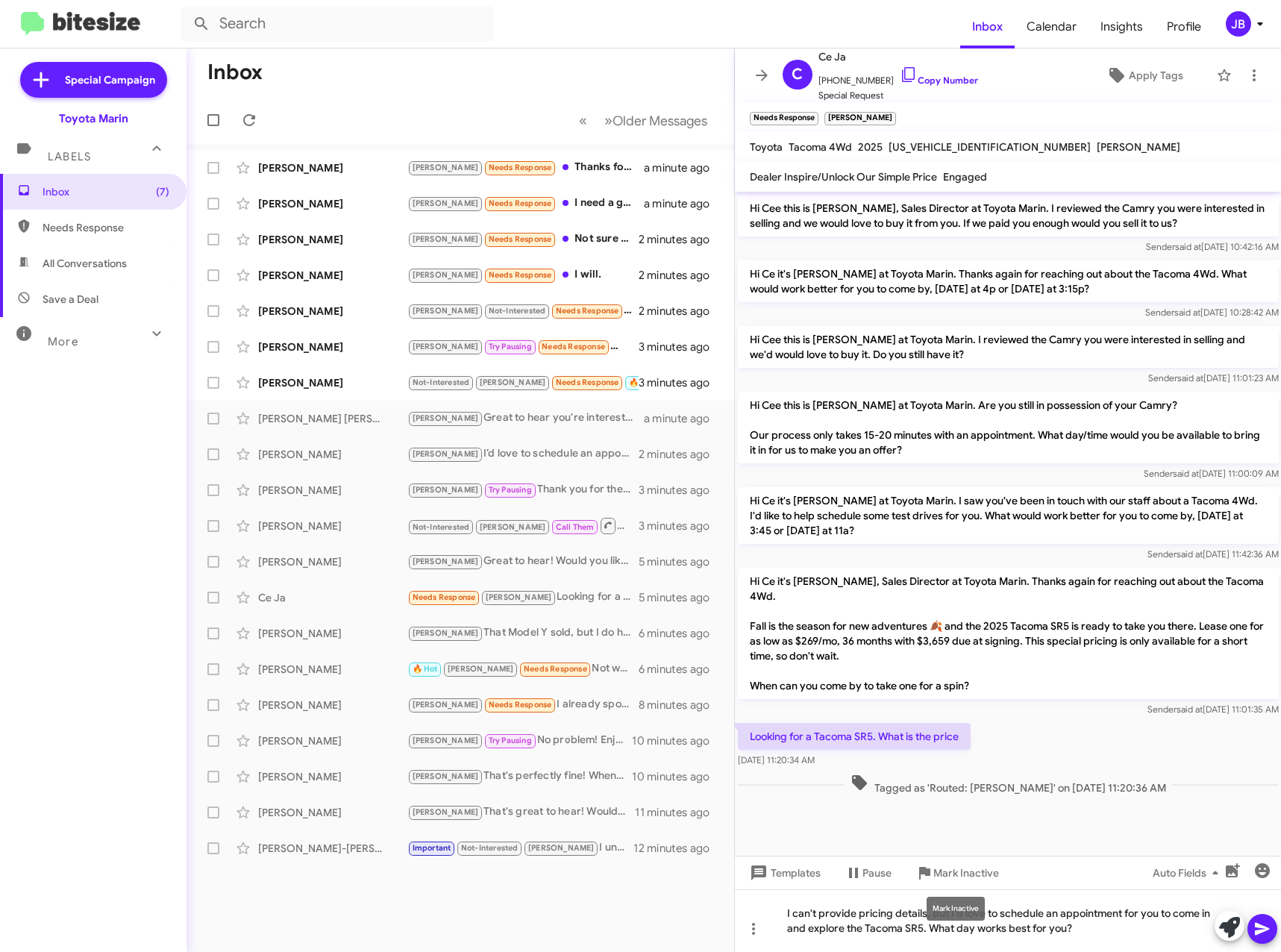
click at [948, 912] on div "Mark Inactive" at bounding box center [955, 908] width 58 height 24
click at [916, 917] on mat-tooltip-component "Mark Inactive" at bounding box center [955, 908] width 79 height 45
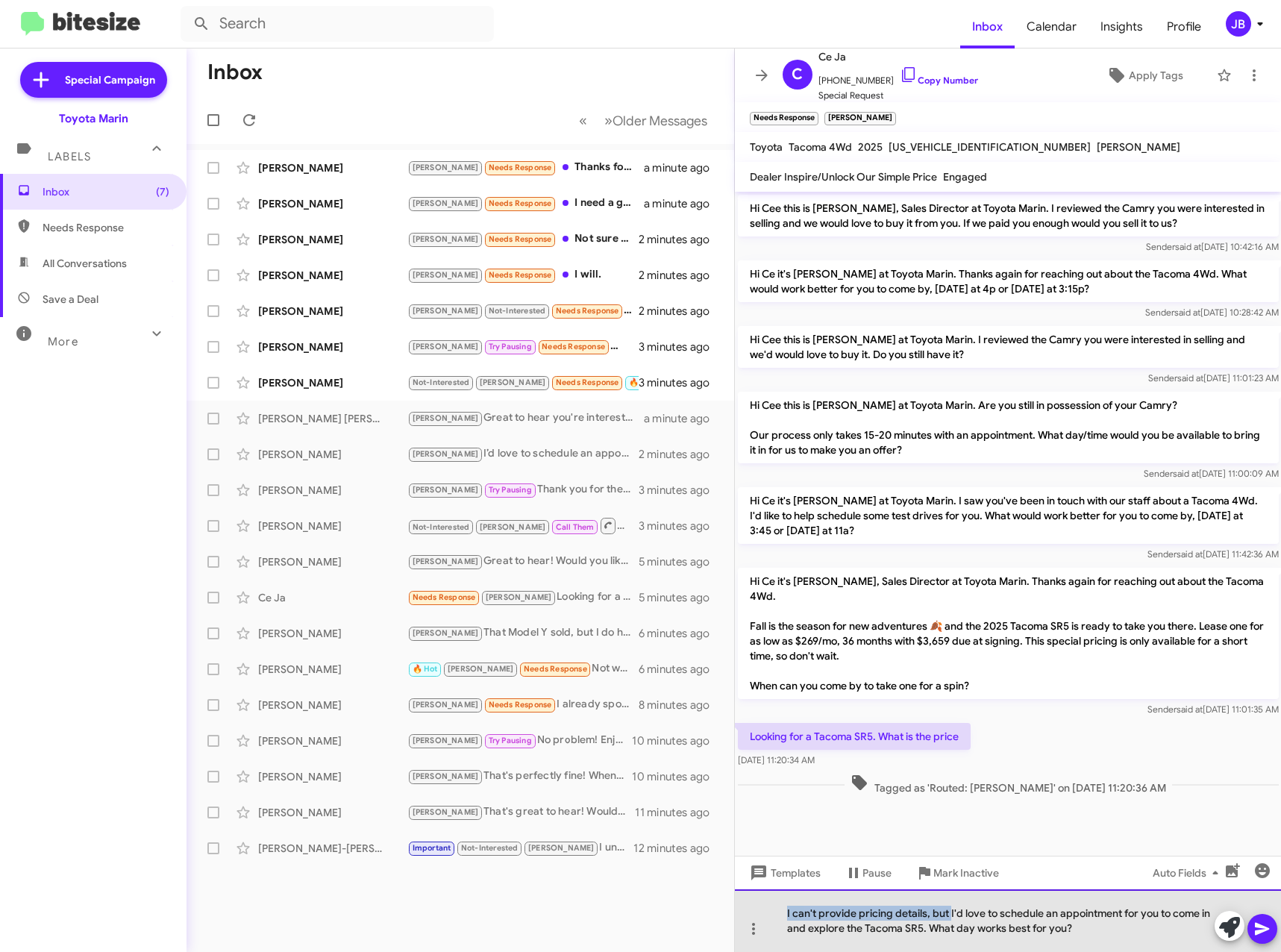
drag, startPoint x: 948, startPoint y: 912, endPoint x: 745, endPoint y: 911, distance: 203.0
click at [745, 908] on div "I can't provide pricing details, but I'd love to schedule an appointment for yo…" at bounding box center [1008, 921] width 547 height 63
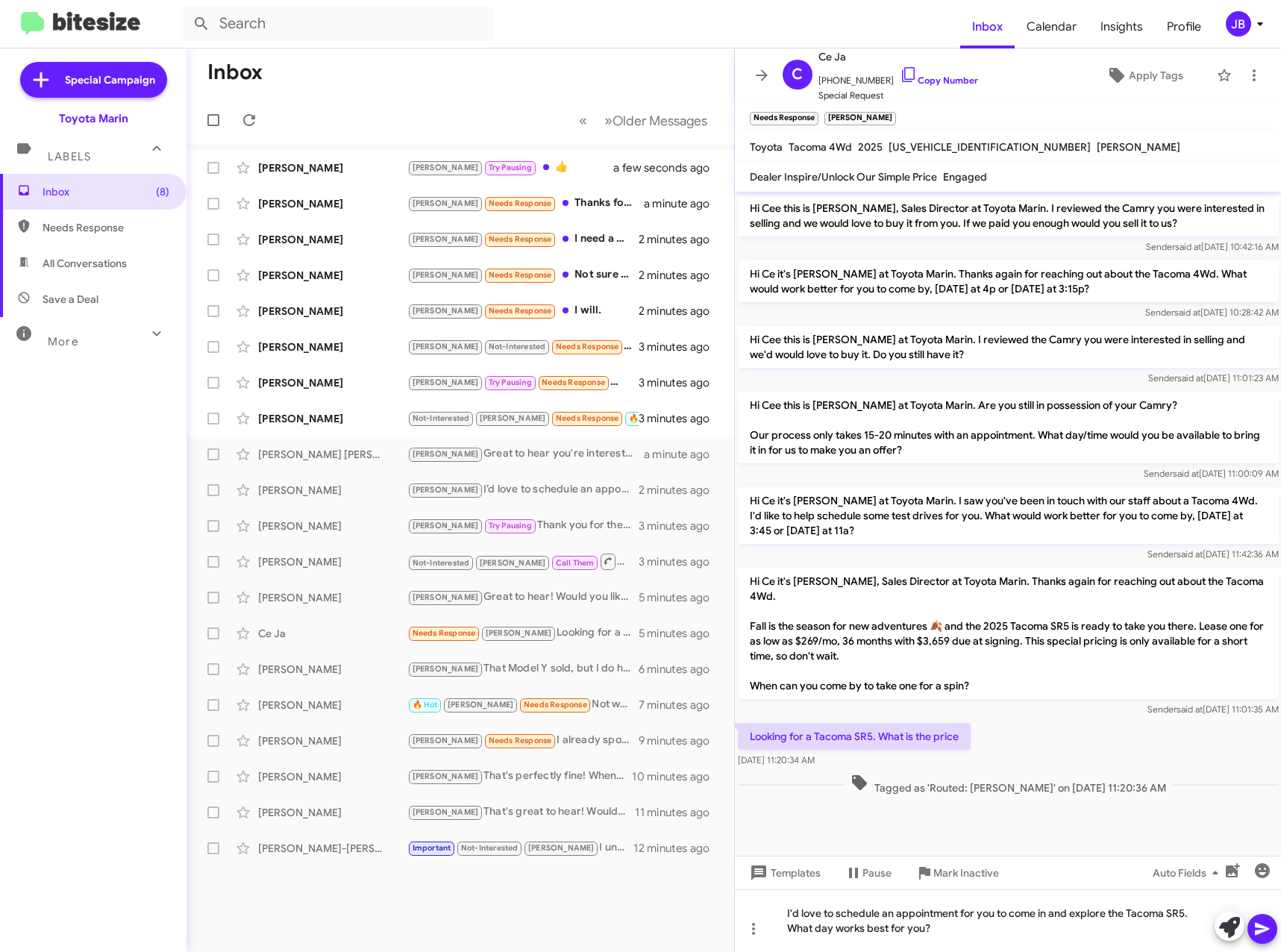
click at [1258, 929] on icon at bounding box center [1262, 928] width 18 height 18
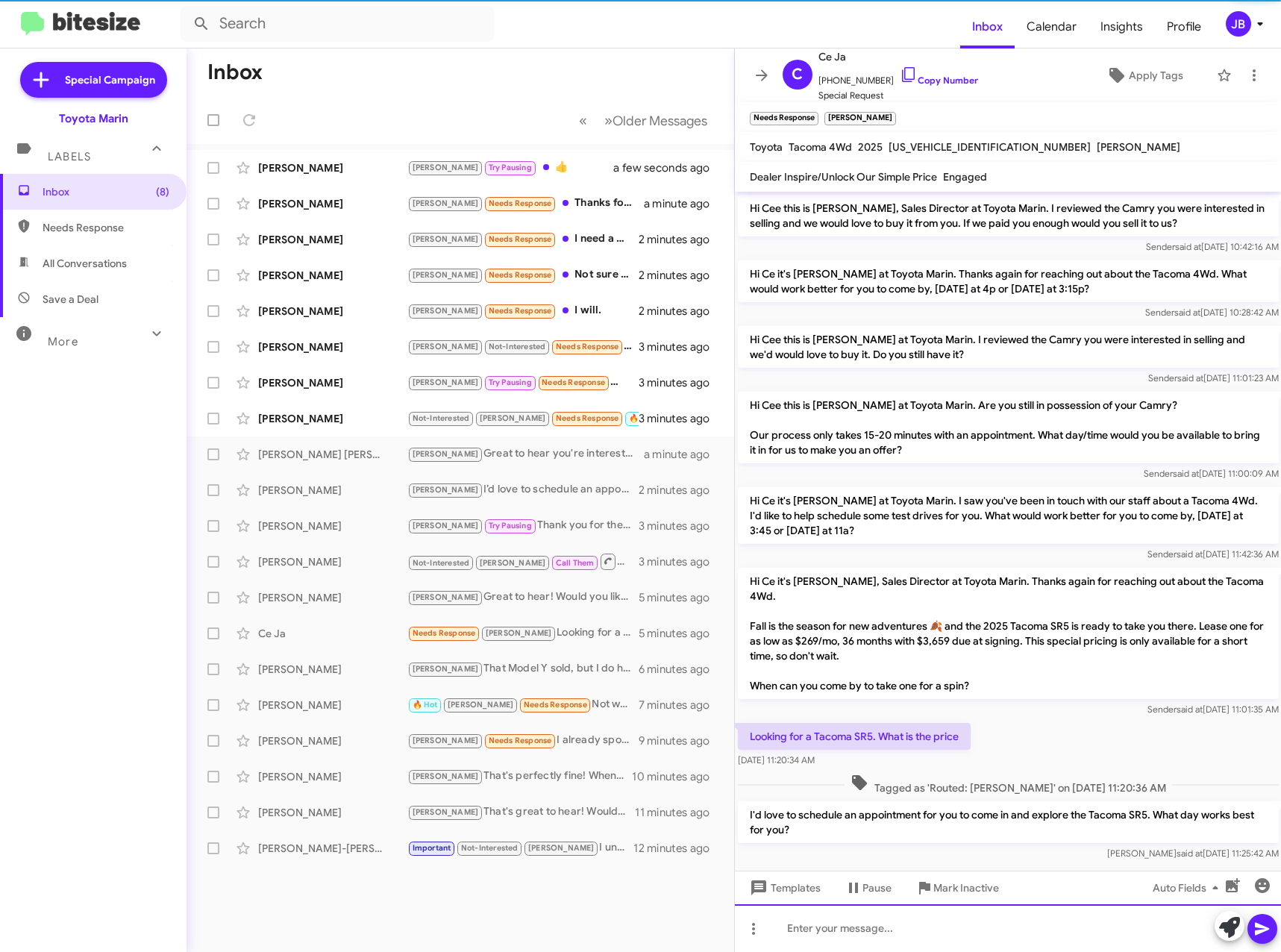
scroll to position [27, 0]
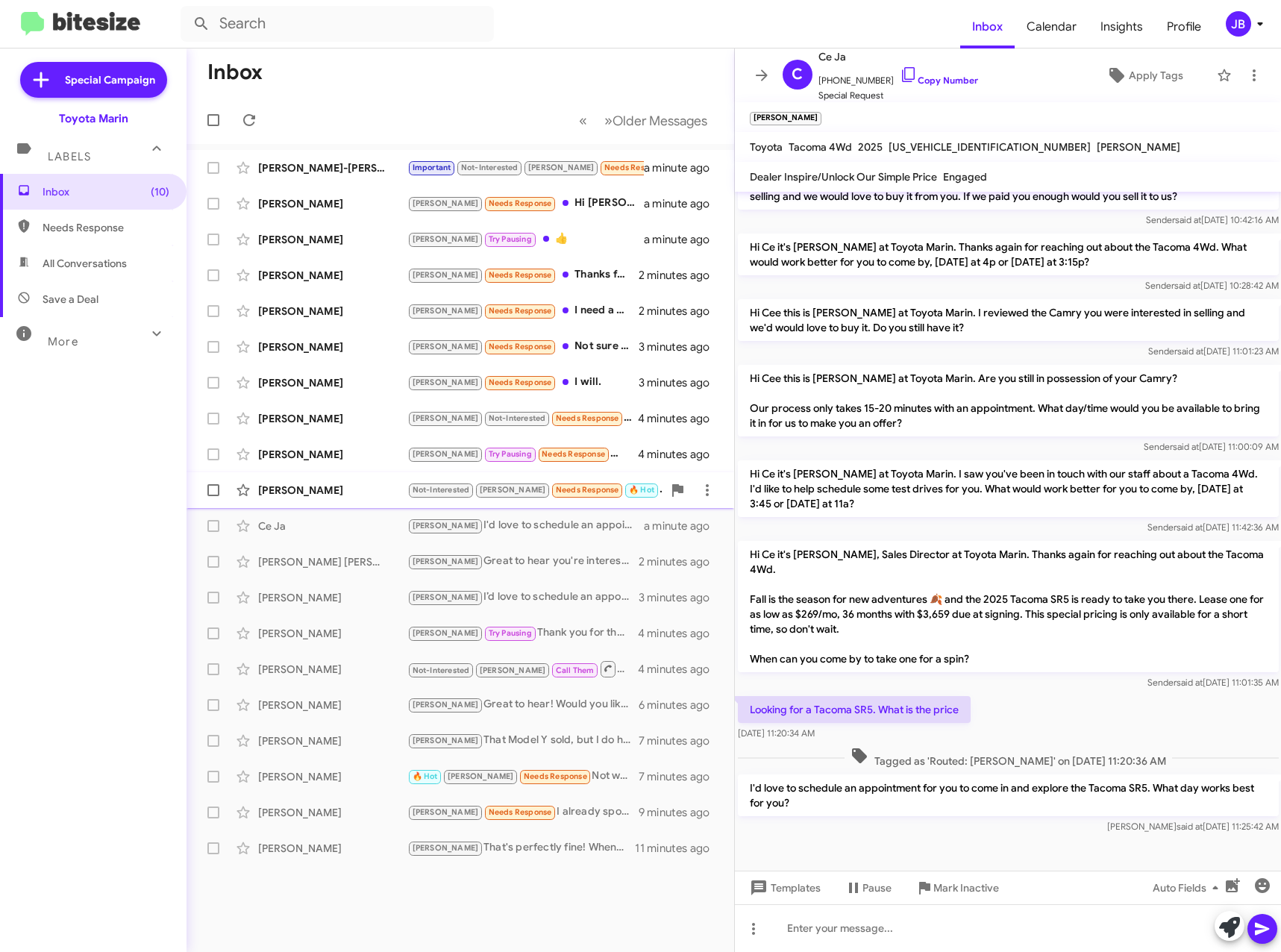
click at [320, 487] on div "[PERSON_NAME]" at bounding box center [332, 490] width 149 height 15
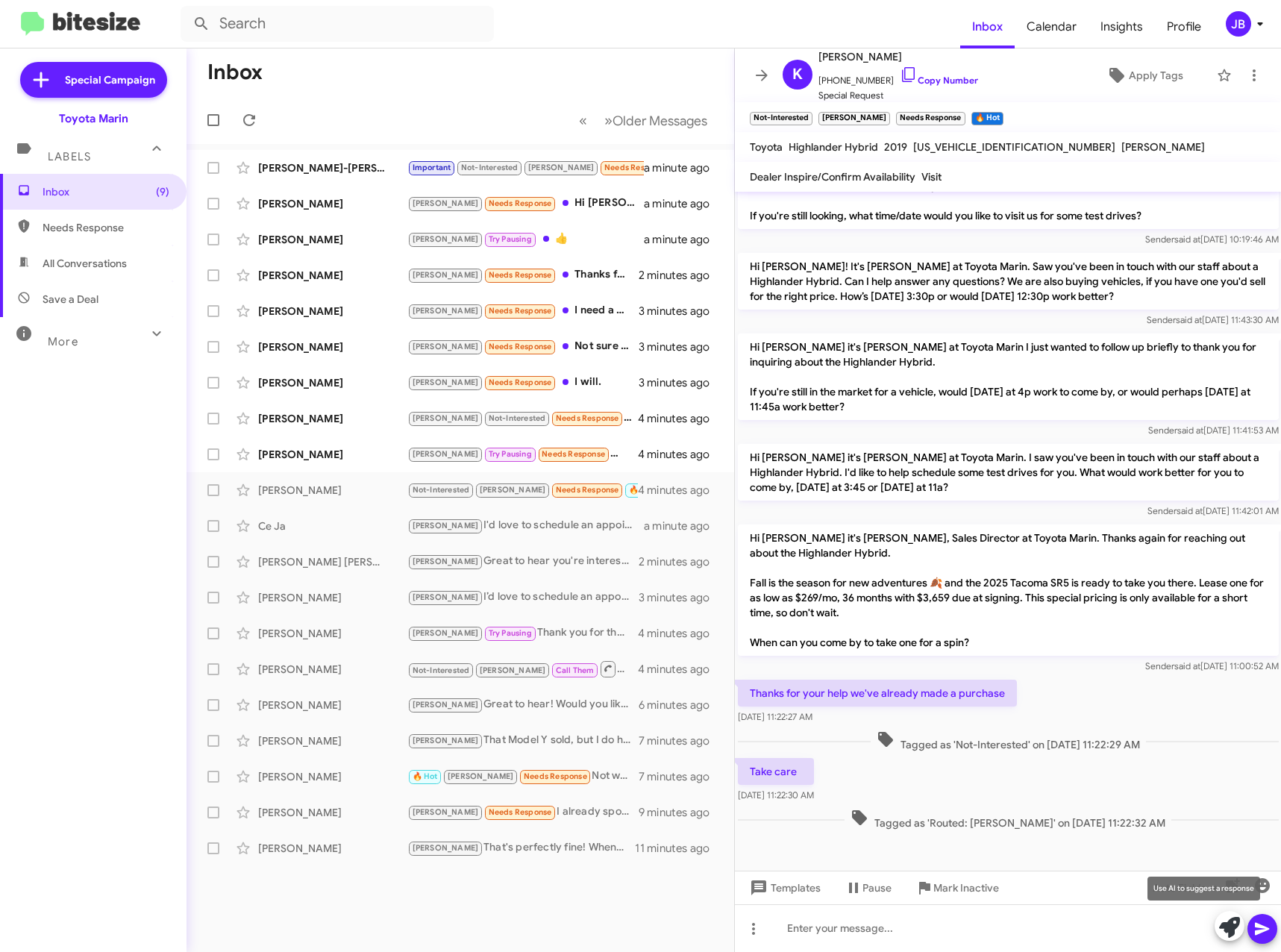
click at [1234, 926] on icon at bounding box center [1230, 927] width 21 height 21
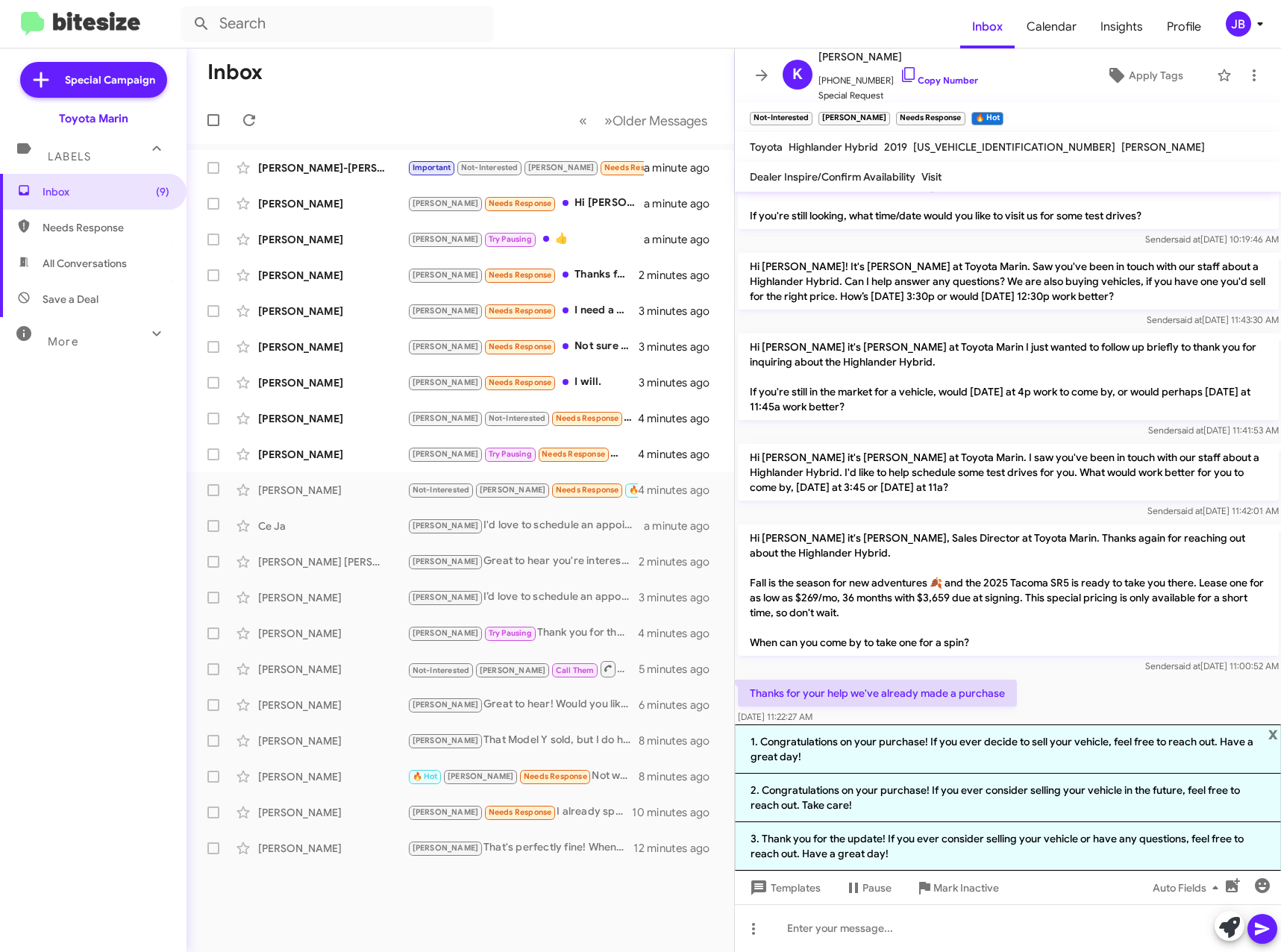
drag, startPoint x: 886, startPoint y: 752, endPoint x: 929, endPoint y: 763, distance: 44.4
click at [887, 752] on li "1. Congratulations on your purchase! If you ever decide to sell your vehicle, f…" at bounding box center [1008, 749] width 547 height 49
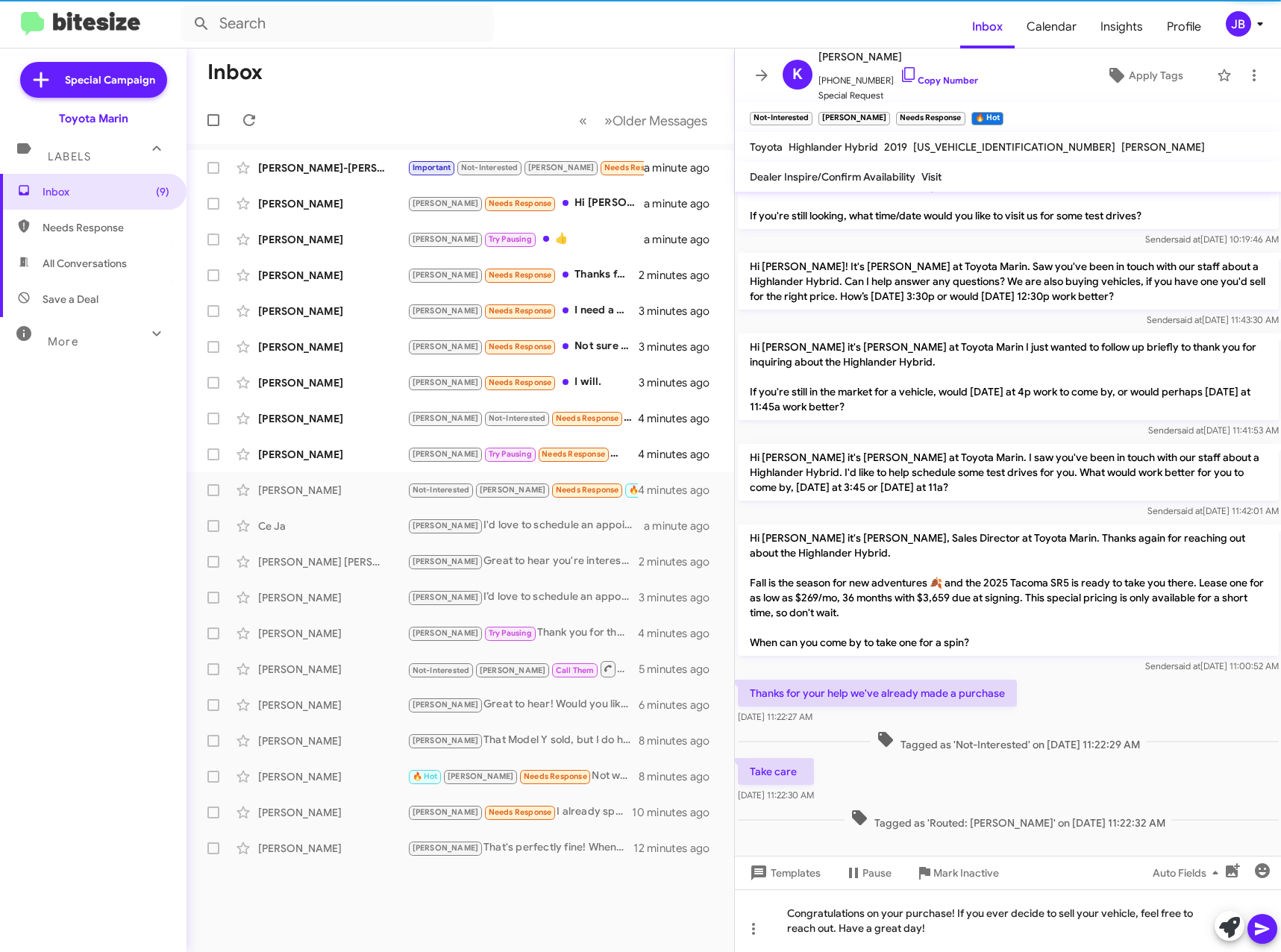
click at [1265, 931] on icon at bounding box center [1262, 928] width 18 height 18
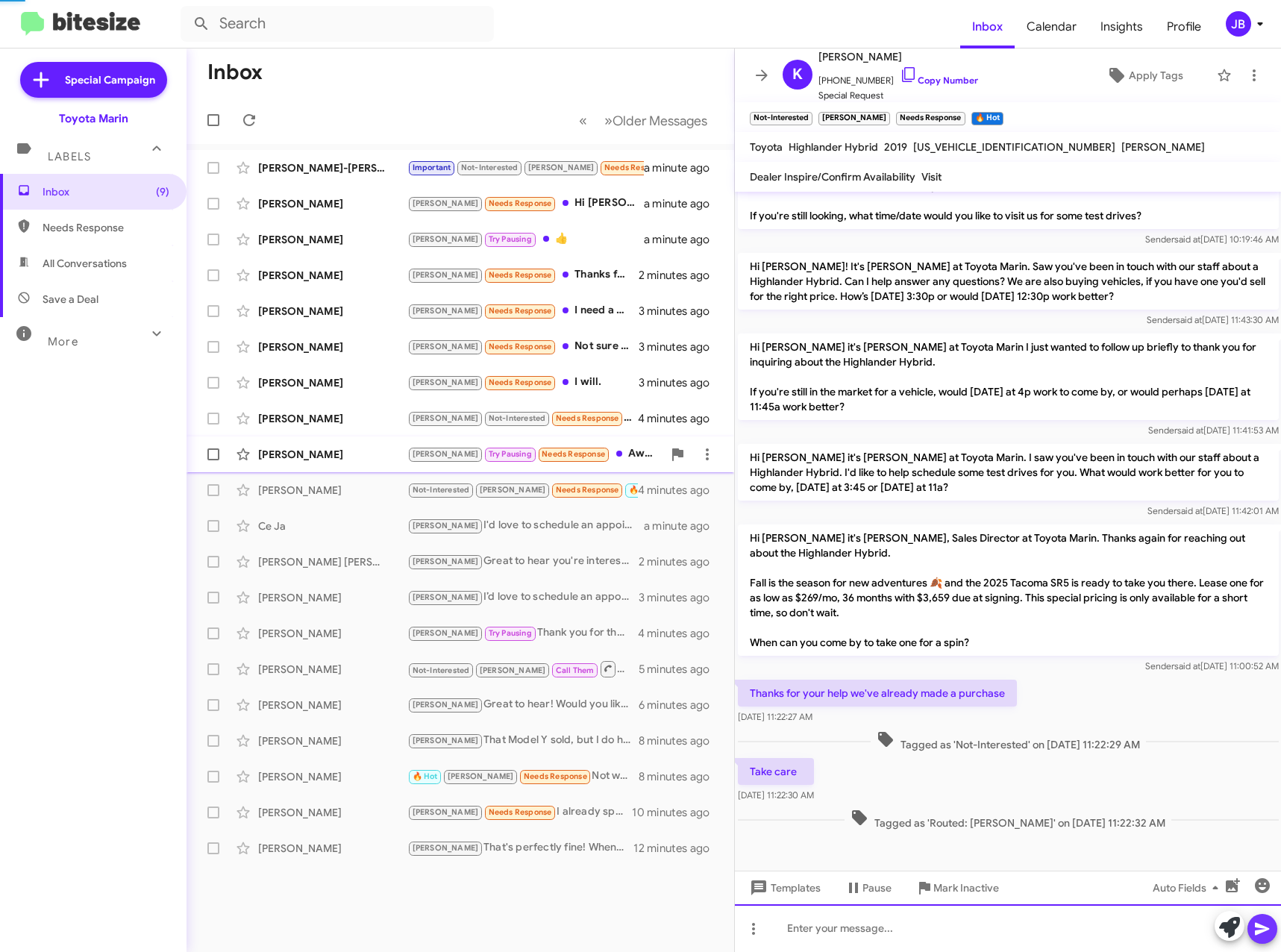
scroll to position [0, 0]
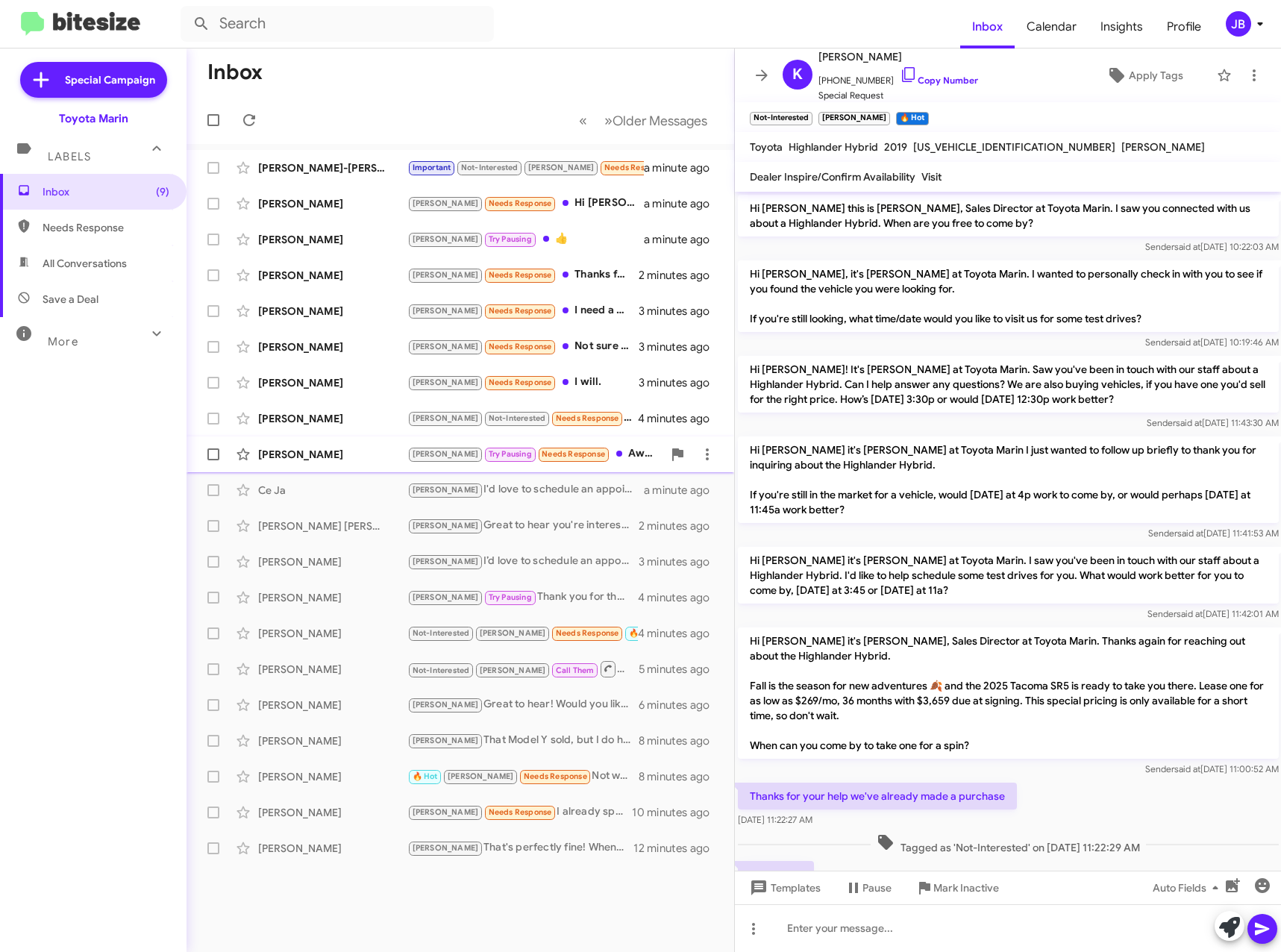
click at [323, 454] on div "[PERSON_NAME]" at bounding box center [332, 455] width 149 height 15
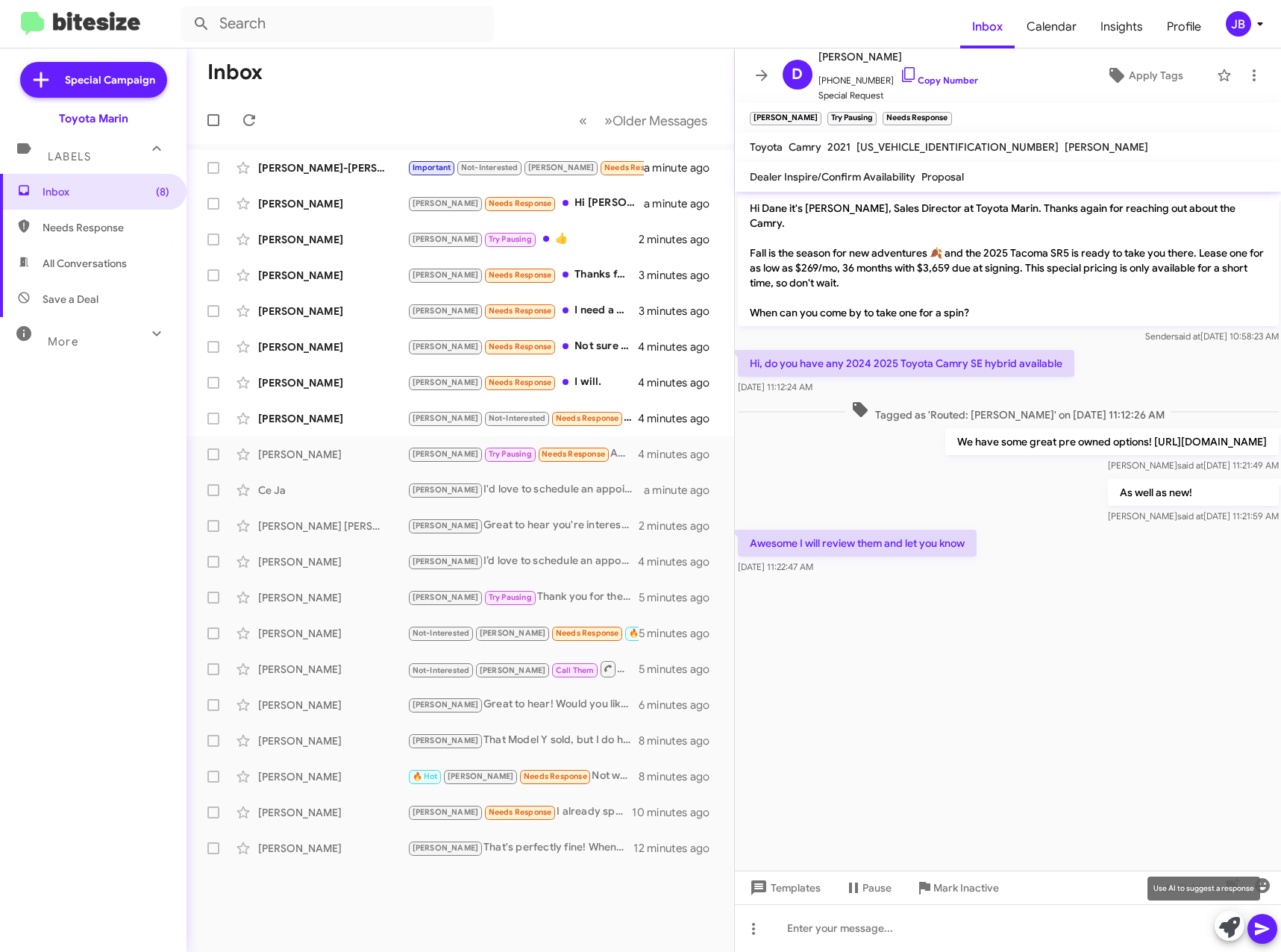
click at [1230, 929] on icon at bounding box center [1230, 927] width 21 height 21
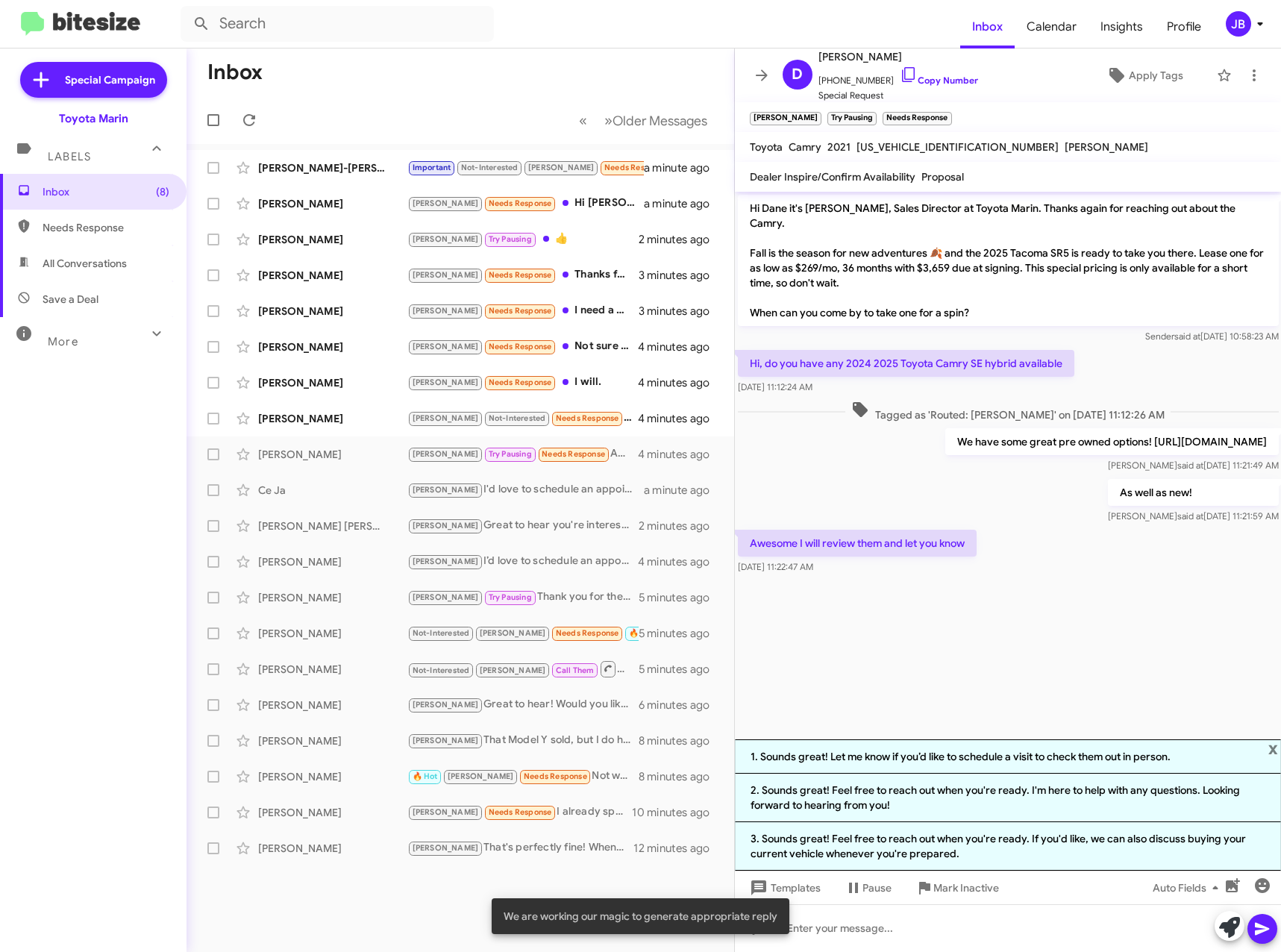
drag, startPoint x: 998, startPoint y: 763, endPoint x: 1068, endPoint y: 784, distance: 73.1
click at [999, 763] on li "1. Sounds great! Let me know if you’d like to schedule a visit to check them ou…" at bounding box center [1008, 756] width 547 height 34
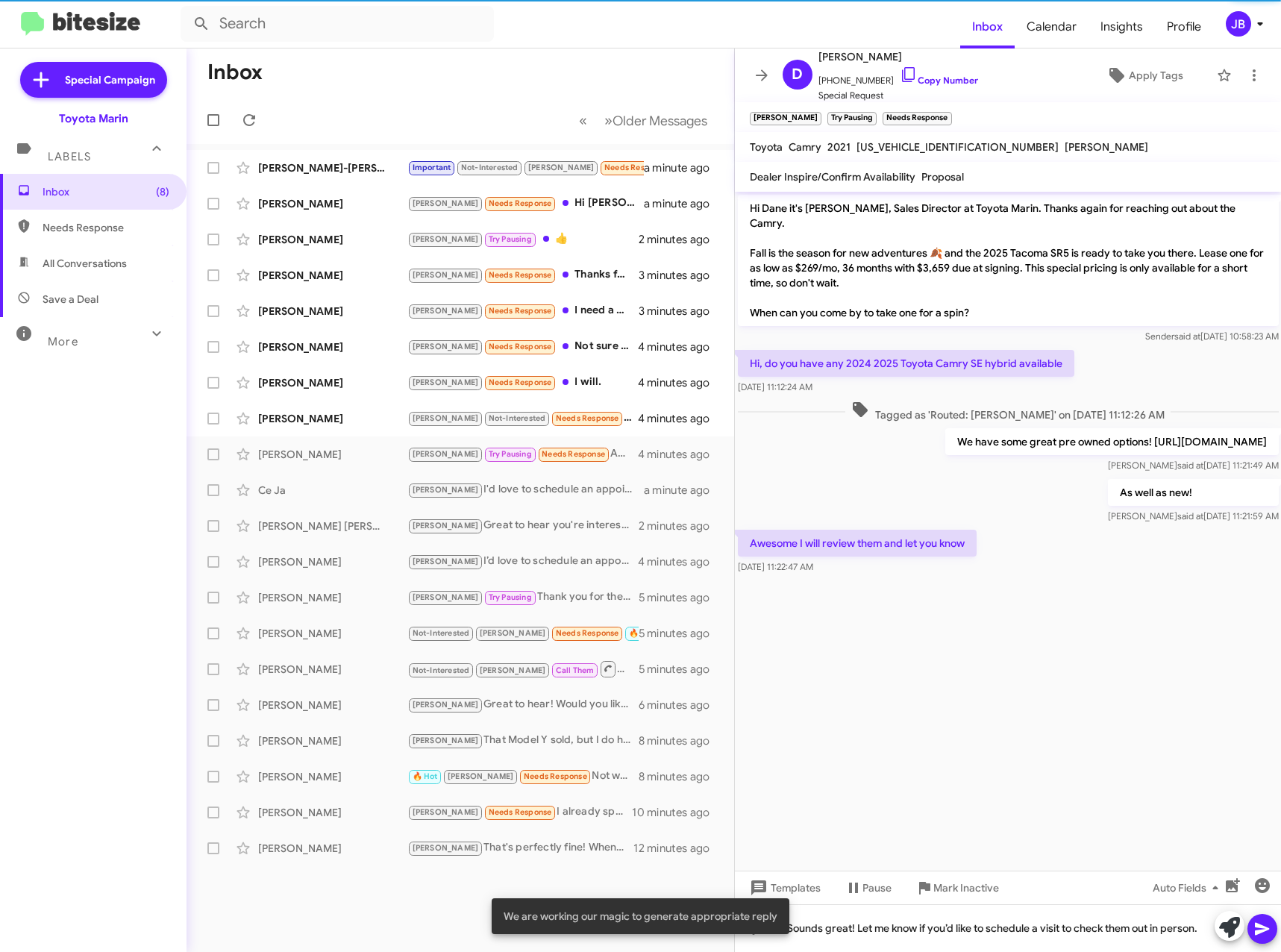
click at [1268, 928] on icon at bounding box center [1261, 928] width 14 height 12
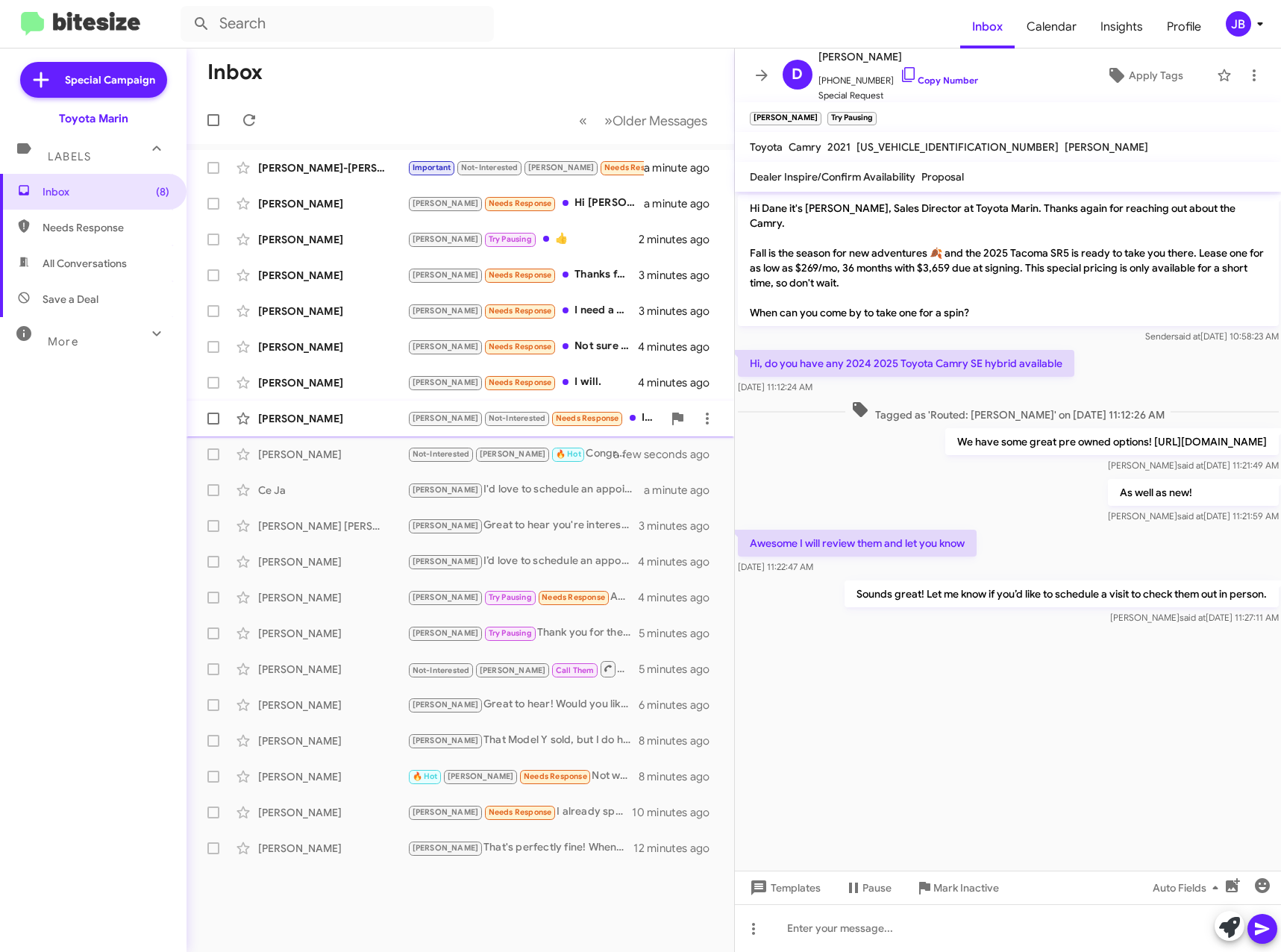
click at [333, 414] on div "[PERSON_NAME]" at bounding box center [332, 418] width 149 height 15
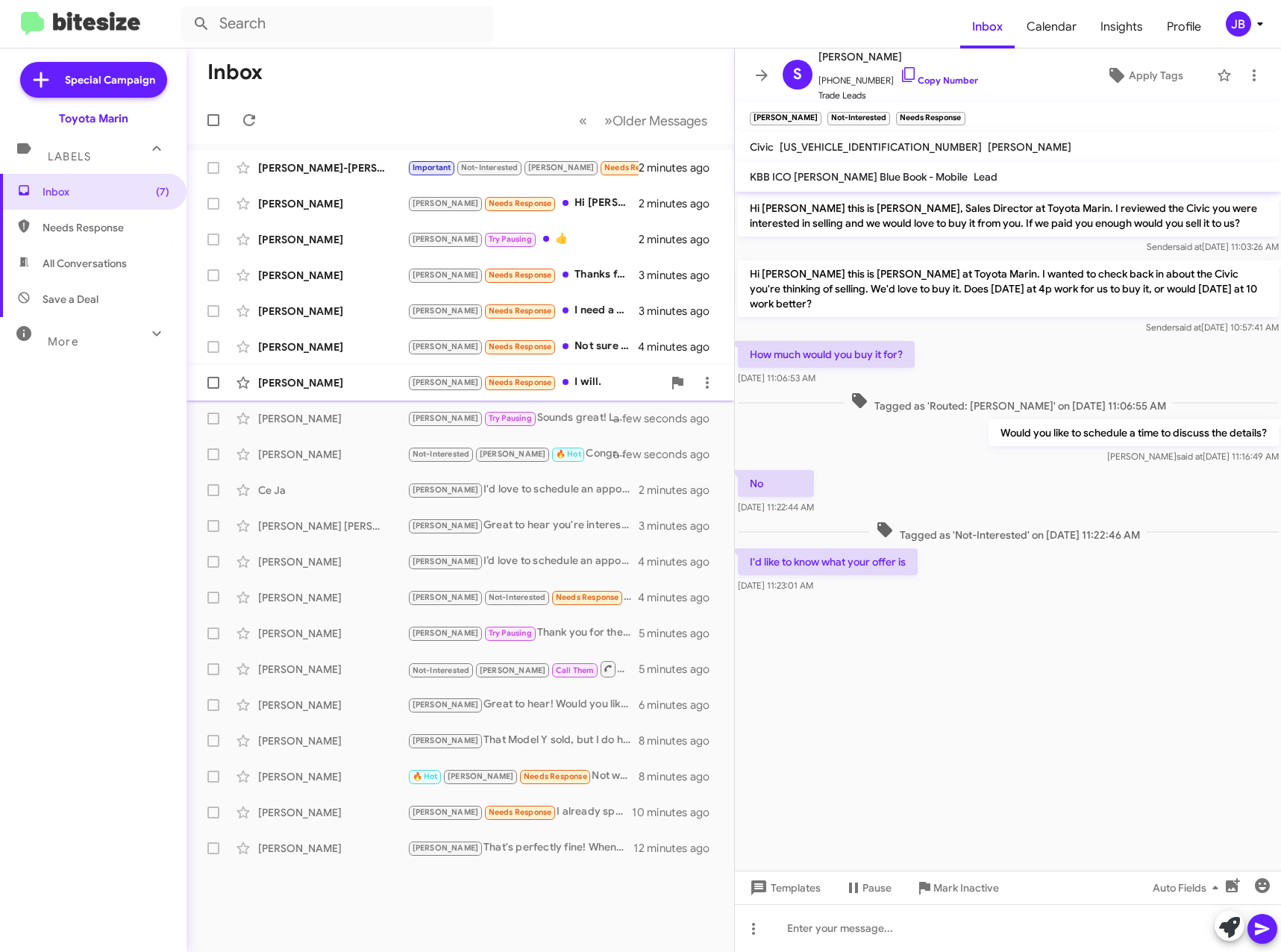
click at [294, 371] on div "[PERSON_NAME] Needs Response I will. 4 minutes ago" at bounding box center [460, 382] width 524 height 29
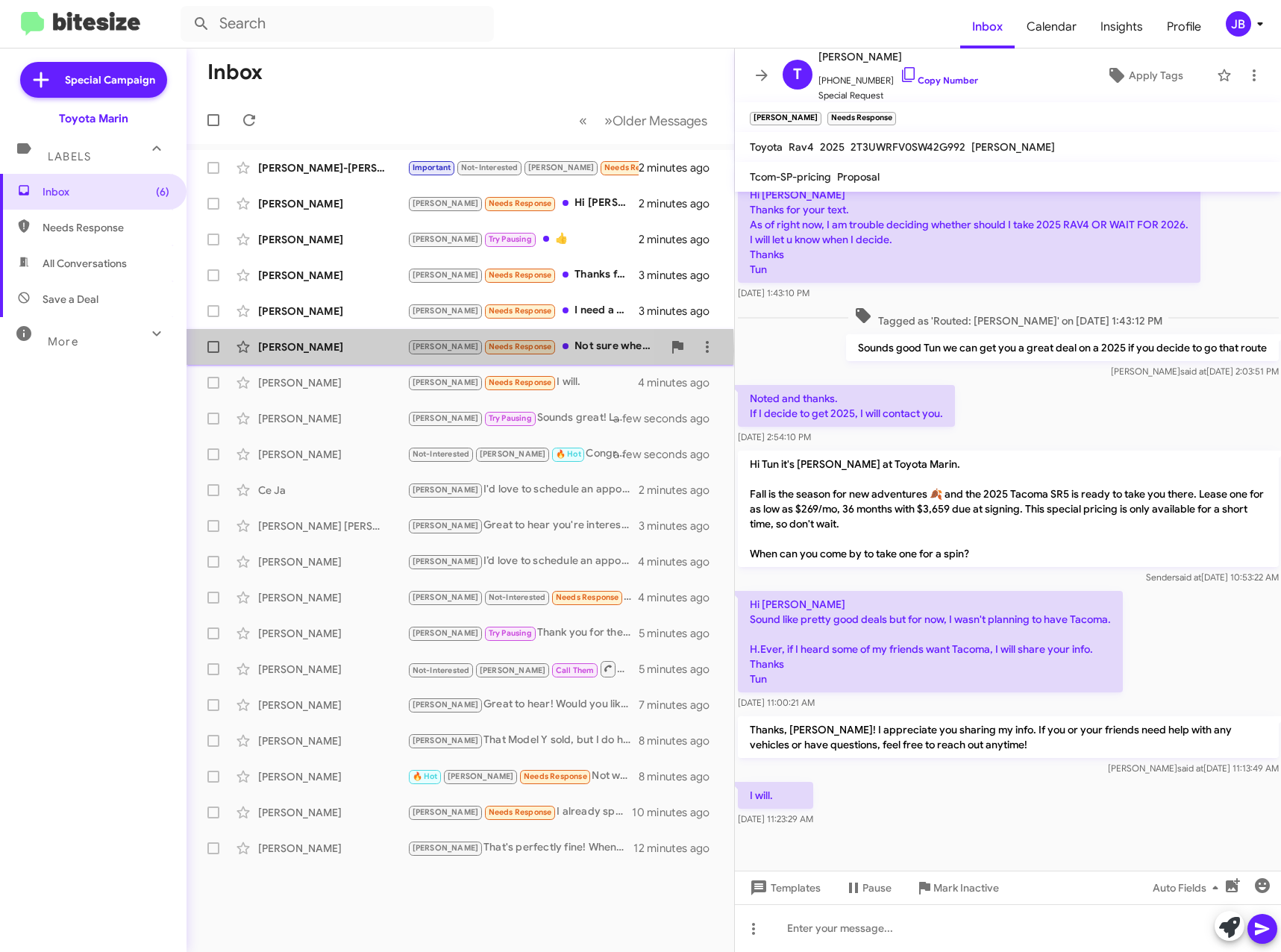
click at [315, 351] on div "[PERSON_NAME]" at bounding box center [332, 347] width 149 height 15
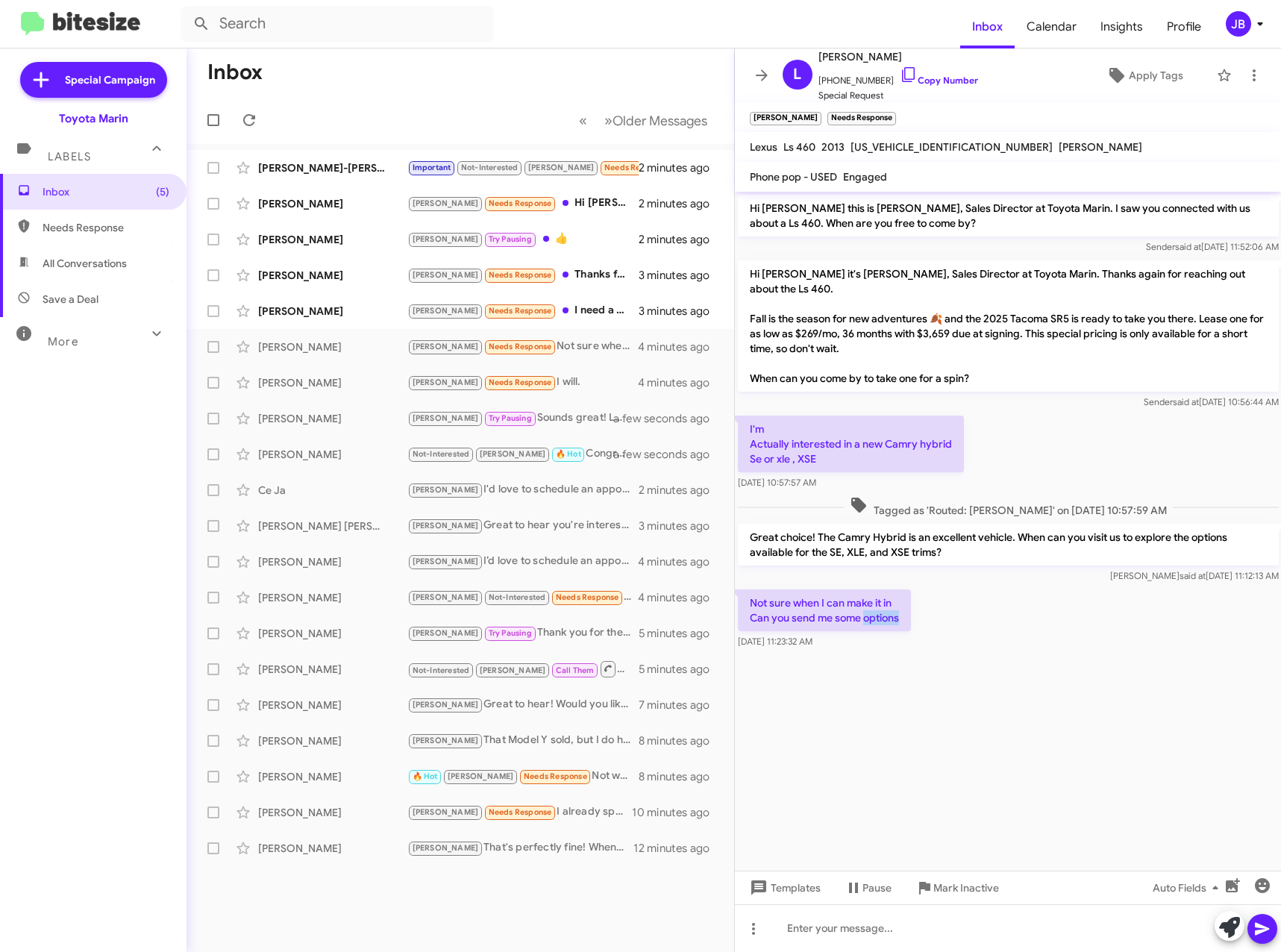
drag, startPoint x: 904, startPoint y: 603, endPoint x: 866, endPoint y: 601, distance: 38.1
click at [866, 601] on p "Not sure when I can make it in Can you send me some options" at bounding box center [825, 611] width 173 height 42
drag, startPoint x: 866, startPoint y: 601, endPoint x: 883, endPoint y: 610, distance: 19.2
click at [883, 610] on p "Not sure when I can make it in Can you send me some options" at bounding box center [825, 611] width 173 height 42
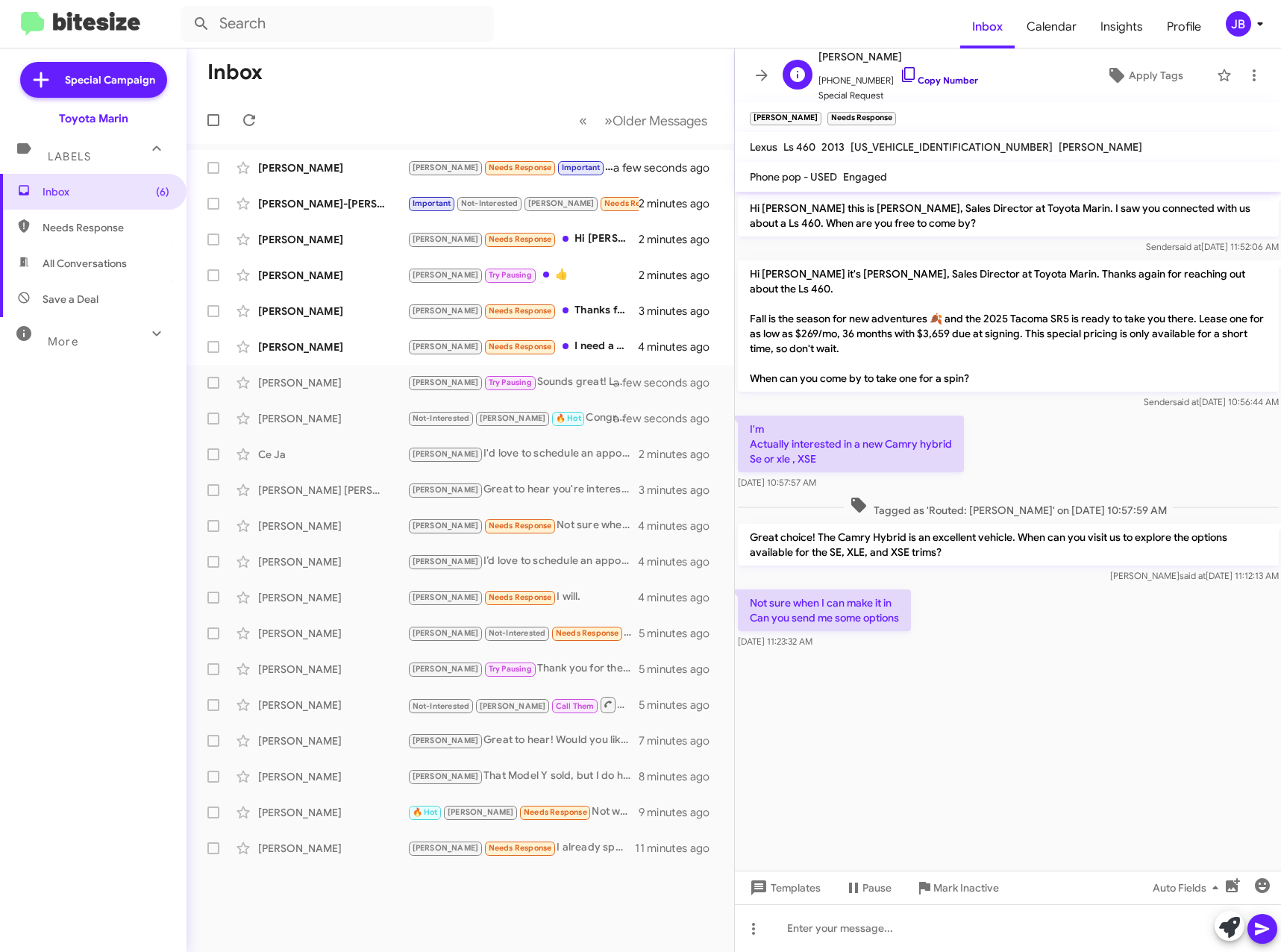
click at [900, 74] on icon at bounding box center [908, 74] width 18 height 18
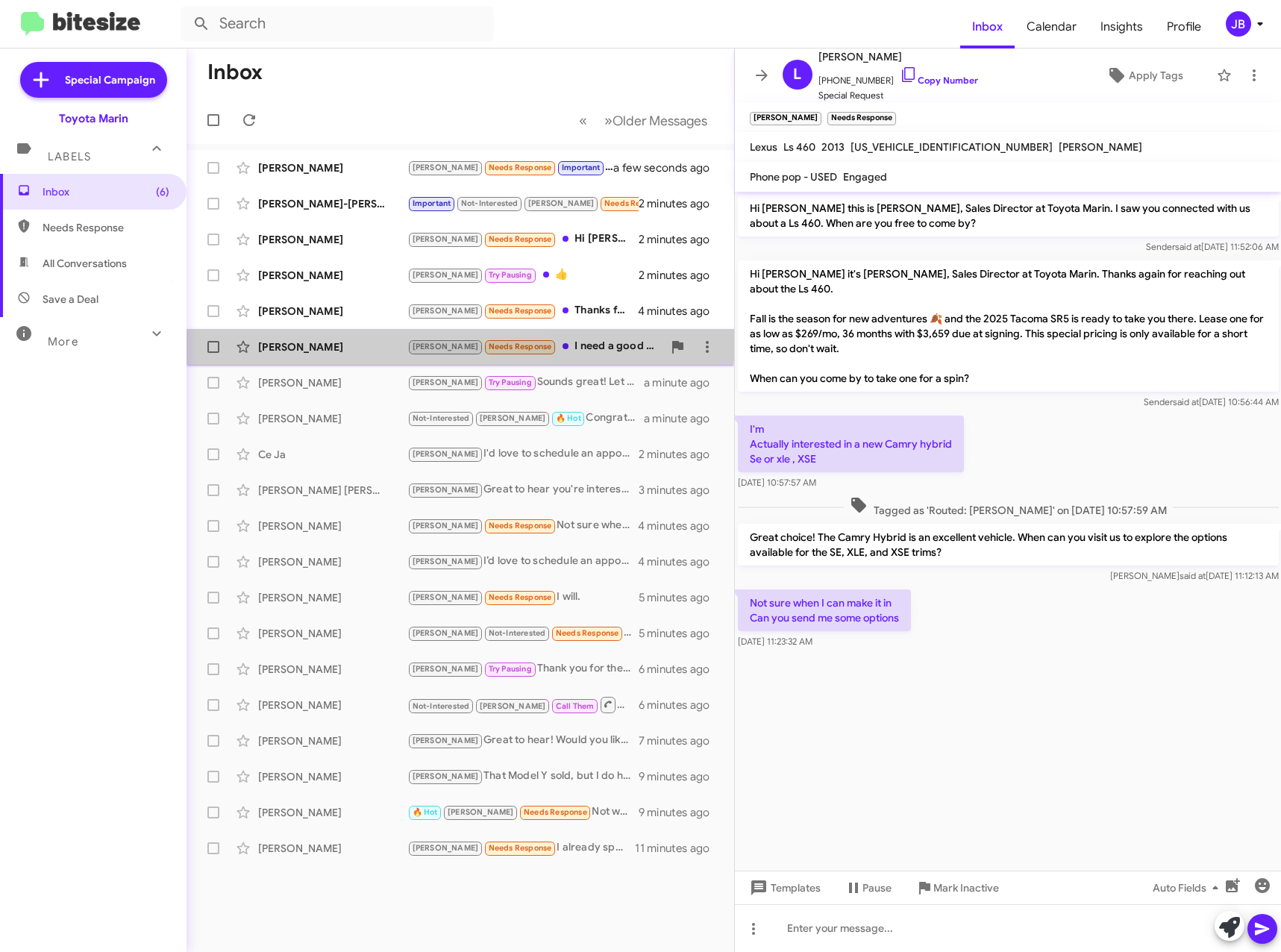
click at [359, 338] on div "[PERSON_NAME] [PERSON_NAME] Needs Response I need a good down payment to get it…" at bounding box center [460, 346] width 524 height 29
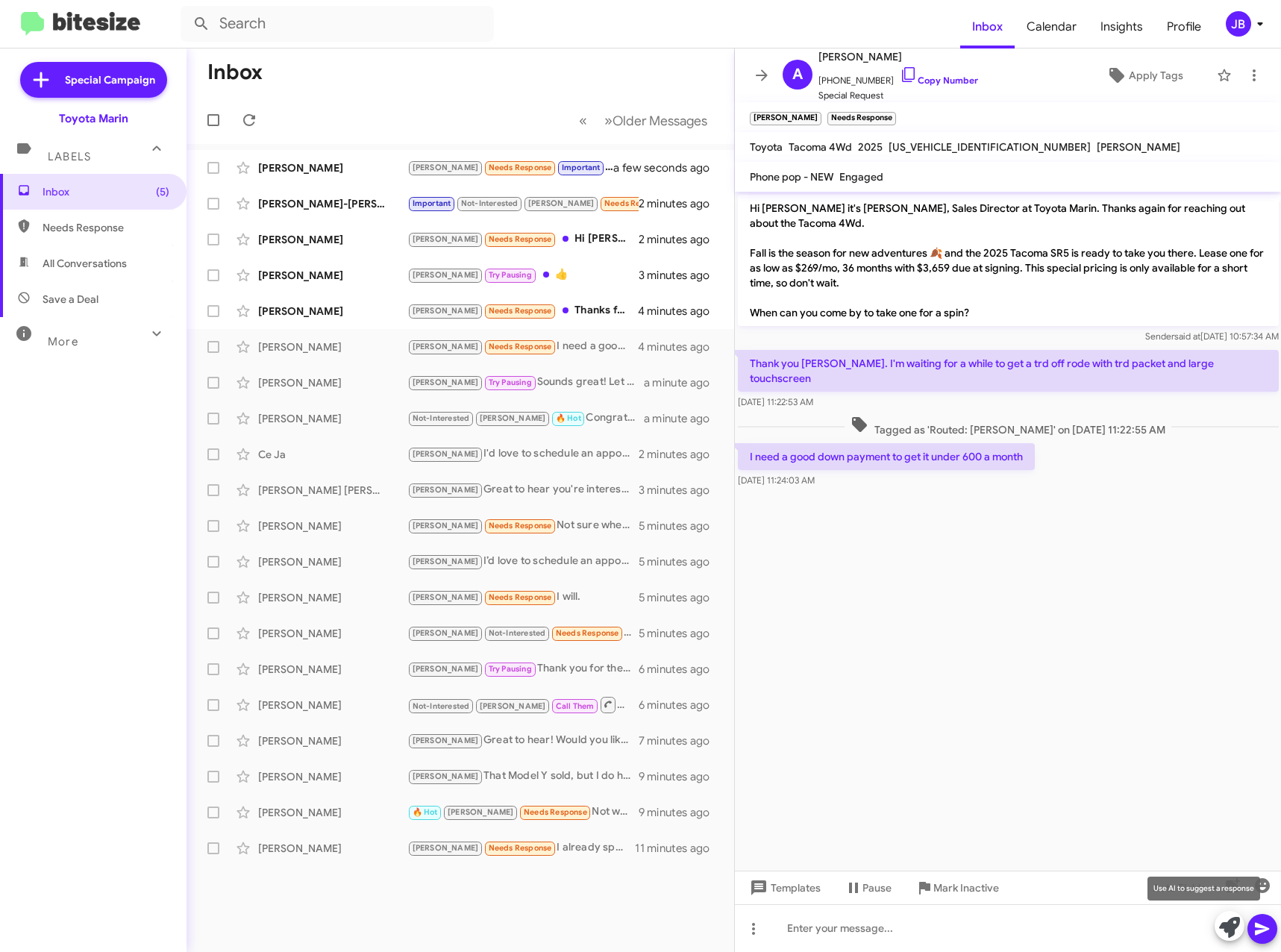
click at [1227, 934] on icon at bounding box center [1230, 927] width 21 height 21
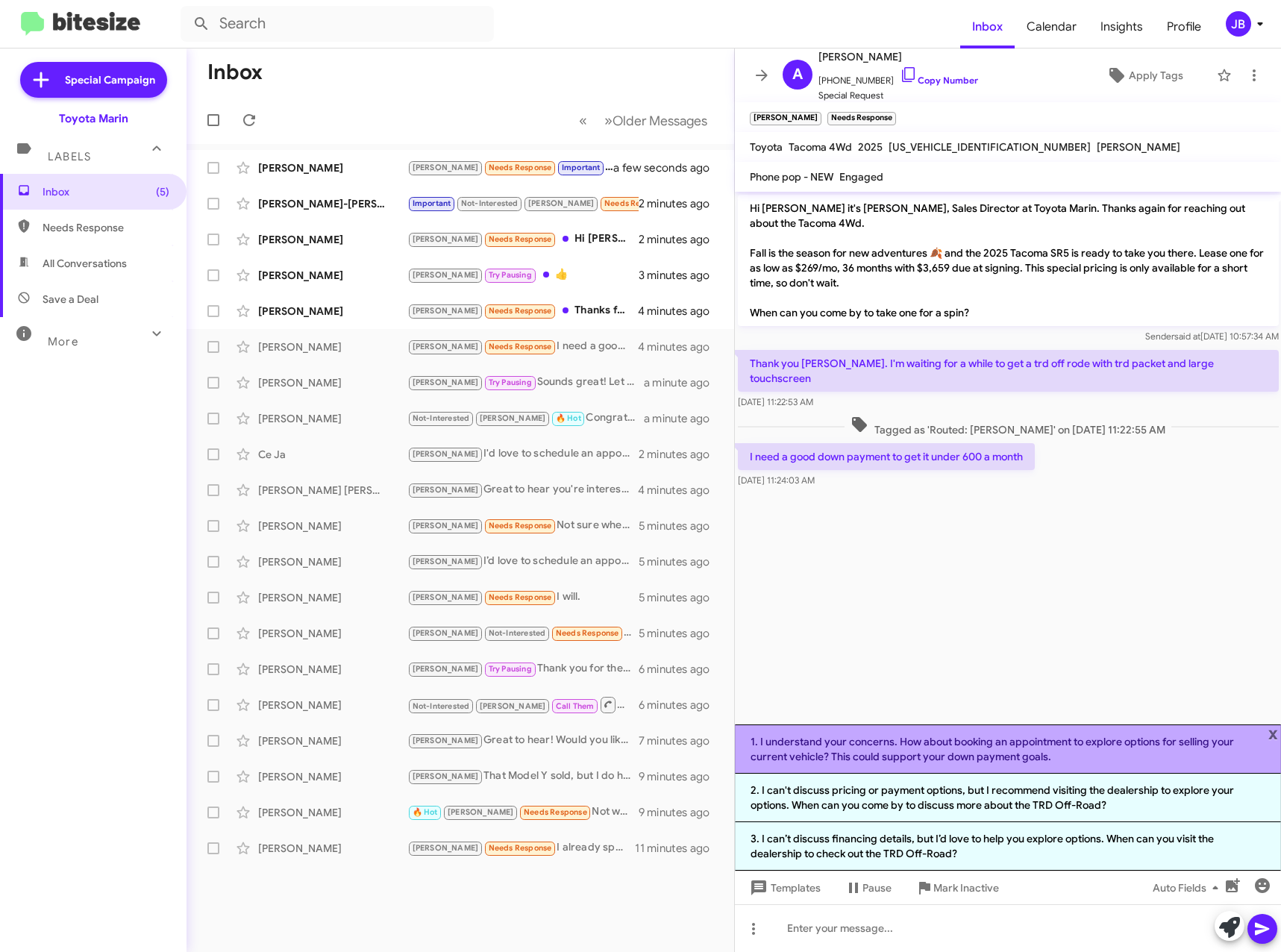
click at [1046, 756] on li "1. I understand your concerns. How about booking an appointment to explore opti…" at bounding box center [1008, 749] width 547 height 49
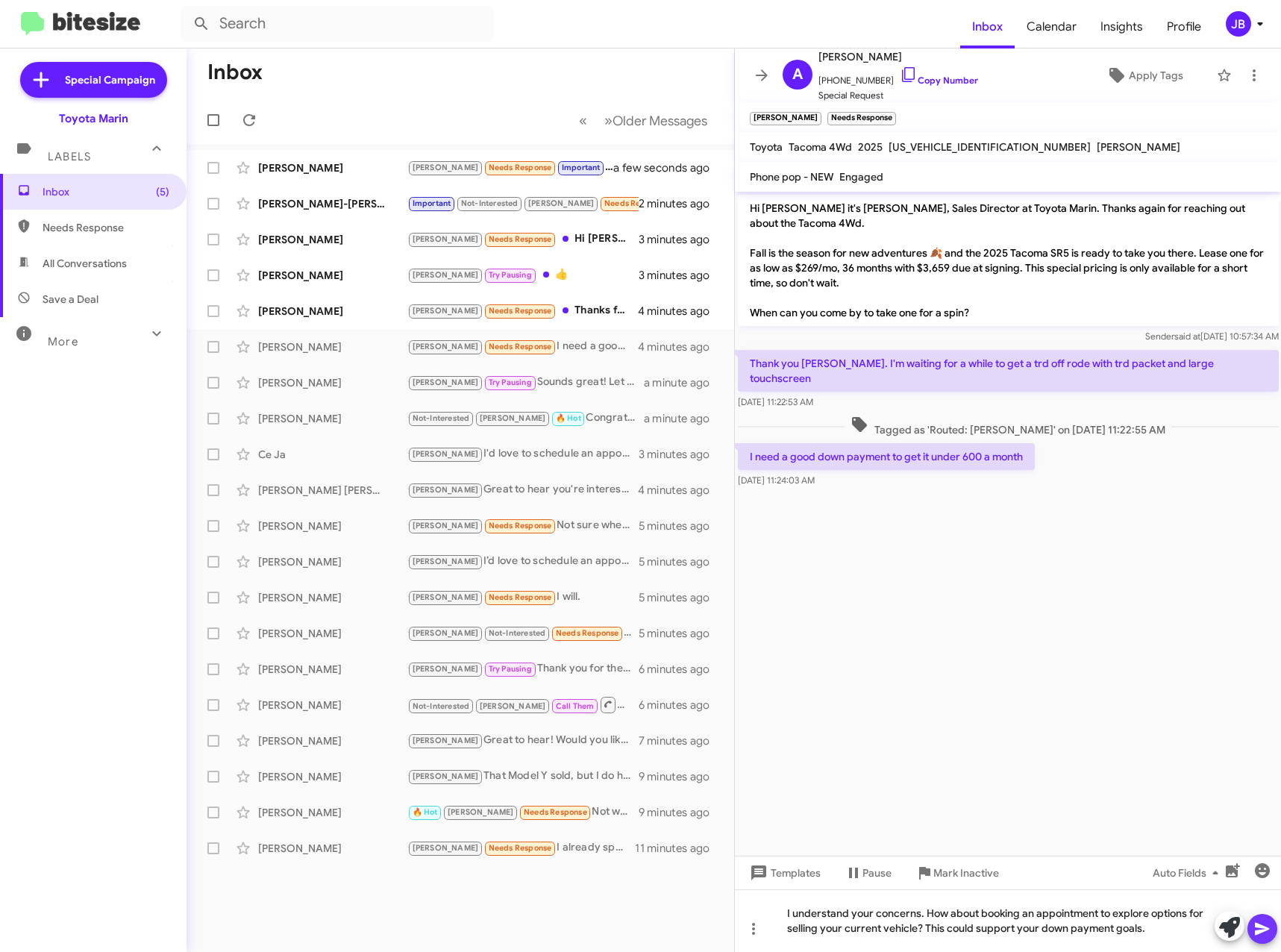
click at [1268, 928] on icon at bounding box center [1261, 928] width 14 height 12
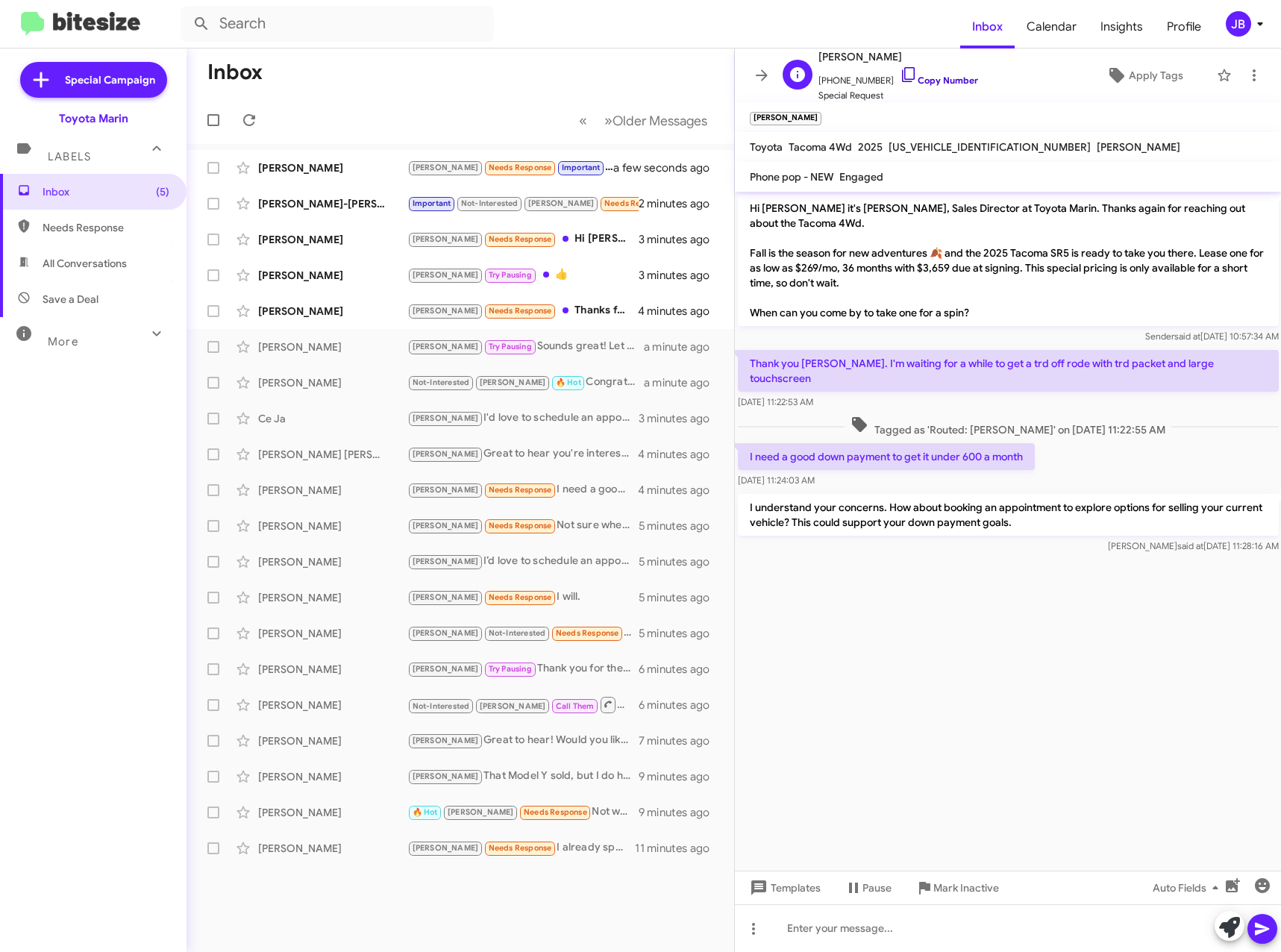
click at [900, 74] on icon at bounding box center [908, 74] width 18 height 18
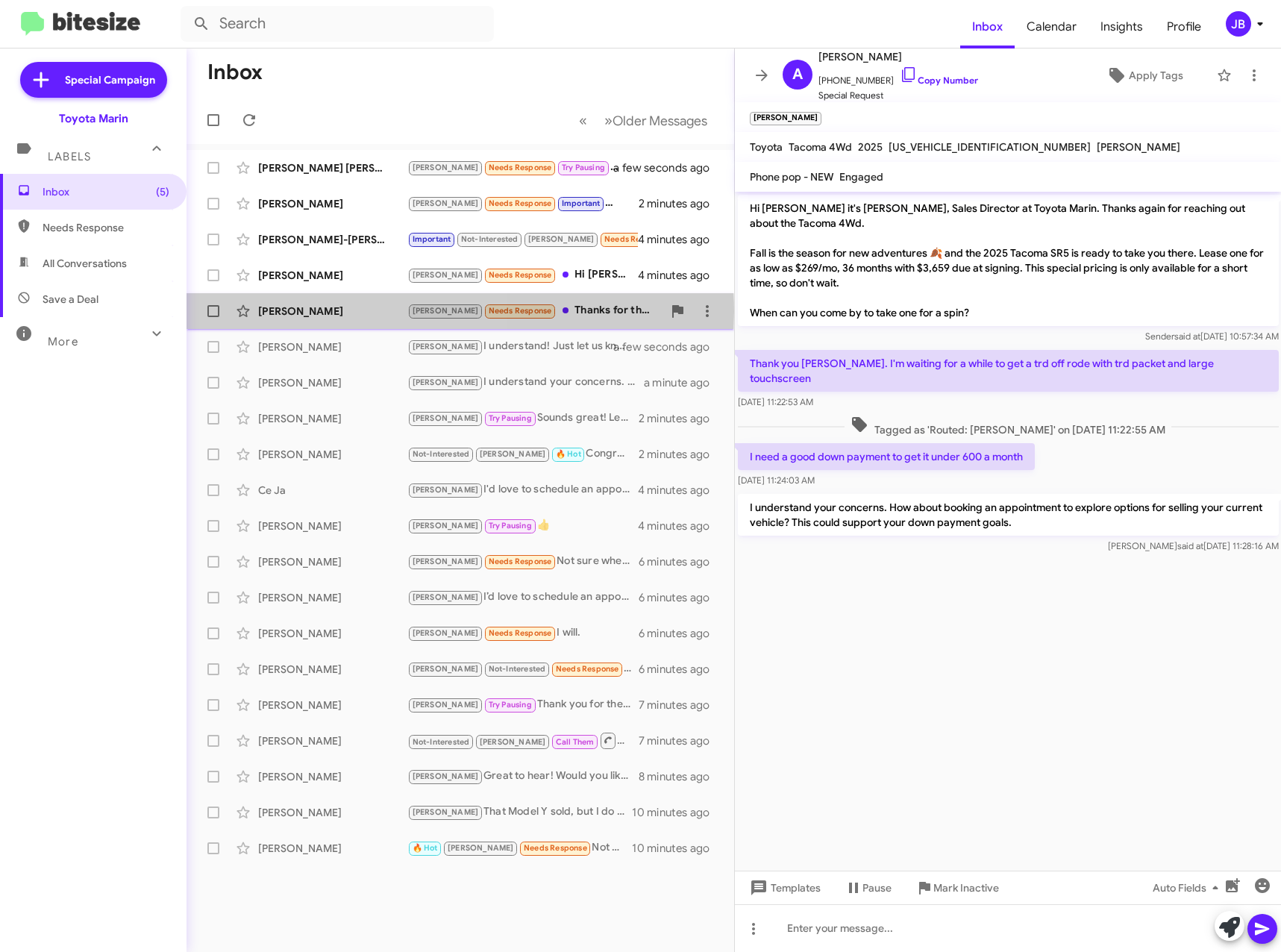
click at [336, 312] on div "[PERSON_NAME]" at bounding box center [332, 311] width 149 height 15
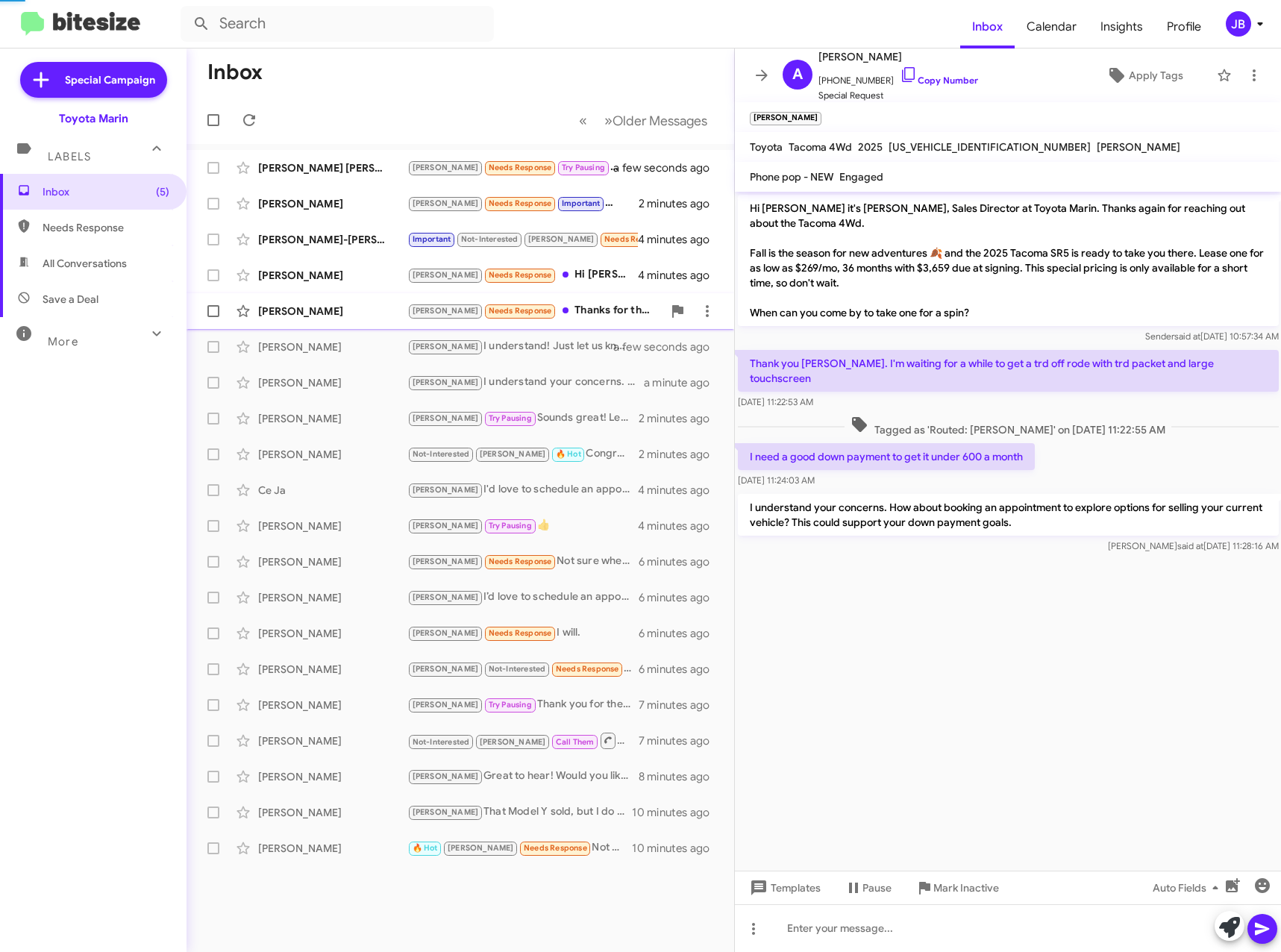
scroll to position [131, 0]
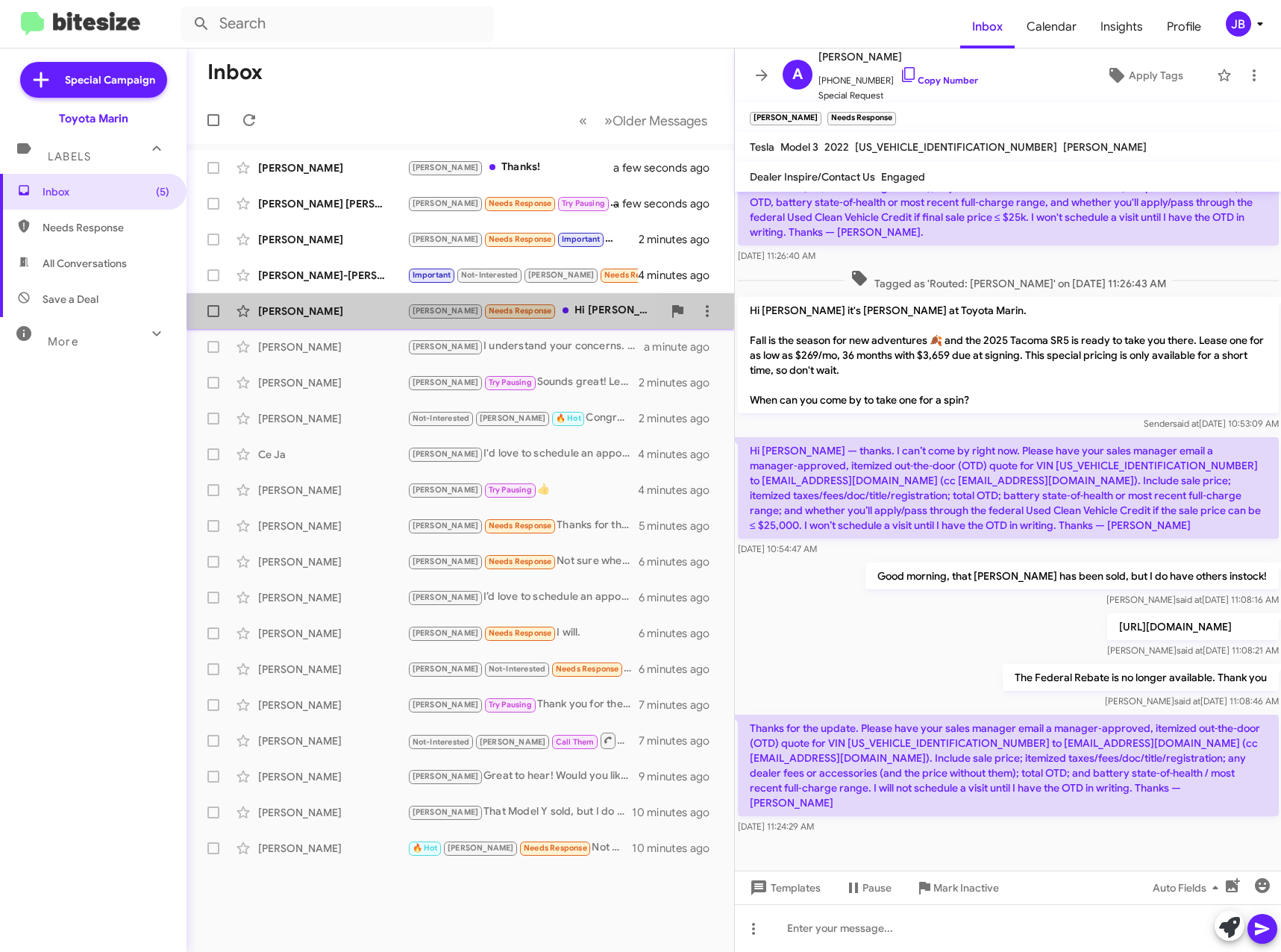
click at [317, 303] on div "[PERSON_NAME]" at bounding box center [332, 311] width 149 height 15
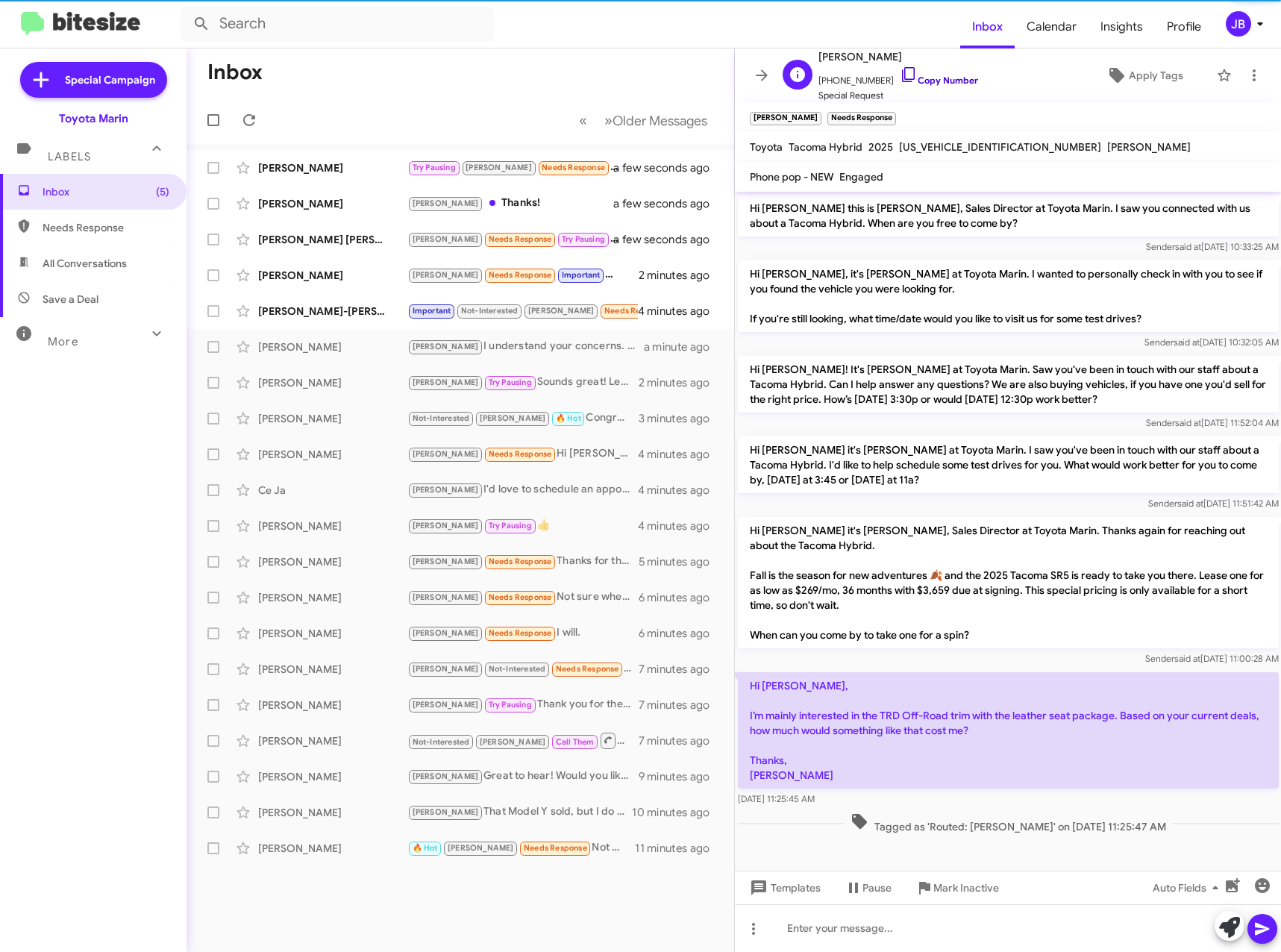
click at [900, 78] on icon at bounding box center [908, 74] width 18 height 18
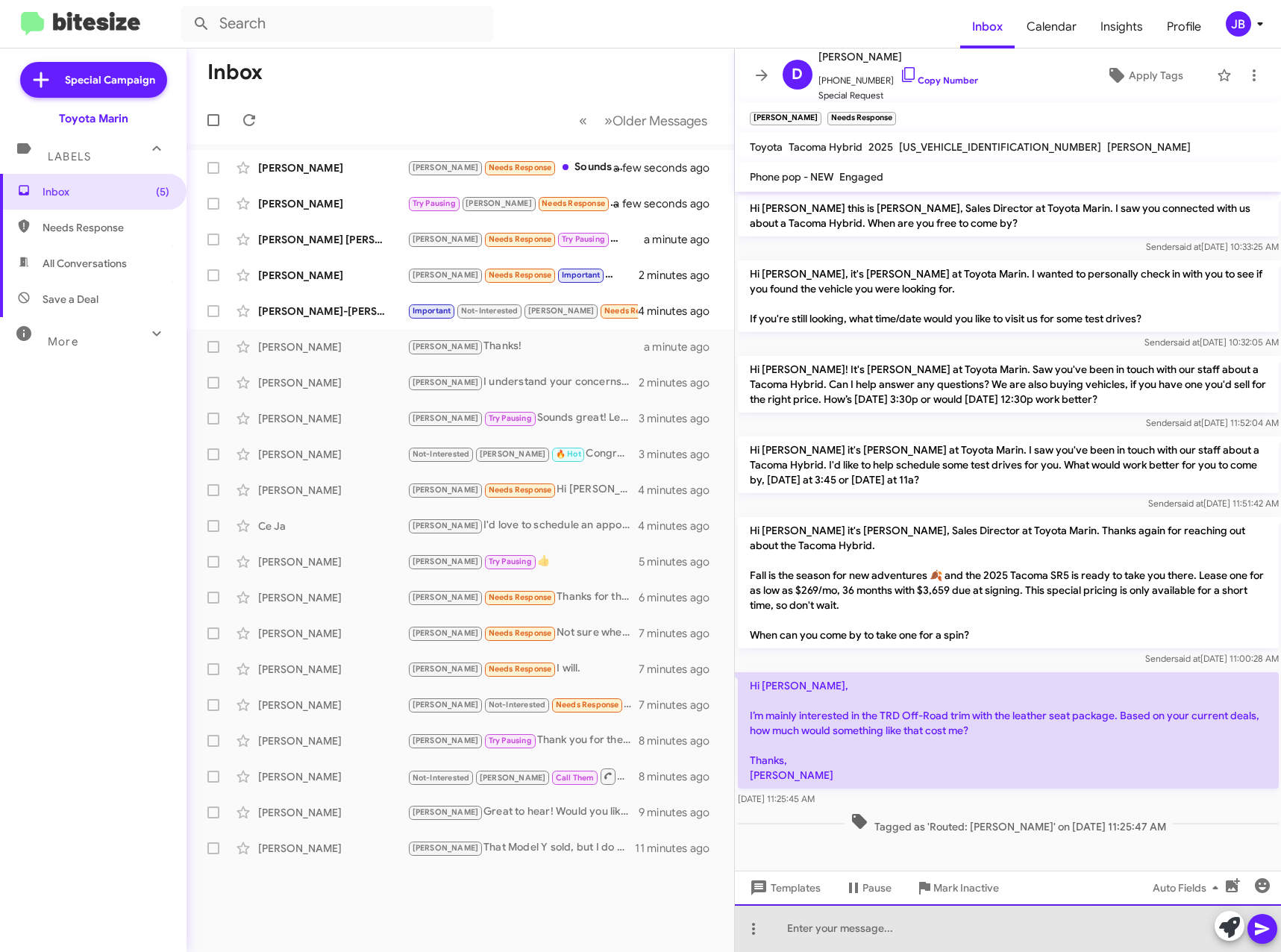
click at [806, 935] on div at bounding box center [1008, 928] width 547 height 48
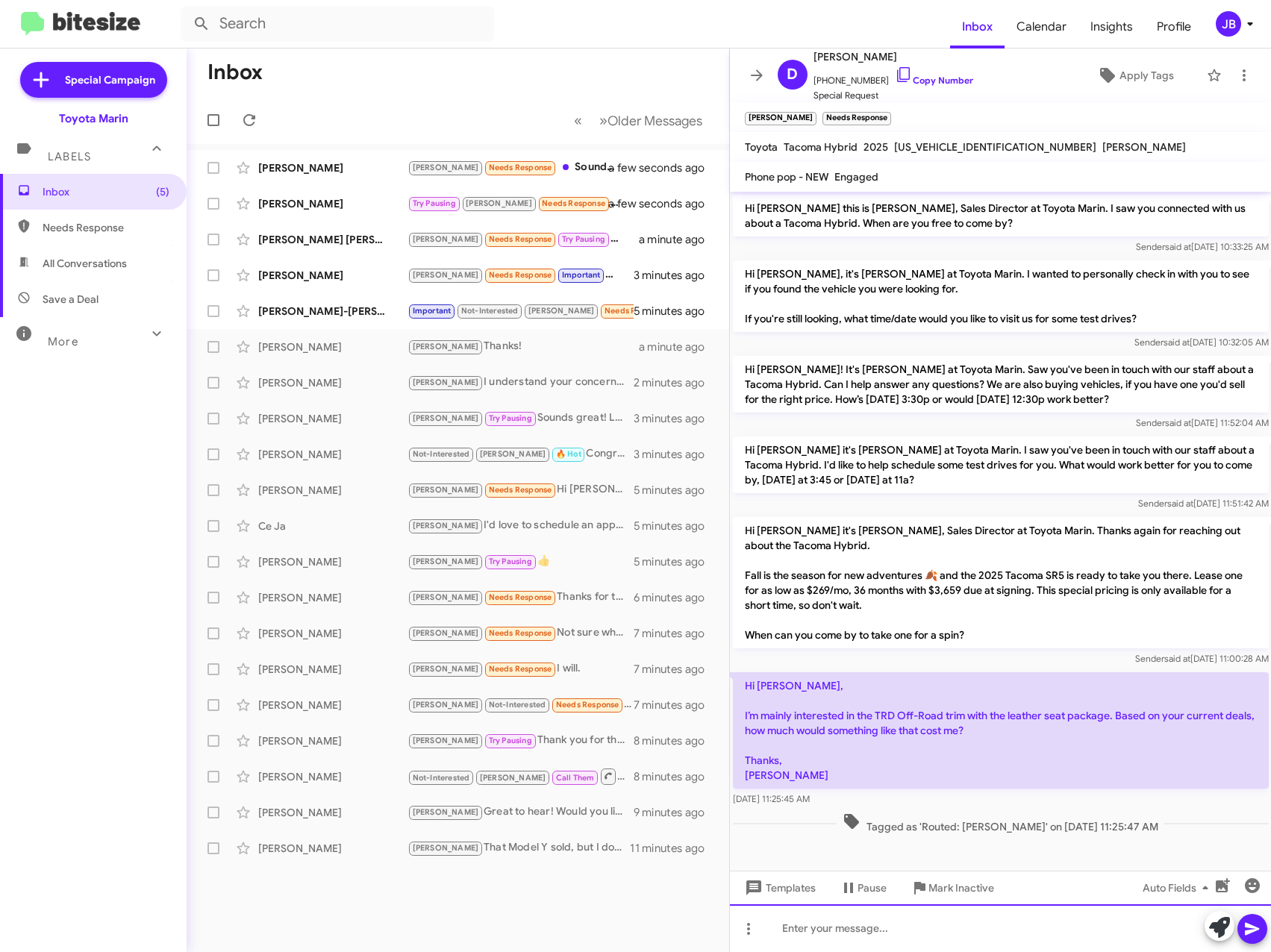
click at [791, 925] on div at bounding box center [1000, 928] width 541 height 48
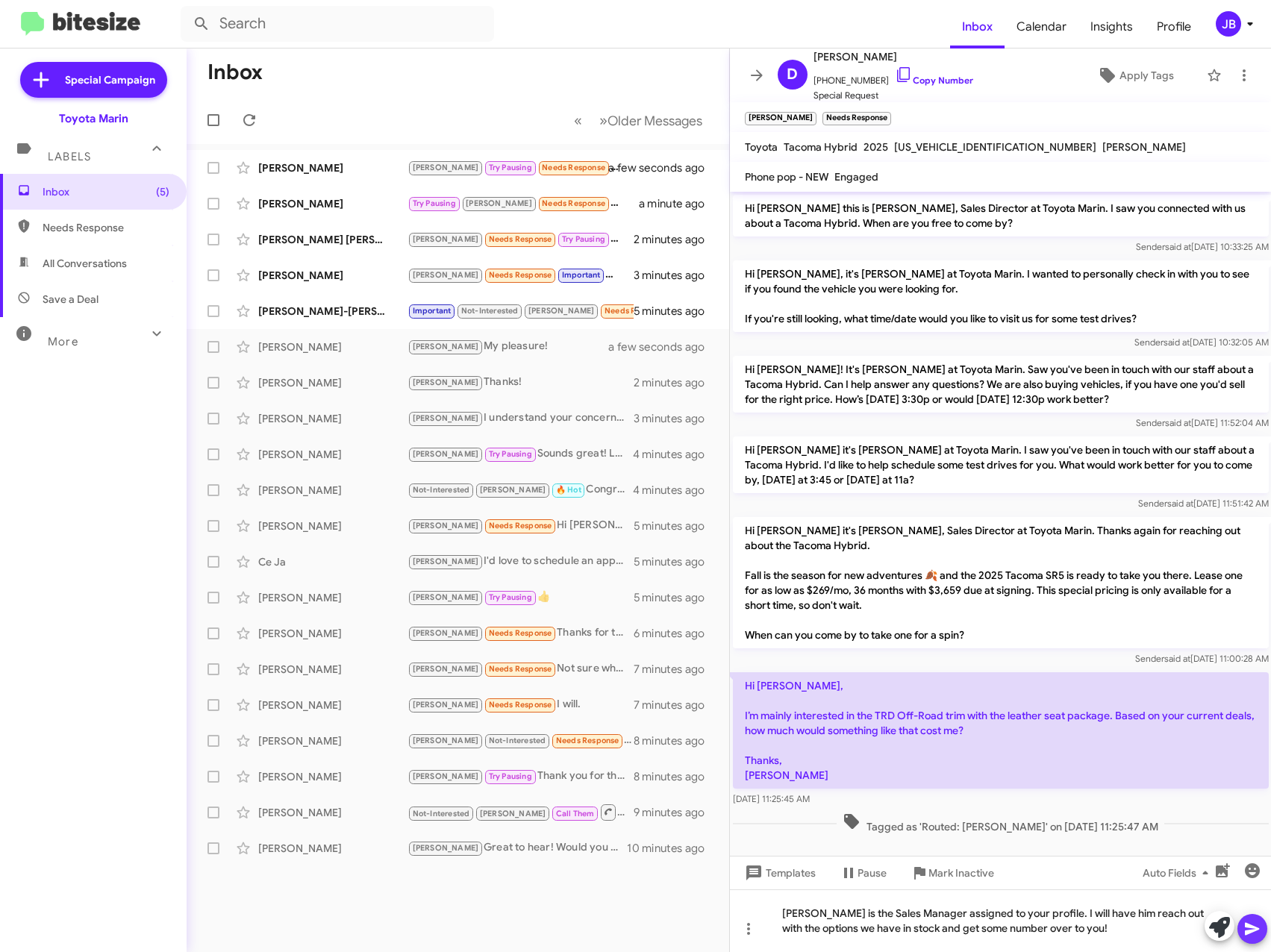
click at [1253, 932] on icon at bounding box center [1252, 928] width 18 height 18
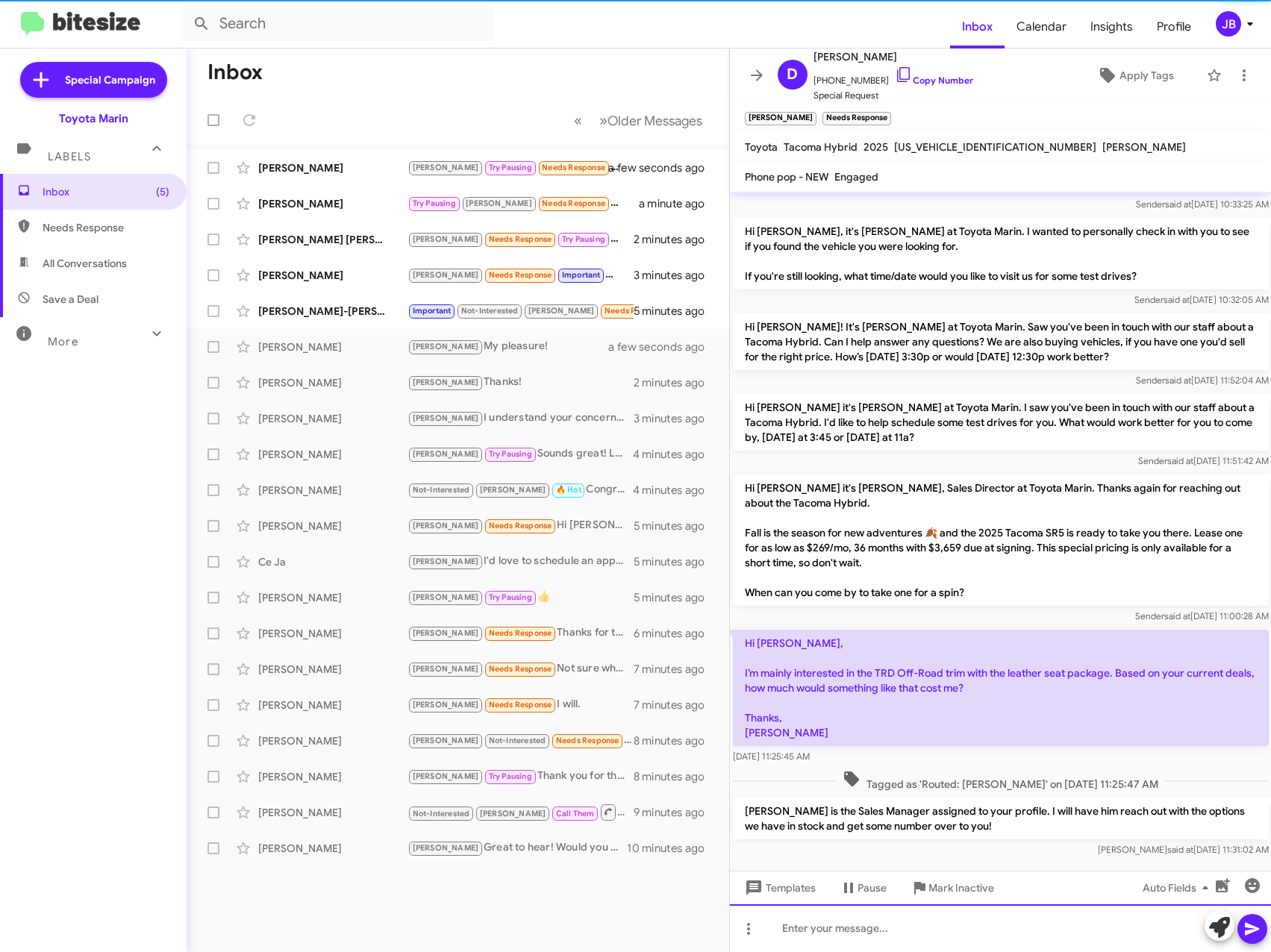
scroll to position [62, 0]
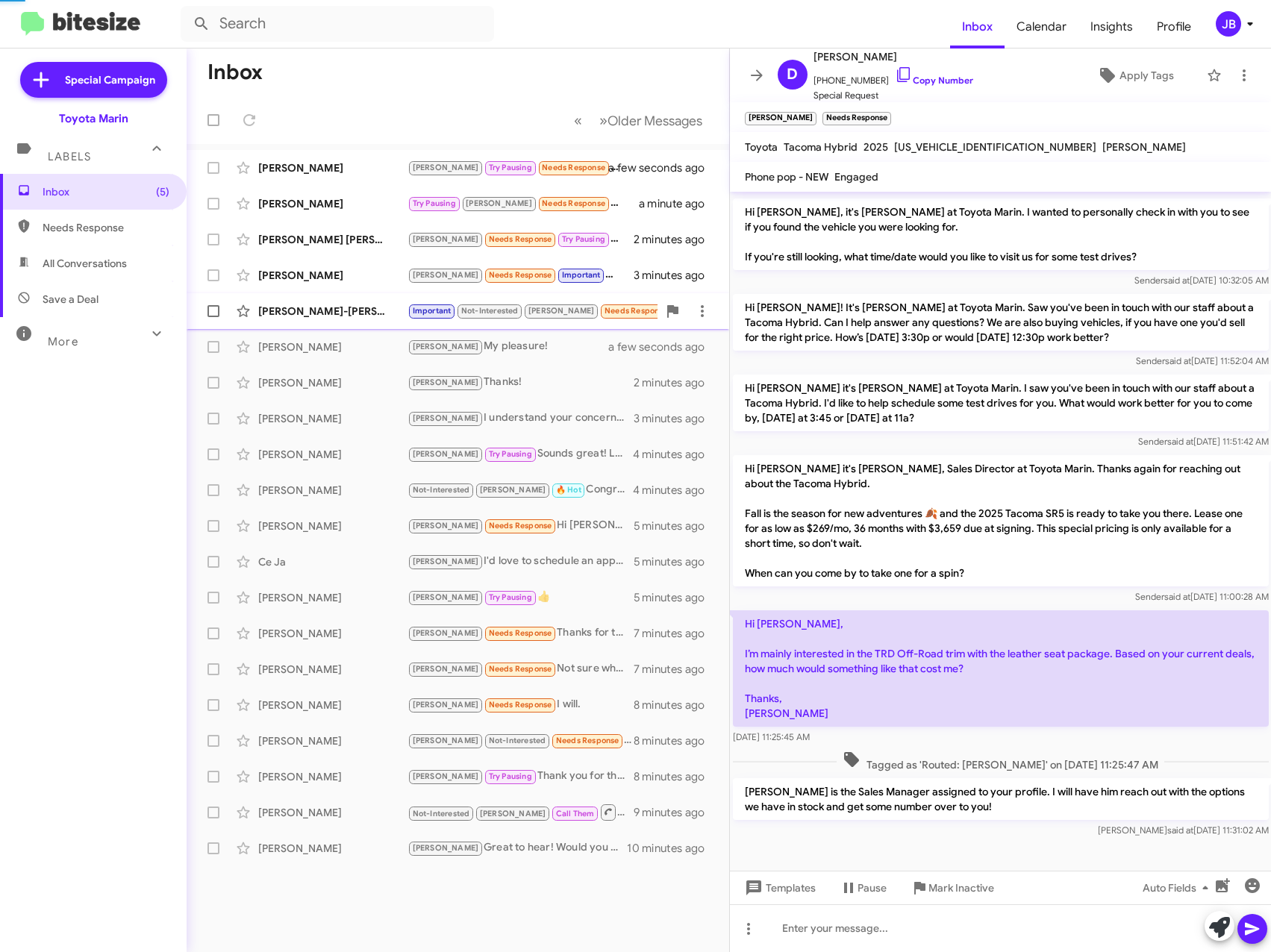
click at [309, 303] on div "[PERSON_NAME]-[PERSON_NAME]" at bounding box center [332, 311] width 149 height 15
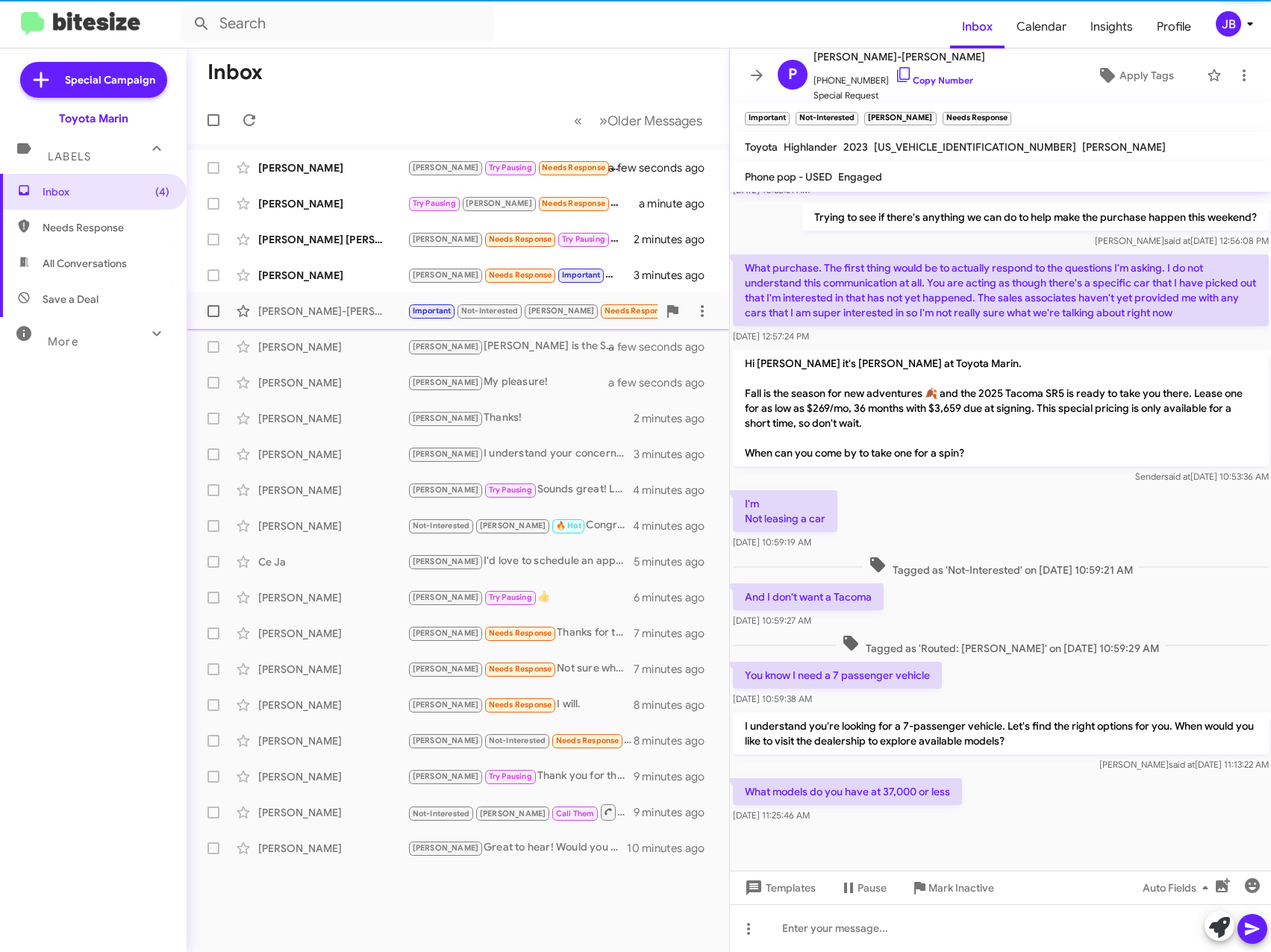
drag, startPoint x: 323, startPoint y: 308, endPoint x: 353, endPoint y: 312, distance: 30.3
click at [323, 309] on div "[PERSON_NAME]-[PERSON_NAME]" at bounding box center [332, 311] width 149 height 15
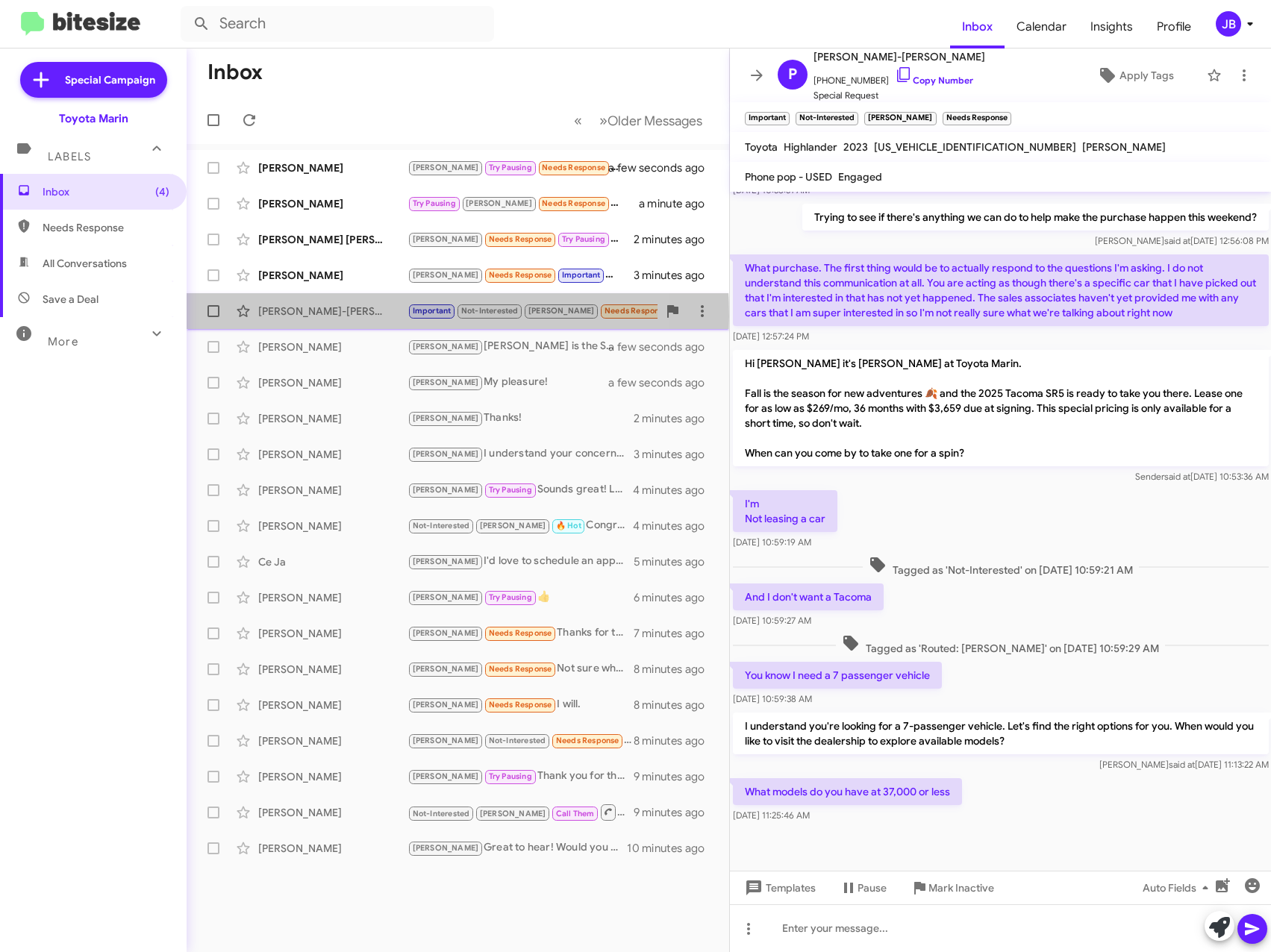
click at [320, 317] on div "[PERSON_NAME]-[PERSON_NAME]" at bounding box center [332, 311] width 149 height 15
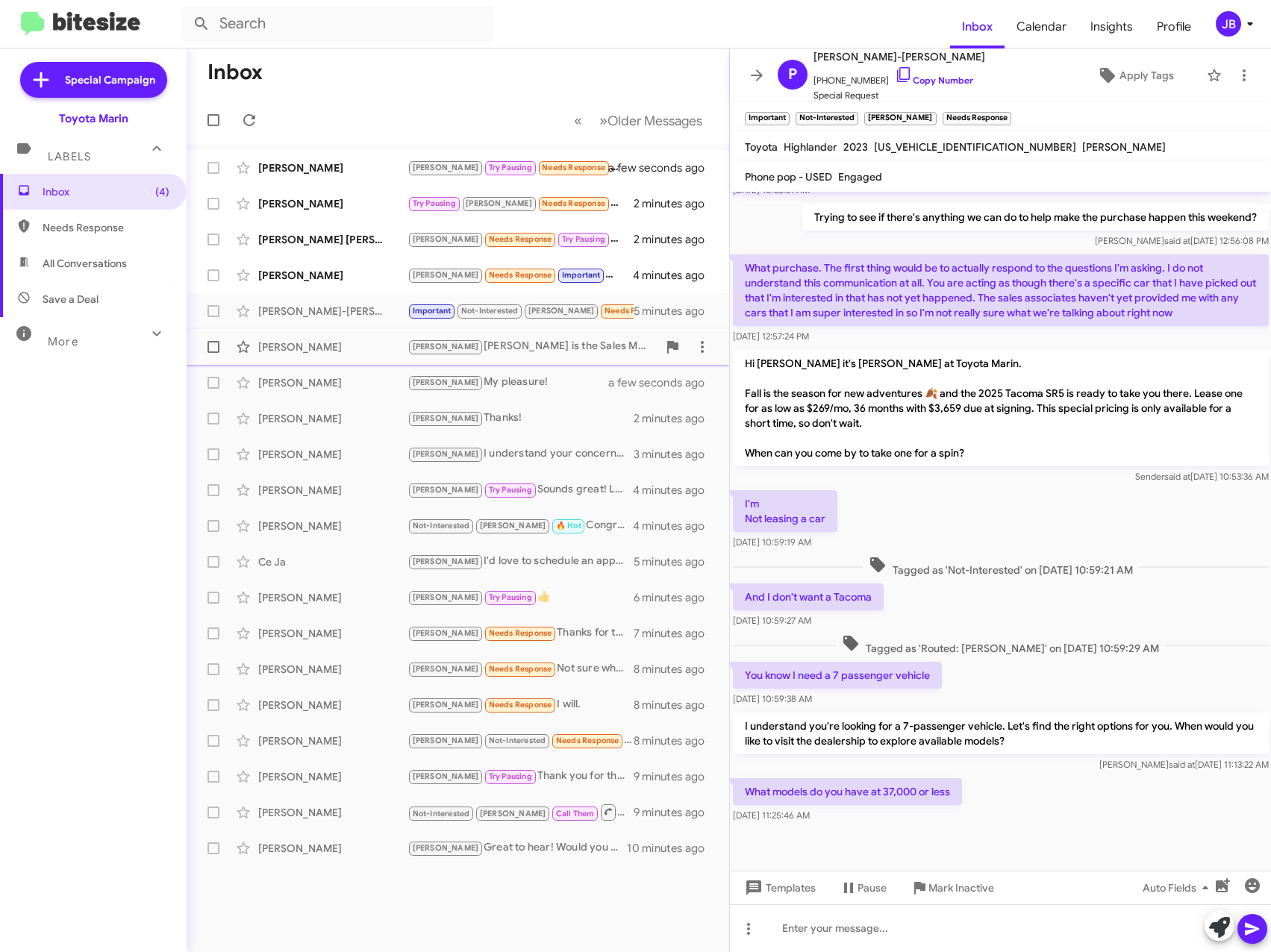
click at [296, 351] on div "[PERSON_NAME]" at bounding box center [332, 347] width 149 height 15
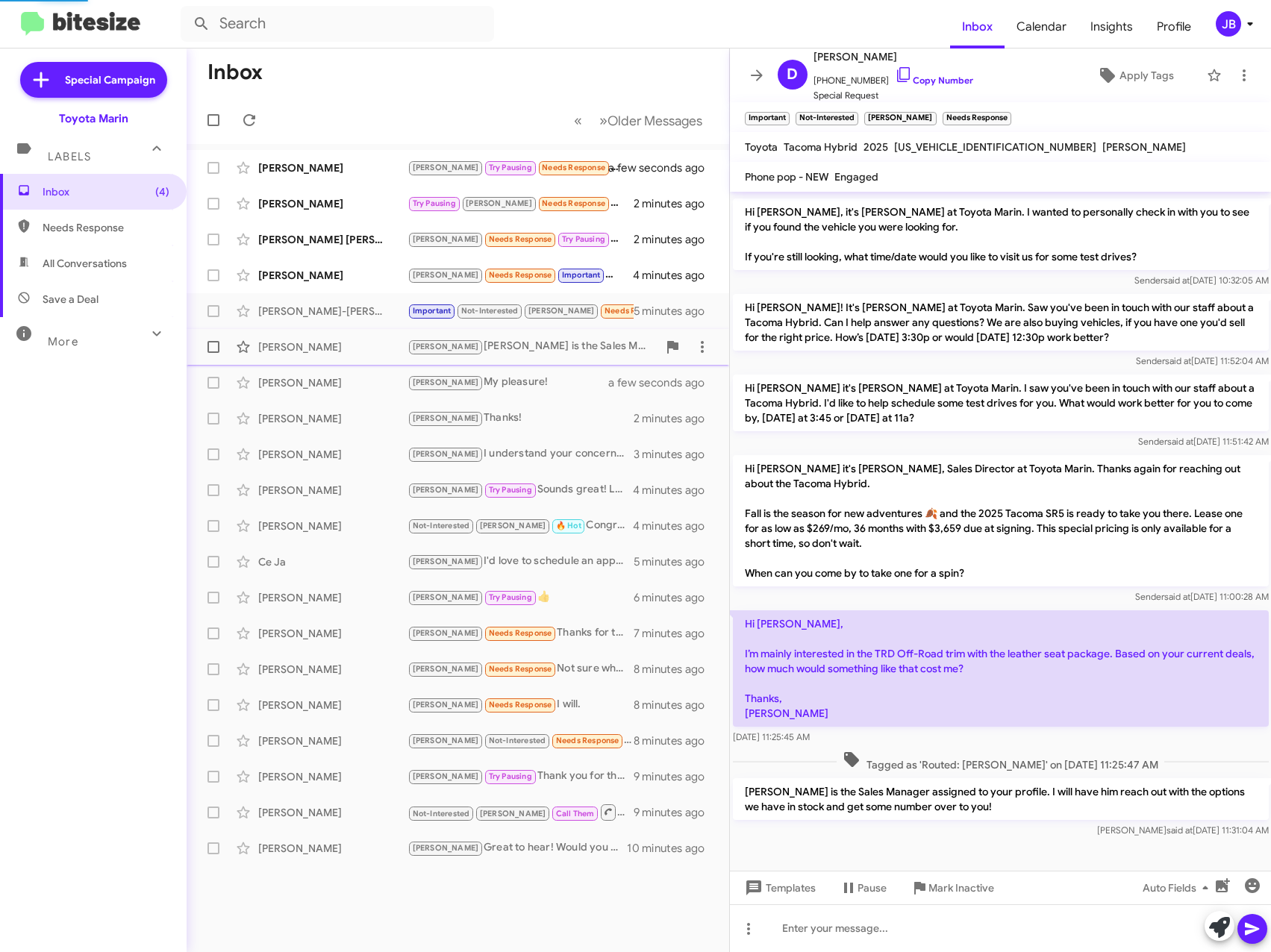
scroll to position [62, 0]
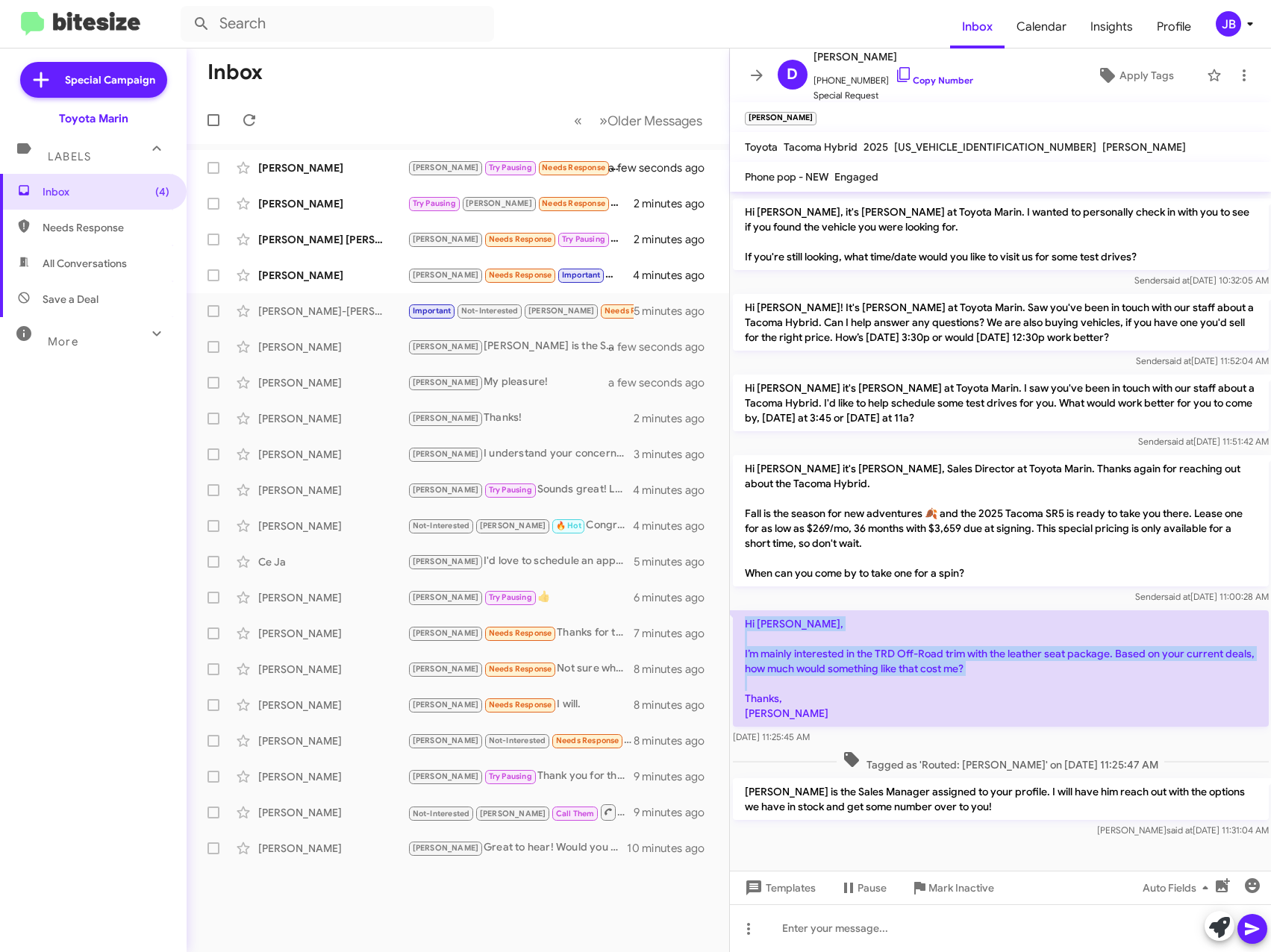
drag, startPoint x: 769, startPoint y: 695, endPoint x: 746, endPoint y: 621, distance: 77.5
click at [746, 621] on p "Hi [PERSON_NAME], I’m mainly interested in the TRD Off-Road trim with the leath…" at bounding box center [1000, 669] width 536 height 116
drag, startPoint x: 746, startPoint y: 621, endPoint x: 760, endPoint y: 621, distance: 14.0
copy p "Hi [PERSON_NAME], I’m mainly interested in the TRD Off-Road trim with the leath…"
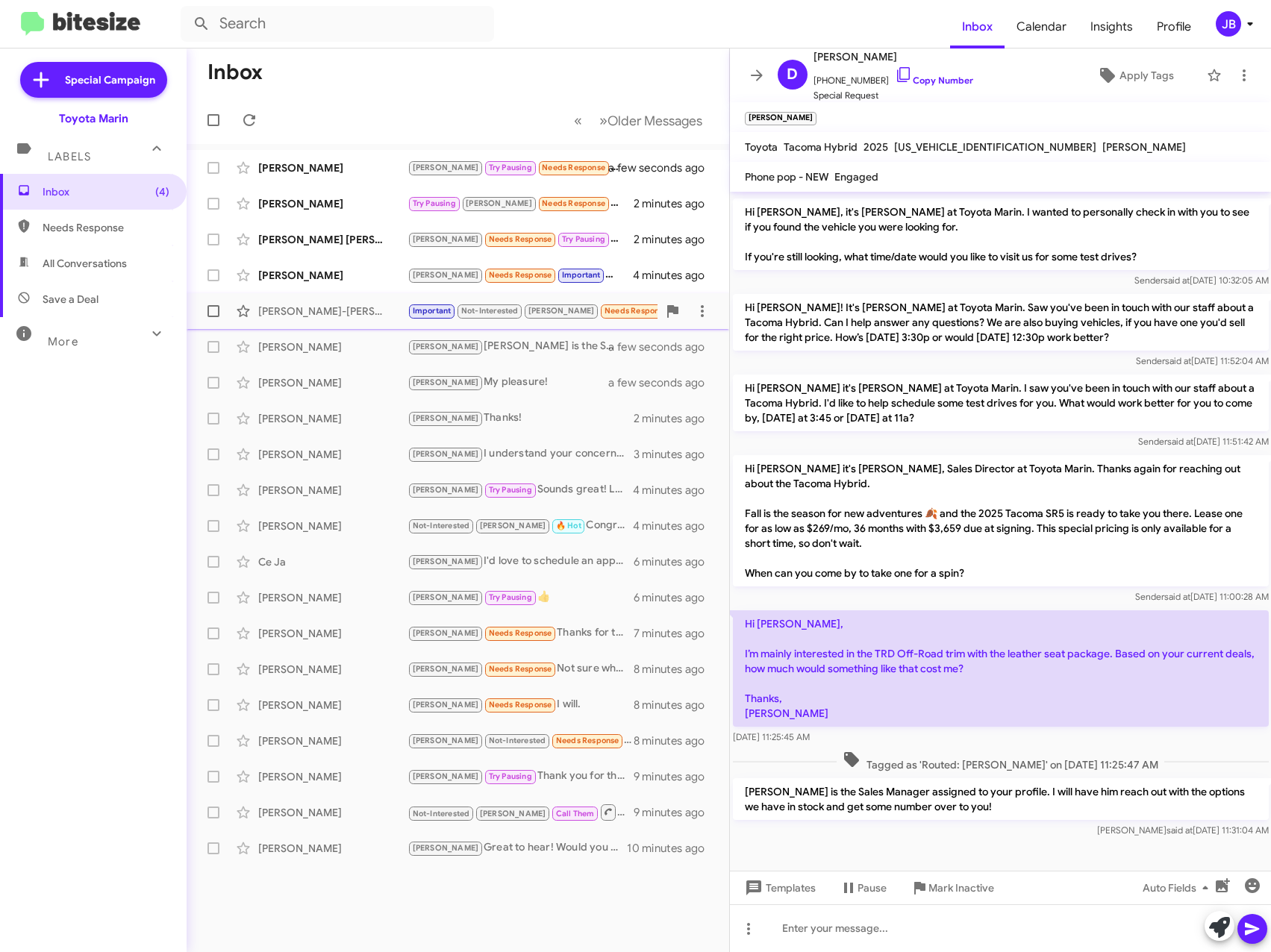
click at [338, 309] on div "[PERSON_NAME]-[PERSON_NAME]" at bounding box center [332, 311] width 149 height 15
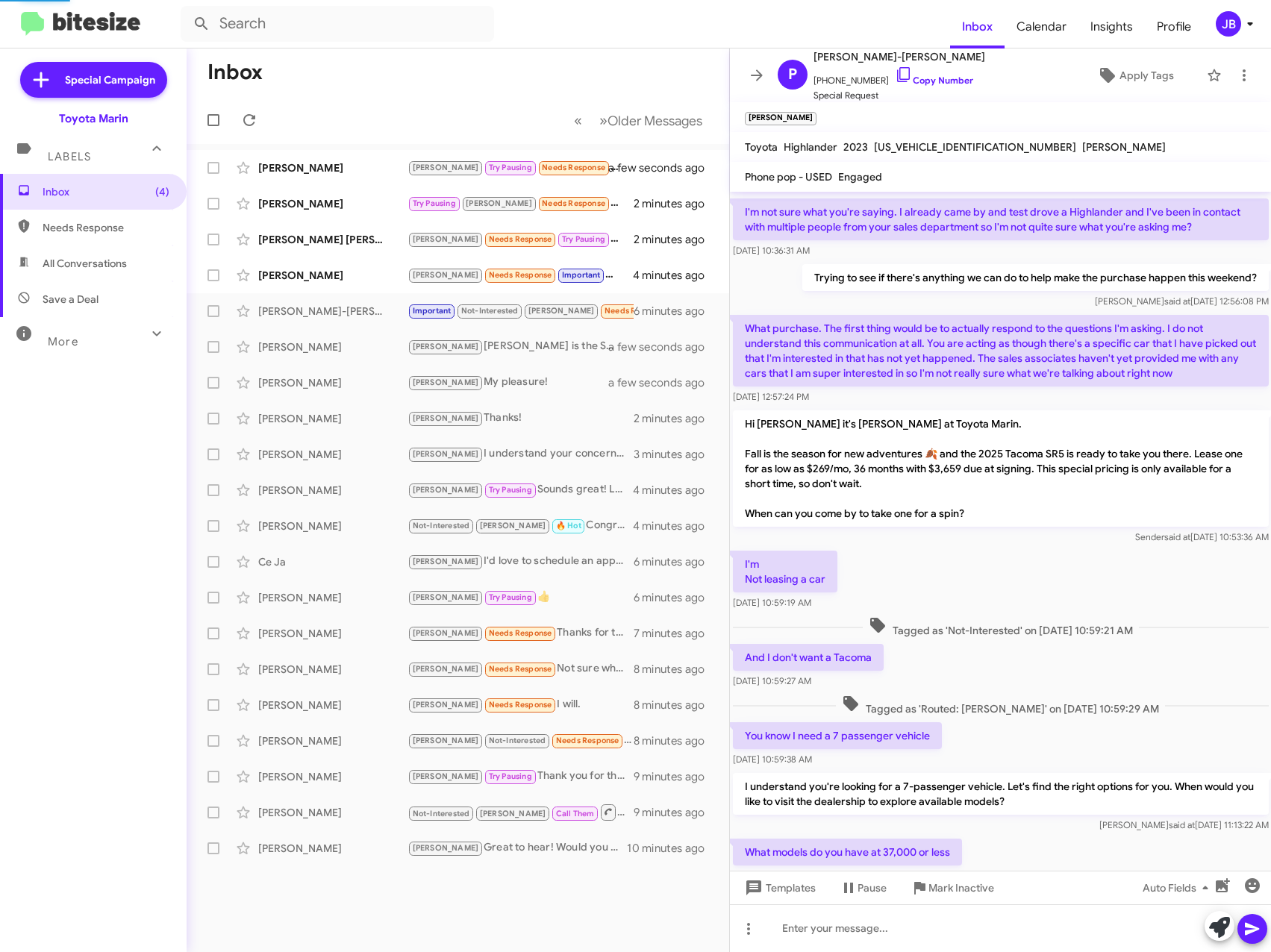
scroll to position [123, 0]
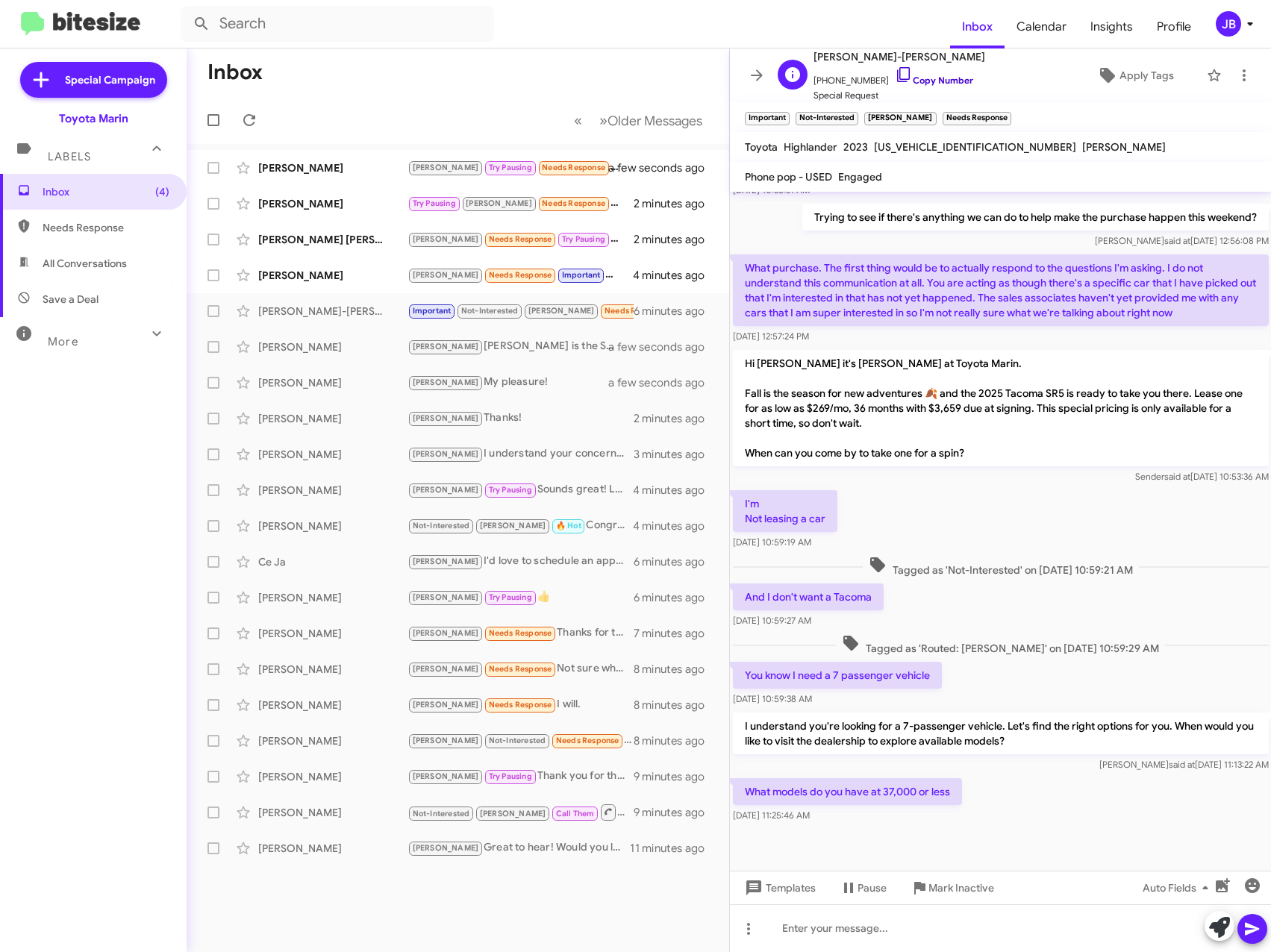
click at [894, 75] on icon at bounding box center [903, 74] width 18 height 18
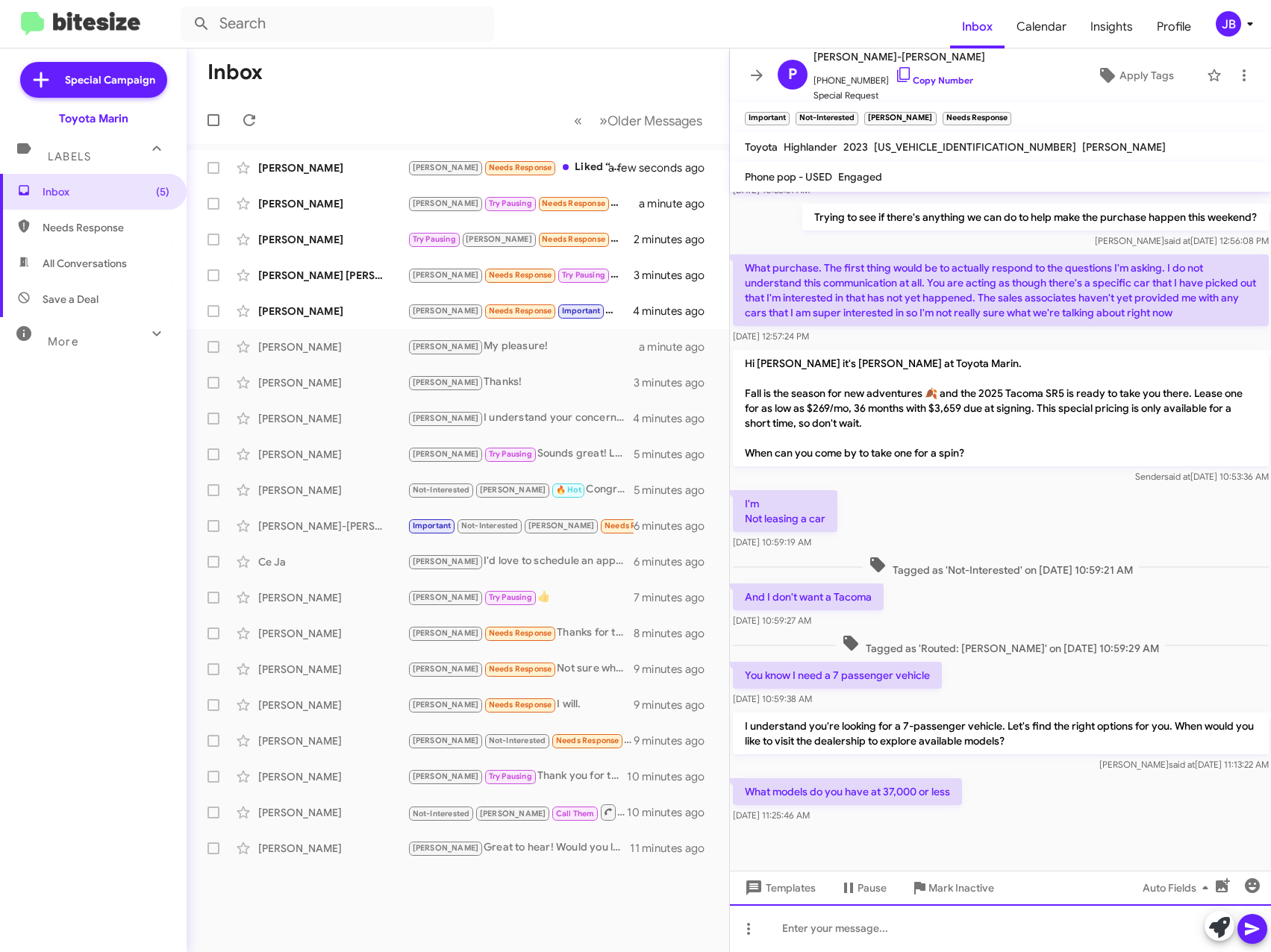
click at [811, 922] on div at bounding box center [1000, 928] width 541 height 48
click at [1248, 925] on icon at bounding box center [1251, 928] width 14 height 12
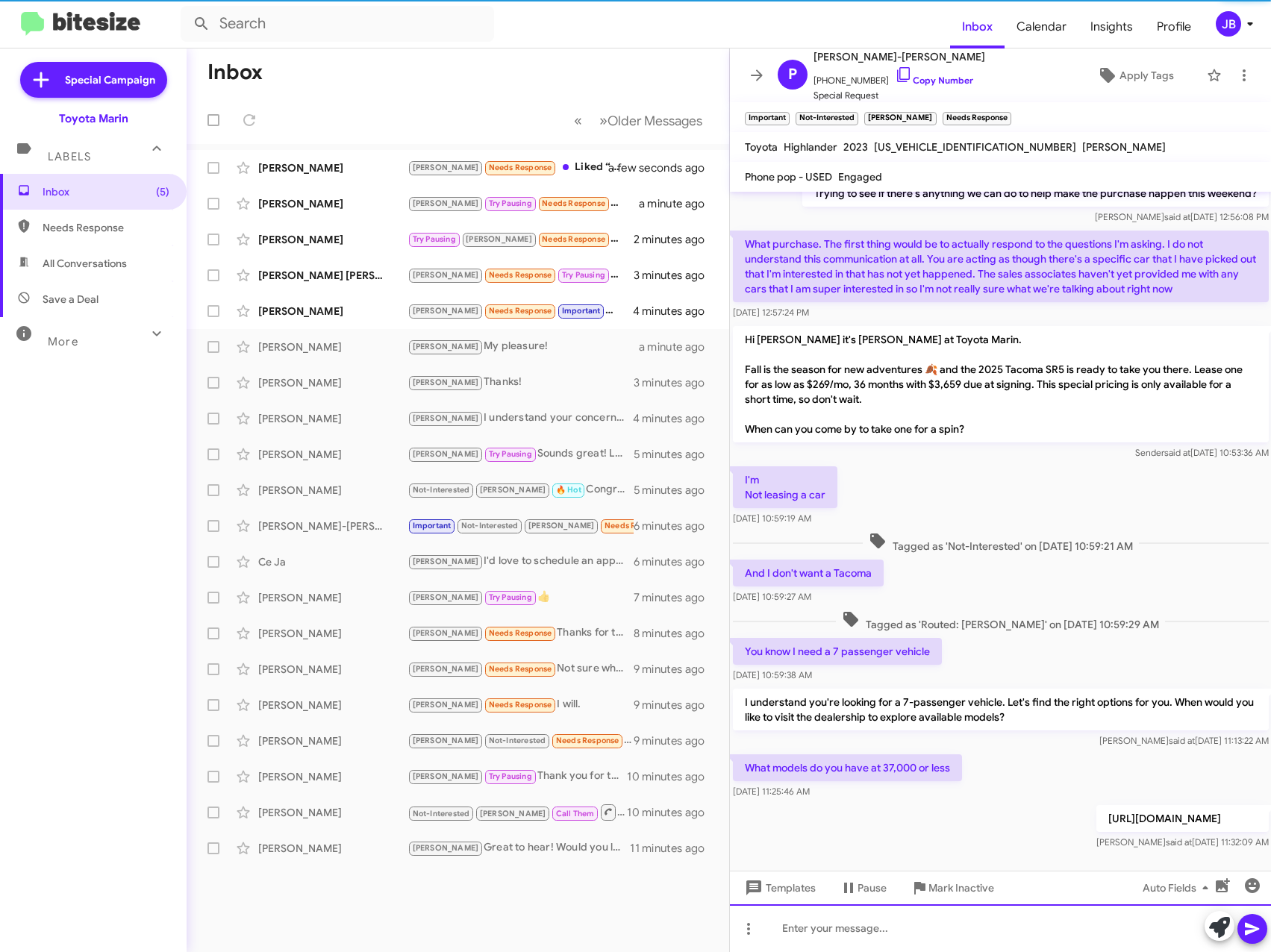
scroll to position [206, 0]
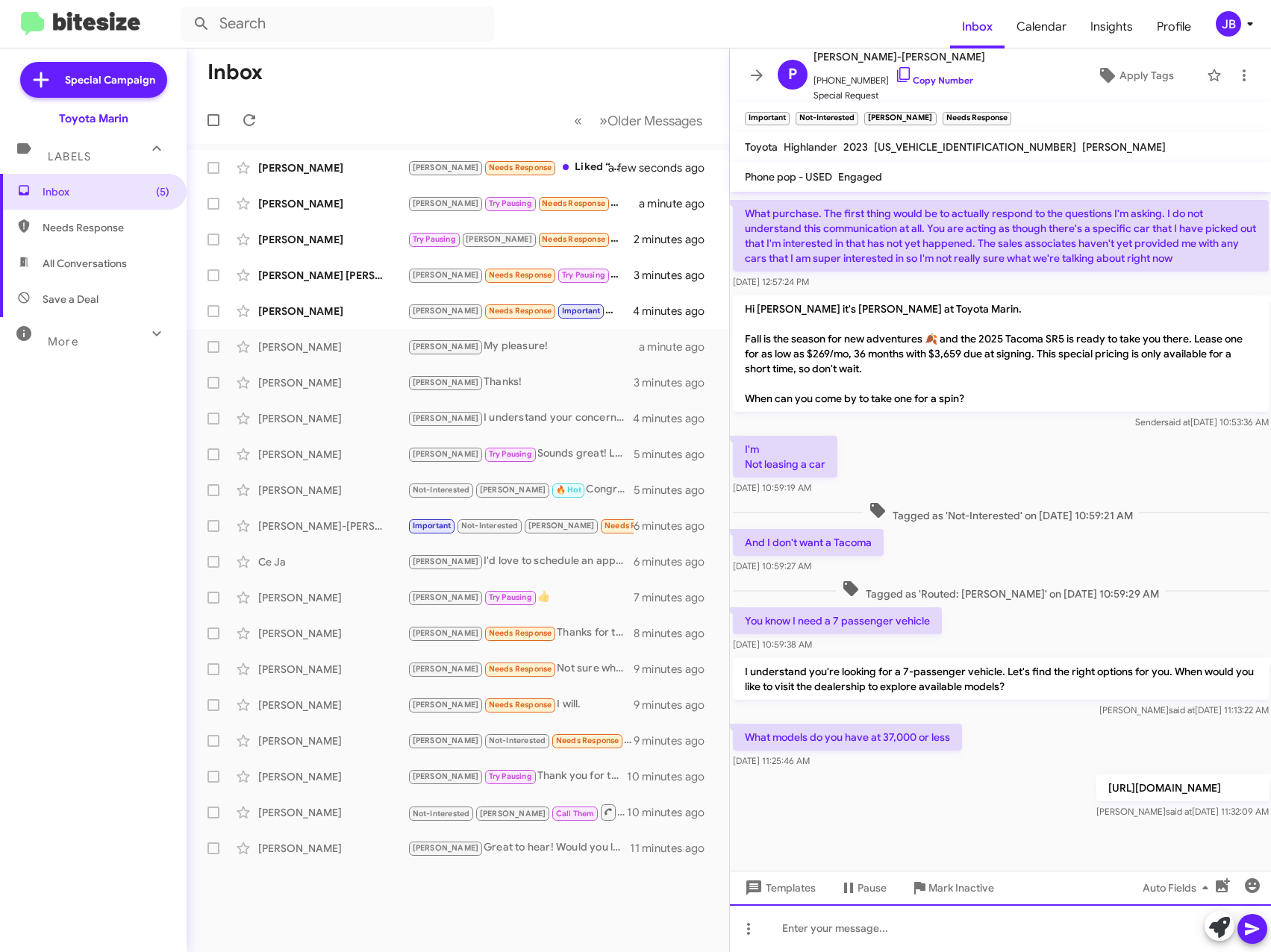
click at [811, 925] on div at bounding box center [1000, 928] width 541 height 48
click at [1243, 926] on icon at bounding box center [1252, 928] width 18 height 18
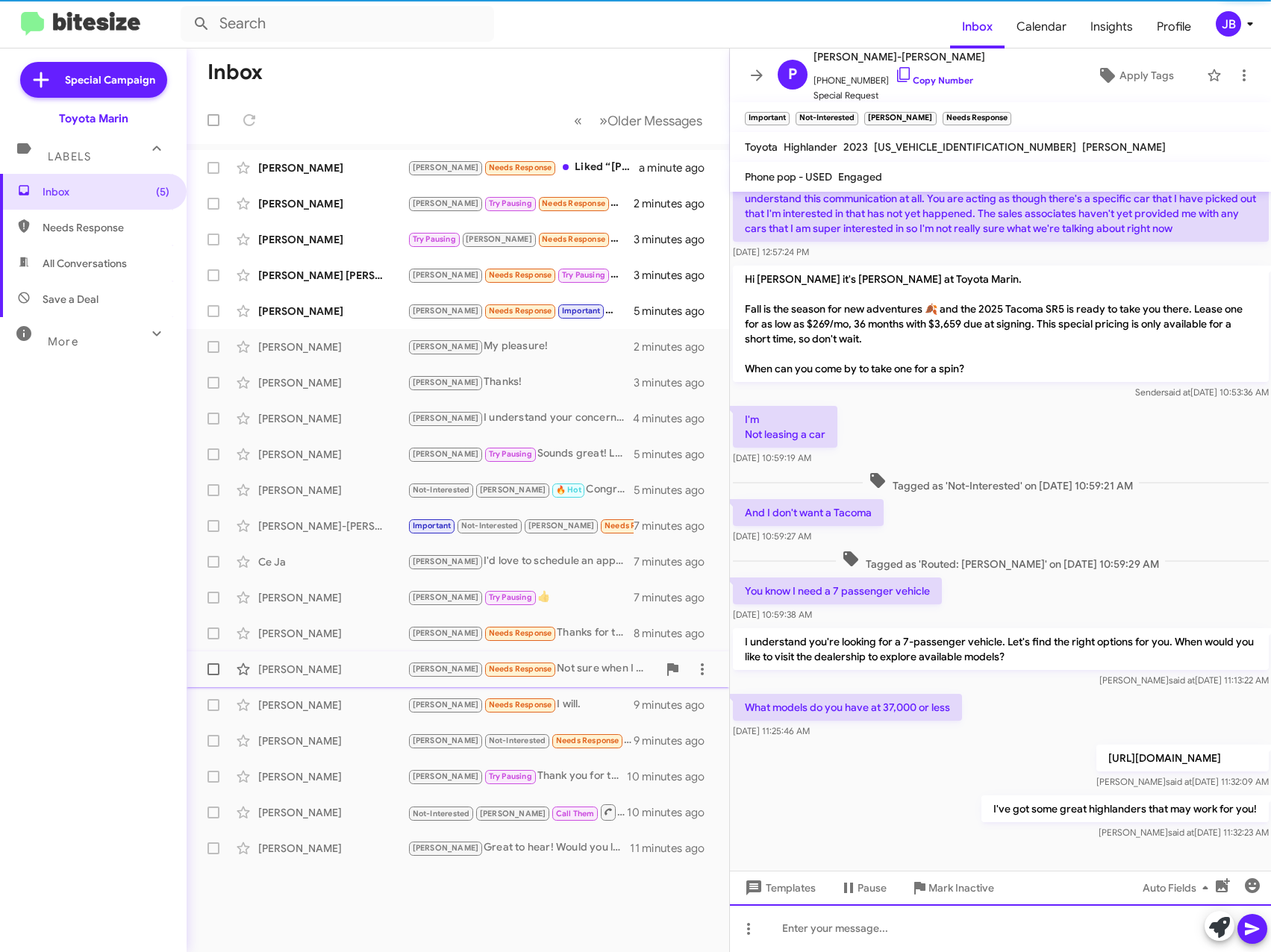
scroll to position [0, 0]
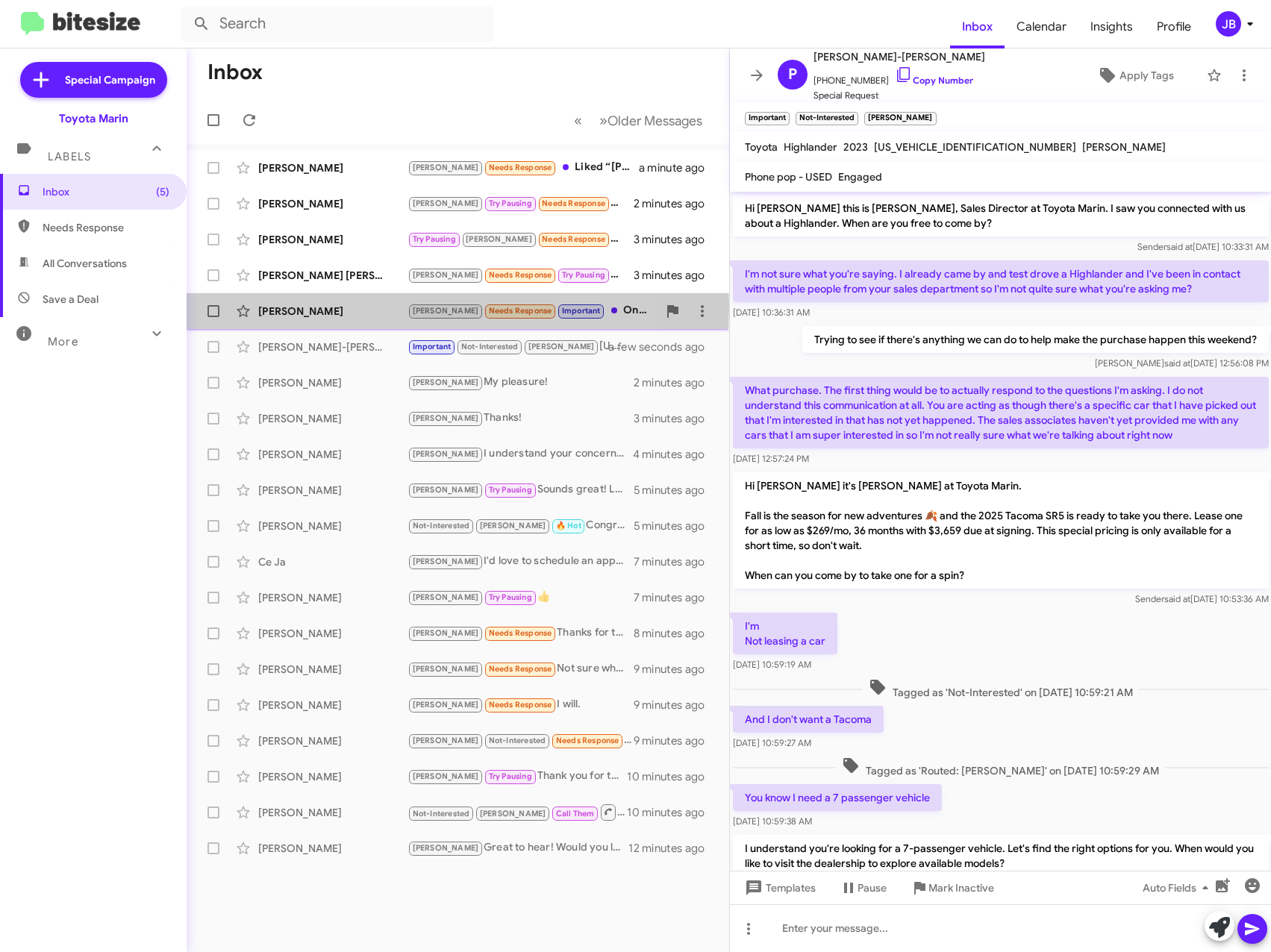
click at [314, 307] on div "[PERSON_NAME]" at bounding box center [332, 311] width 149 height 15
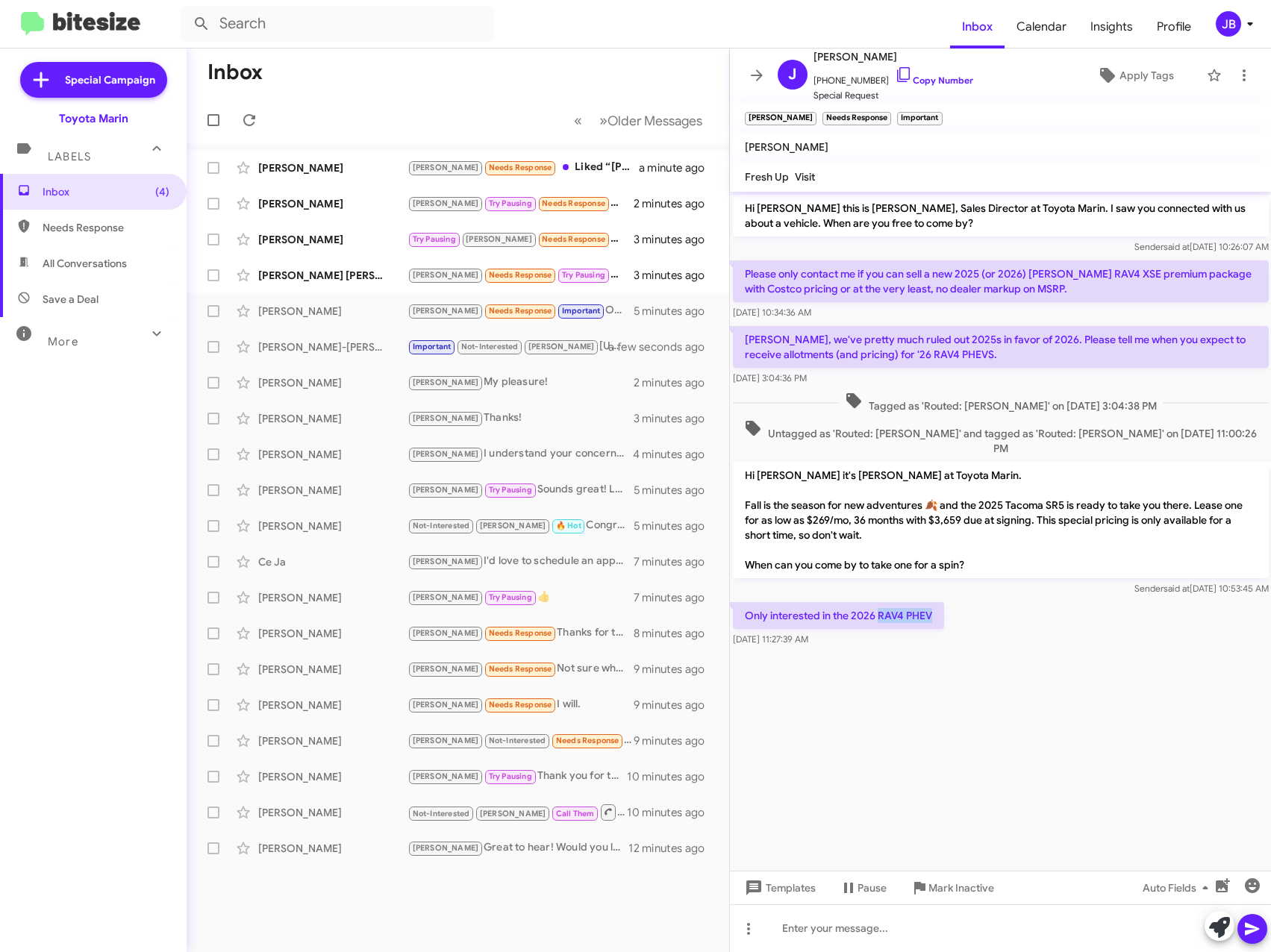
drag, startPoint x: 933, startPoint y: 599, endPoint x: 881, endPoint y: 595, distance: 52.2
click at [881, 602] on p "Only interested in the 2026 RAV4 PHEV" at bounding box center [838, 615] width 211 height 27
click at [890, 602] on p "Only interested in the 2026 RAV4 PHEV" at bounding box center [838, 615] width 211 height 27
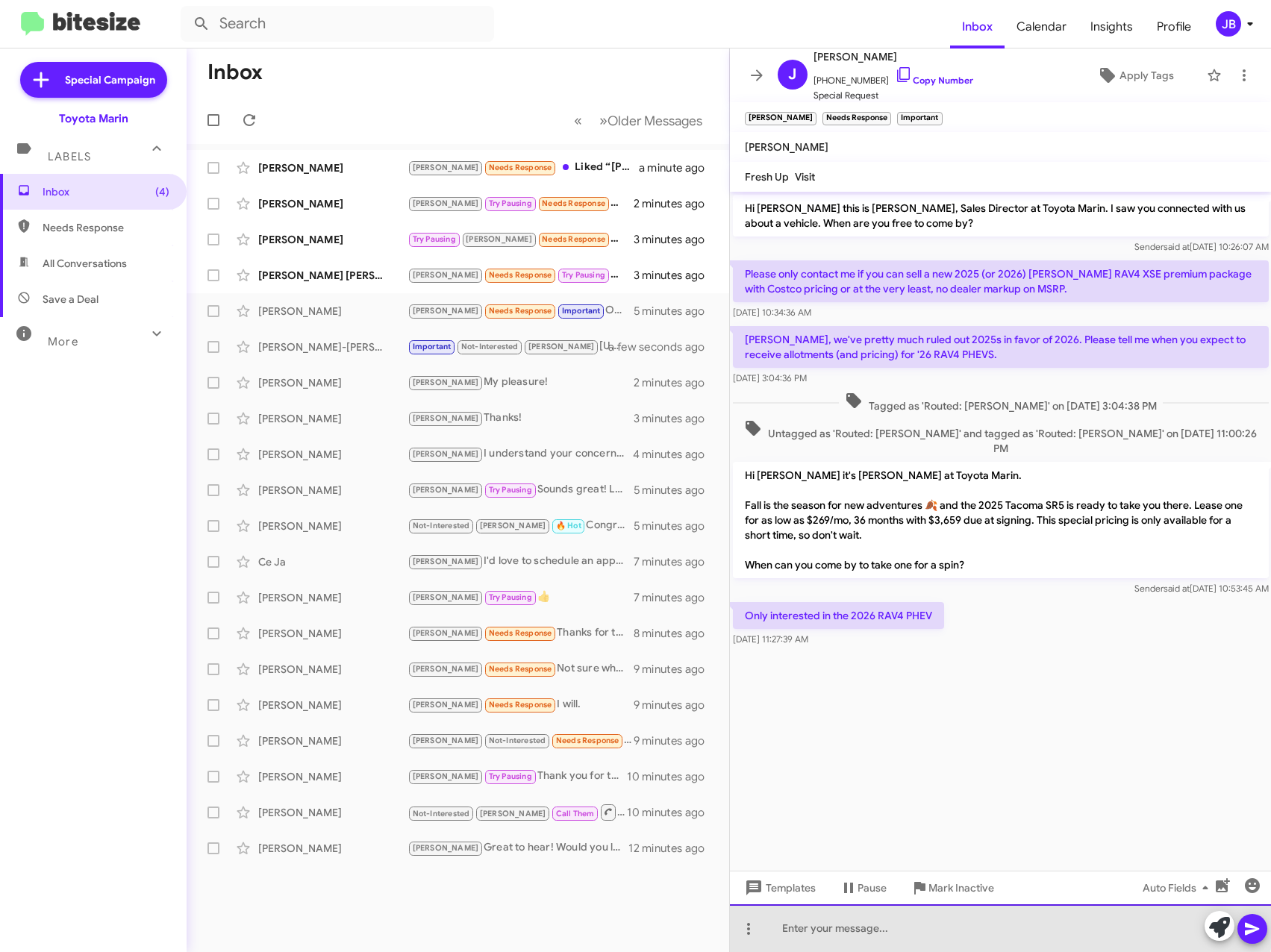
click at [803, 922] on div at bounding box center [1000, 928] width 541 height 48
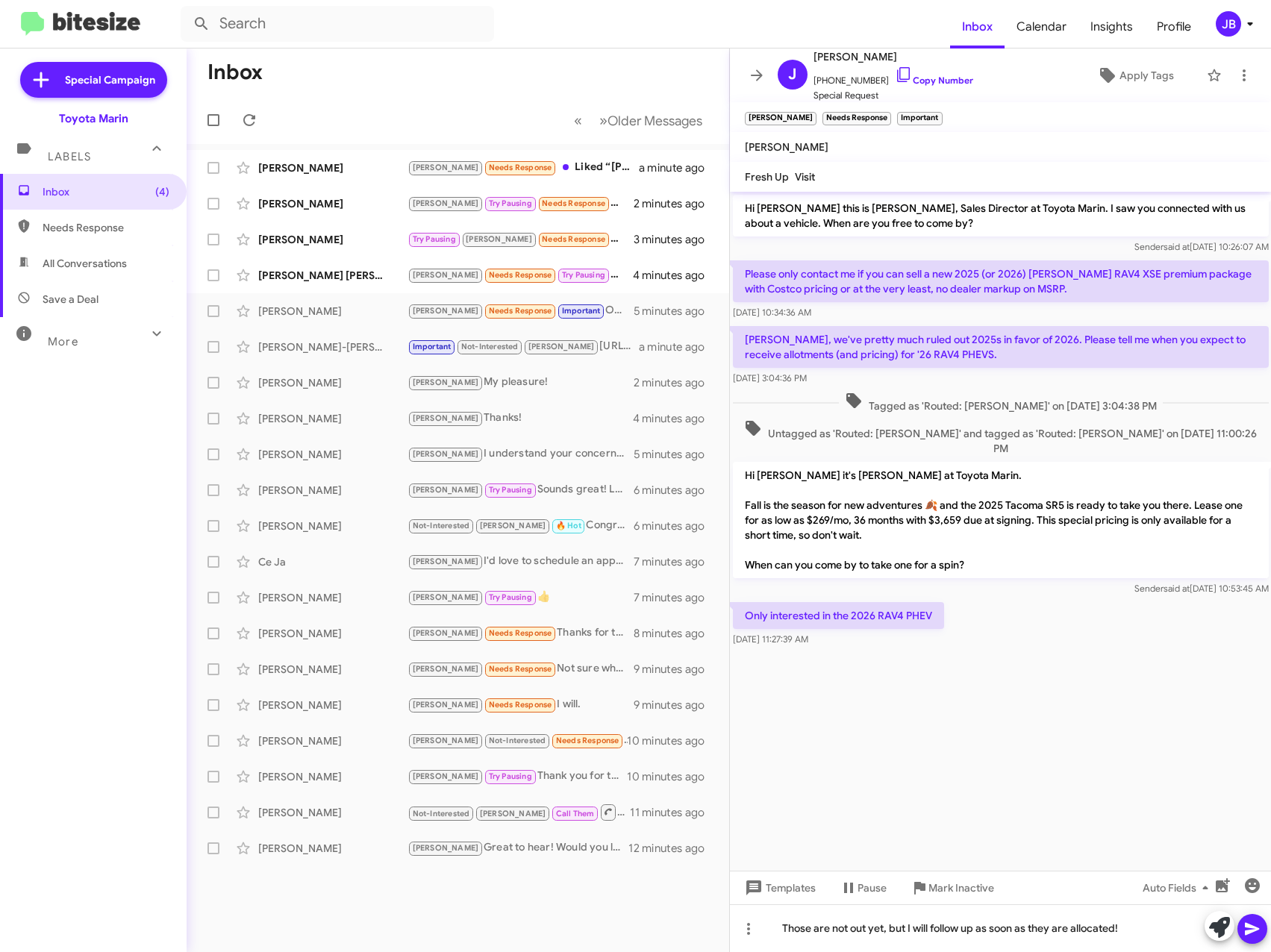
click at [1260, 930] on icon at bounding box center [1252, 928] width 18 height 18
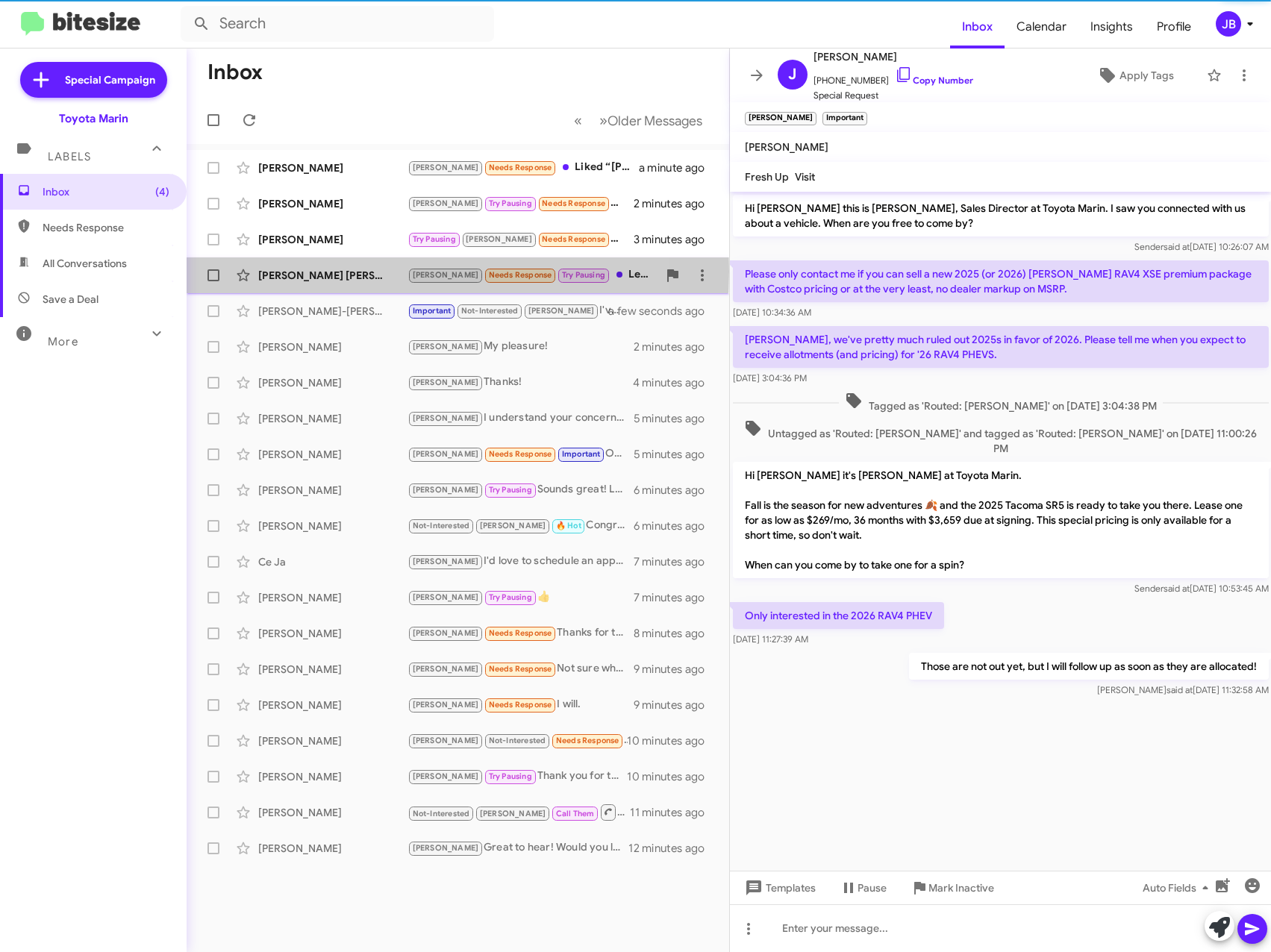
click at [320, 272] on div "[PERSON_NAME] [PERSON_NAME]" at bounding box center [332, 276] width 149 height 15
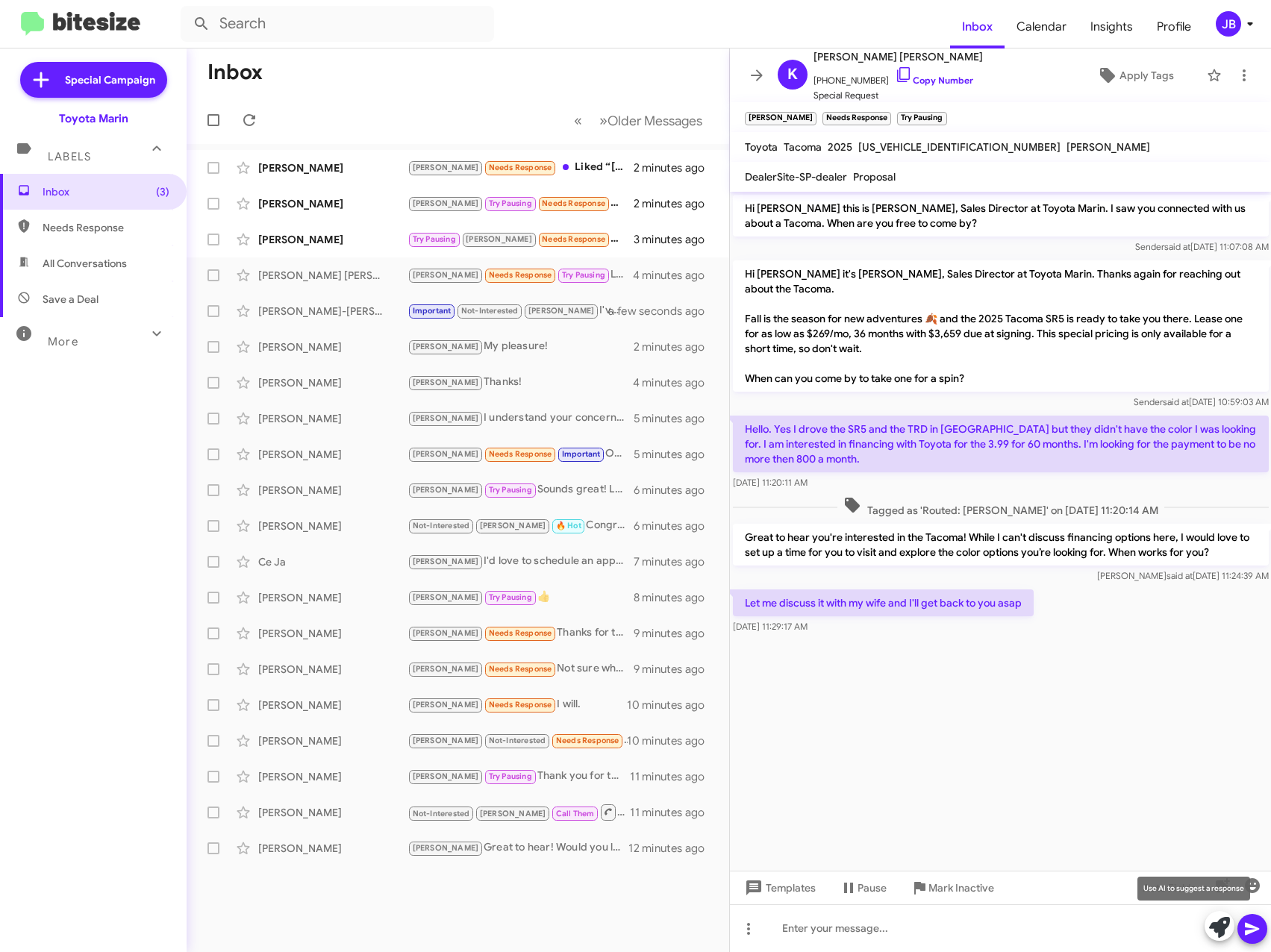
click at [1219, 922] on icon at bounding box center [1220, 927] width 21 height 21
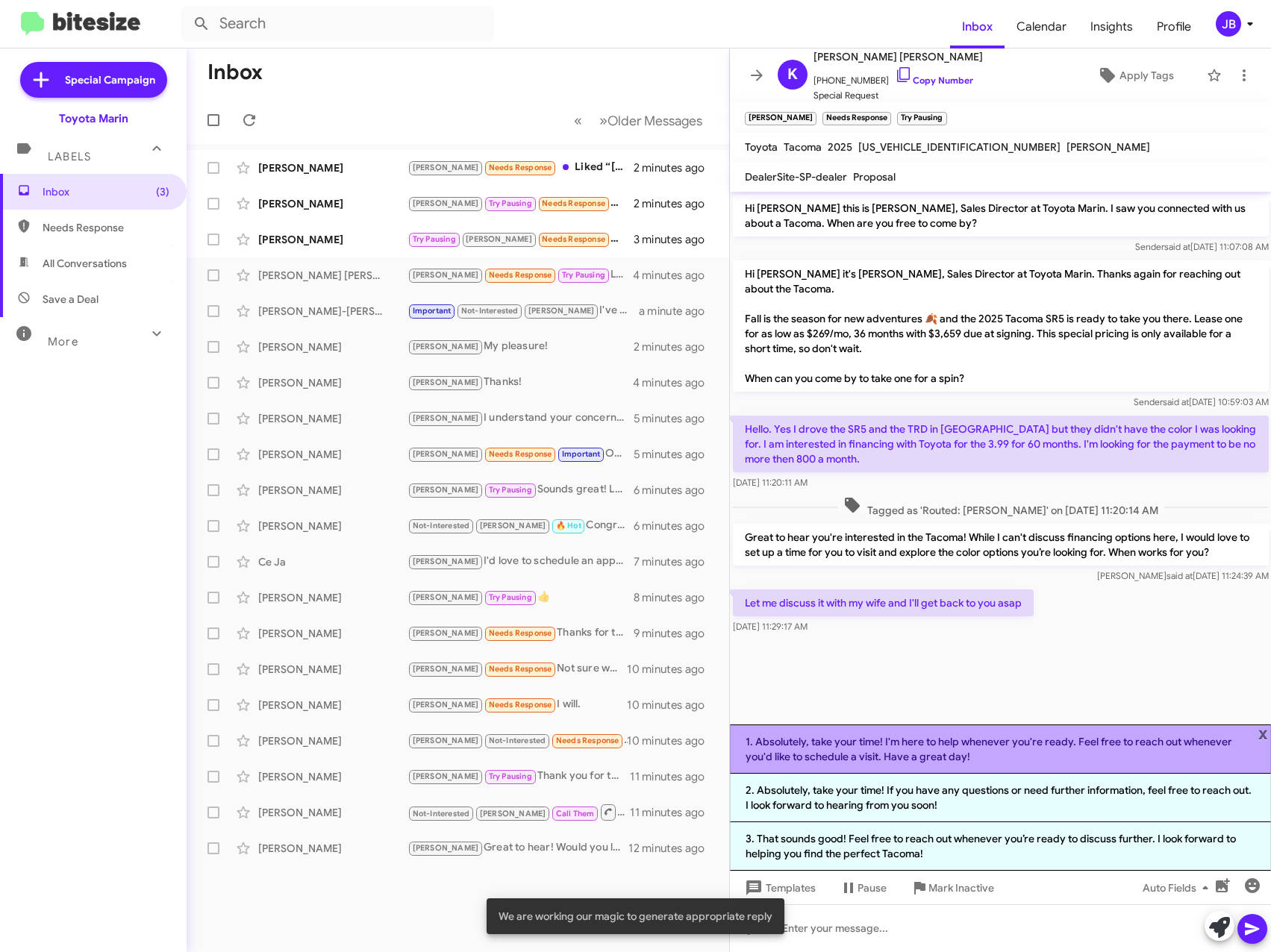
click at [1027, 746] on li "1. Absolutely, take your time! I'm here to help whenever you're ready. Feel fre…" at bounding box center [1000, 749] width 541 height 49
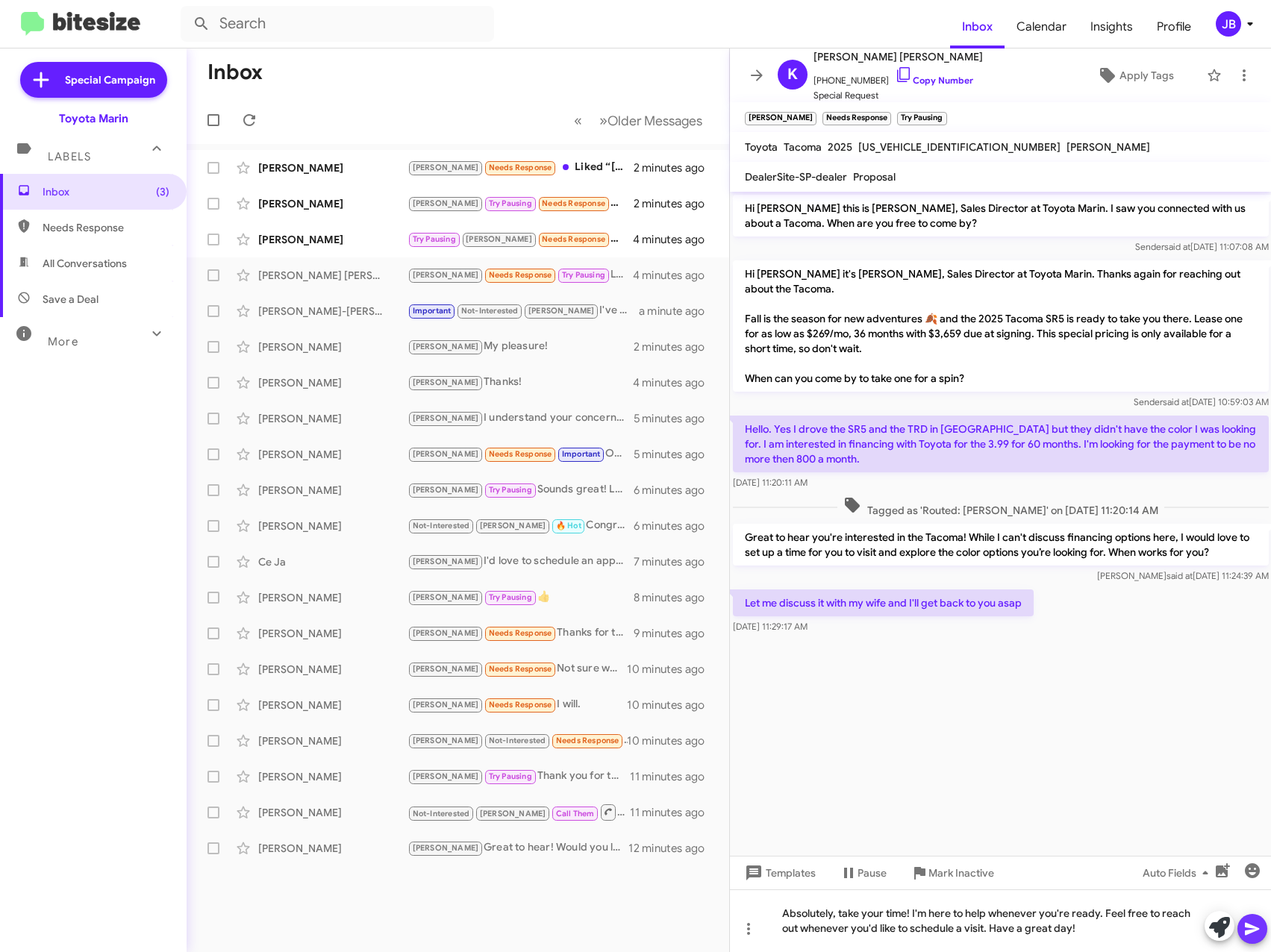
click at [1248, 924] on icon at bounding box center [1251, 928] width 14 height 12
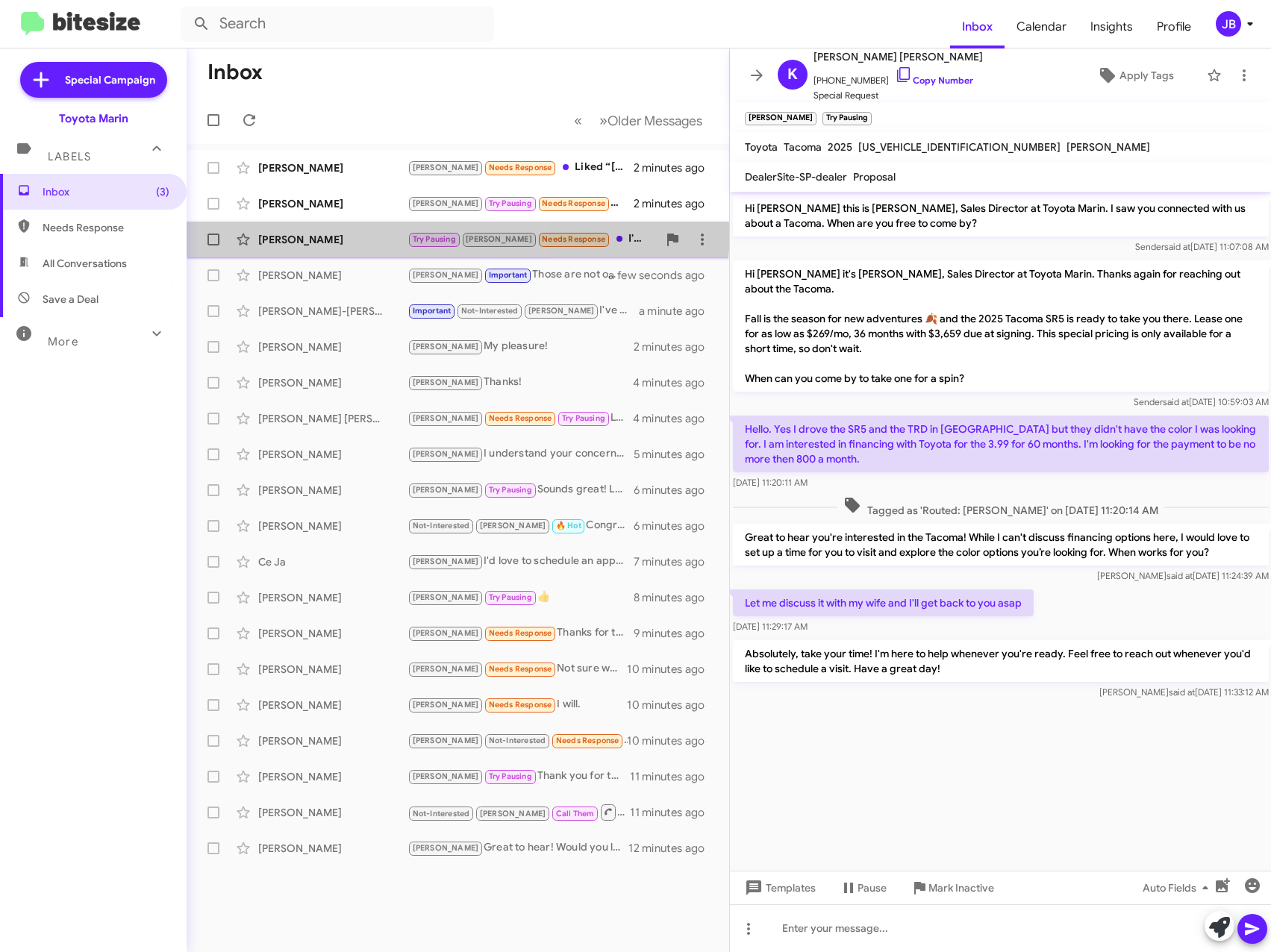
click at [355, 226] on div "[PERSON_NAME] Try Pausing [PERSON_NAME] Needs Response I'm looking for a Tesla …" at bounding box center [458, 239] width 518 height 29
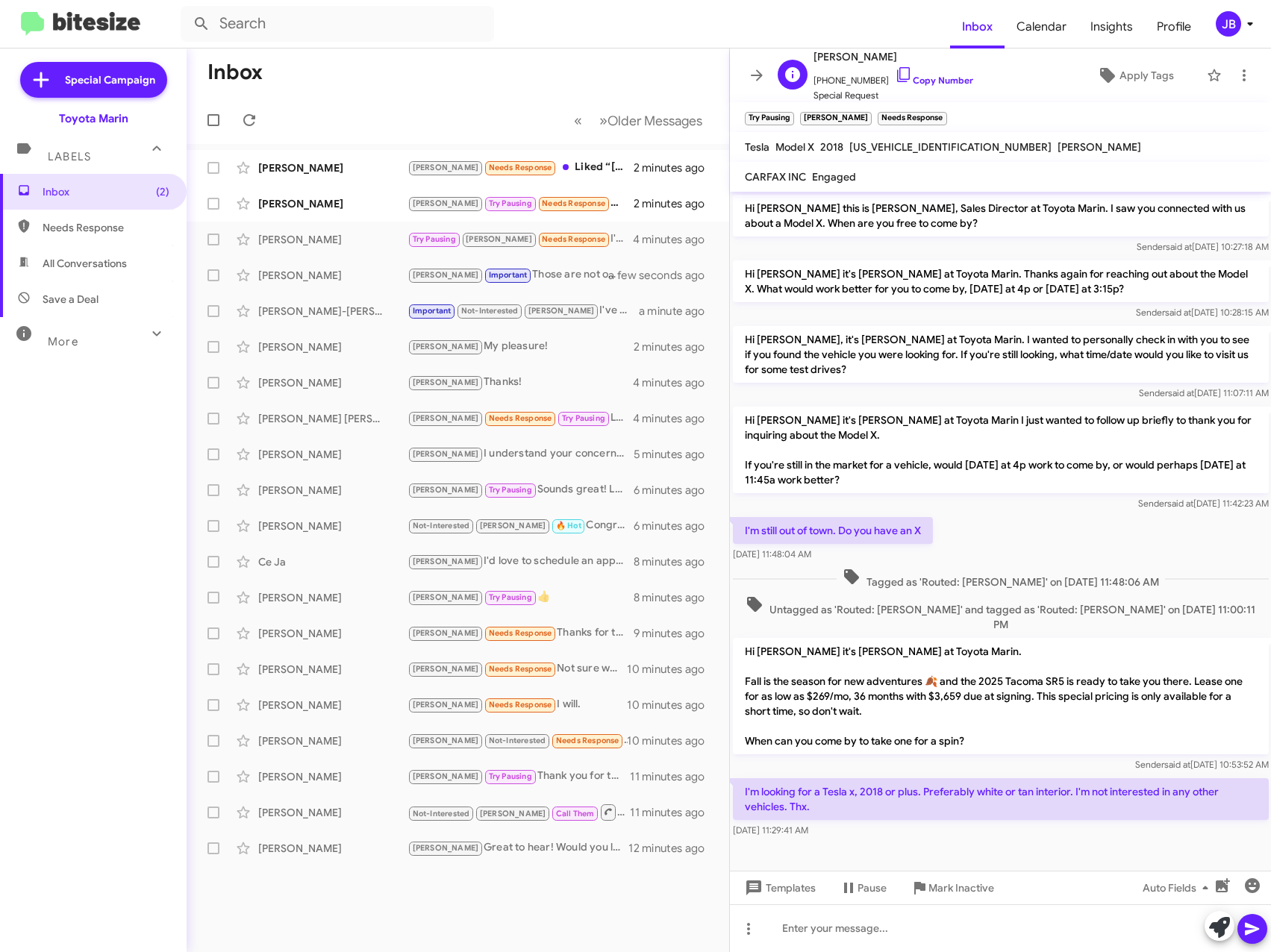
click at [898, 71] on span "[PHONE_NUMBER] Copy Number" at bounding box center [893, 77] width 160 height 23
click at [897, 74] on icon at bounding box center [903, 75] width 12 height 15
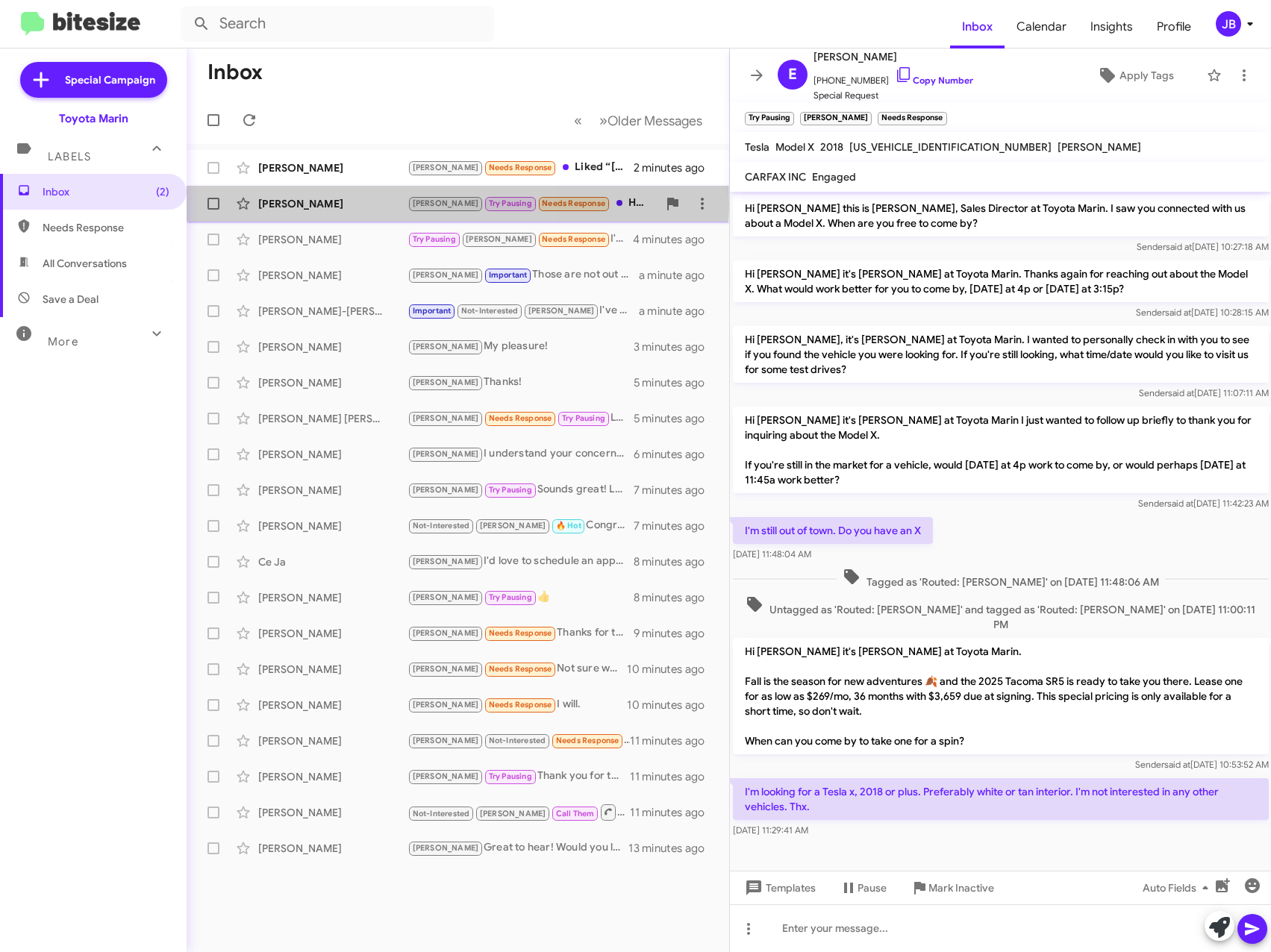
click at [359, 204] on div "[PERSON_NAME]" at bounding box center [332, 204] width 149 height 15
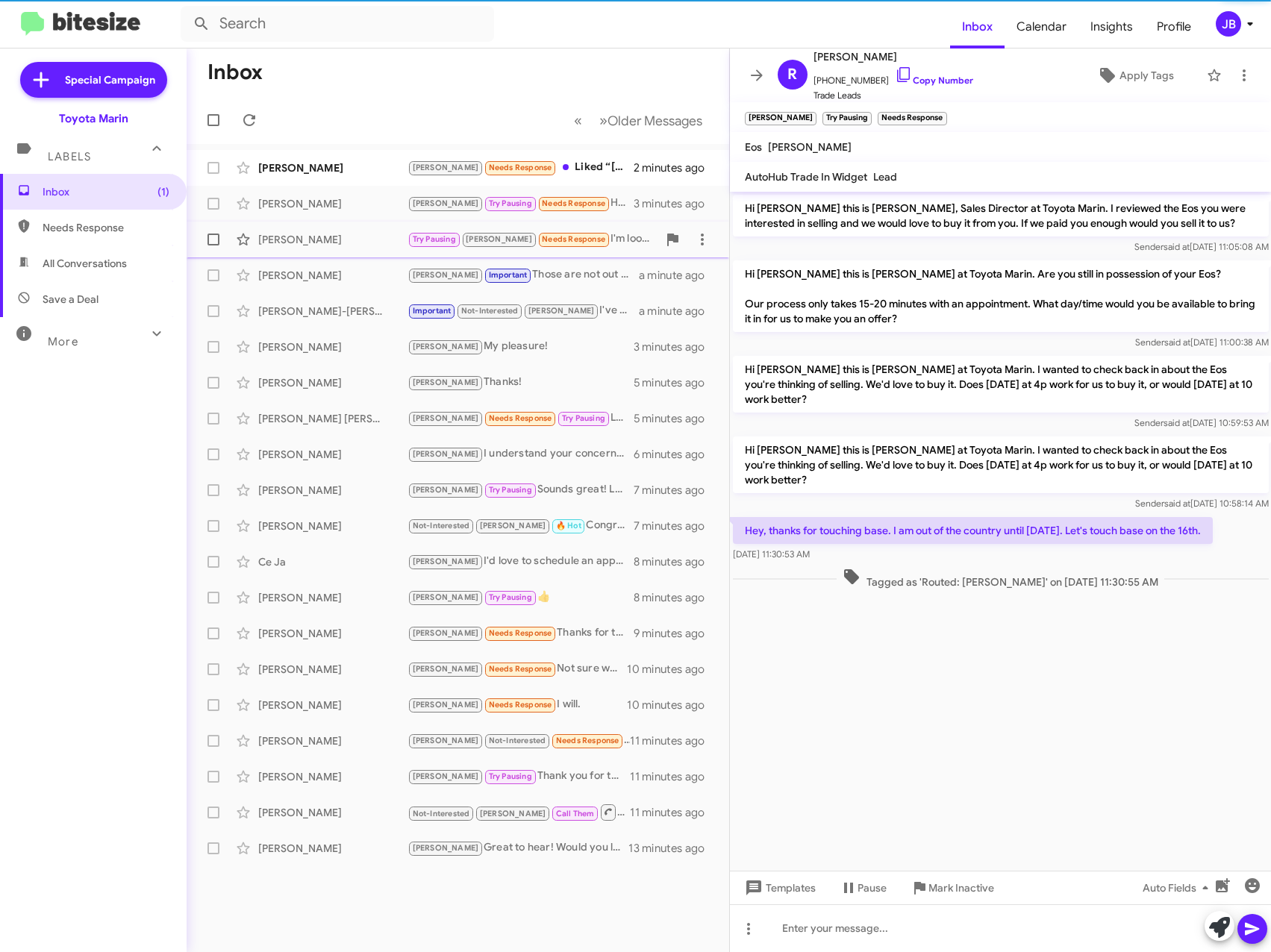
click at [382, 244] on div "[PERSON_NAME]" at bounding box center [332, 240] width 149 height 15
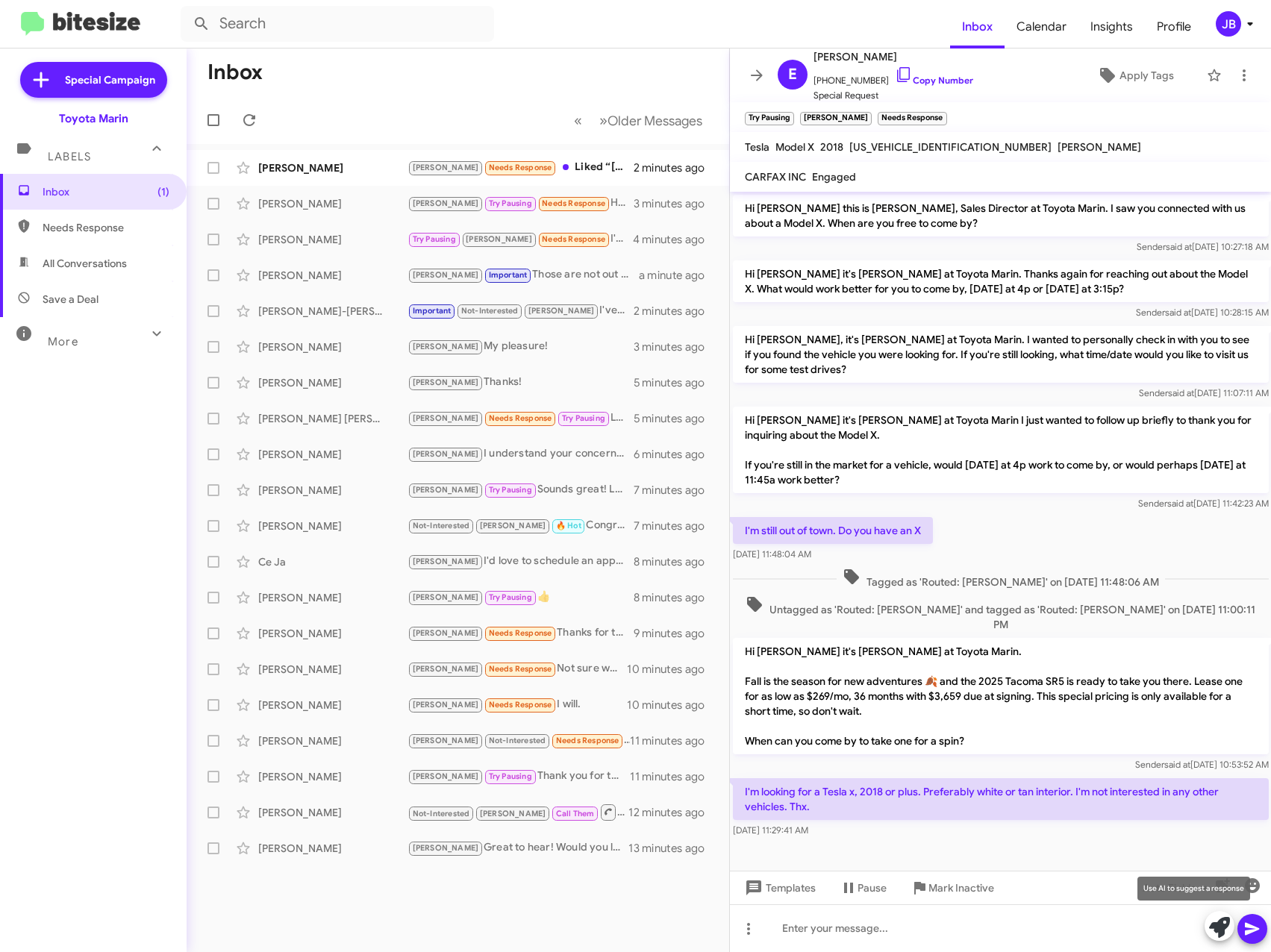
click at [1222, 922] on icon at bounding box center [1220, 927] width 21 height 21
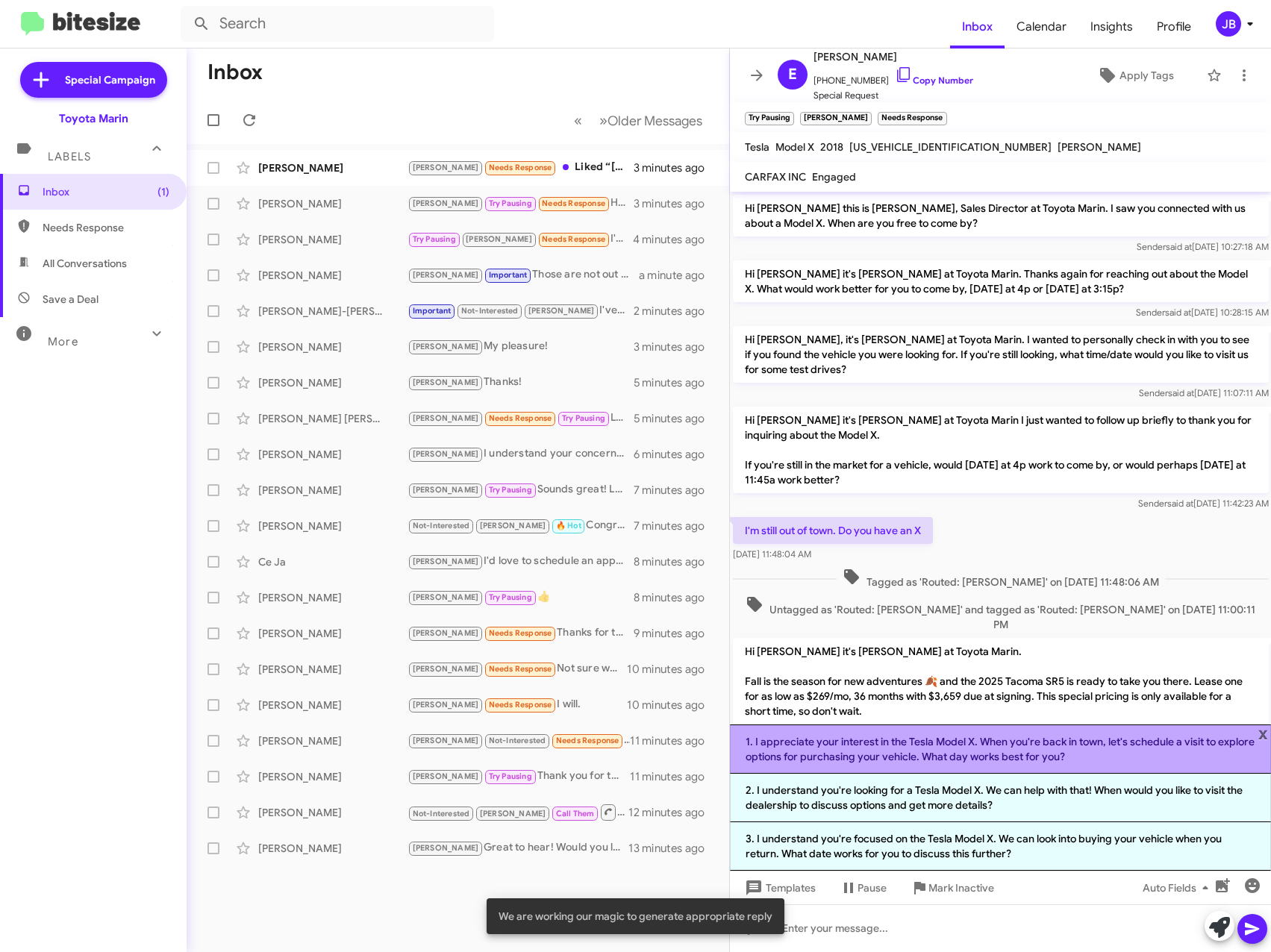
click at [956, 749] on li "1. I appreciate your interest in the Tesla Model X. When you're back in town, l…" at bounding box center [1000, 749] width 541 height 49
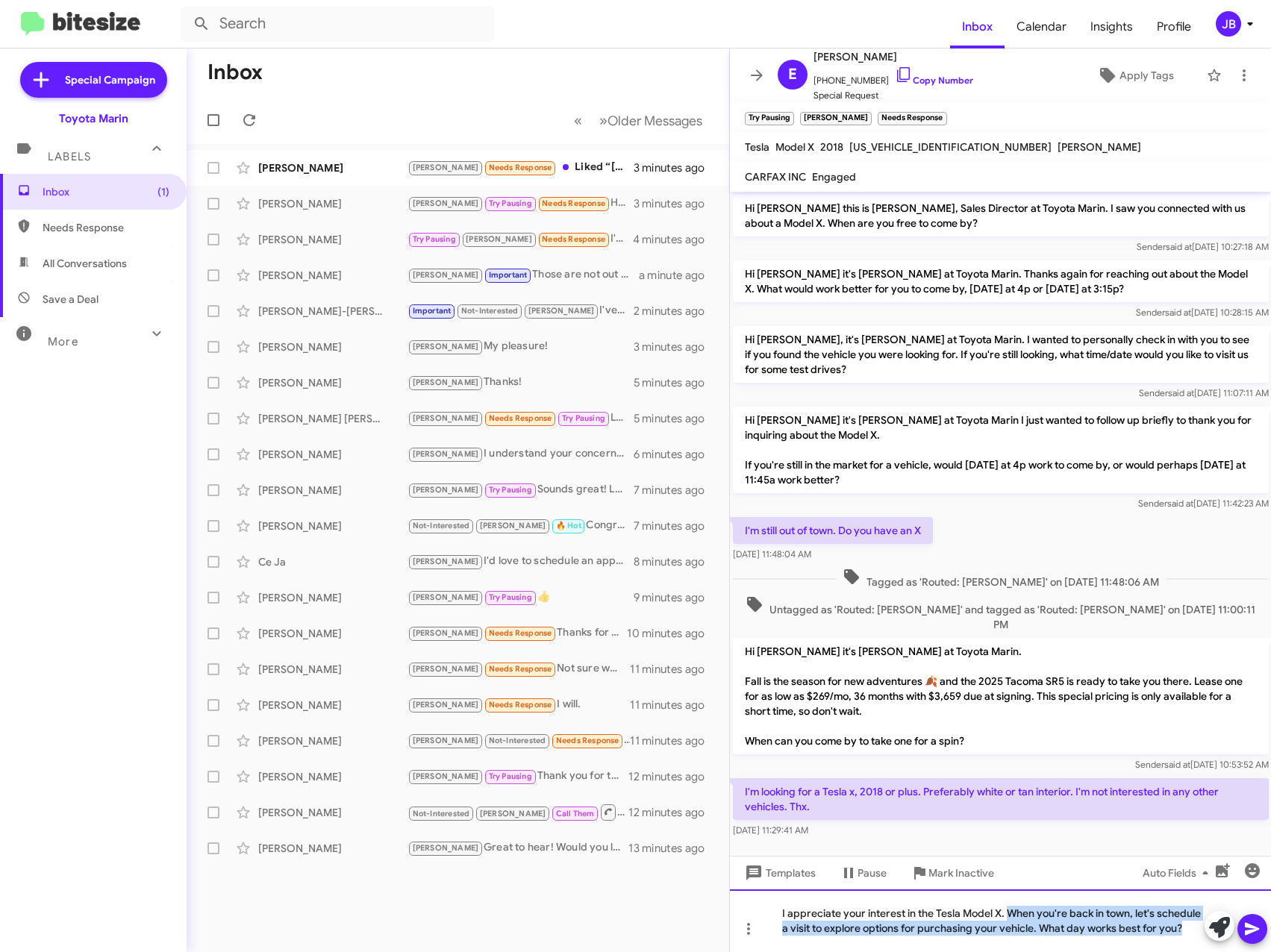
drag, startPoint x: 1008, startPoint y: 913, endPoint x: 1118, endPoint y: 925, distance: 110.7
click at [1192, 935] on div "I appreciate your interest in the Tesla Model X. When you're back in town, let'…" at bounding box center [1000, 921] width 541 height 63
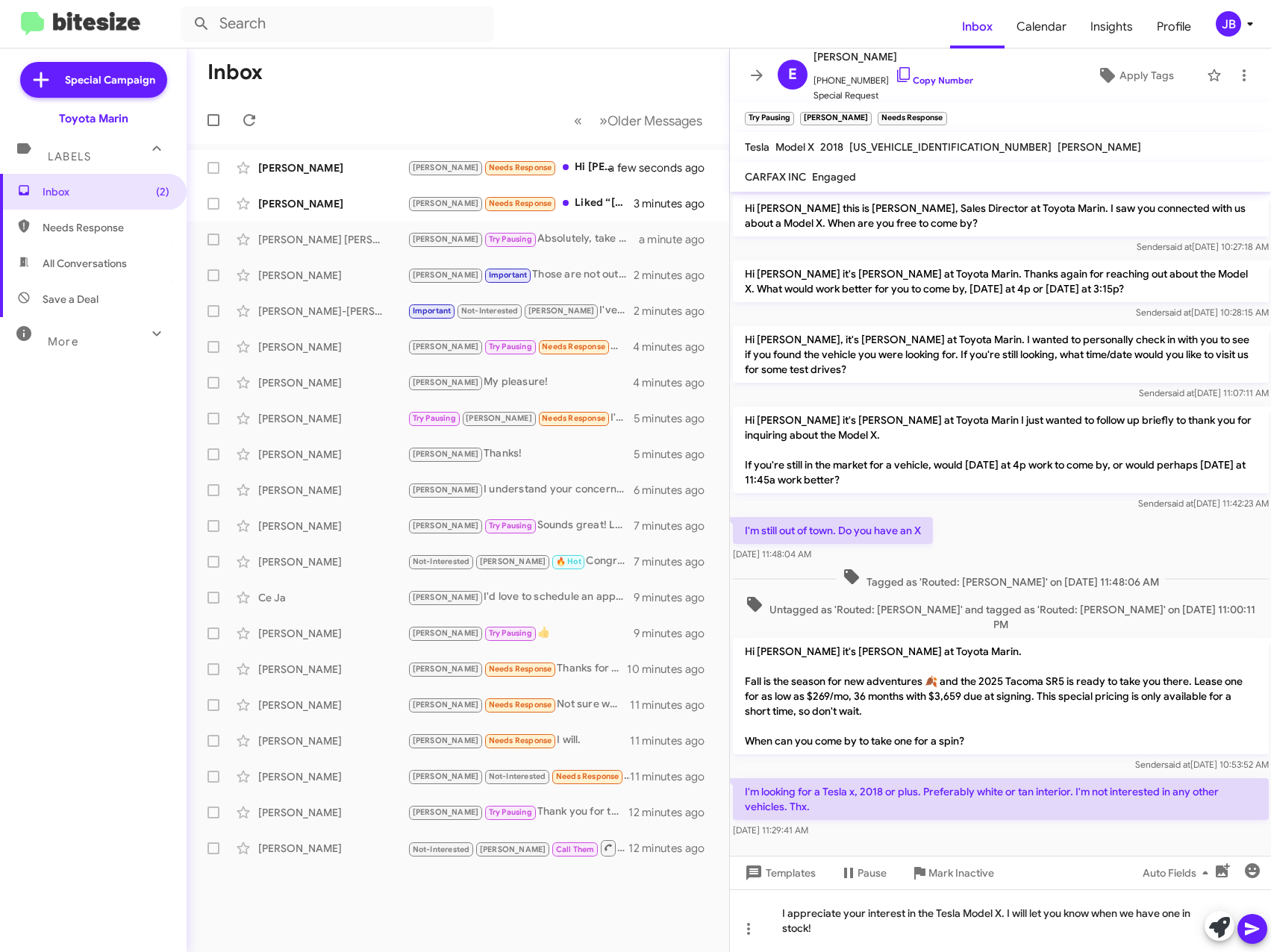
click at [1248, 929] on icon at bounding box center [1252, 928] width 18 height 18
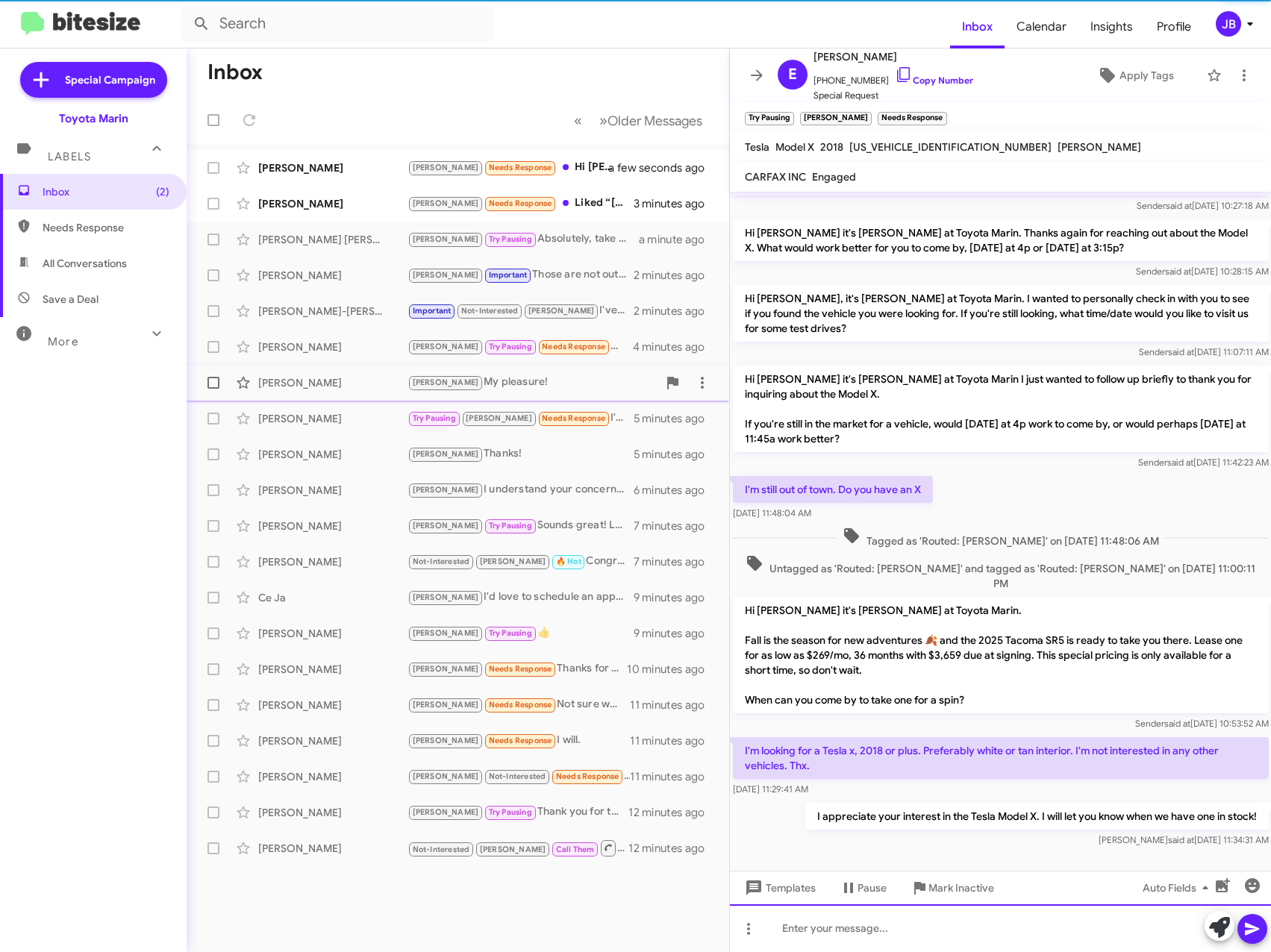
scroll to position [43, 0]
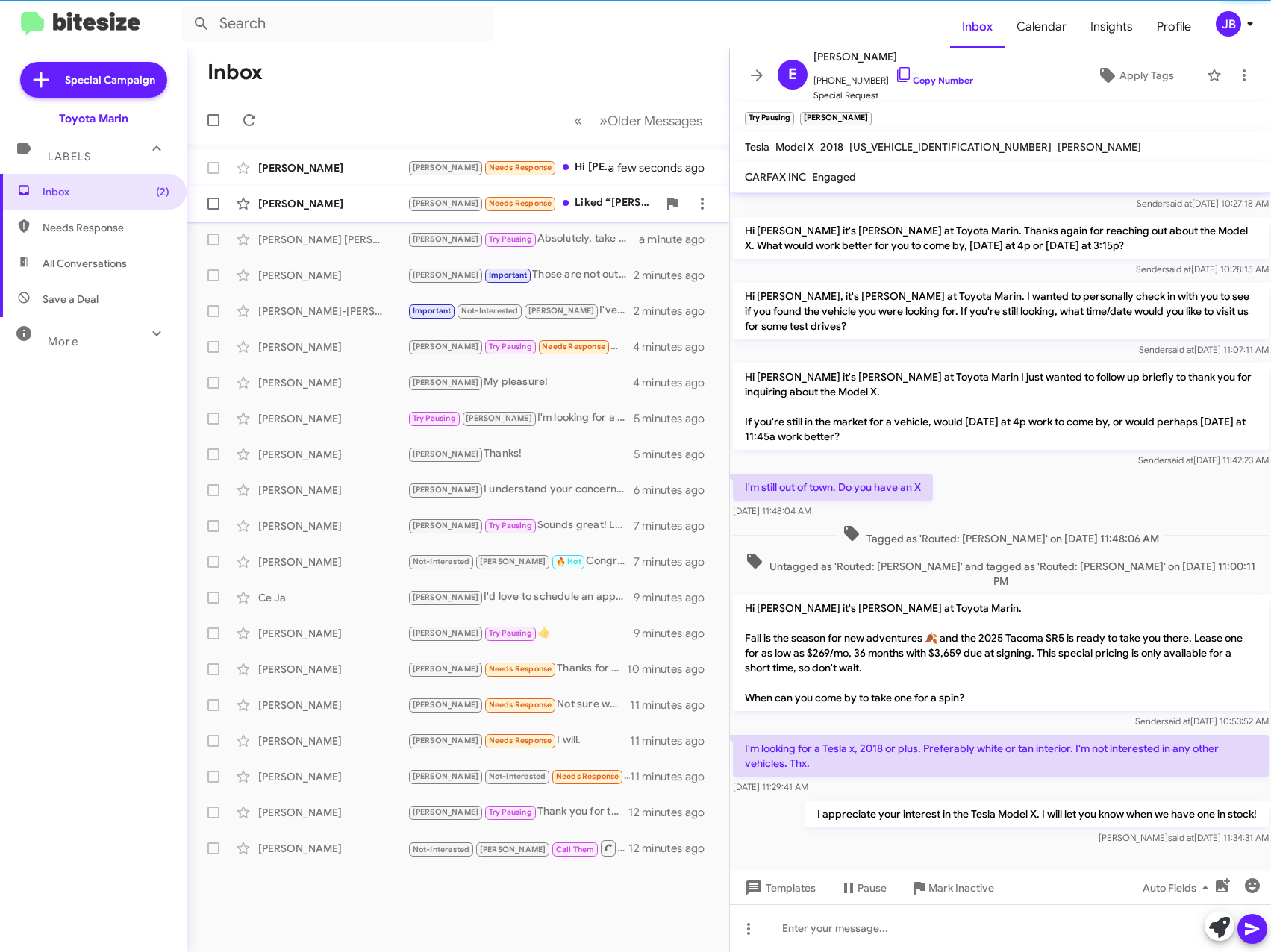
click at [308, 203] on div "[PERSON_NAME]" at bounding box center [332, 204] width 149 height 15
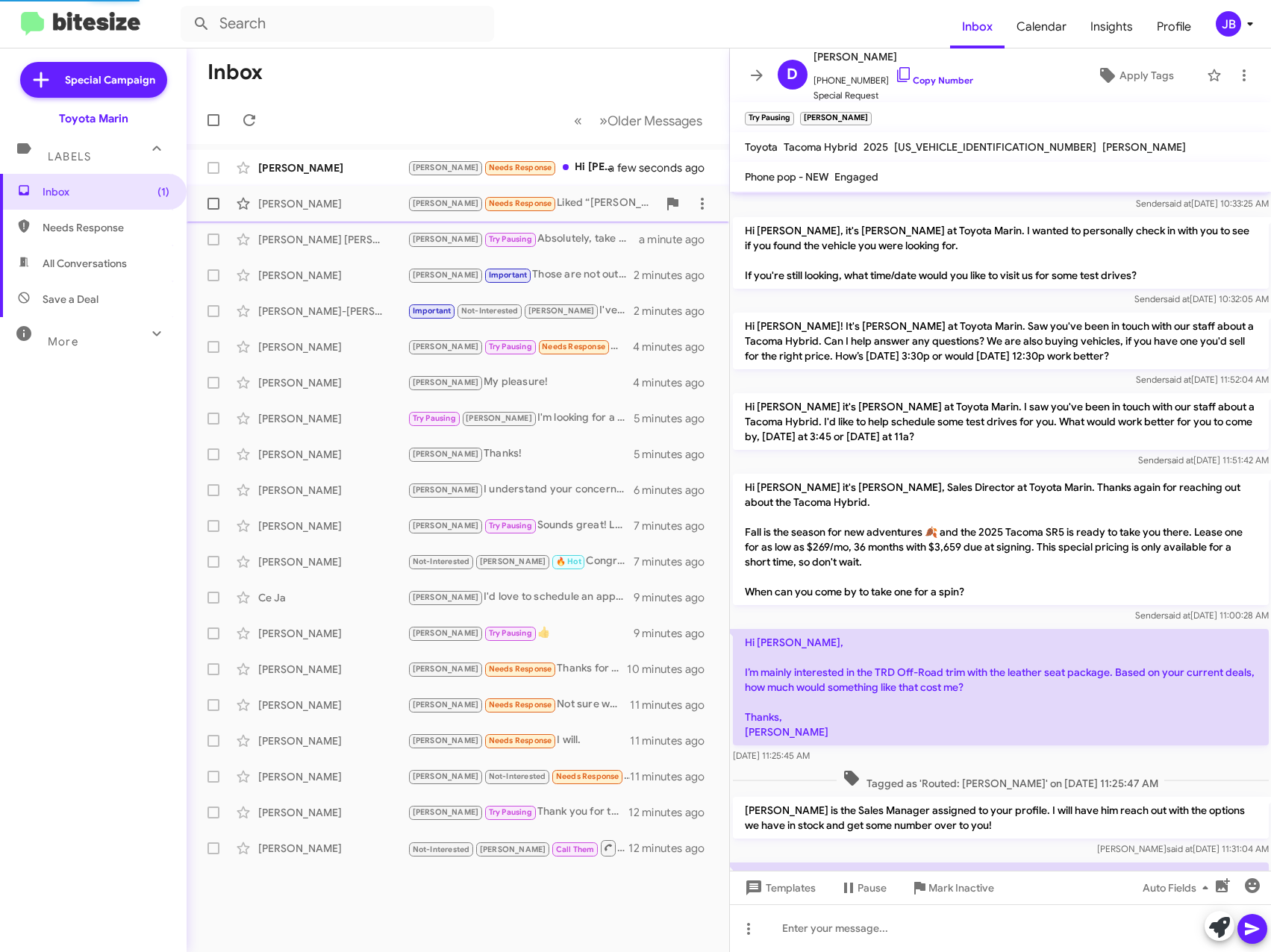
scroll to position [131, 0]
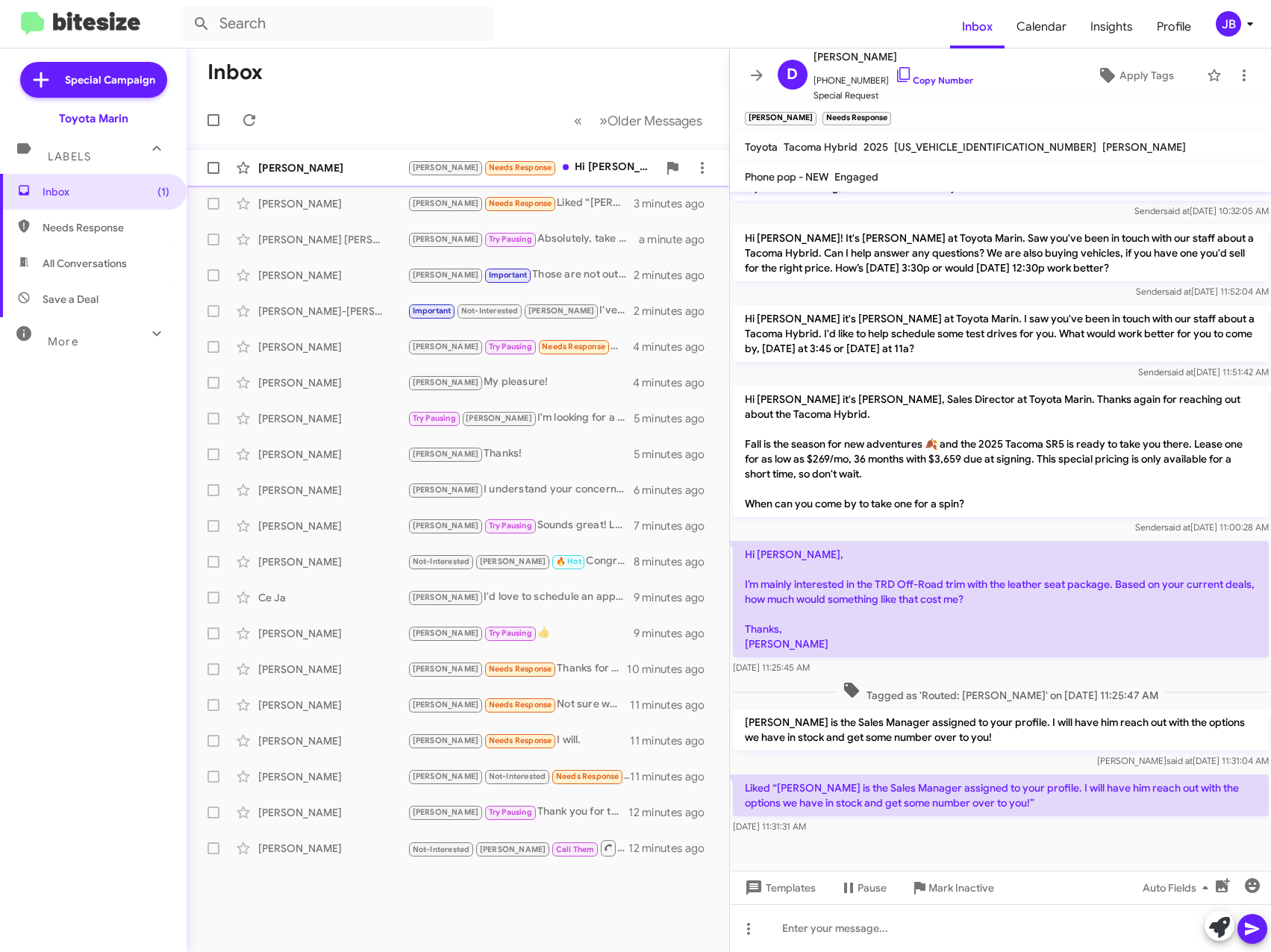
click at [342, 173] on div "[PERSON_NAME]" at bounding box center [332, 168] width 149 height 15
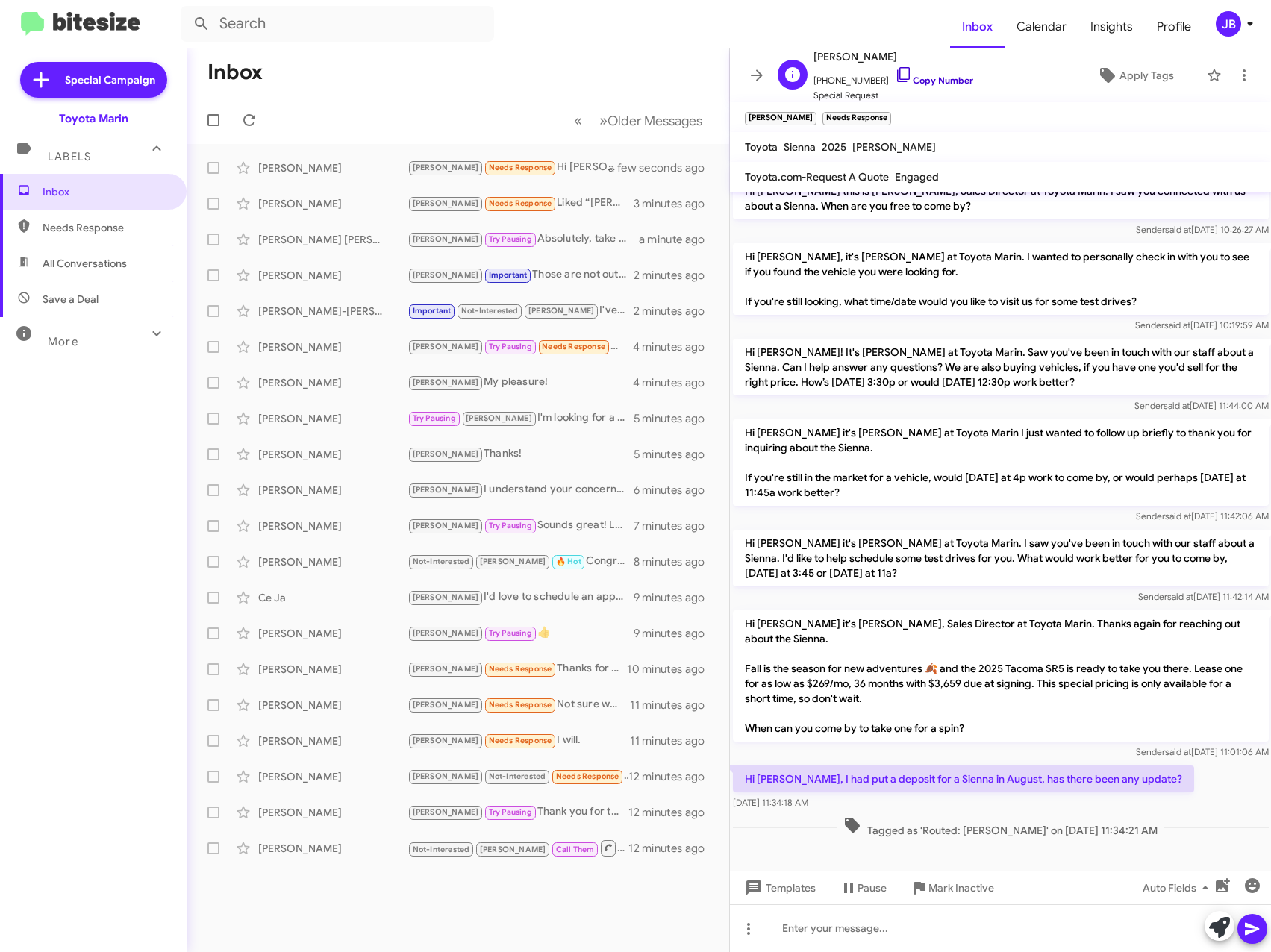
click at [897, 77] on icon at bounding box center [903, 75] width 12 height 15
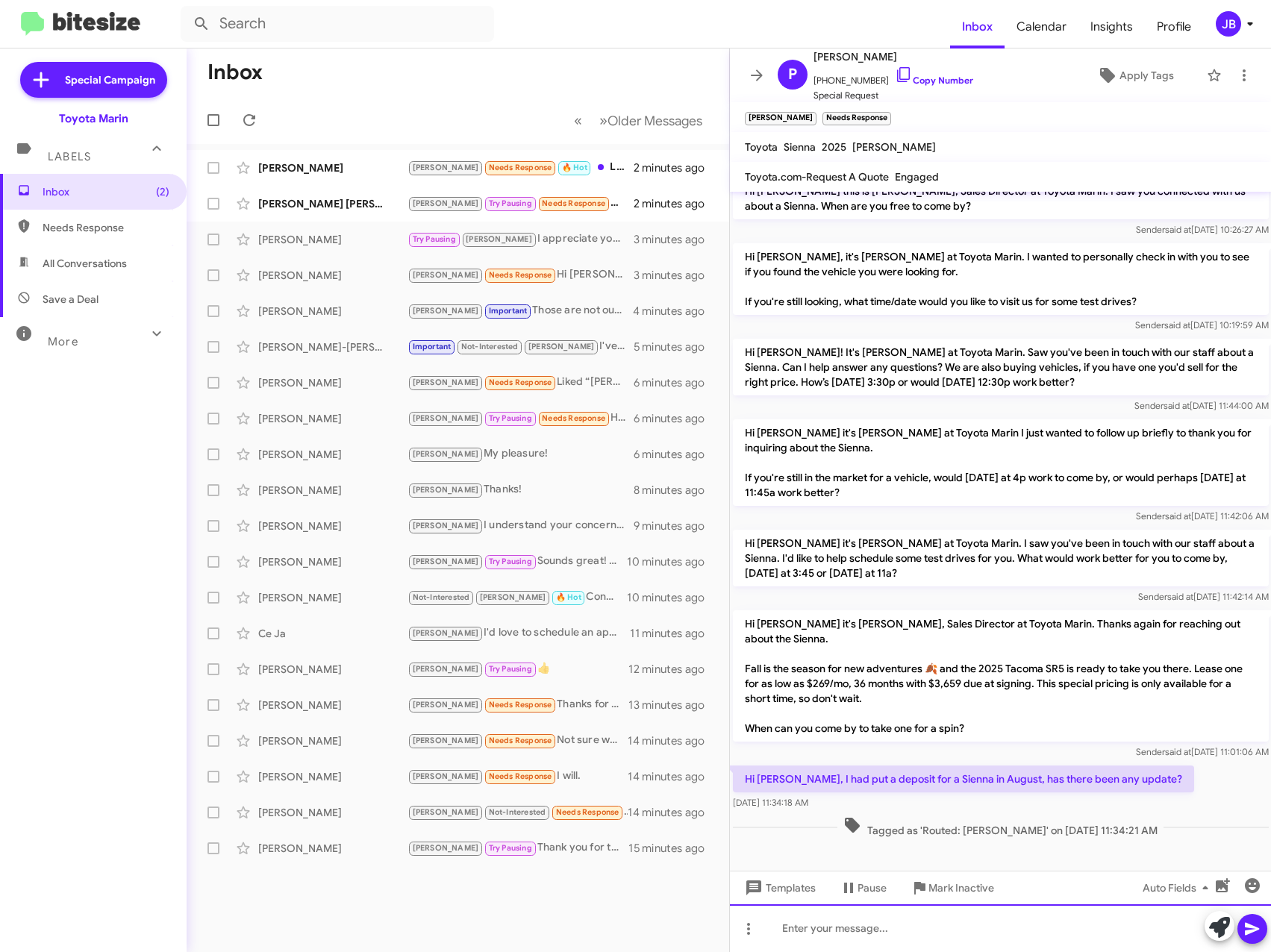
click at [796, 931] on div at bounding box center [1000, 928] width 541 height 48
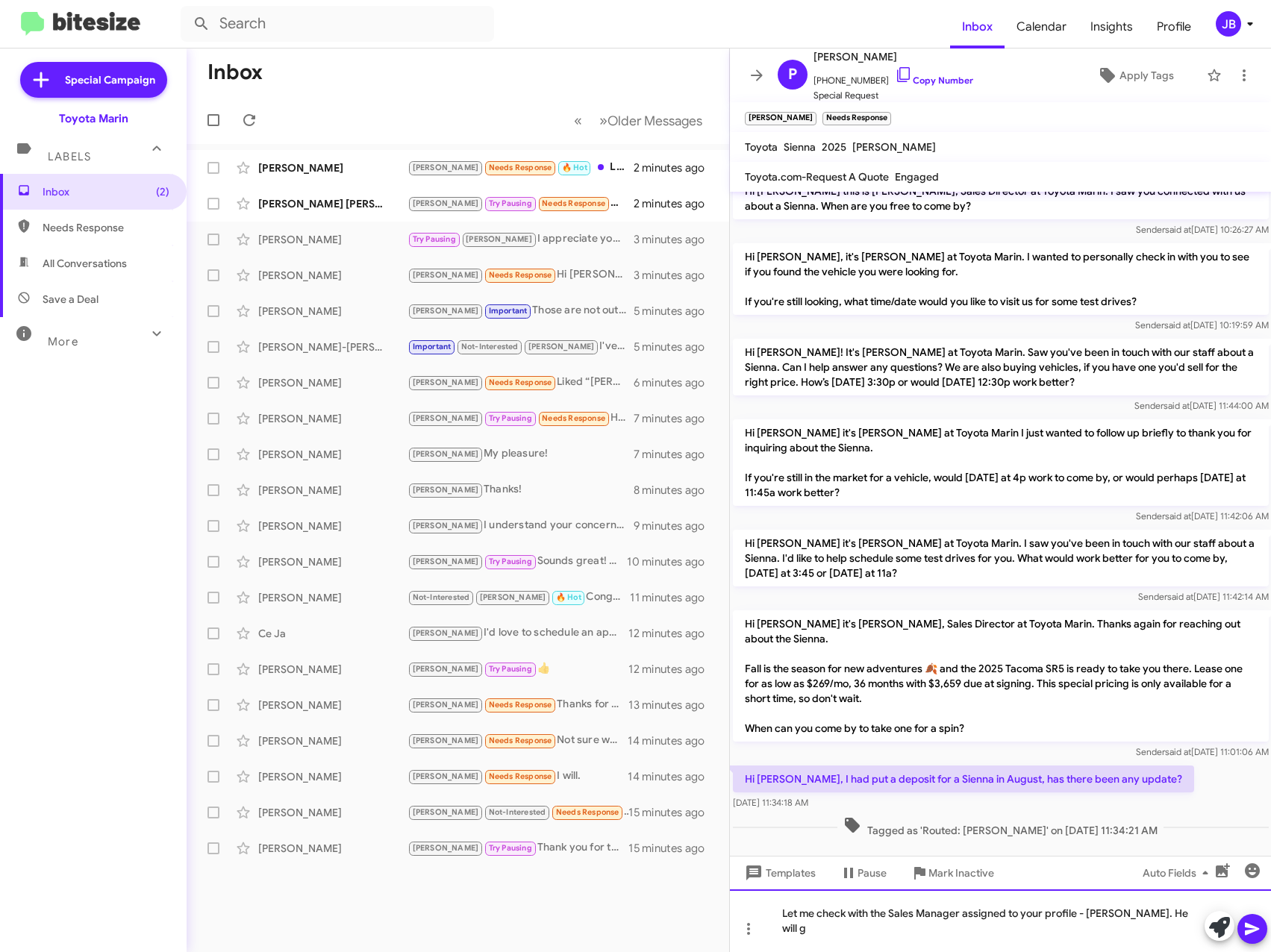
scroll to position [32, 0]
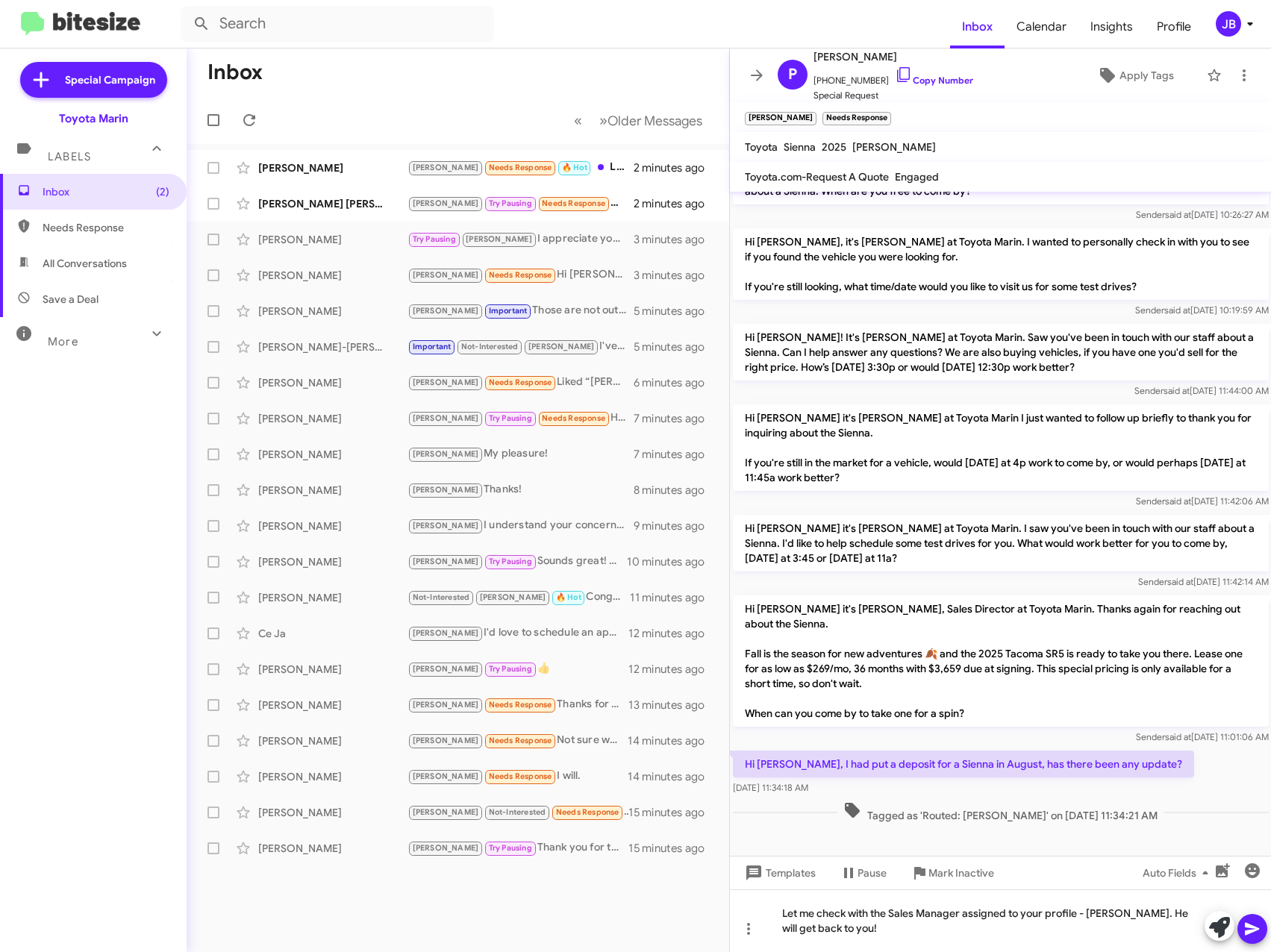
click at [1247, 925] on icon at bounding box center [1251, 928] width 14 height 12
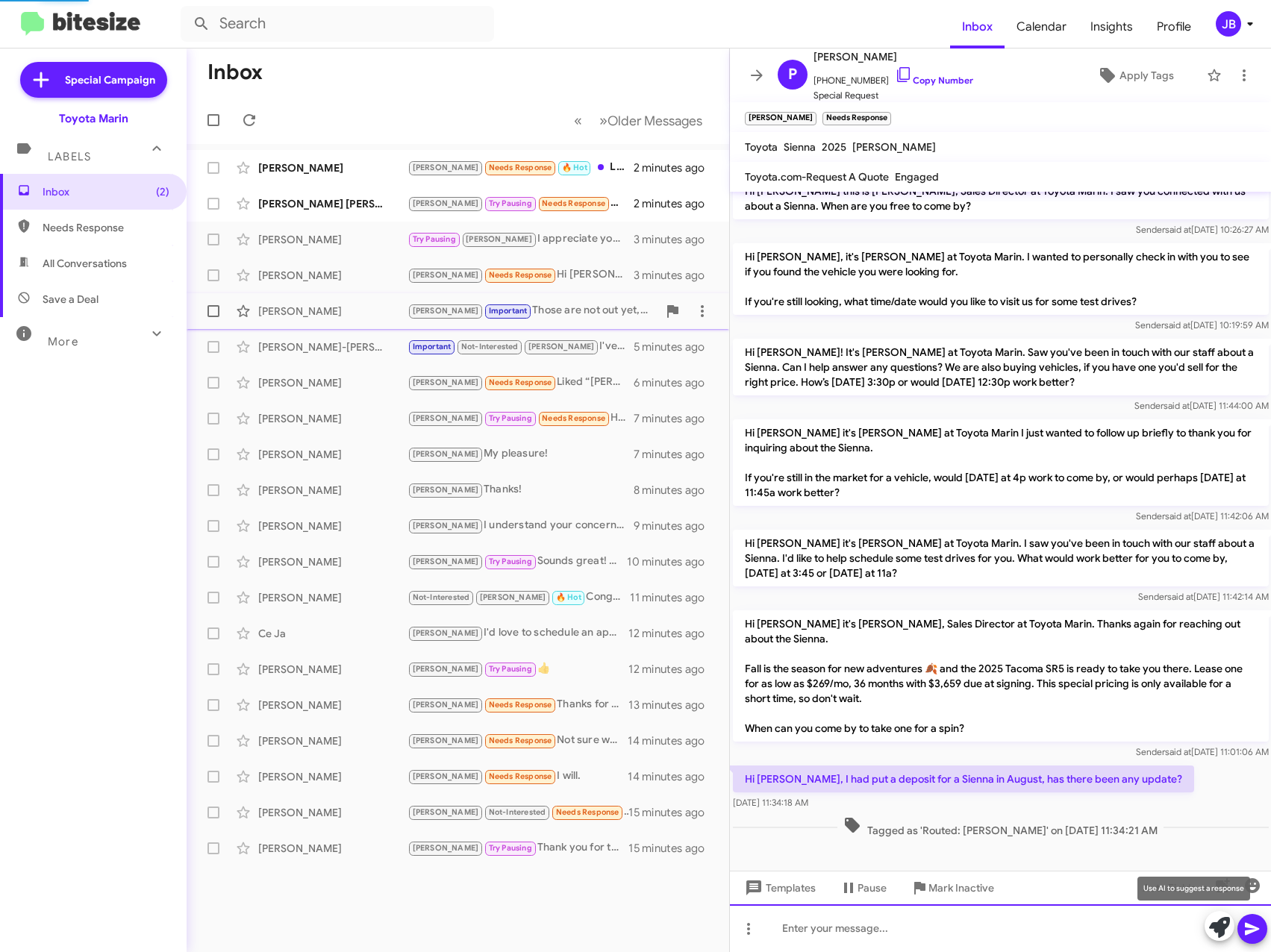
scroll to position [71, 0]
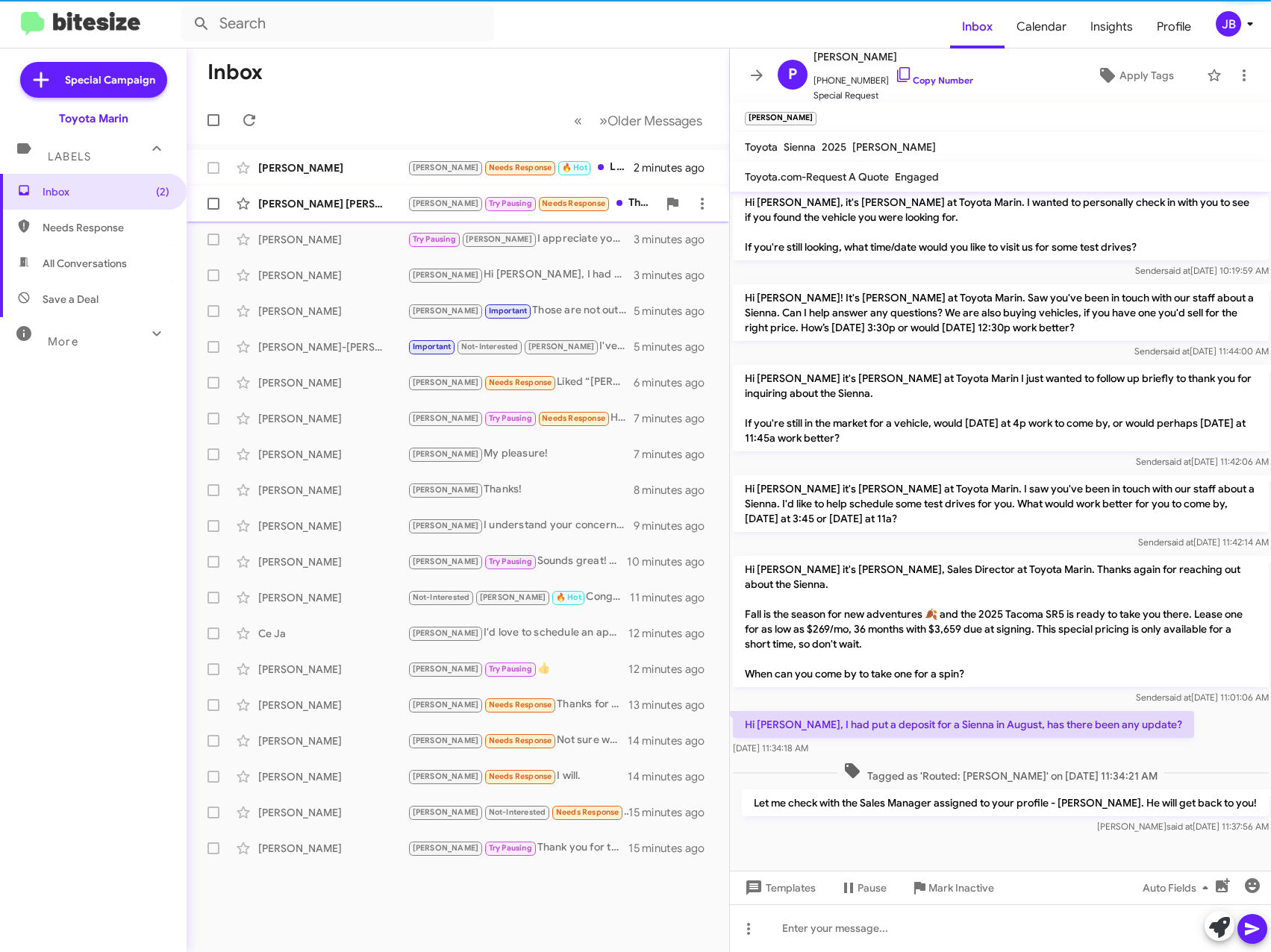
click at [345, 196] on div "[PERSON_NAME] [PERSON_NAME] Pausing Needs Response Thanks you as well 2 minutes…" at bounding box center [458, 203] width 518 height 29
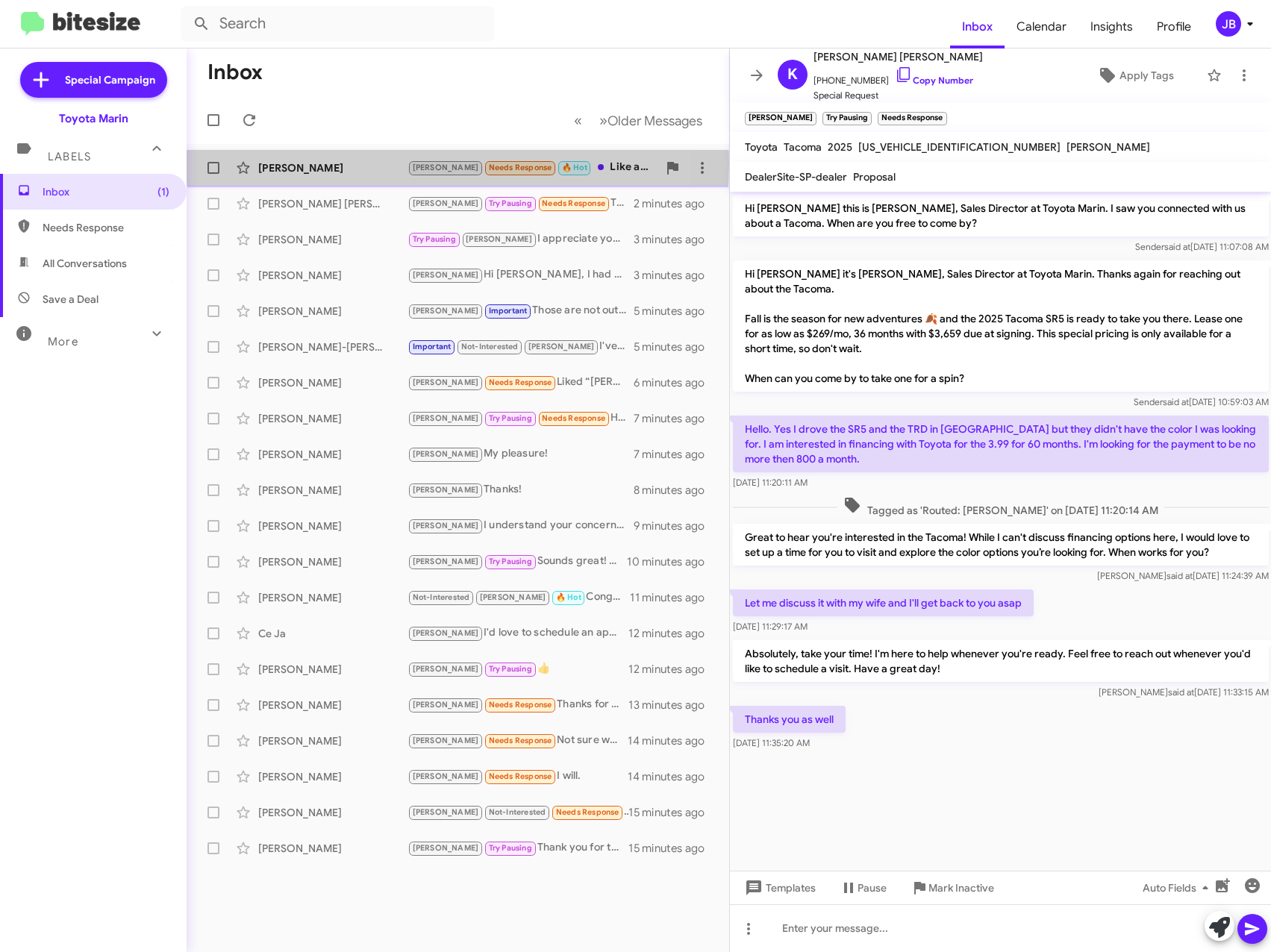
click at [330, 165] on div "[PERSON_NAME]" at bounding box center [332, 168] width 149 height 15
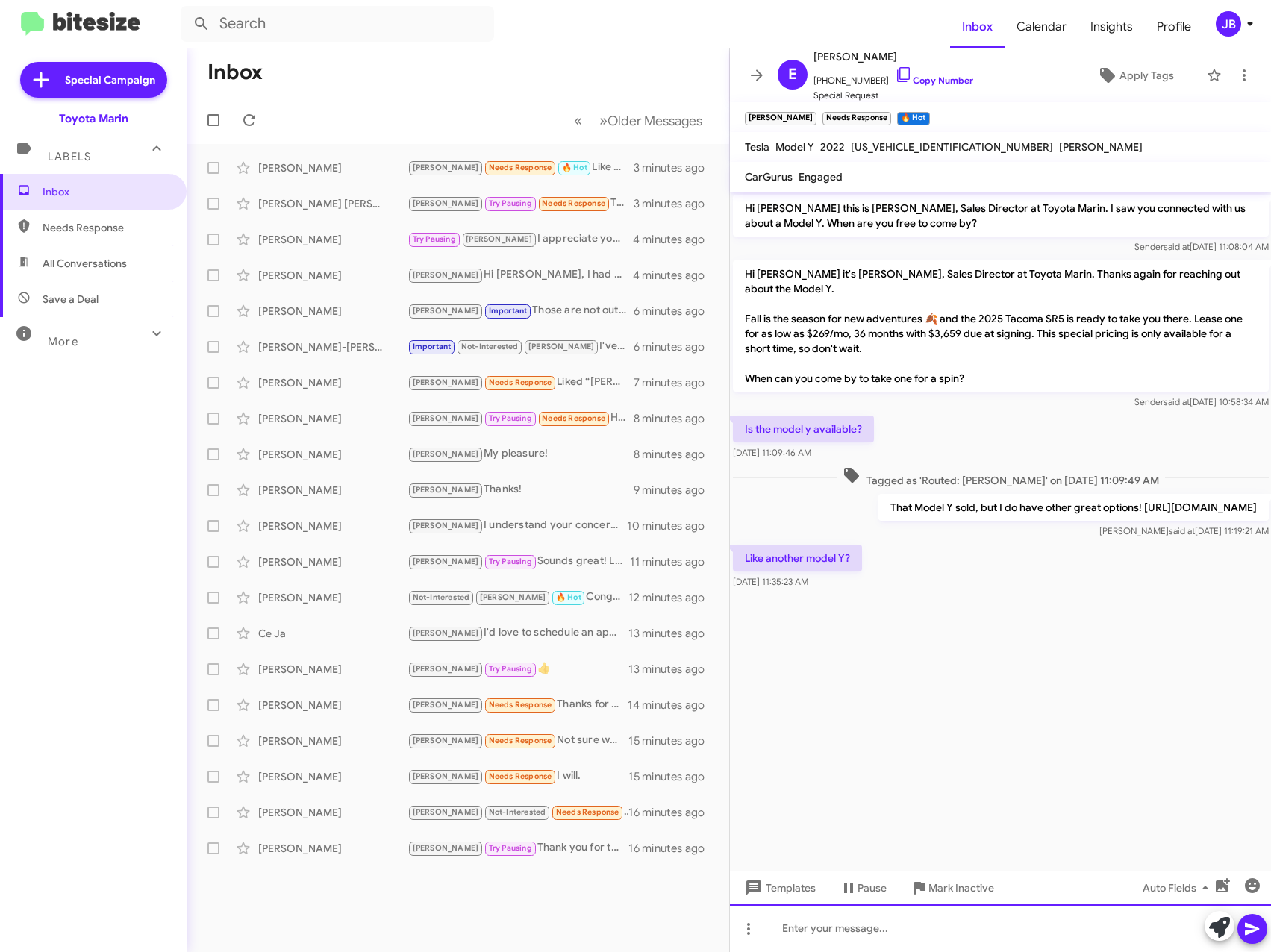
click at [821, 927] on div at bounding box center [1000, 928] width 541 height 48
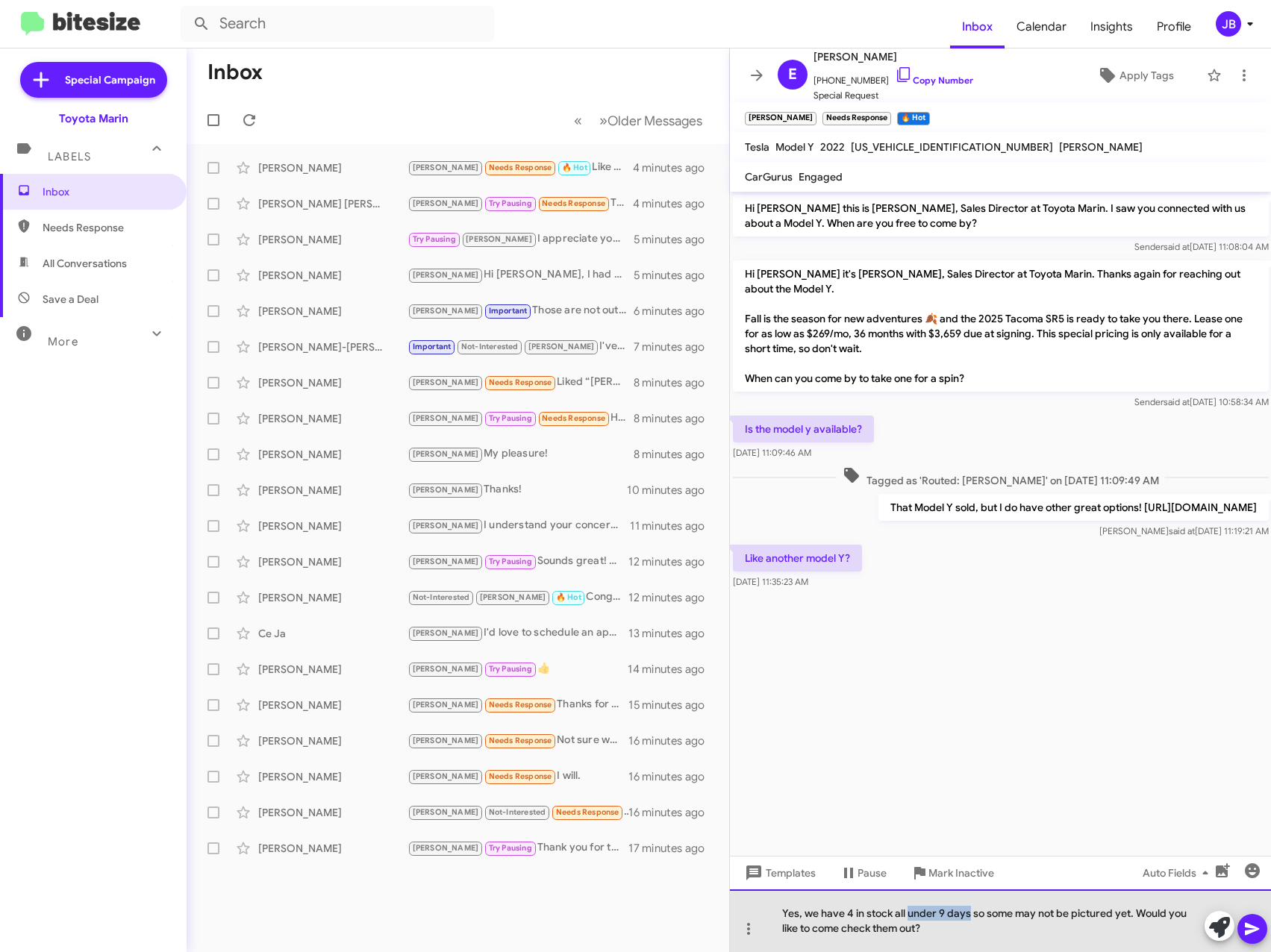
drag, startPoint x: 908, startPoint y: 914, endPoint x: 969, endPoint y: 919, distance: 61.2
click at [969, 919] on div "Yes, we have 4 in stock all under 9 days so some may not be pictured yet. Would…" at bounding box center [1000, 921] width 541 height 63
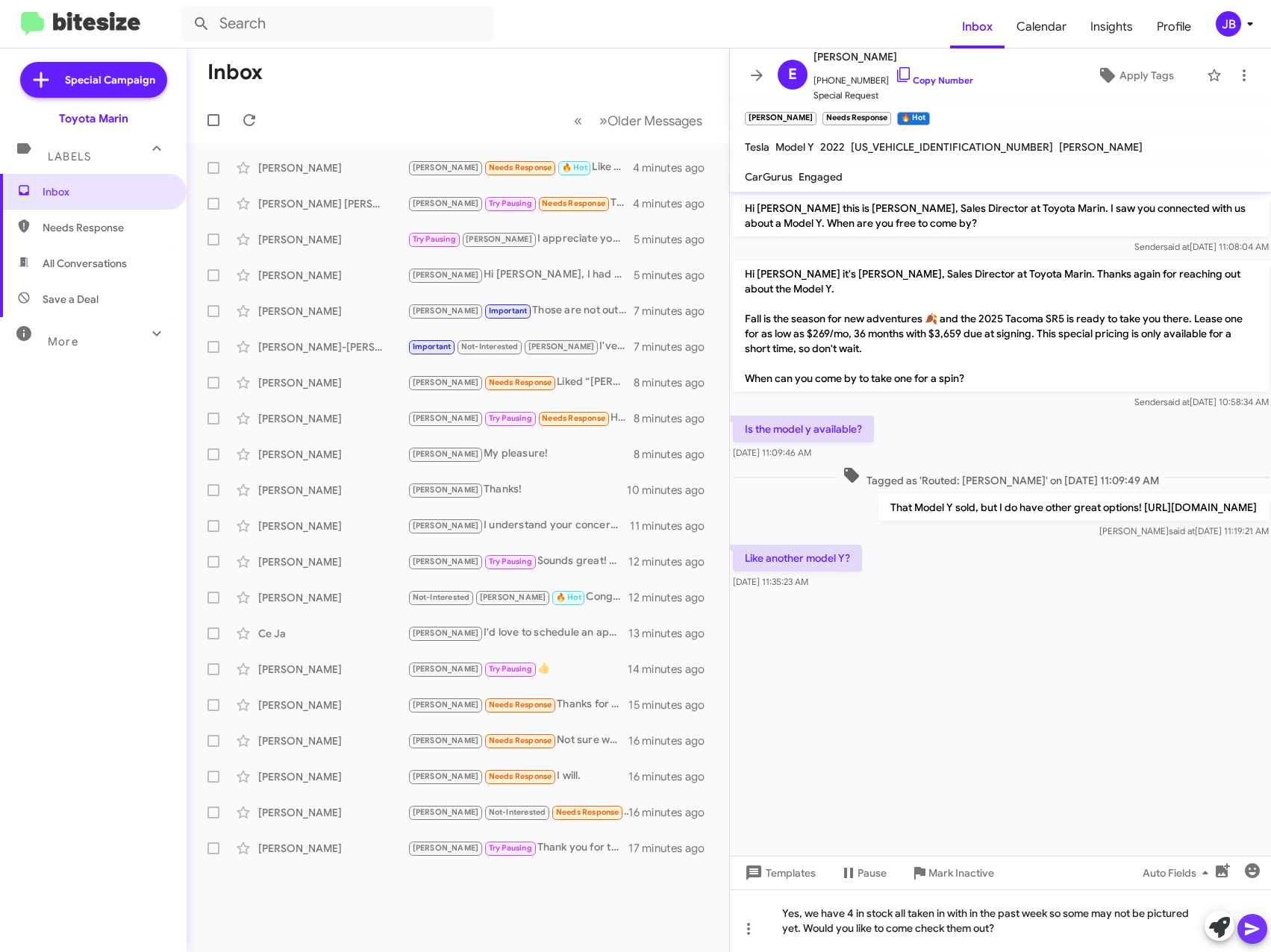
click at [1250, 930] on icon at bounding box center [1251, 928] width 14 height 12
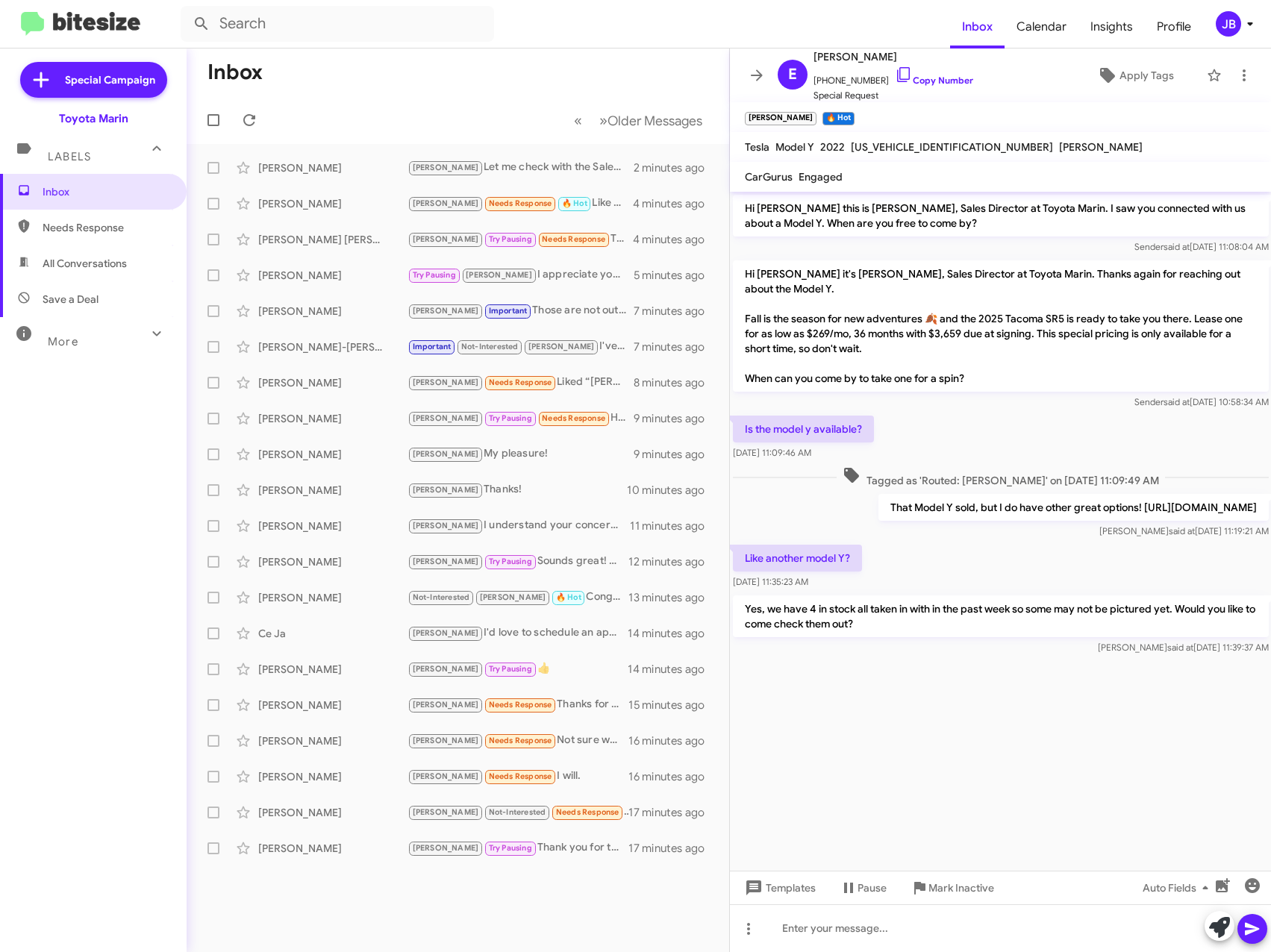
click at [748, 75] on icon at bounding box center [756, 75] width 18 height 18
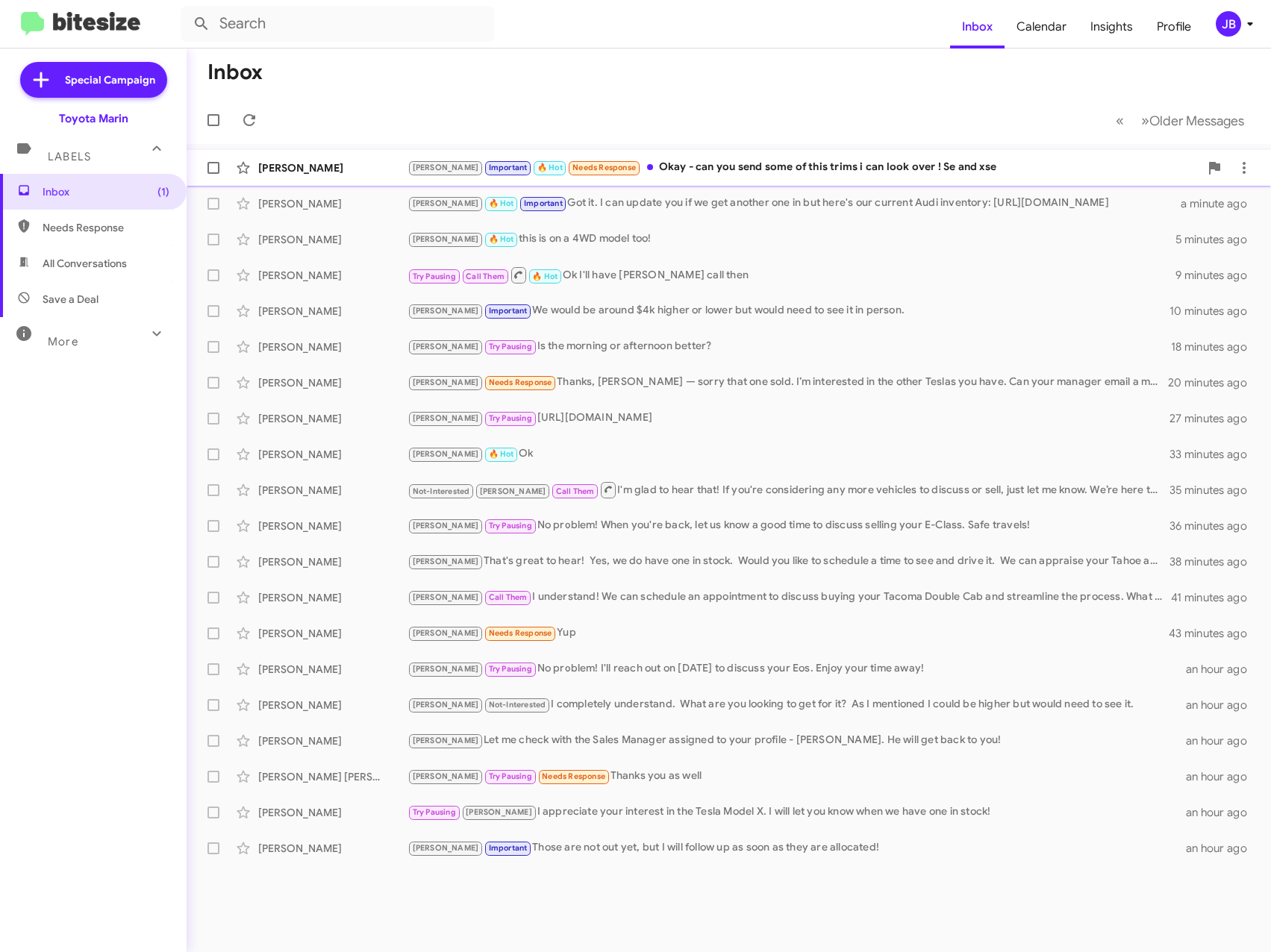
click at [355, 165] on div "[PERSON_NAME]" at bounding box center [332, 168] width 149 height 15
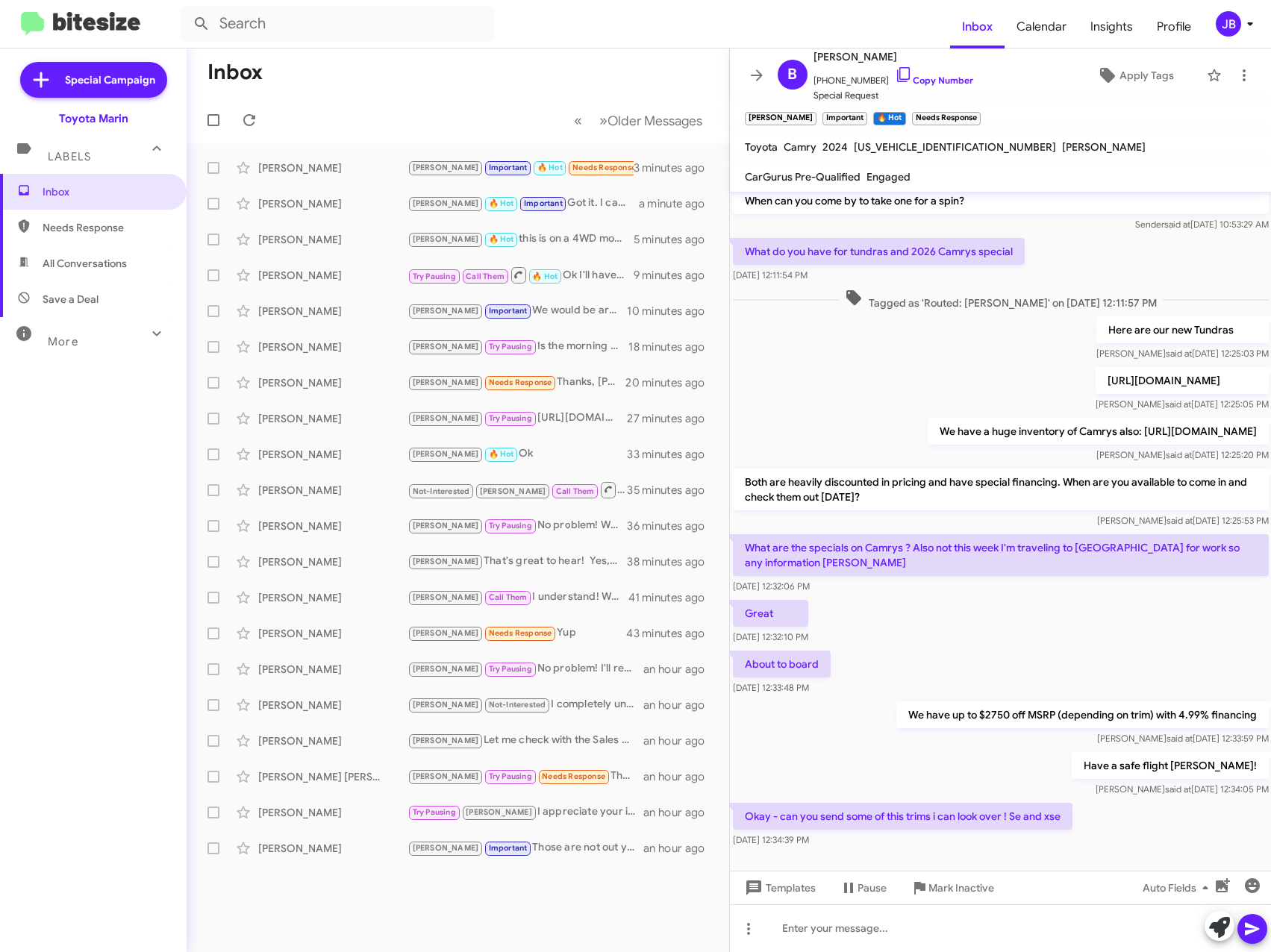
scroll to position [388, 0]
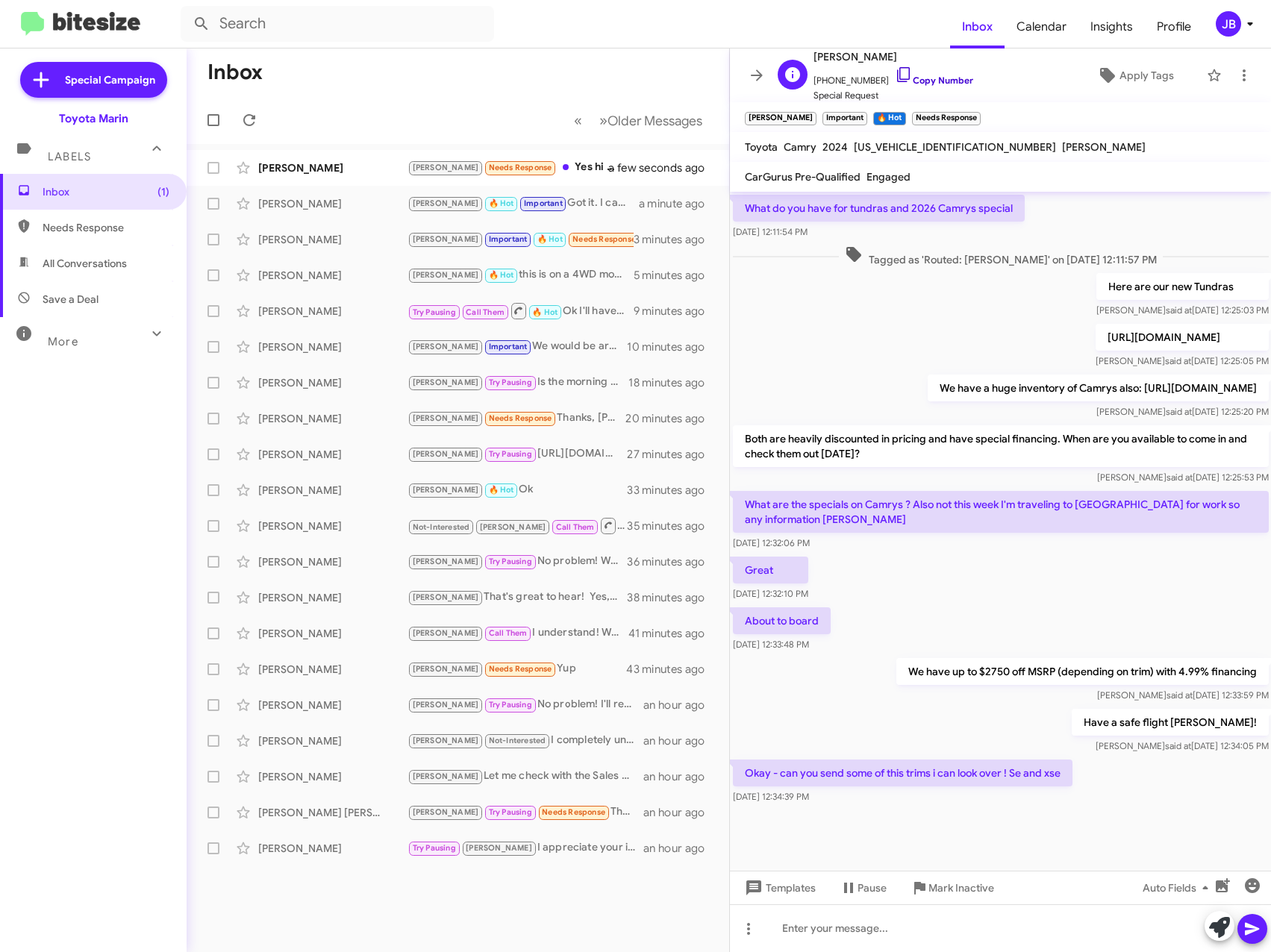
click at [894, 71] on icon at bounding box center [903, 74] width 18 height 18
click at [609, 83] on mat-toolbar-row "Inbox" at bounding box center [458, 72] width 542 height 48
click at [751, 71] on icon at bounding box center [756, 75] width 18 height 18
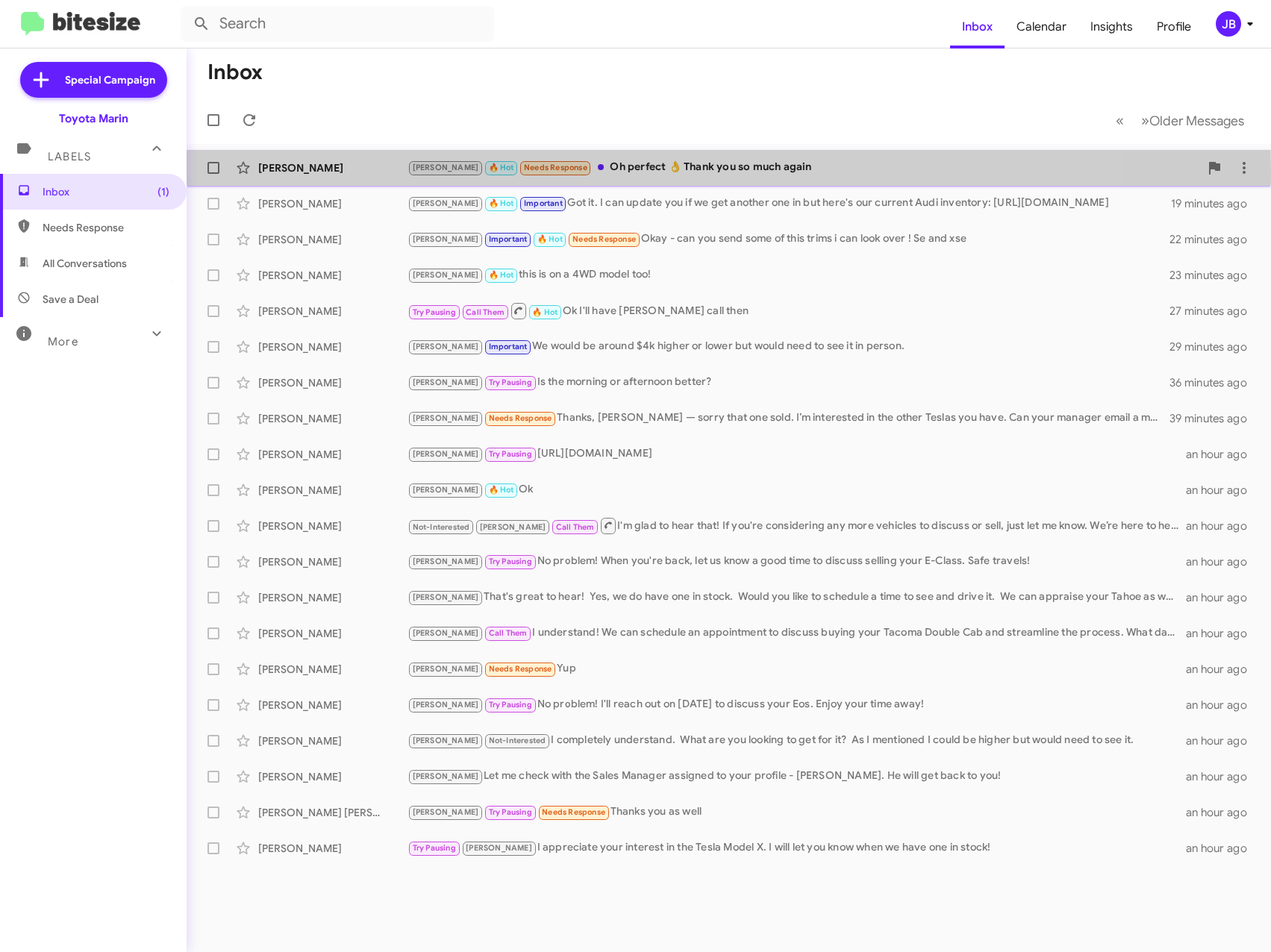
click at [344, 172] on div "Cristina Medeiros Calderon" at bounding box center [332, 168] width 149 height 15
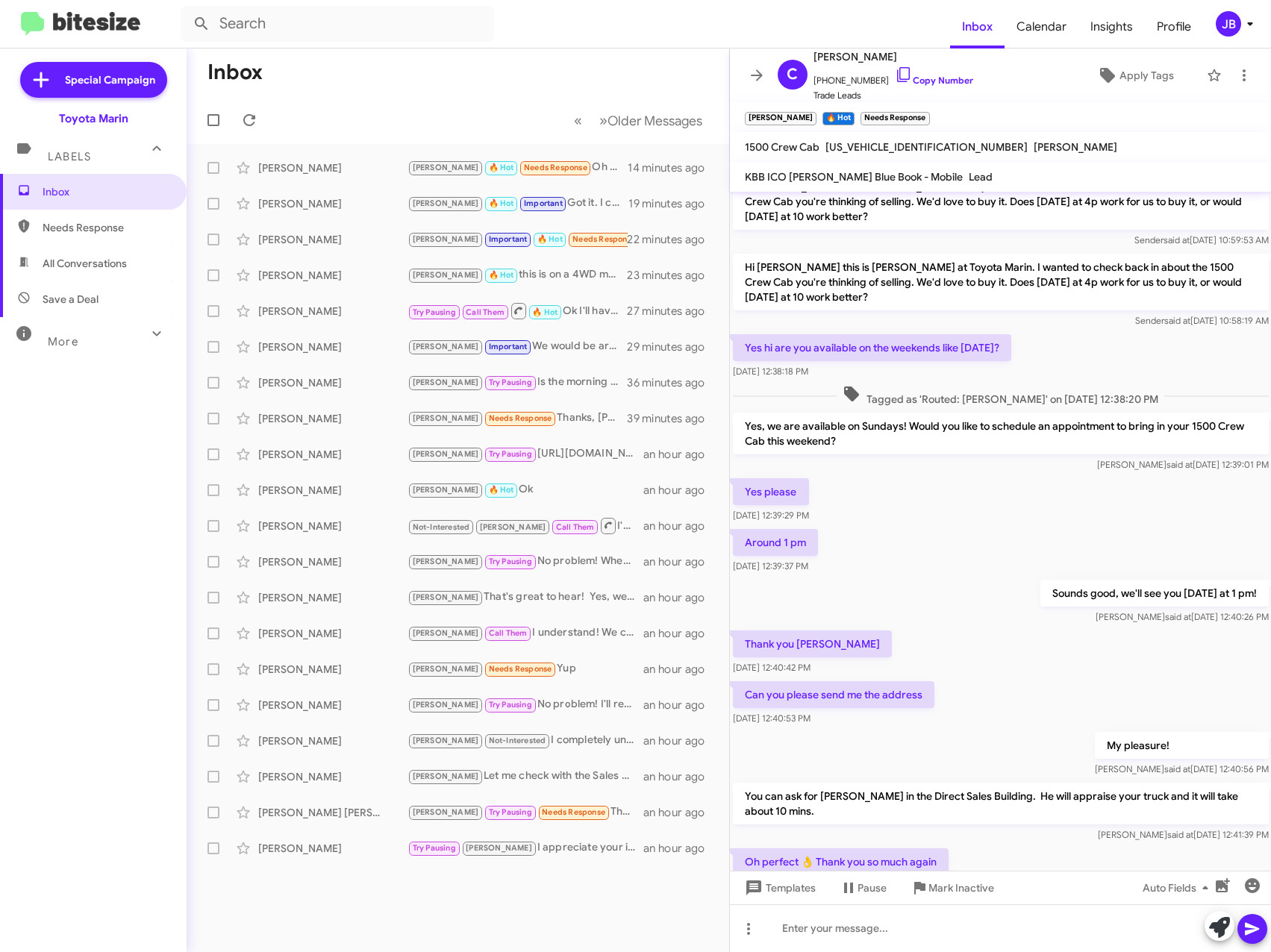
scroll to position [264, 0]
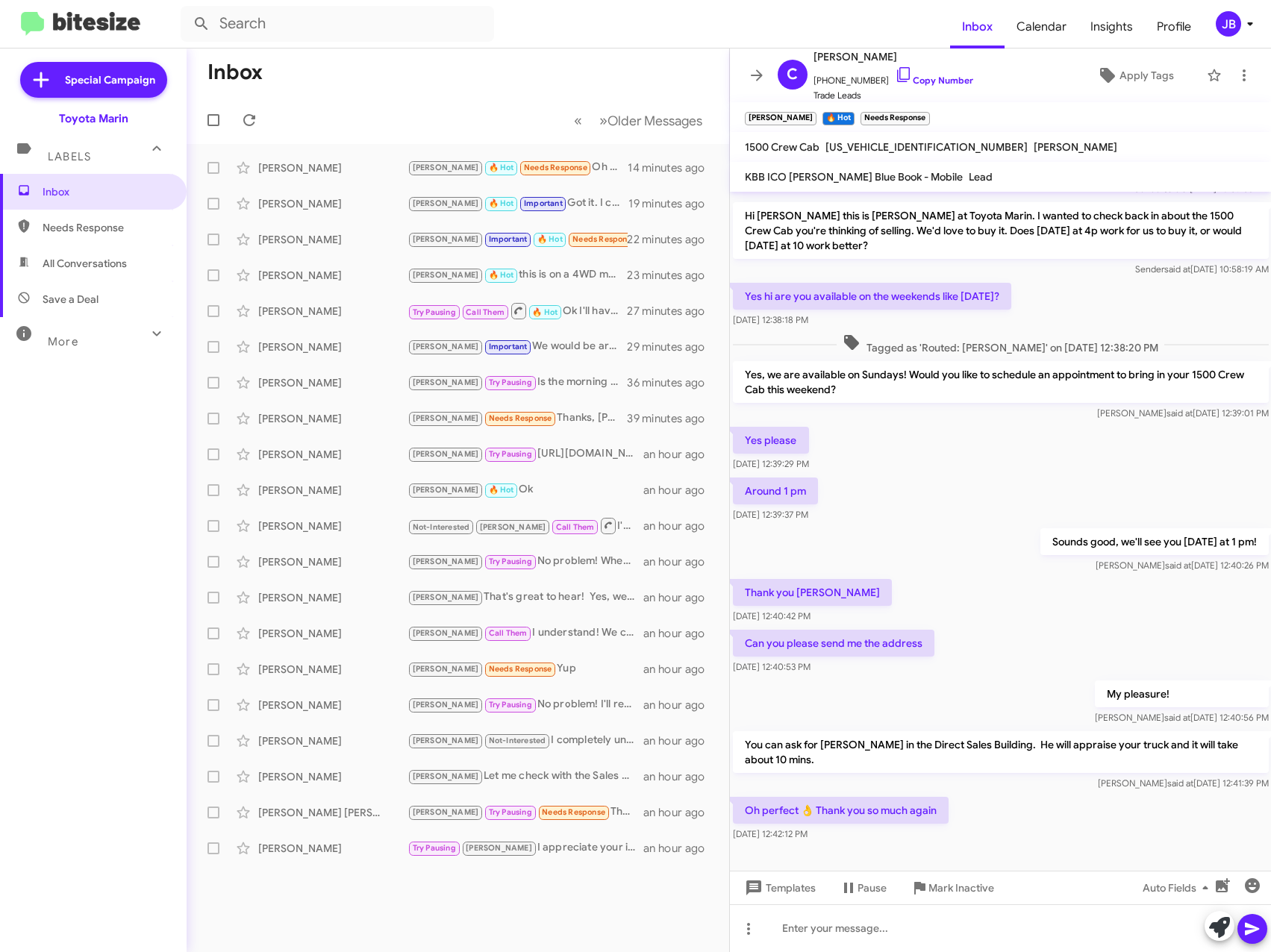
click at [628, 59] on mat-toolbar-row "Inbox" at bounding box center [458, 72] width 542 height 48
click at [750, 68] on icon at bounding box center [756, 75] width 18 height 18
